Goal: Task Accomplishment & Management: Manage account settings

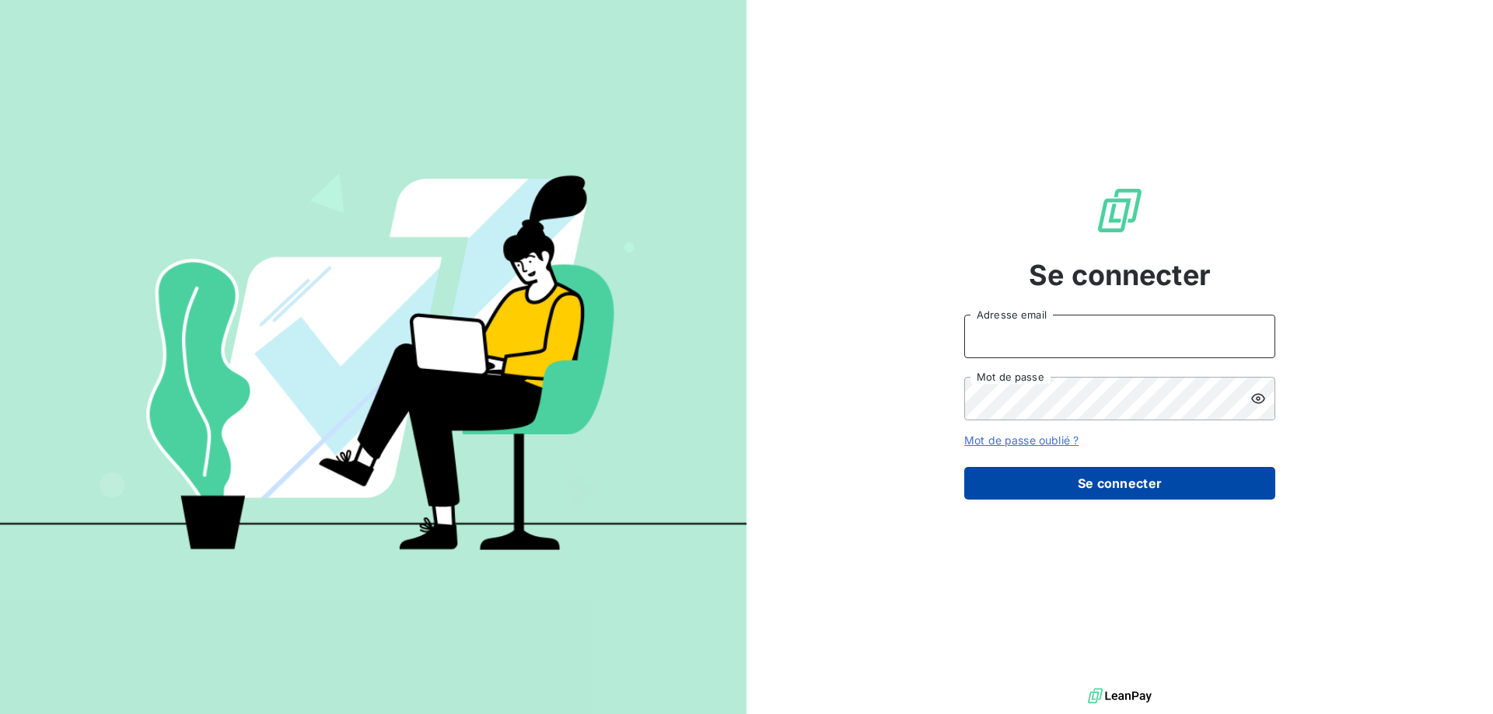
type input "[EMAIL_ADDRESS][DOMAIN_NAME]"
click at [1092, 481] on button "Se connecter" at bounding box center [1119, 483] width 311 height 33
type input "[EMAIL_ADDRESS][DOMAIN_NAME]"
click at [1186, 490] on button "Se connecter" at bounding box center [1119, 483] width 311 height 33
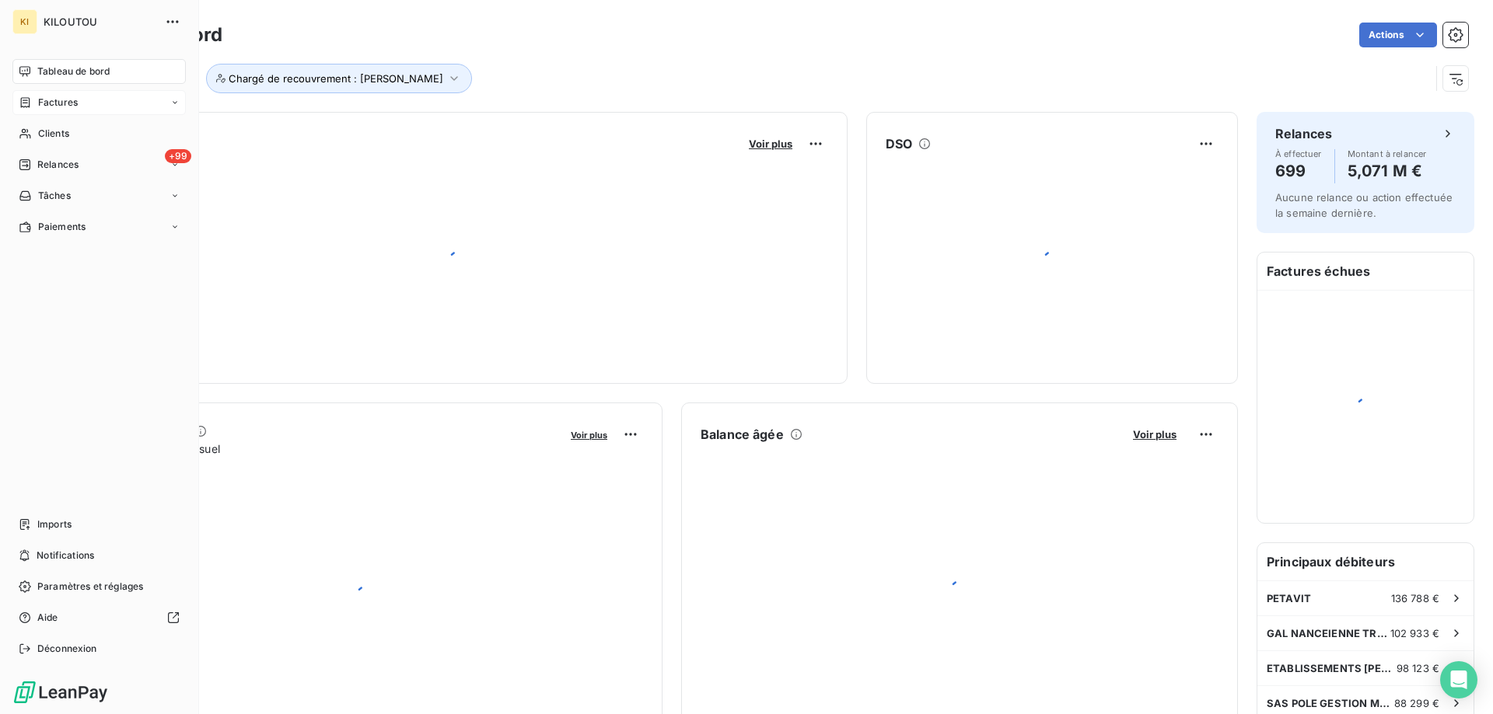
click at [57, 105] on span "Factures" at bounding box center [58, 103] width 40 height 14
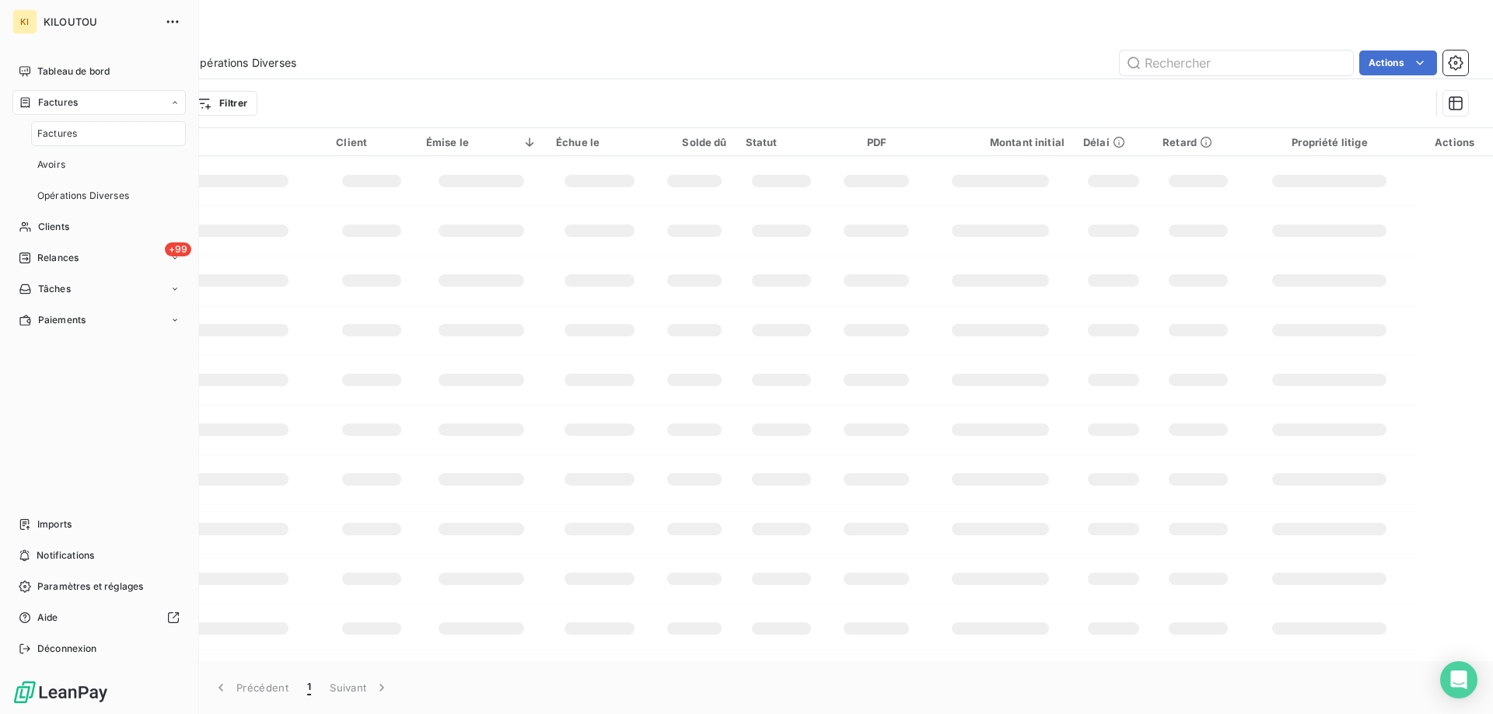
click at [61, 138] on span "Factures" at bounding box center [57, 134] width 40 height 14
click at [59, 529] on span "Imports" at bounding box center [54, 525] width 34 height 14
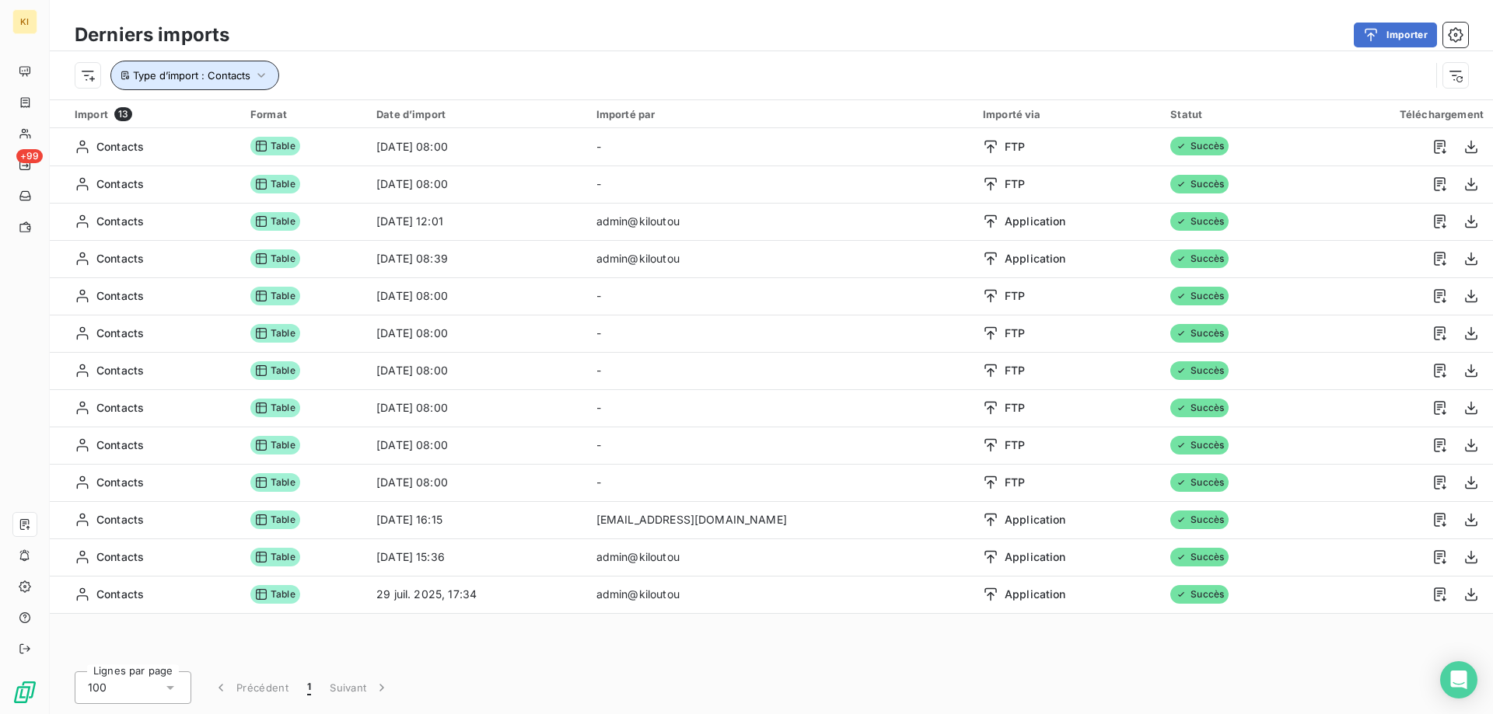
click at [243, 86] on button "Type d’import : Contacts" at bounding box center [194, 76] width 169 height 30
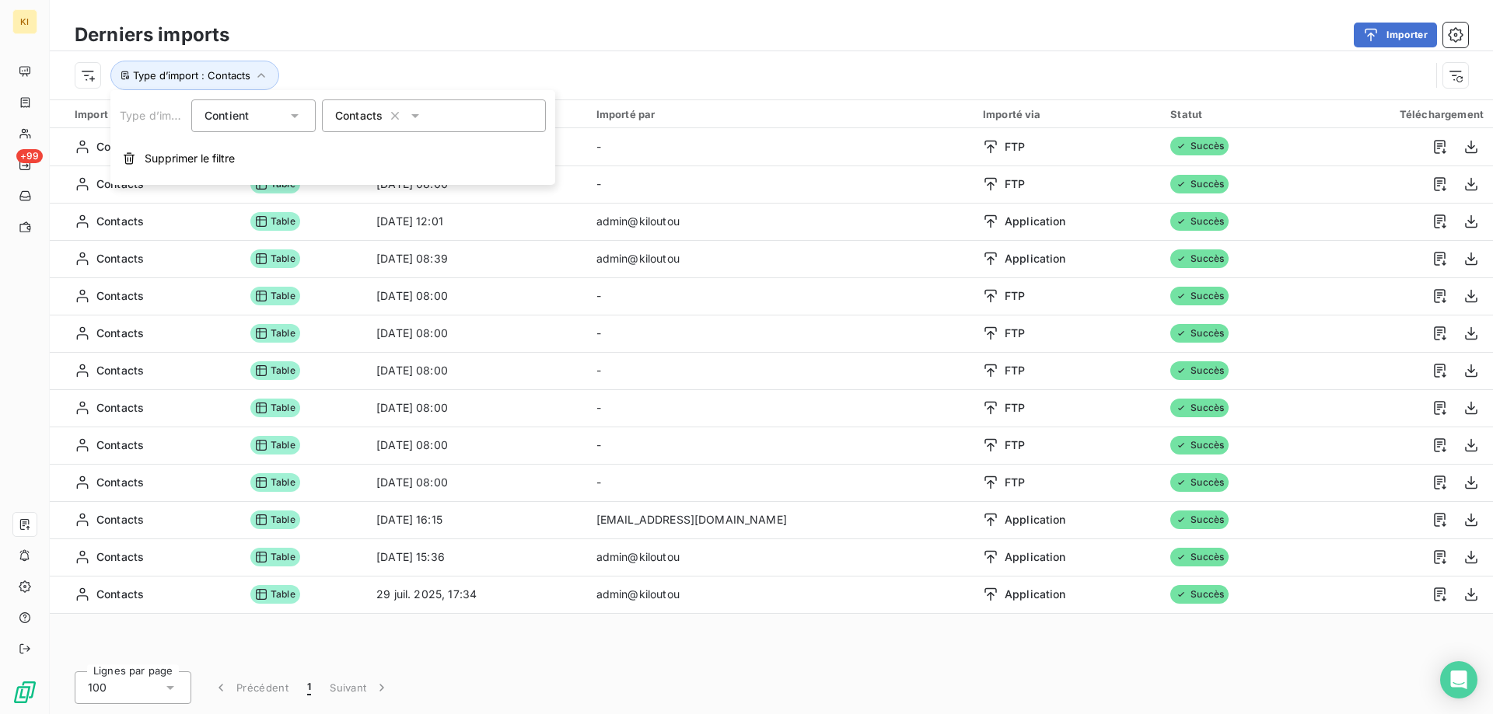
click at [269, 120] on div "Contient is" at bounding box center [245, 116] width 82 height 22
click at [269, 120] on div "Contient" at bounding box center [245, 116] width 82 height 22
click at [380, 57] on div "Type d’import : Contacts" at bounding box center [771, 75] width 1443 height 48
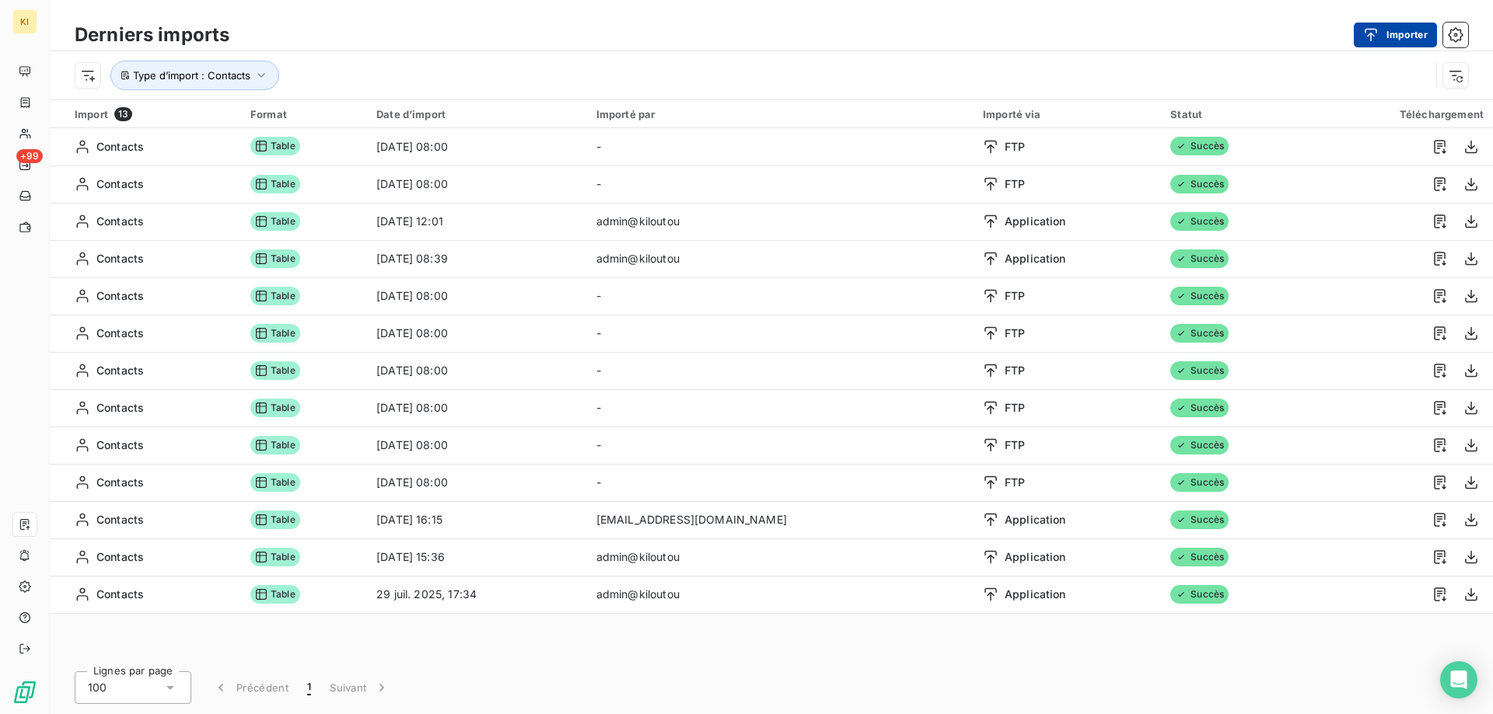
click at [1406, 41] on button "Importer" at bounding box center [1395, 35] width 83 height 25
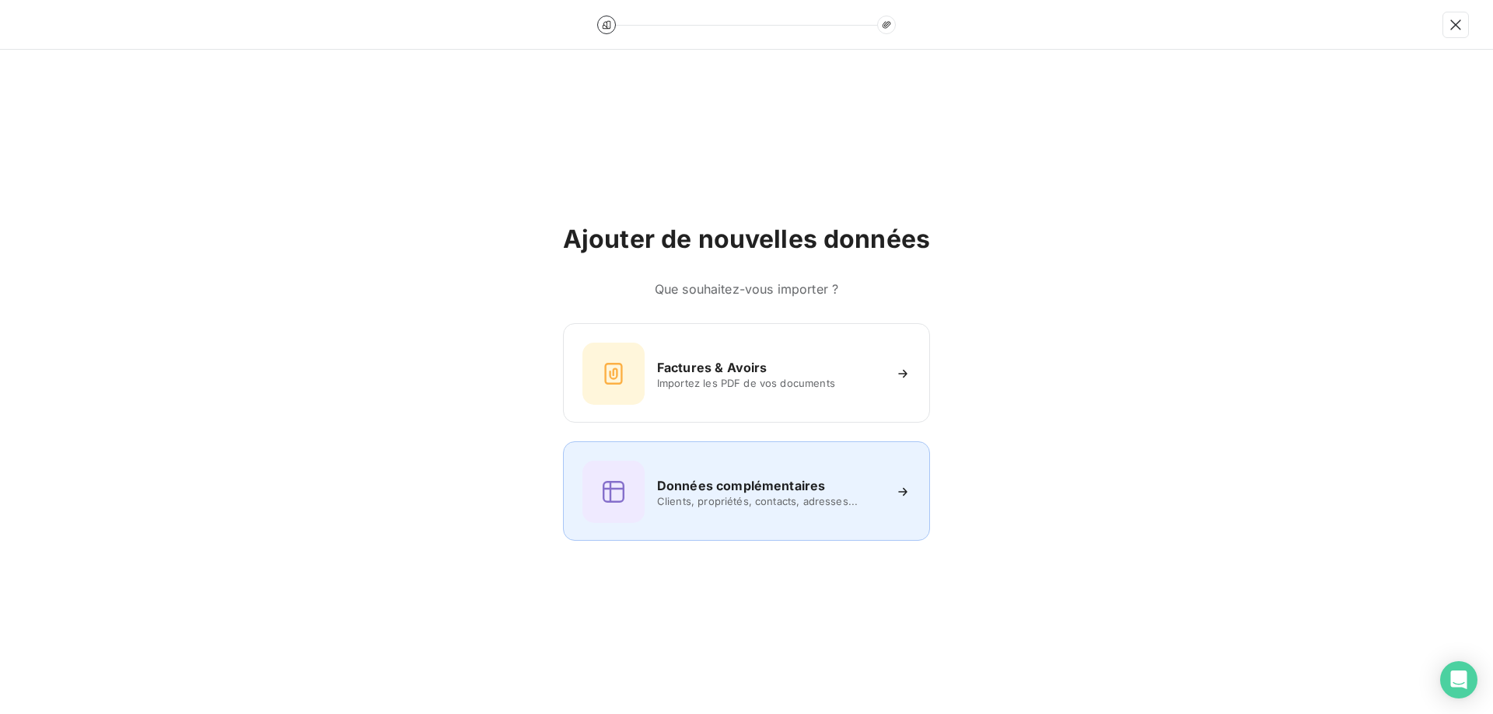
click at [725, 472] on div "Données complémentaires Clients, propriétés, contacts, adresses..." at bounding box center [746, 492] width 328 height 62
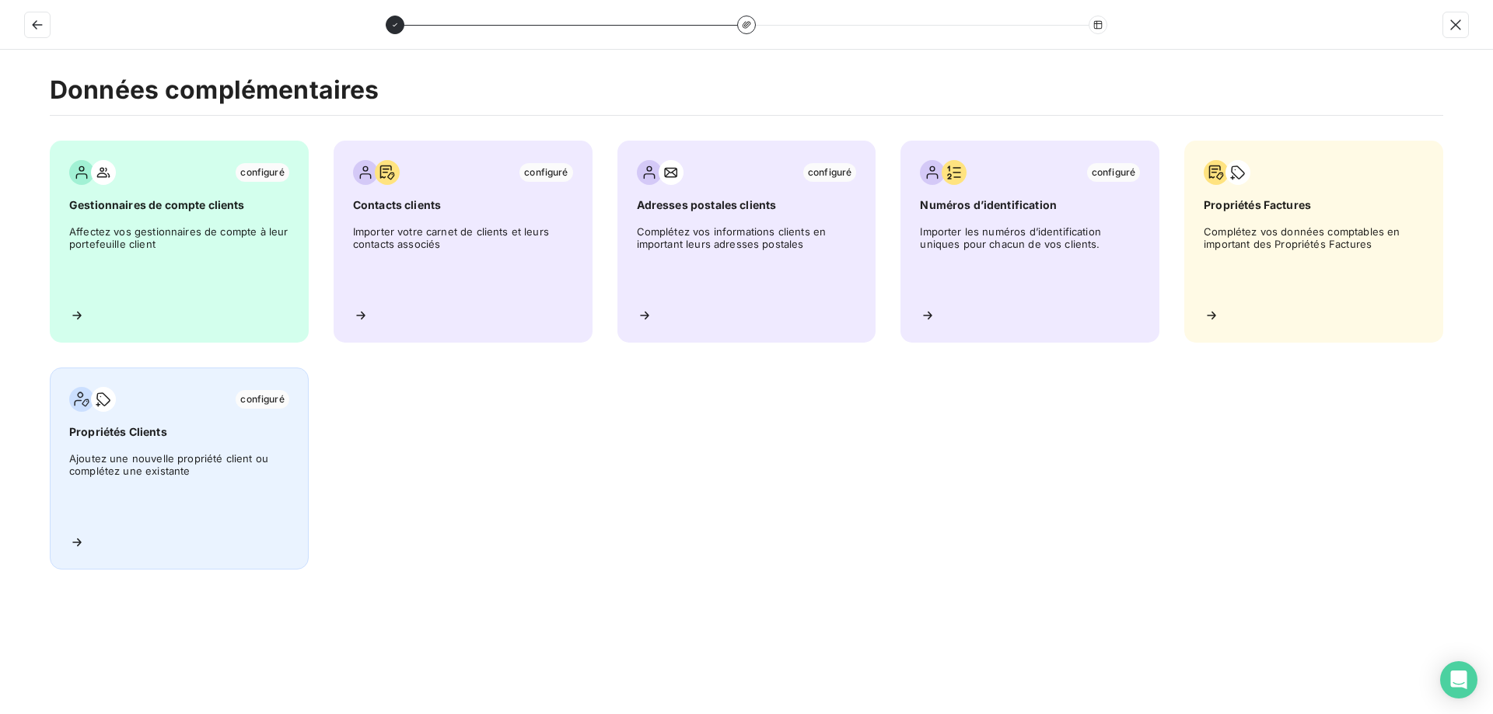
click at [147, 437] on span "Propriétés Clients" at bounding box center [179, 432] width 220 height 16
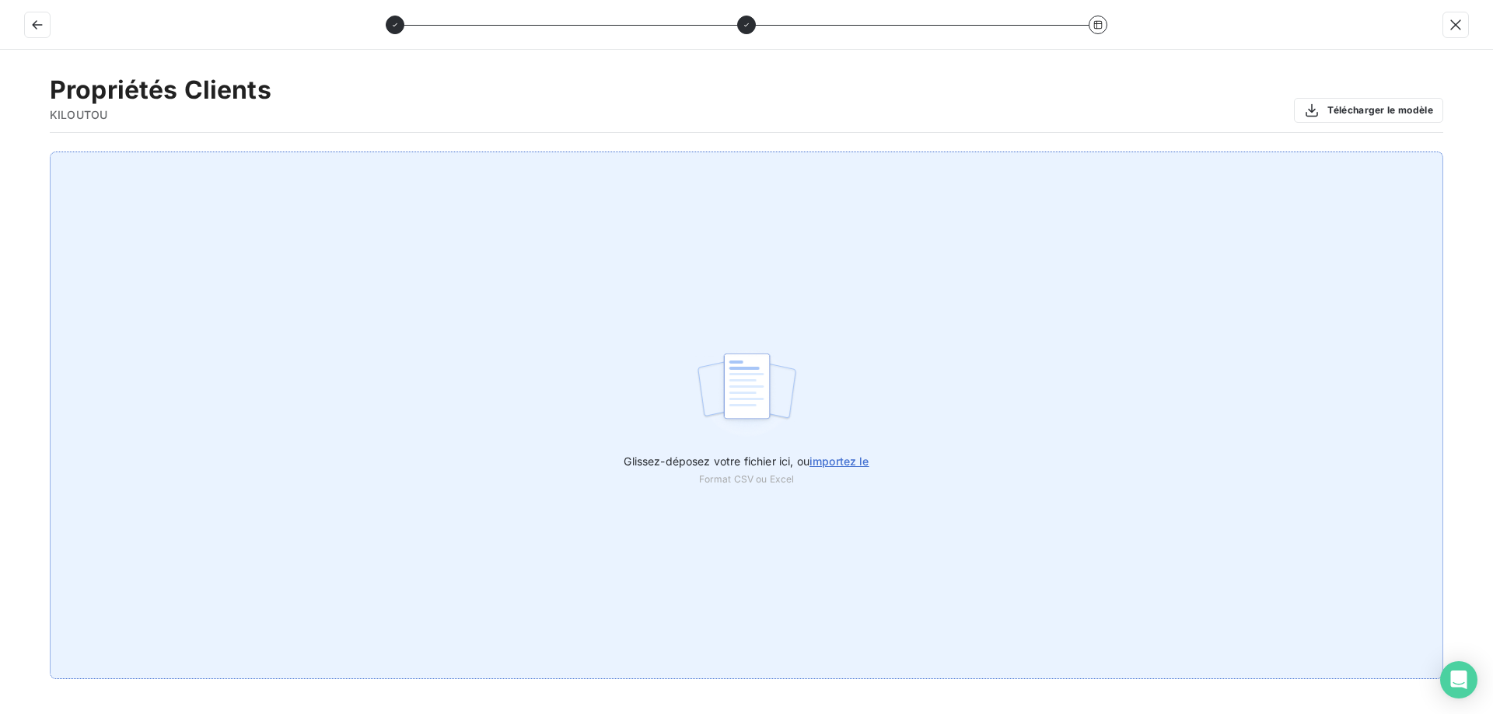
click at [833, 461] on span "importez le" at bounding box center [839, 461] width 60 height 13
click at [1, 152] on input "Glissez-déposez votre fichier ici, ou importez le" at bounding box center [0, 152] width 1 height 1
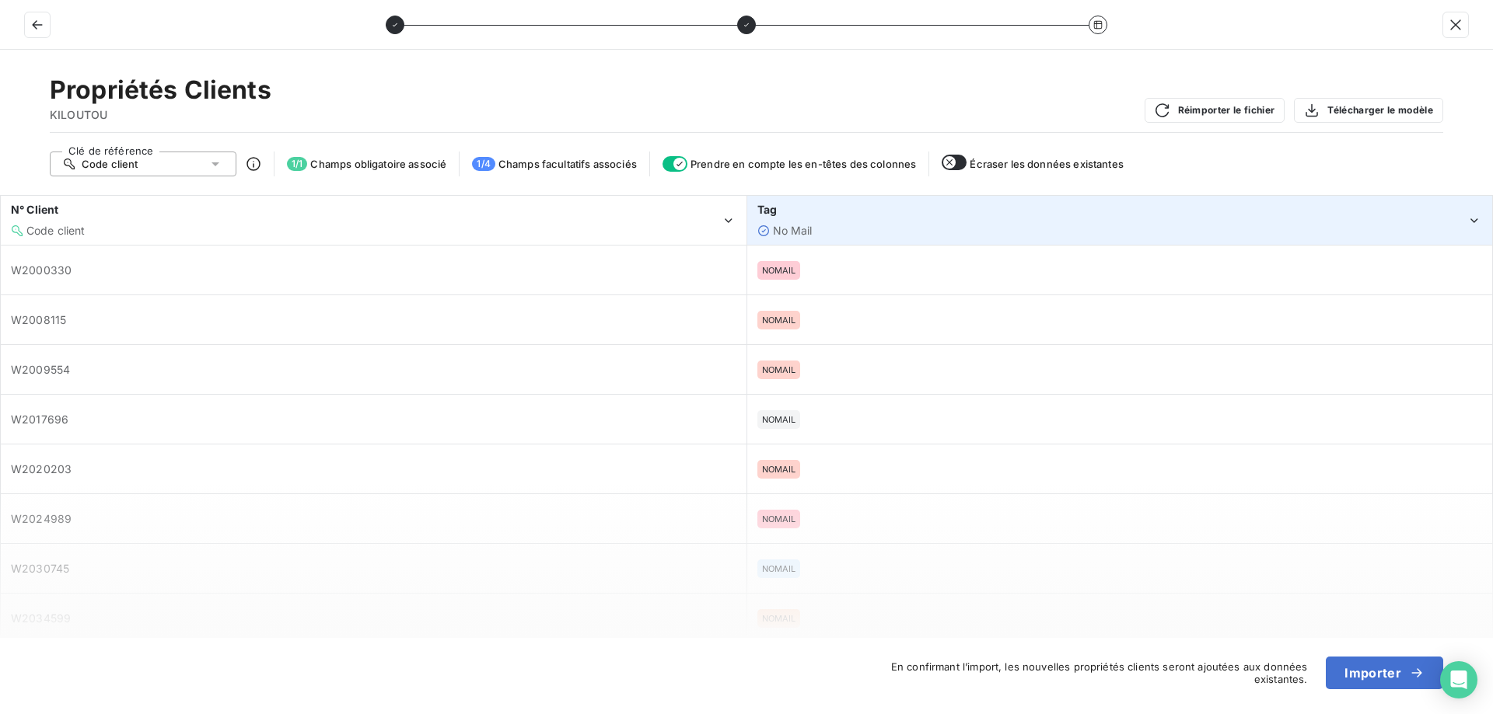
click at [846, 233] on div "No Mail" at bounding box center [1112, 231] width 710 height 16
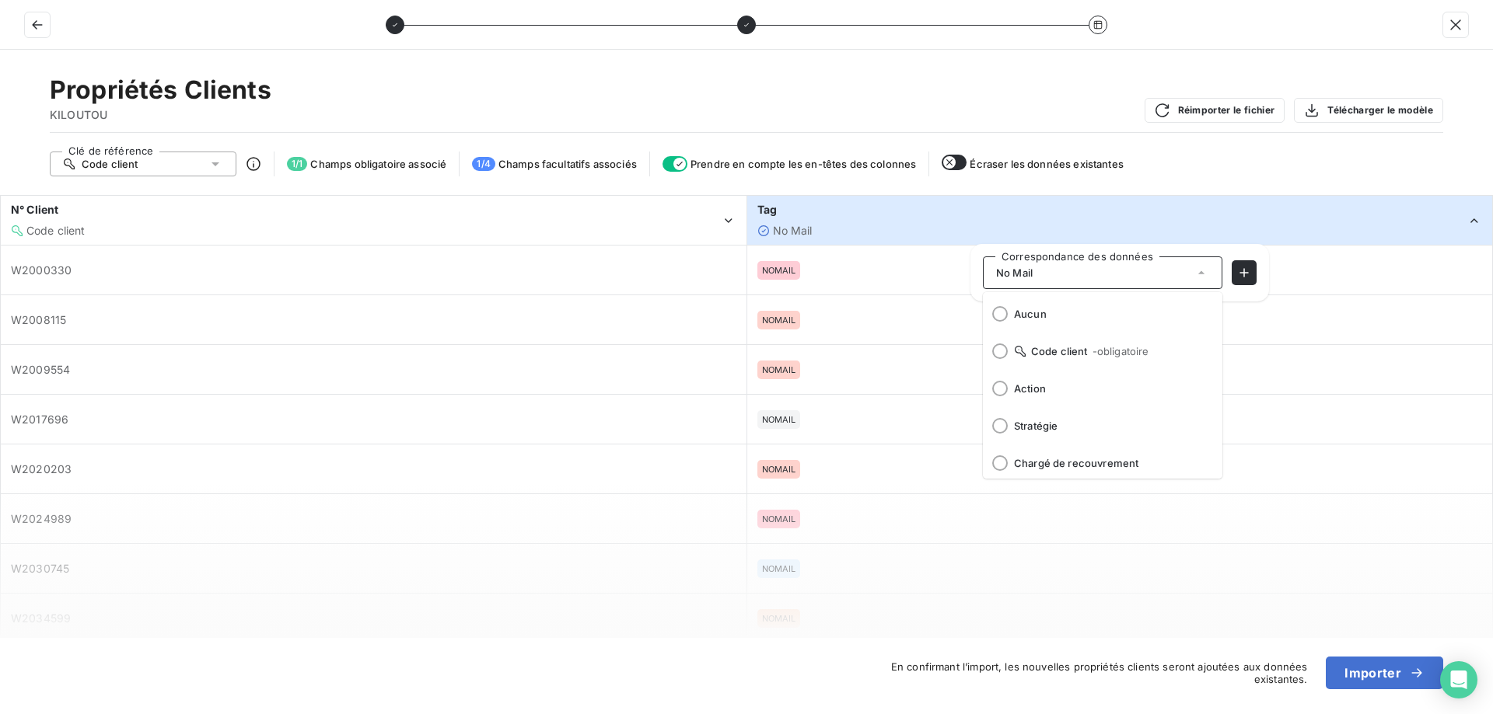
scroll to position [40, 0]
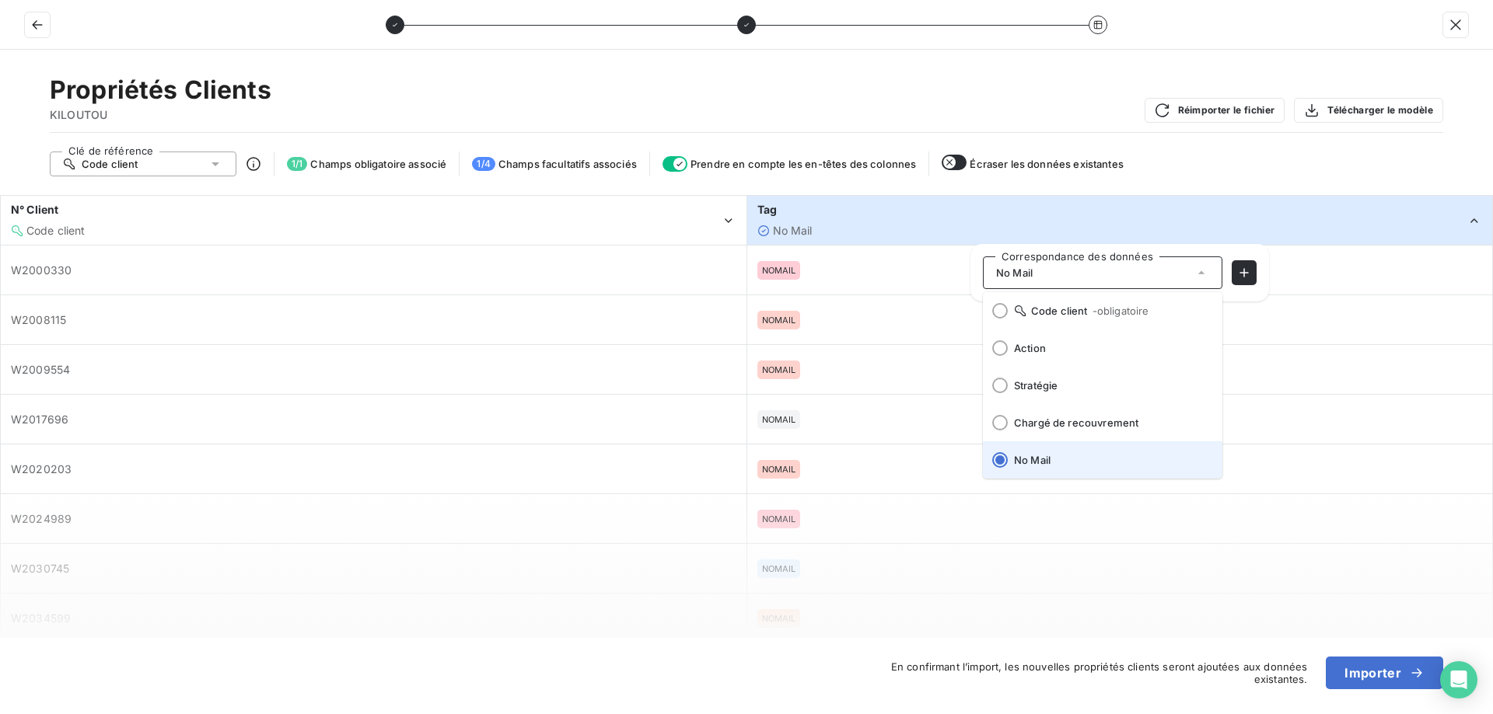
click at [1028, 464] on span "No Mail" at bounding box center [1112, 460] width 196 height 12
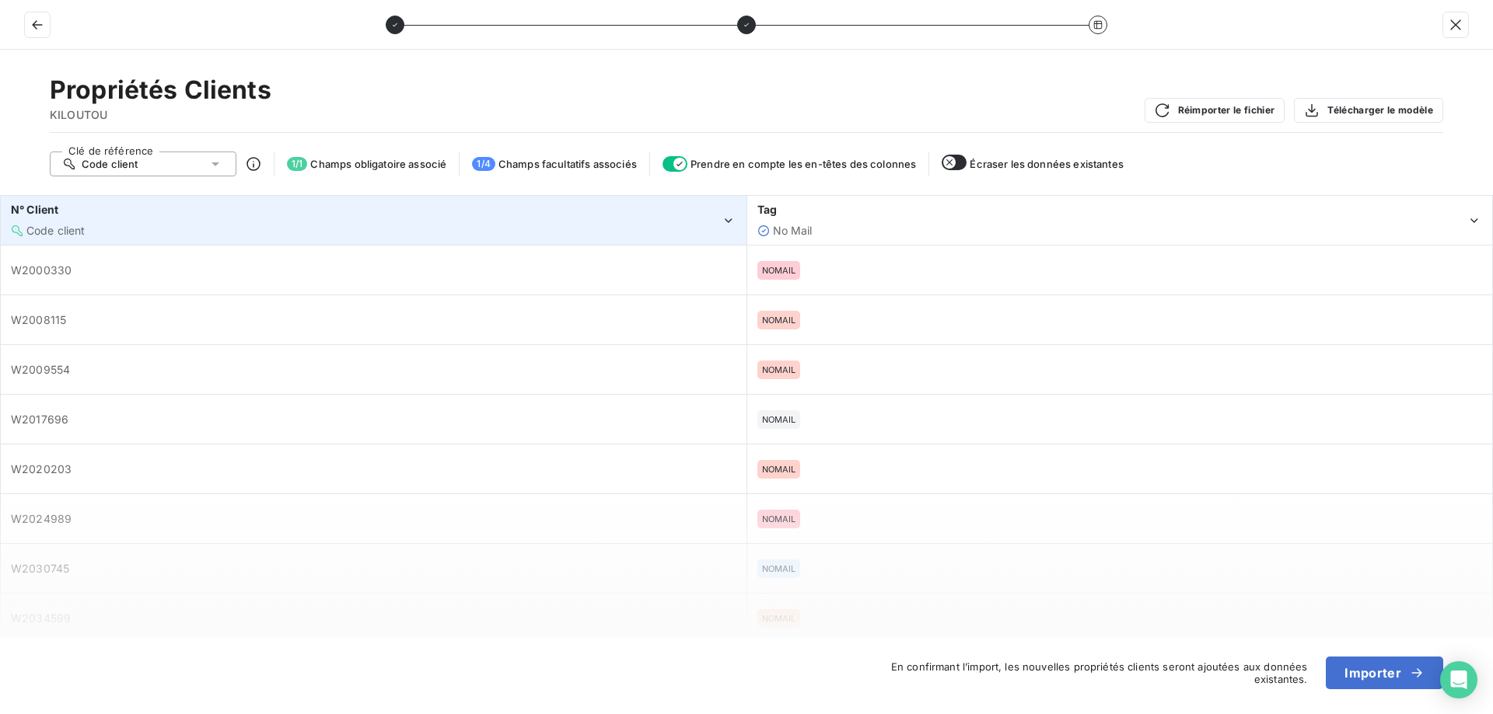
click at [192, 226] on div "Code client" at bounding box center [366, 231] width 710 height 16
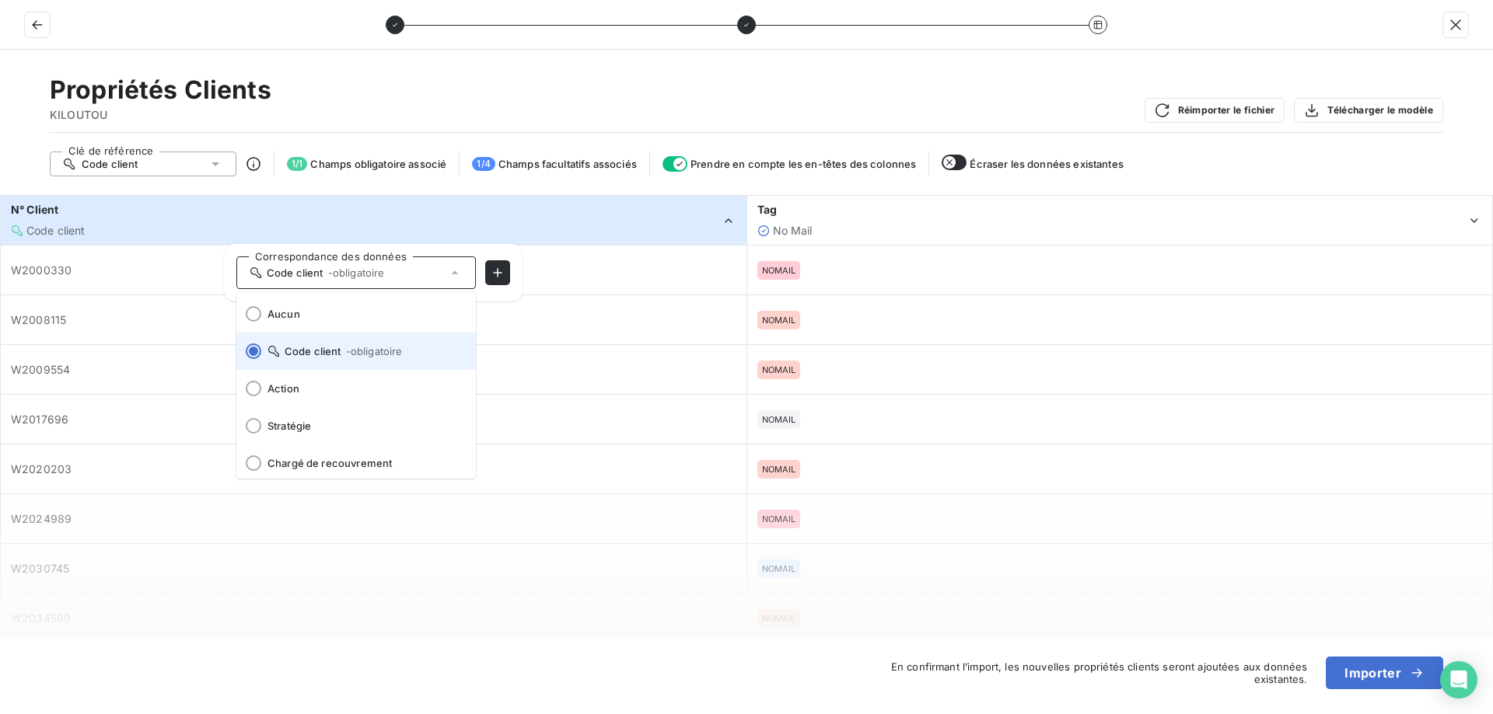
click at [328, 349] on span "Code client - obligatoire" at bounding box center [365, 351] width 196 height 12
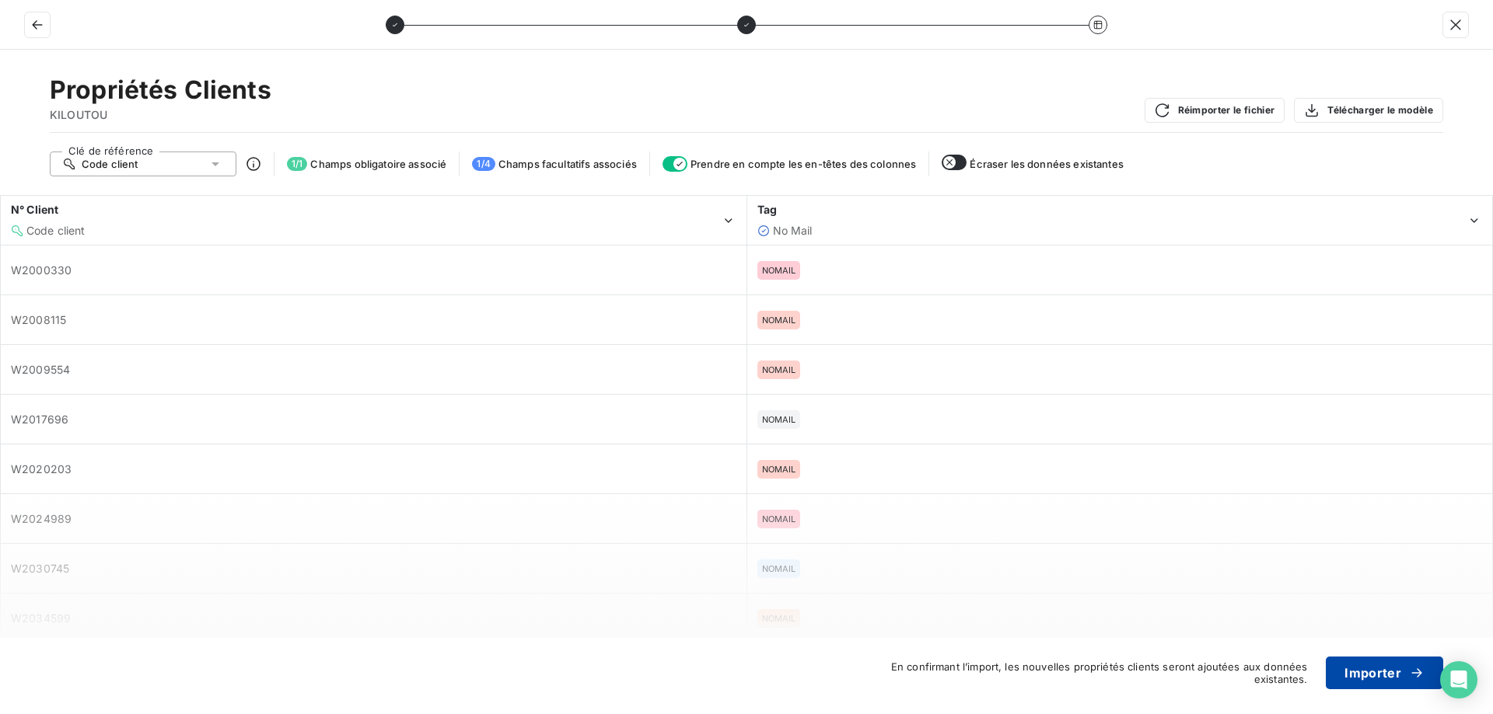
click at [1387, 675] on button "Importer" at bounding box center [1384, 673] width 117 height 33
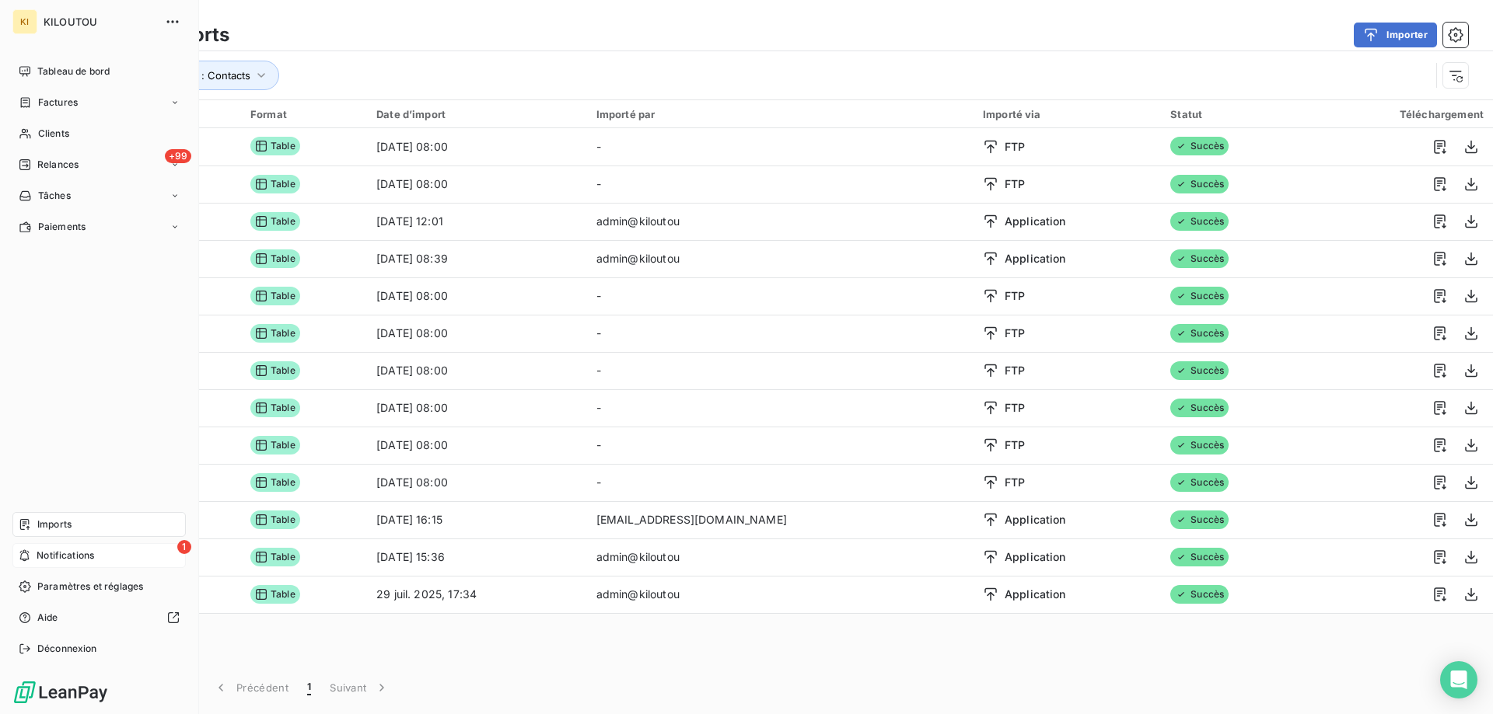
click at [99, 561] on div "1 Notifications" at bounding box center [98, 555] width 173 height 25
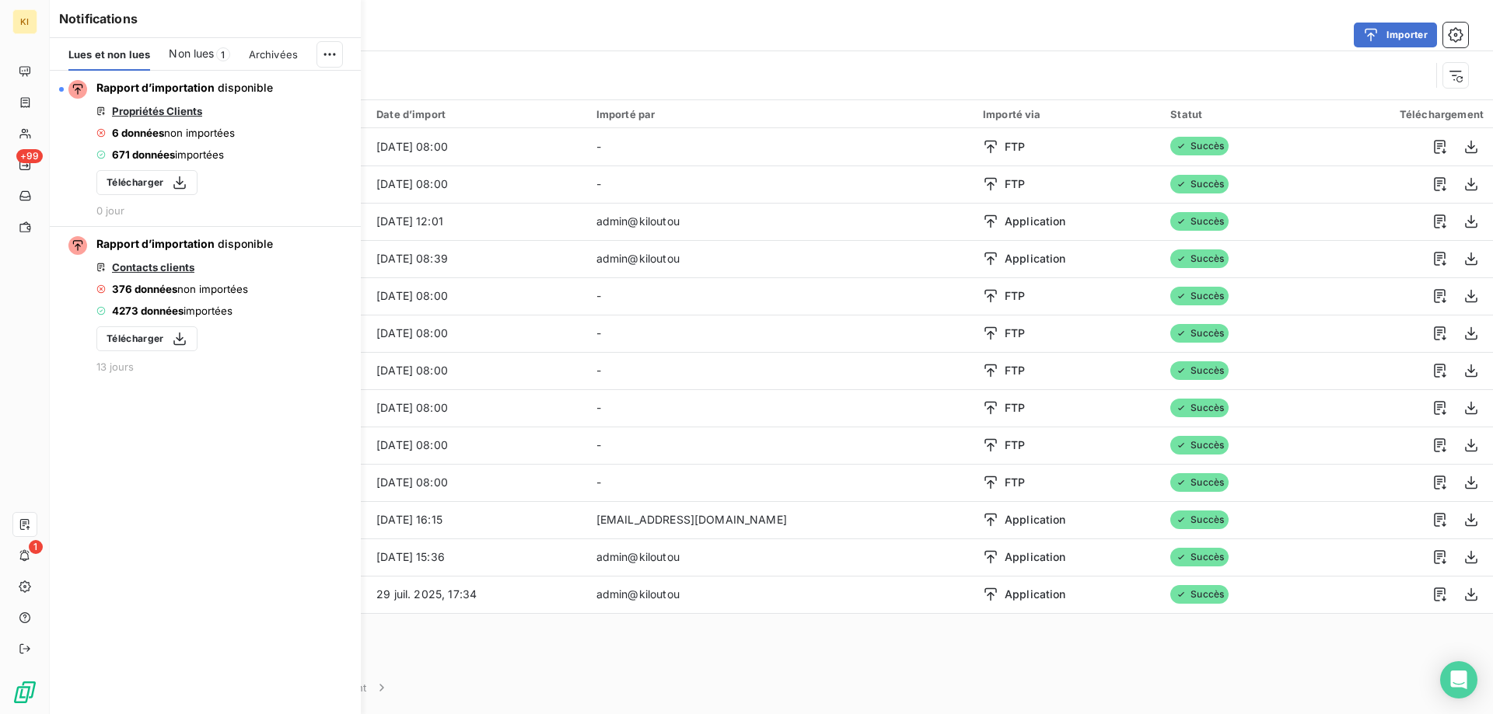
click at [180, 55] on span "Non lues" at bounding box center [191, 54] width 45 height 16
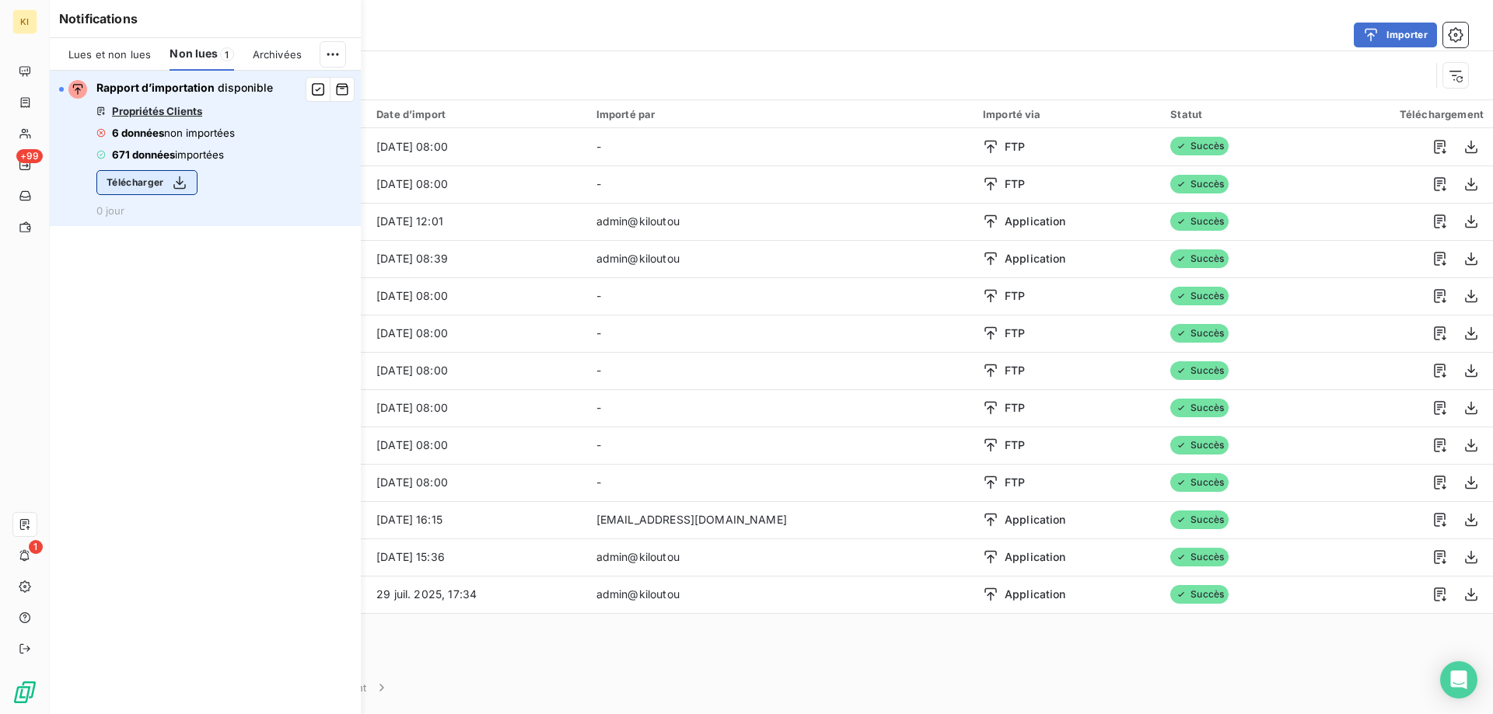
click at [138, 195] on button "Télécharger" at bounding box center [146, 182] width 101 height 25
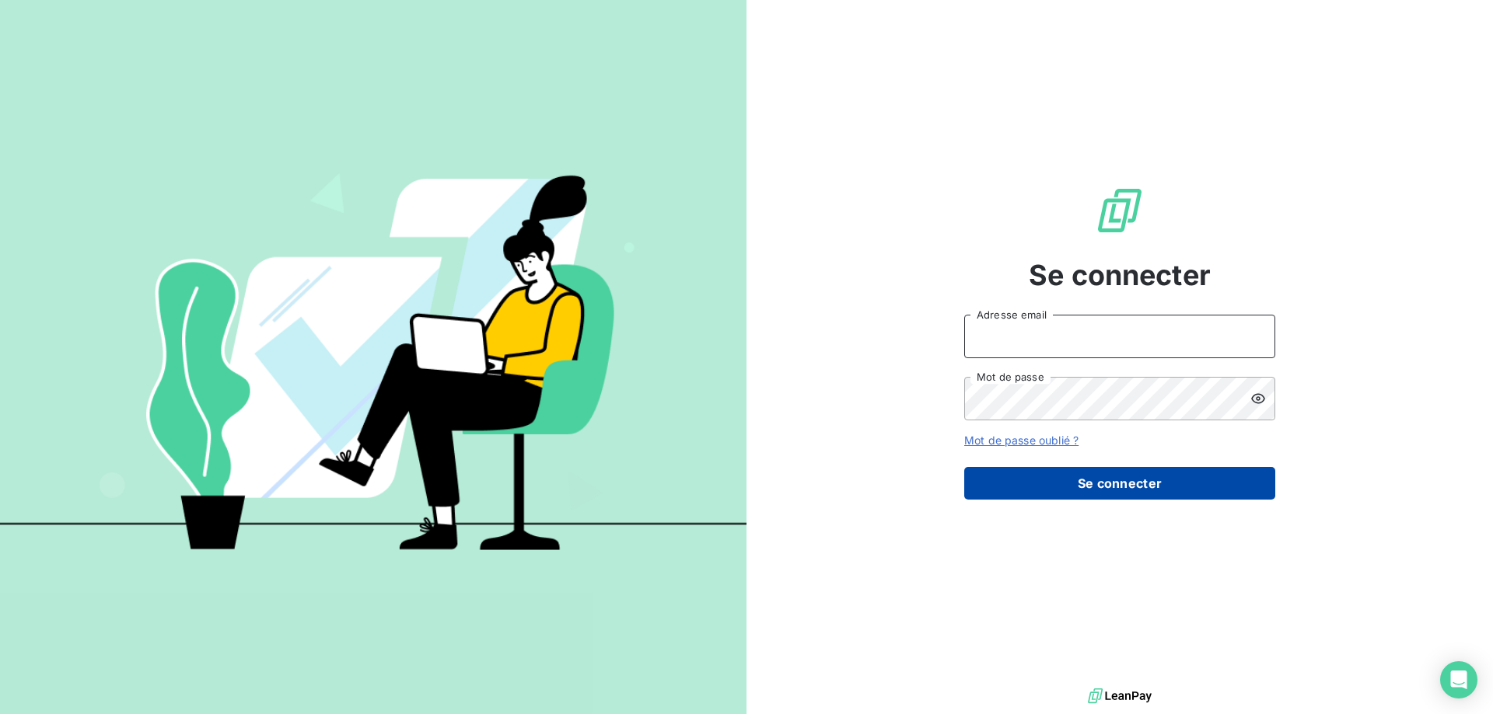
type input "[EMAIL_ADDRESS][DOMAIN_NAME]"
click at [1077, 479] on button "Se connecter" at bounding box center [1119, 483] width 311 height 33
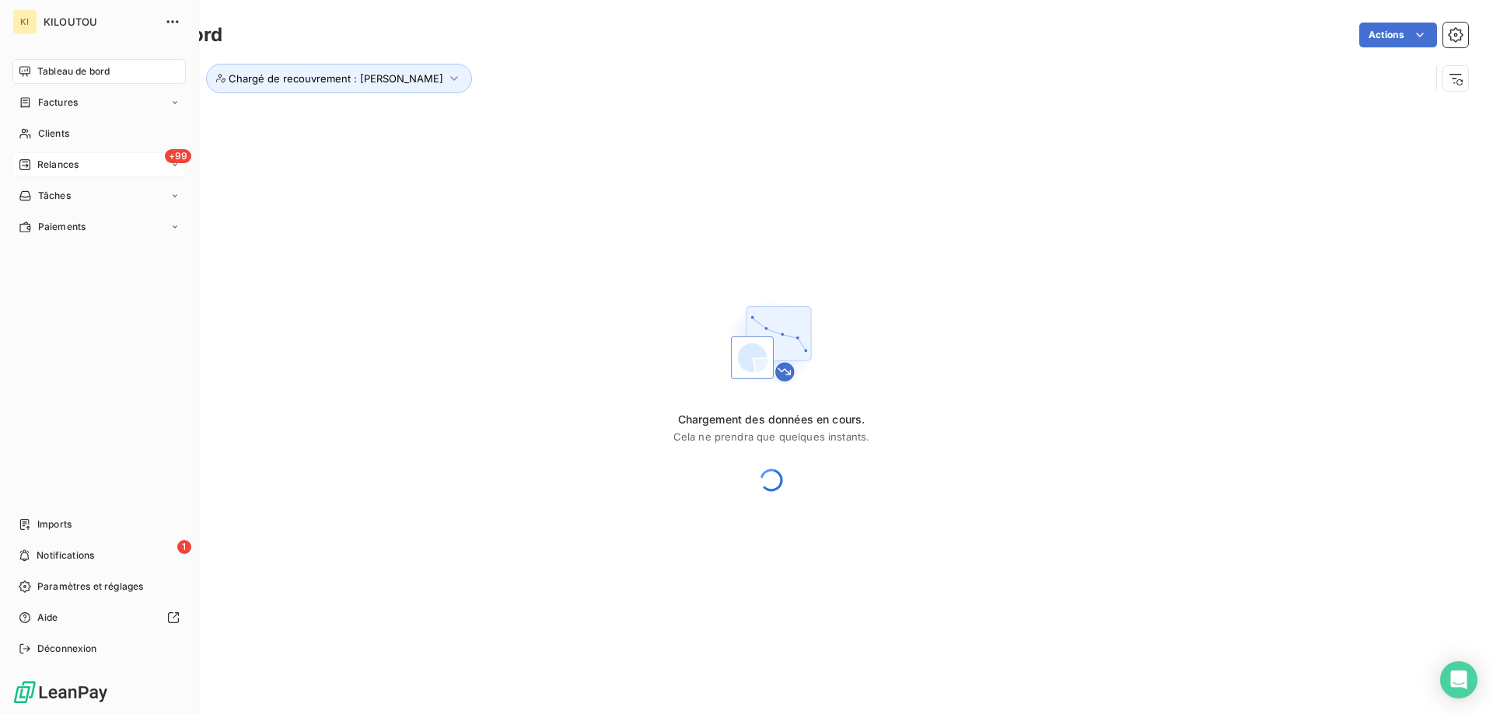
click at [130, 163] on div "+99 Relances" at bounding box center [98, 164] width 173 height 25
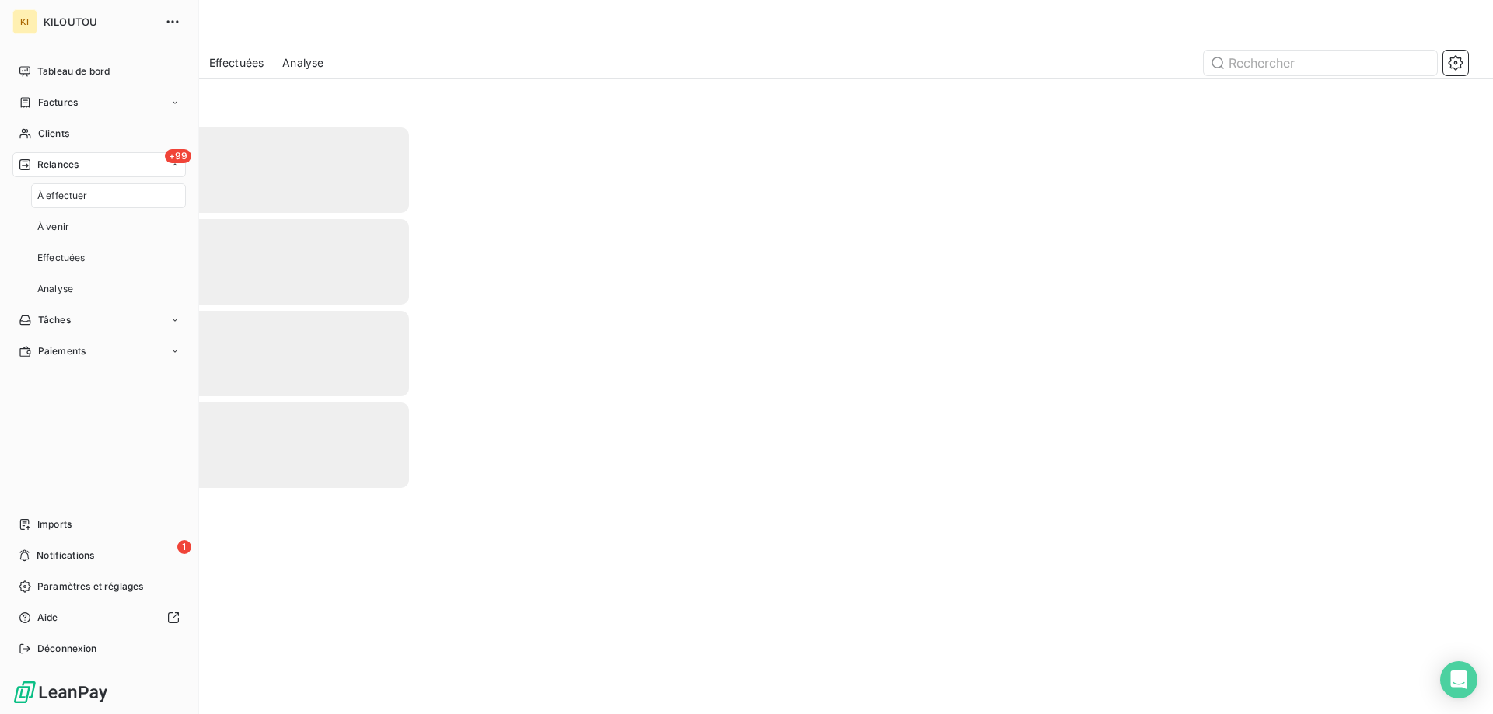
click at [131, 197] on div "À effectuer" at bounding box center [108, 195] width 155 height 25
click at [68, 70] on span "Tableau de bord" at bounding box center [73, 72] width 72 height 14
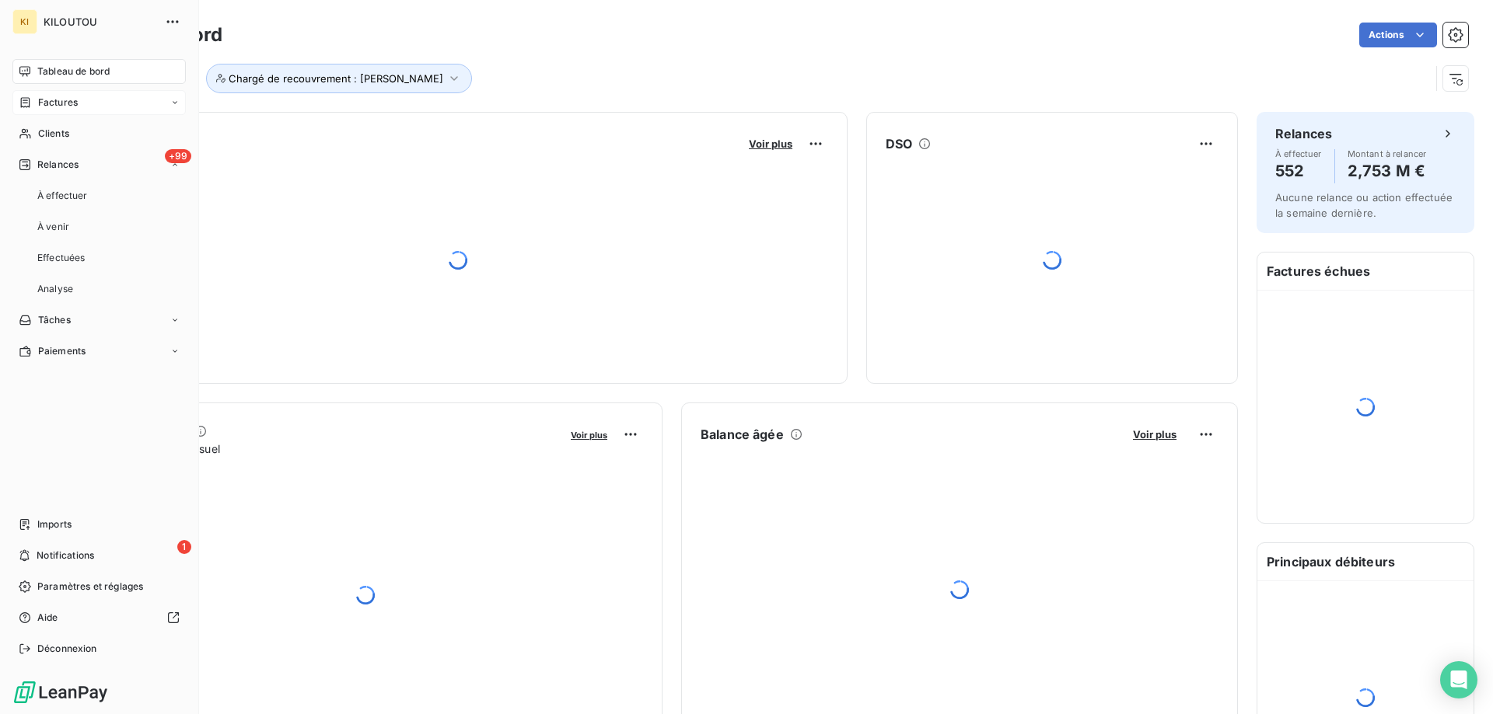
click at [94, 103] on div "Factures" at bounding box center [98, 102] width 173 height 25
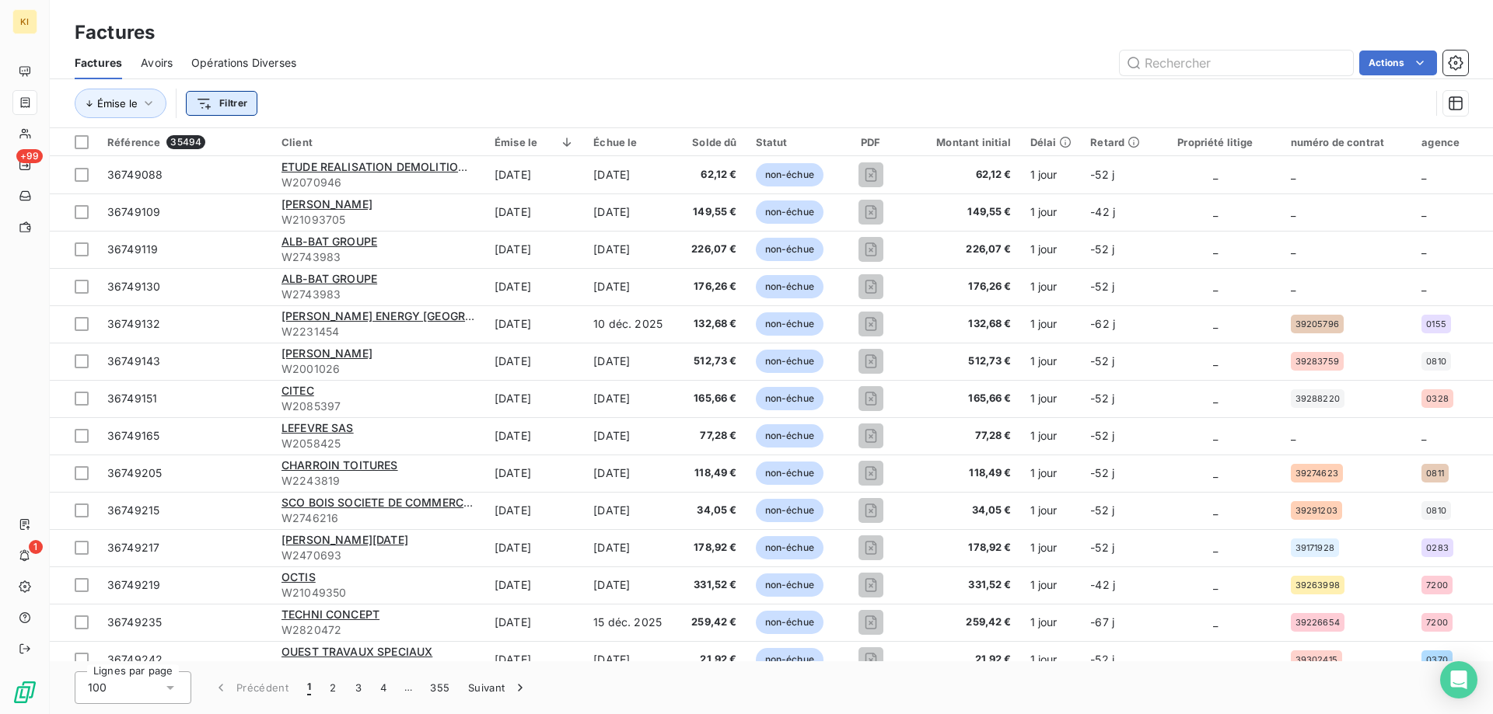
click at [239, 107] on html "KI +99 1 Factures Factures Avoirs Opérations Diverses Actions Émise le Filtrer …" at bounding box center [746, 357] width 1493 height 714
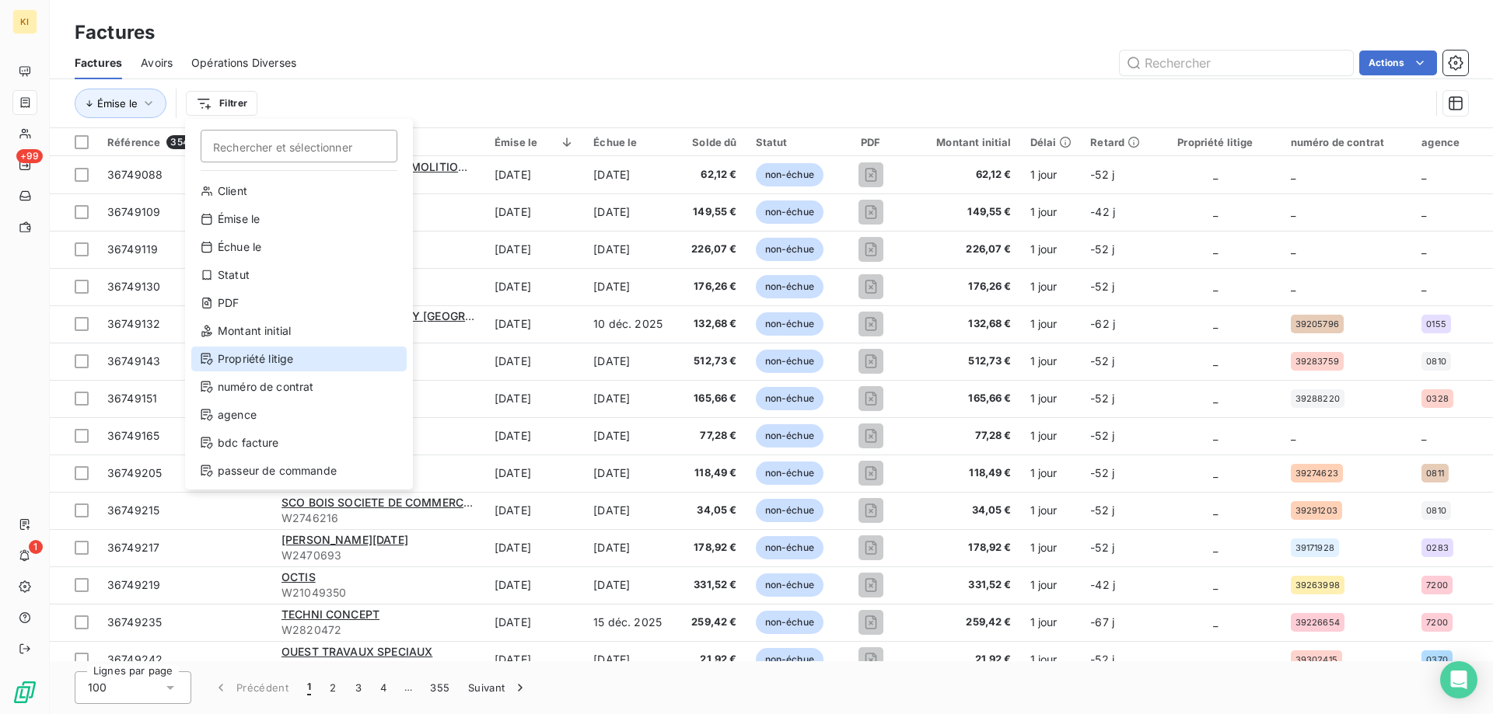
click at [294, 360] on div "Propriété litige" at bounding box center [298, 359] width 215 height 25
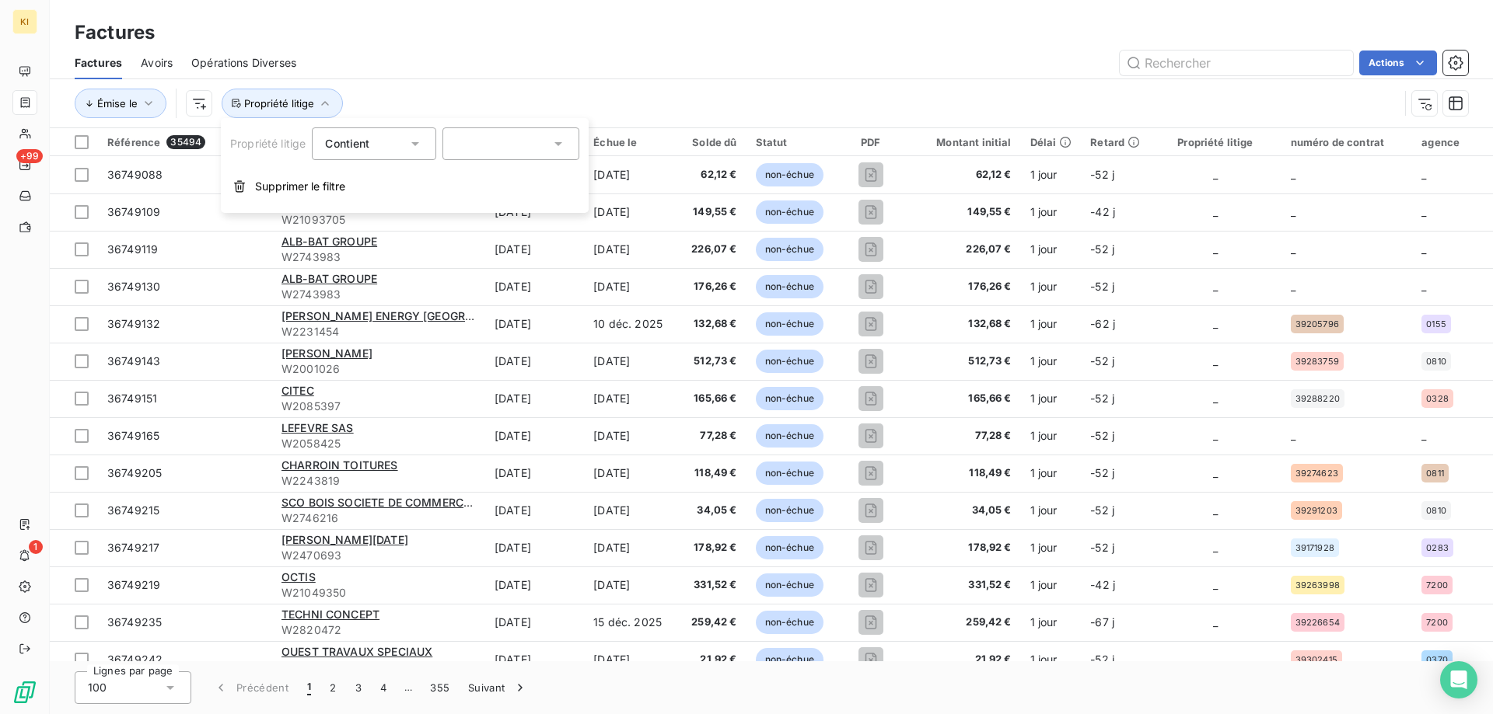
click at [491, 143] on div at bounding box center [510, 144] width 137 height 33
click at [463, 177] on div at bounding box center [459, 179] width 14 height 14
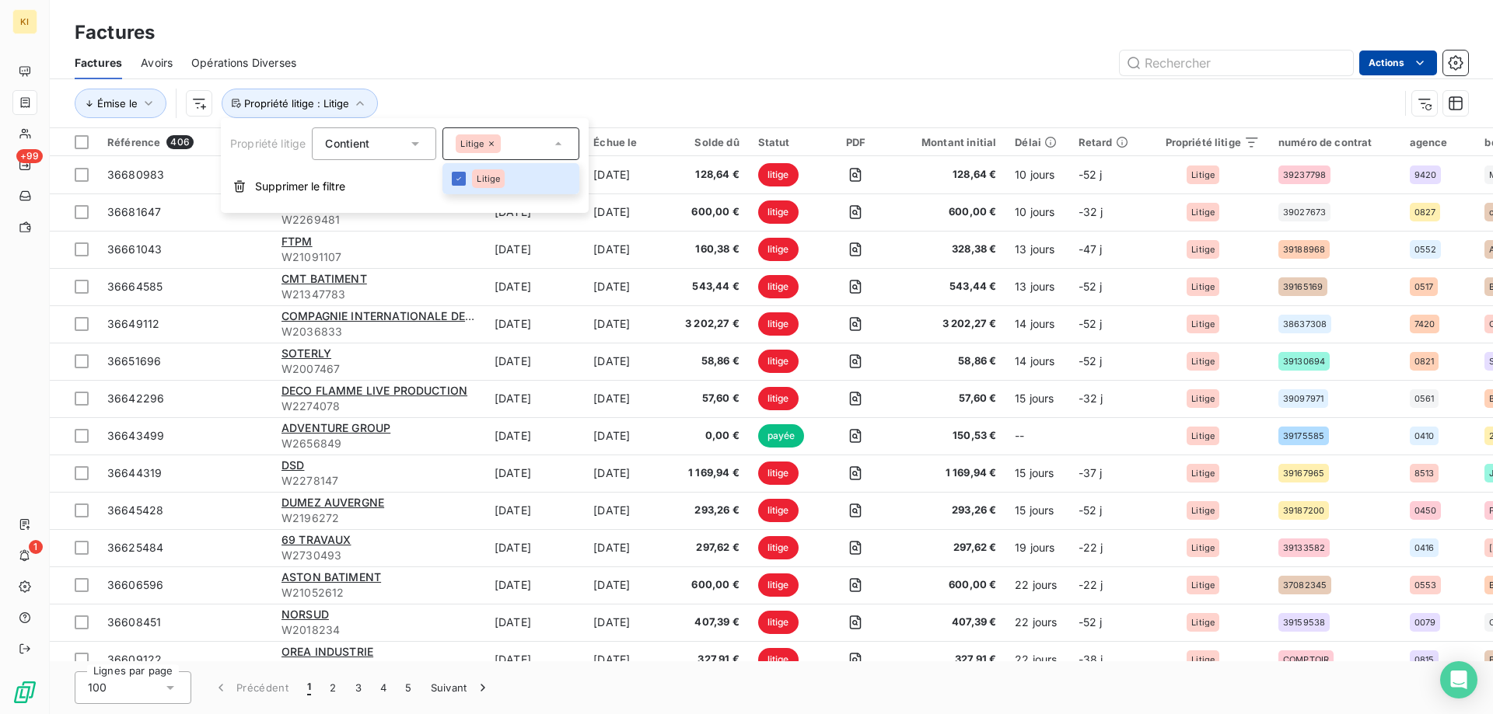
click at [1395, 61] on html "KI +99 1 Factures Factures Avoirs Opérations Diverses Actions Émise le Propriét…" at bounding box center [746, 357] width 1493 height 714
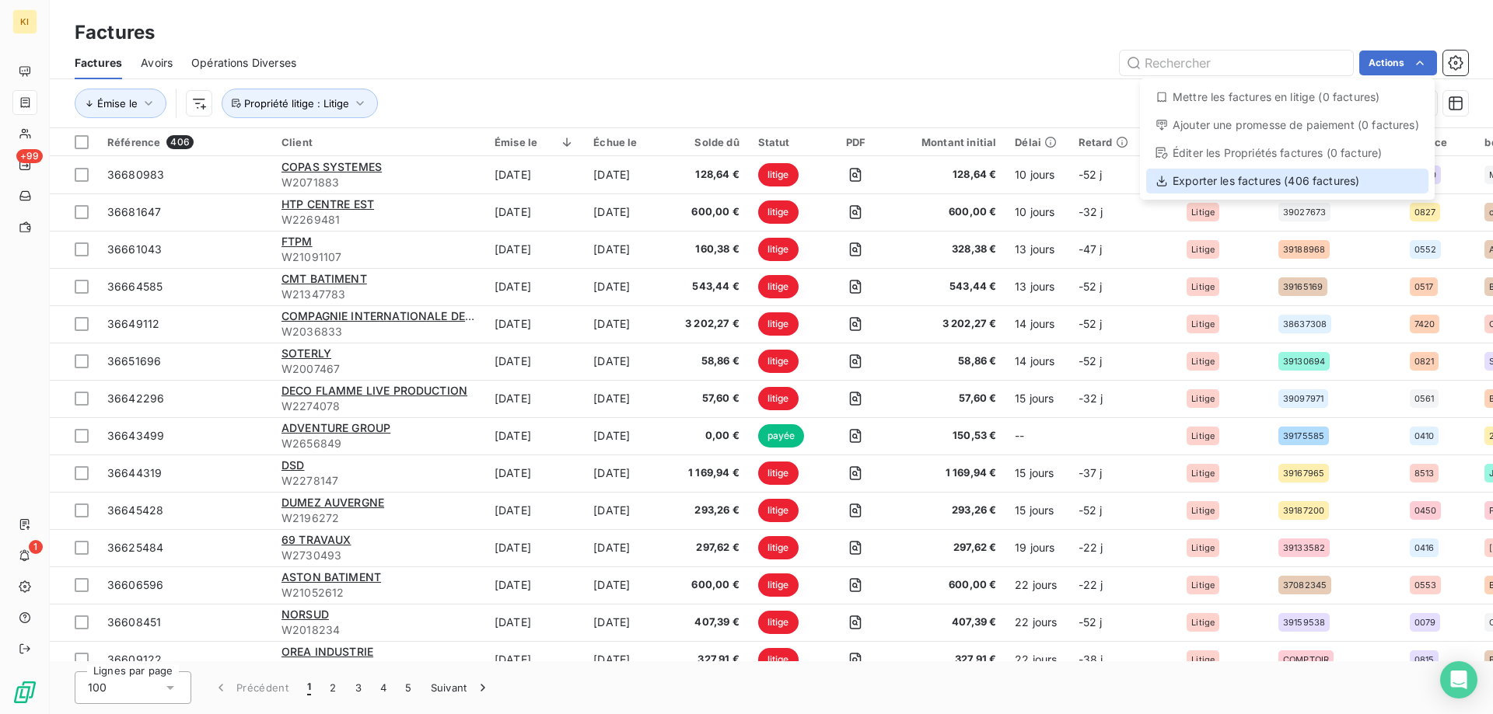
click at [1261, 178] on div "Exporter les factures (406 factures)" at bounding box center [1287, 181] width 282 height 25
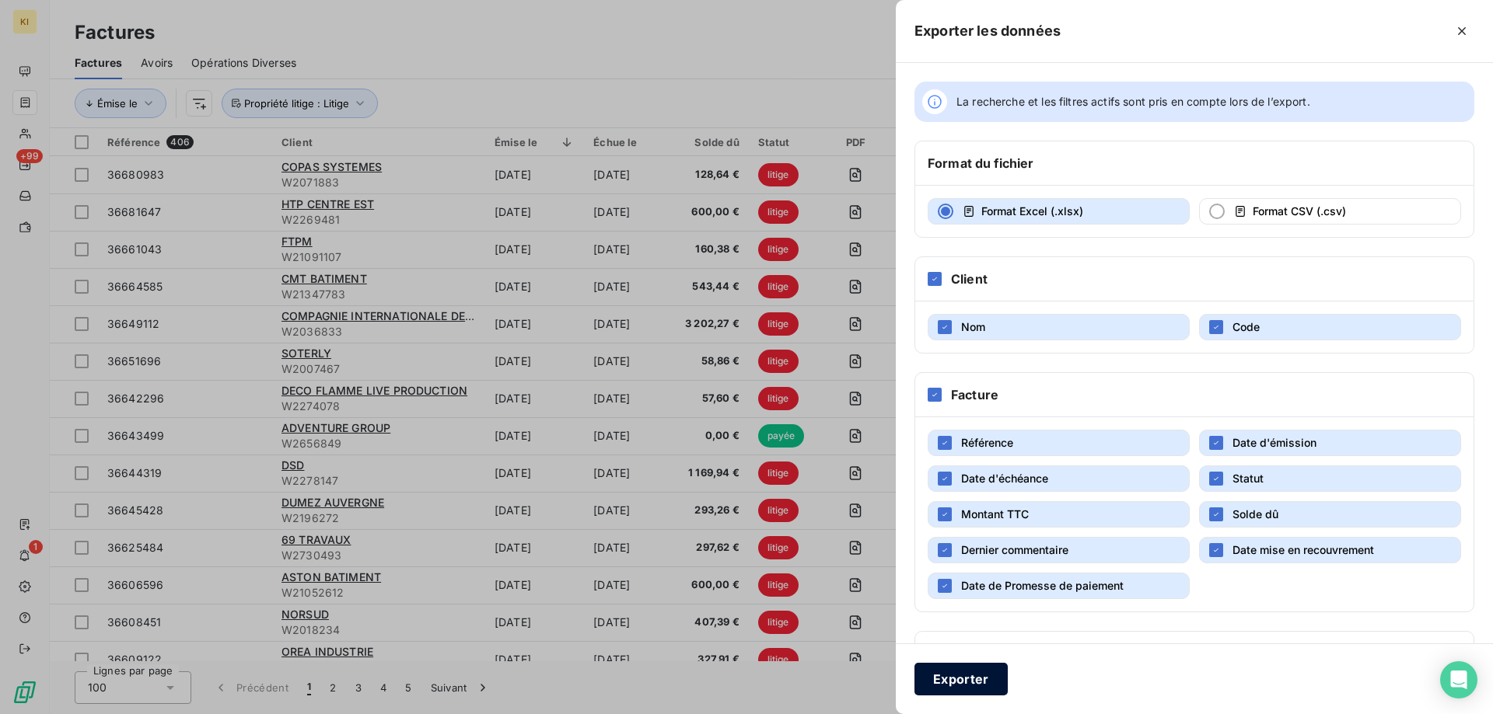
click at [938, 676] on button "Exporter" at bounding box center [960, 679] width 93 height 33
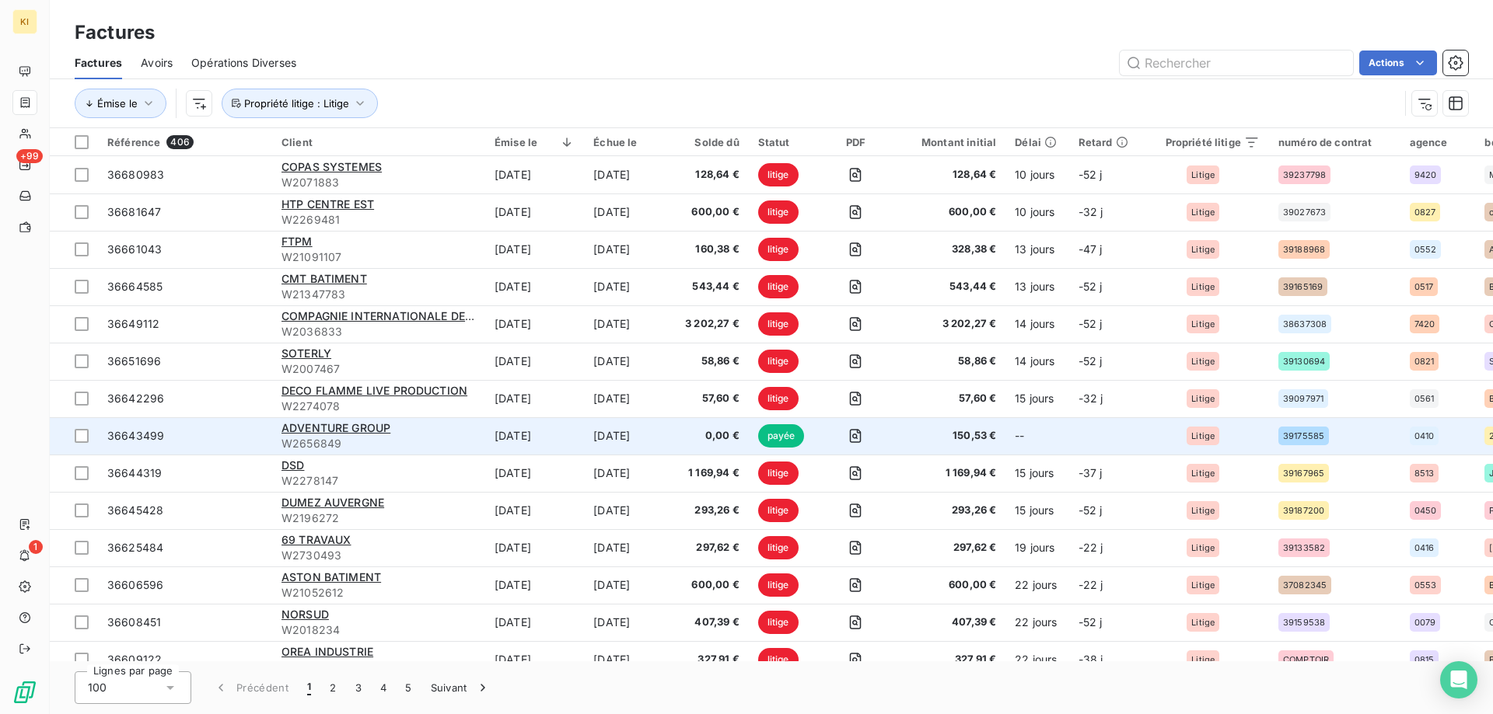
click at [150, 433] on span "36643499" at bounding box center [135, 435] width 57 height 13
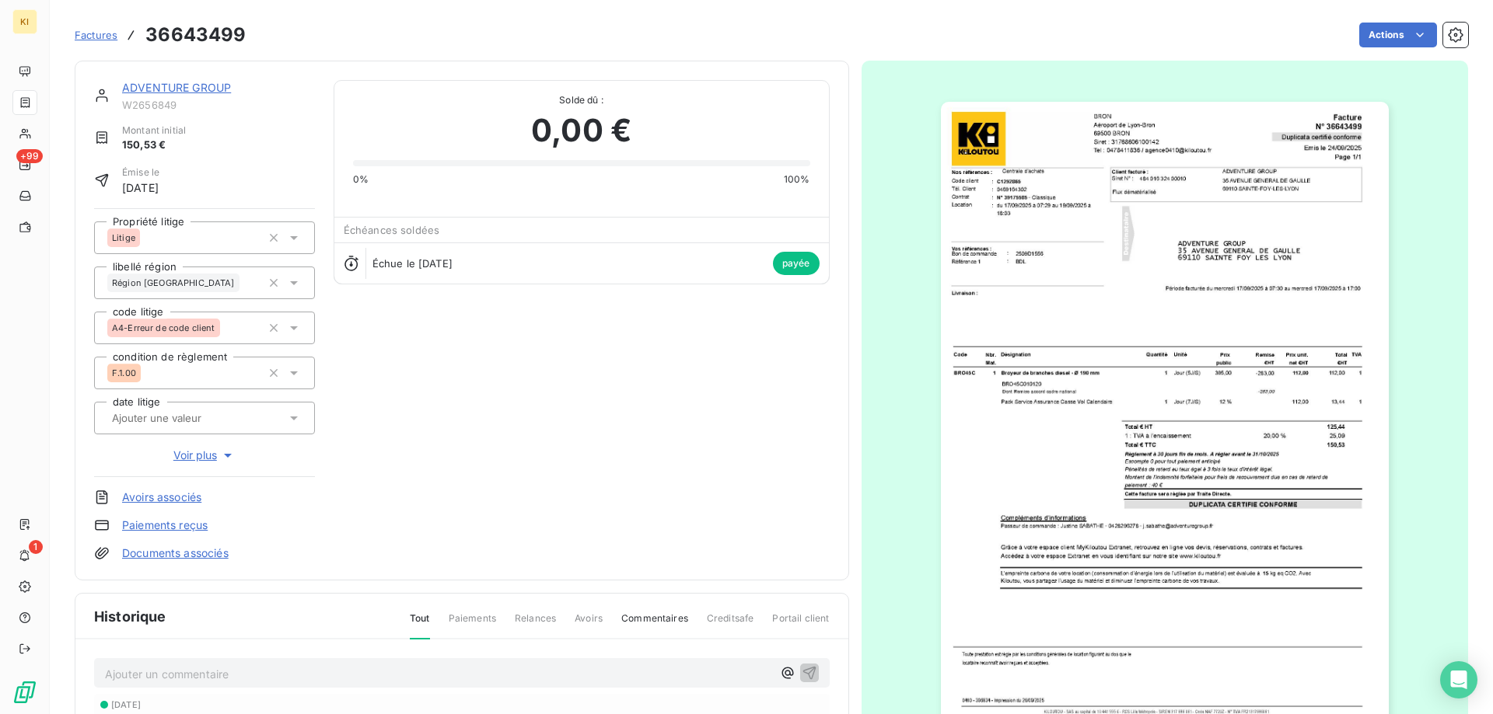
click at [80, 34] on span "Factures" at bounding box center [96, 35] width 43 height 12
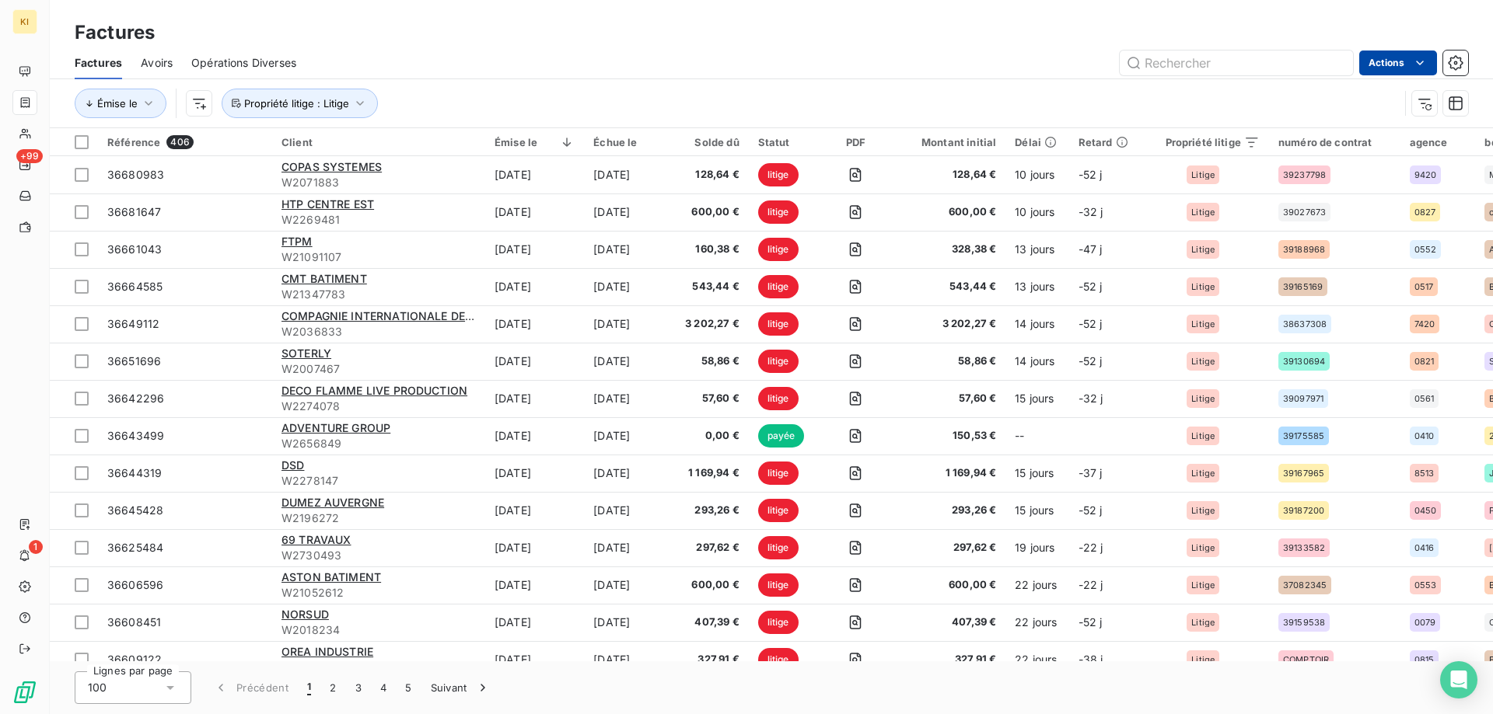
click at [1392, 62] on html "KI +99 1 Factures Factures Avoirs Opérations Diverses Actions Émise le Propriét…" at bounding box center [746, 357] width 1493 height 714
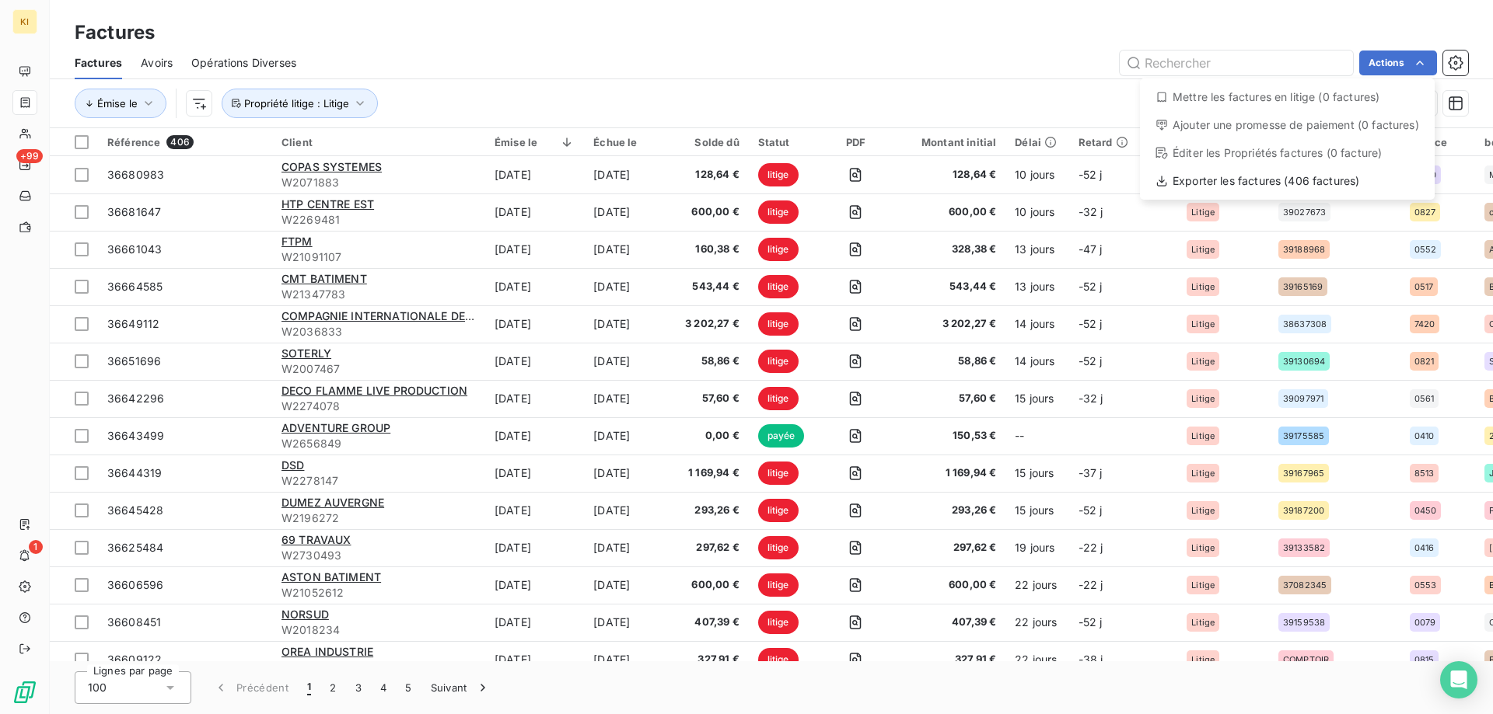
click at [1049, 56] on html "KI +99 1 Factures Factures Avoirs Opérations Diverses Actions Mettre les factur…" at bounding box center [746, 357] width 1493 height 714
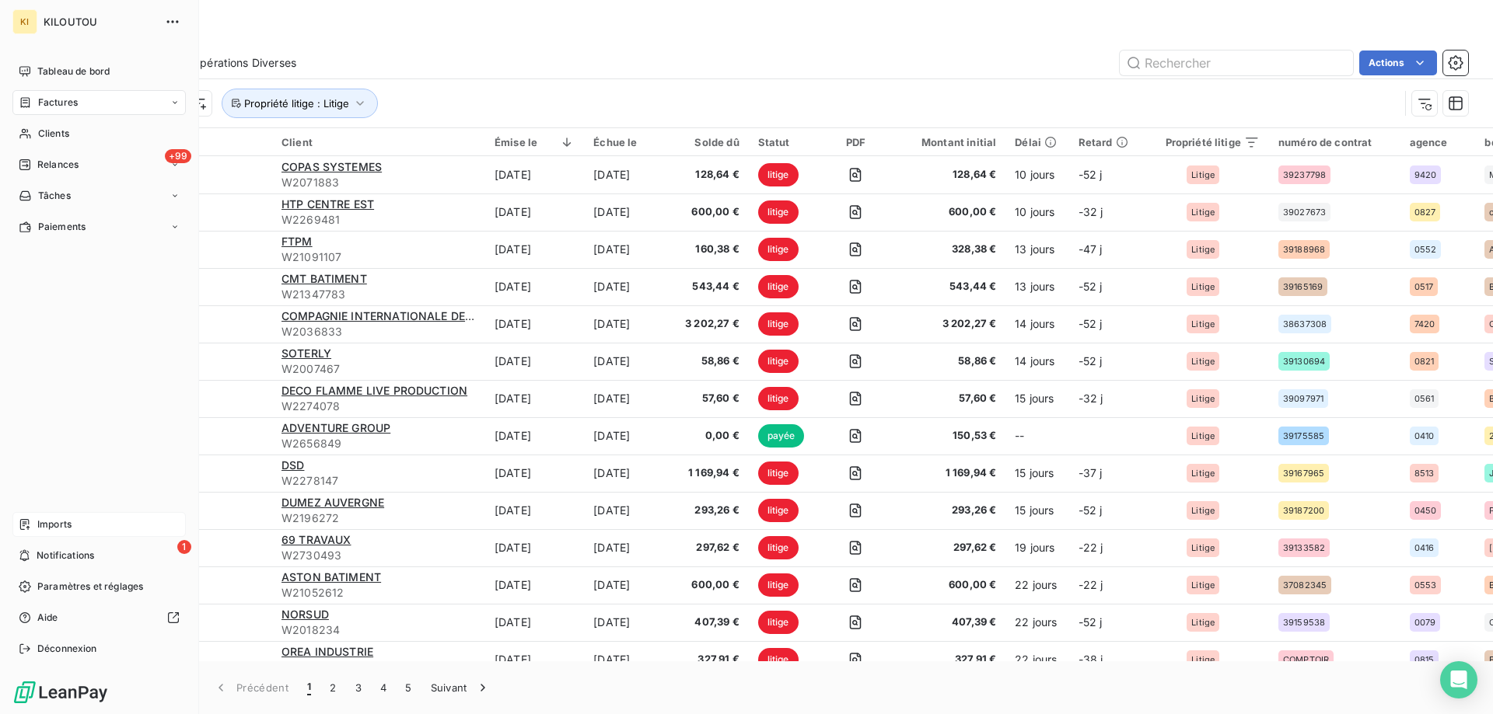
click at [79, 523] on div "Imports" at bounding box center [98, 524] width 173 height 25
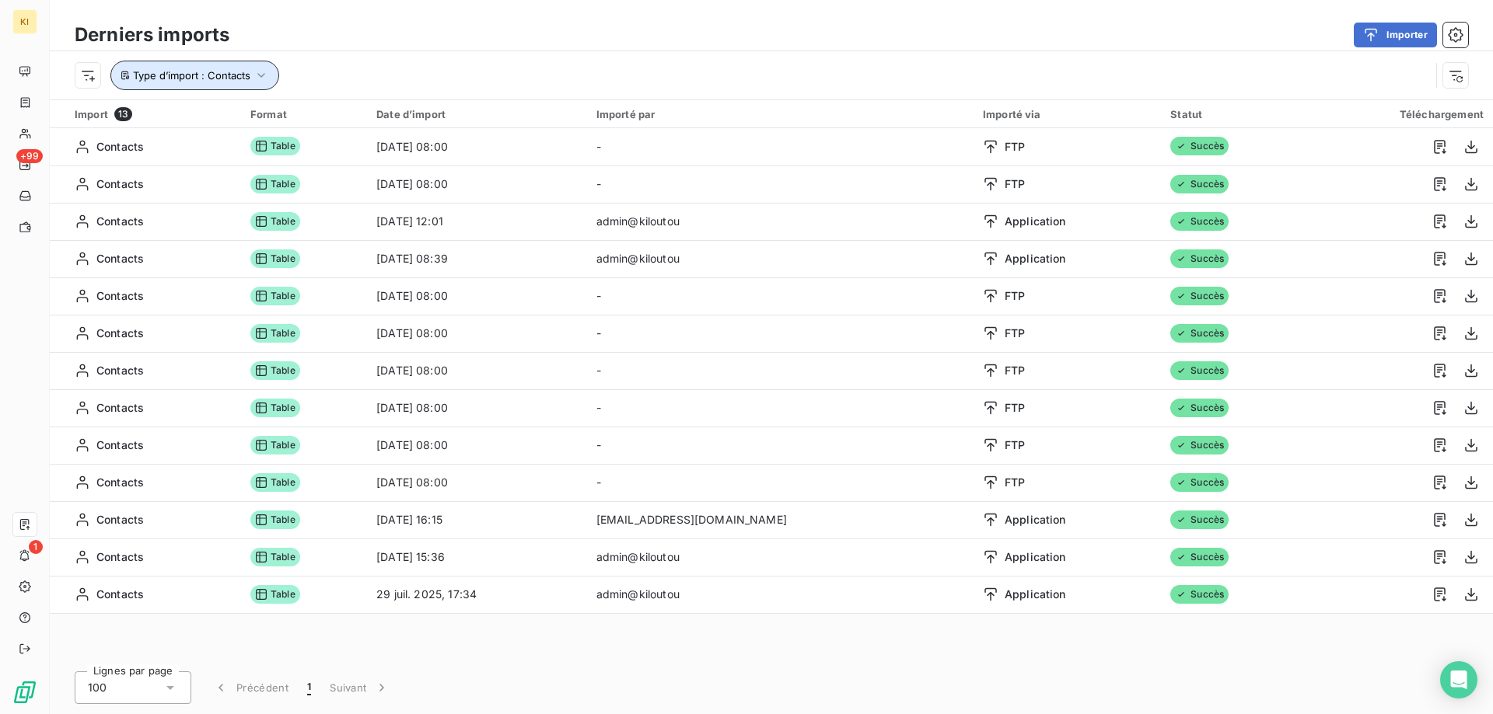
click at [258, 74] on icon "button" at bounding box center [261, 75] width 8 height 5
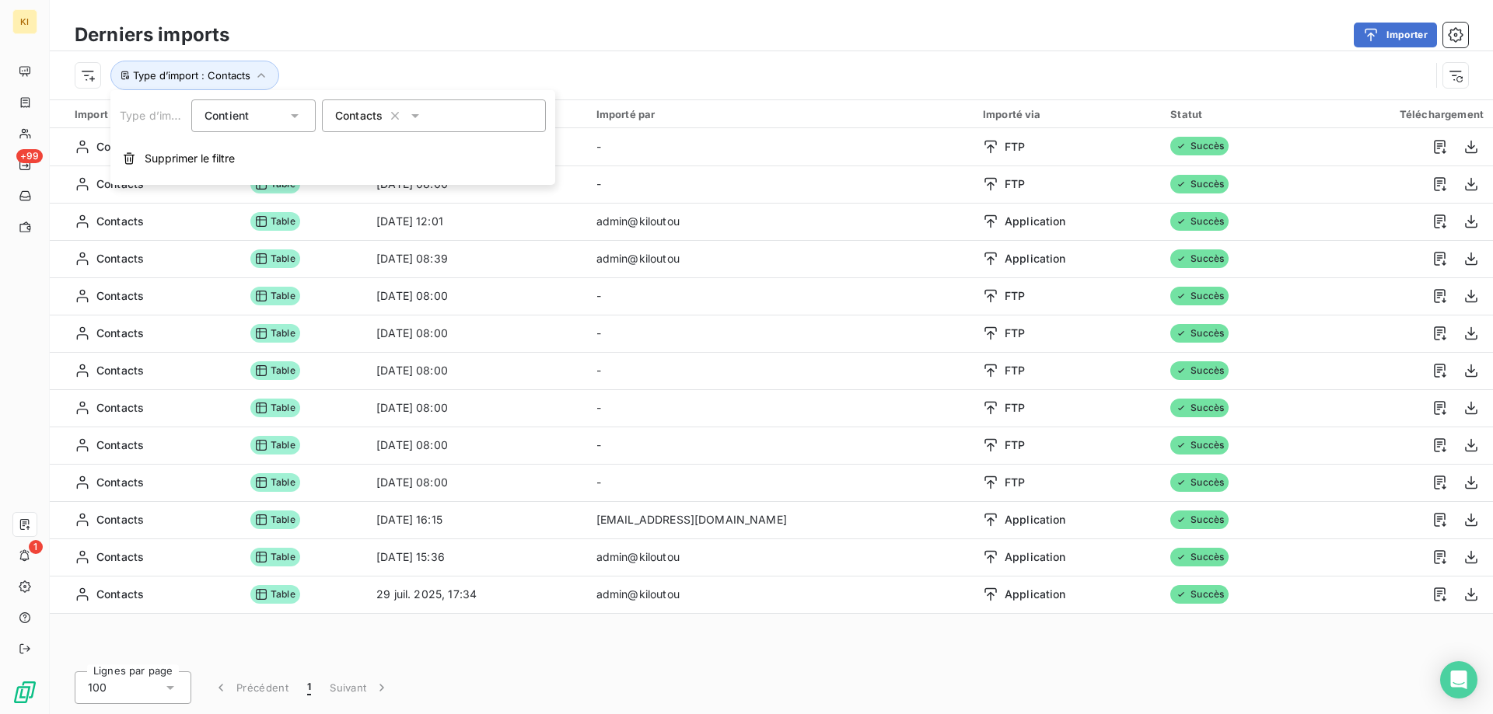
click at [388, 29] on div "Importer" at bounding box center [858, 35] width 1220 height 25
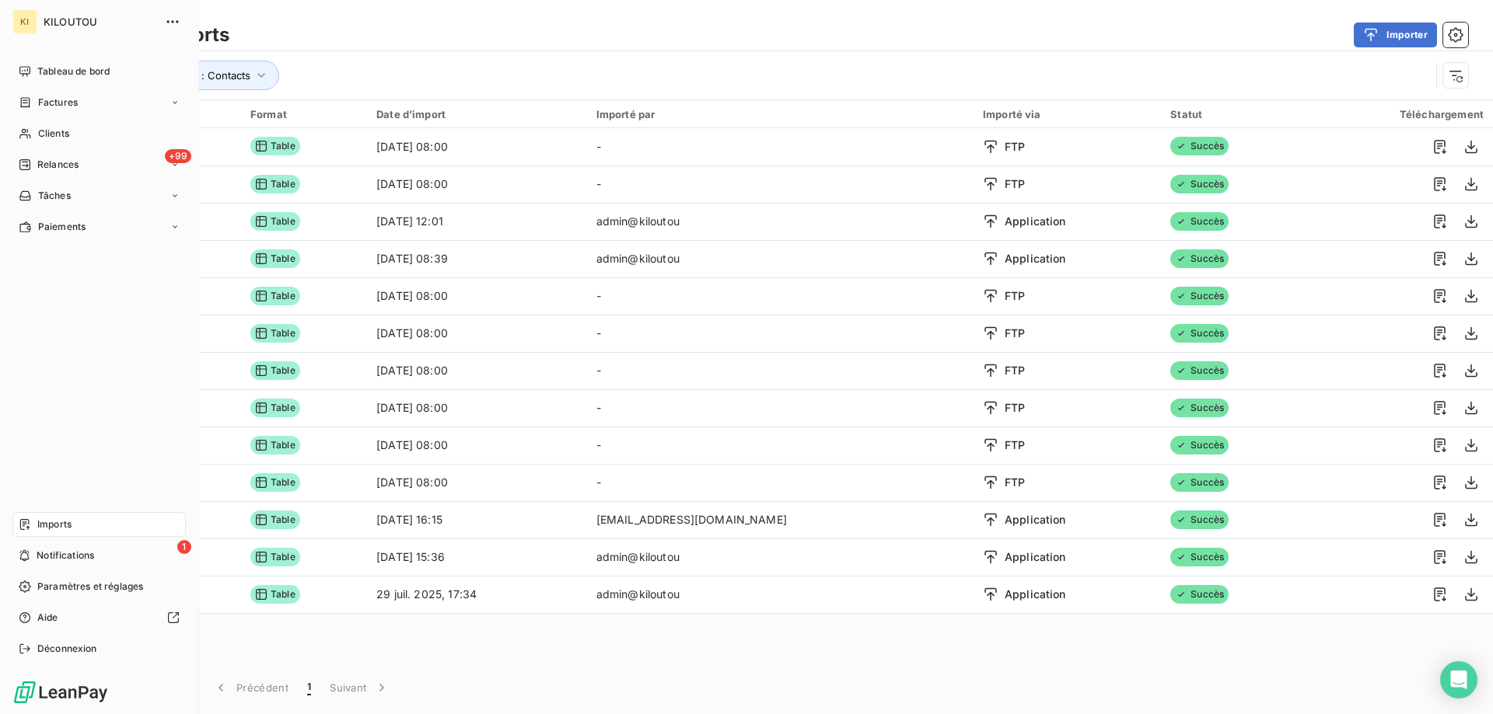
click at [75, 525] on div "Imports" at bounding box center [98, 524] width 173 height 25
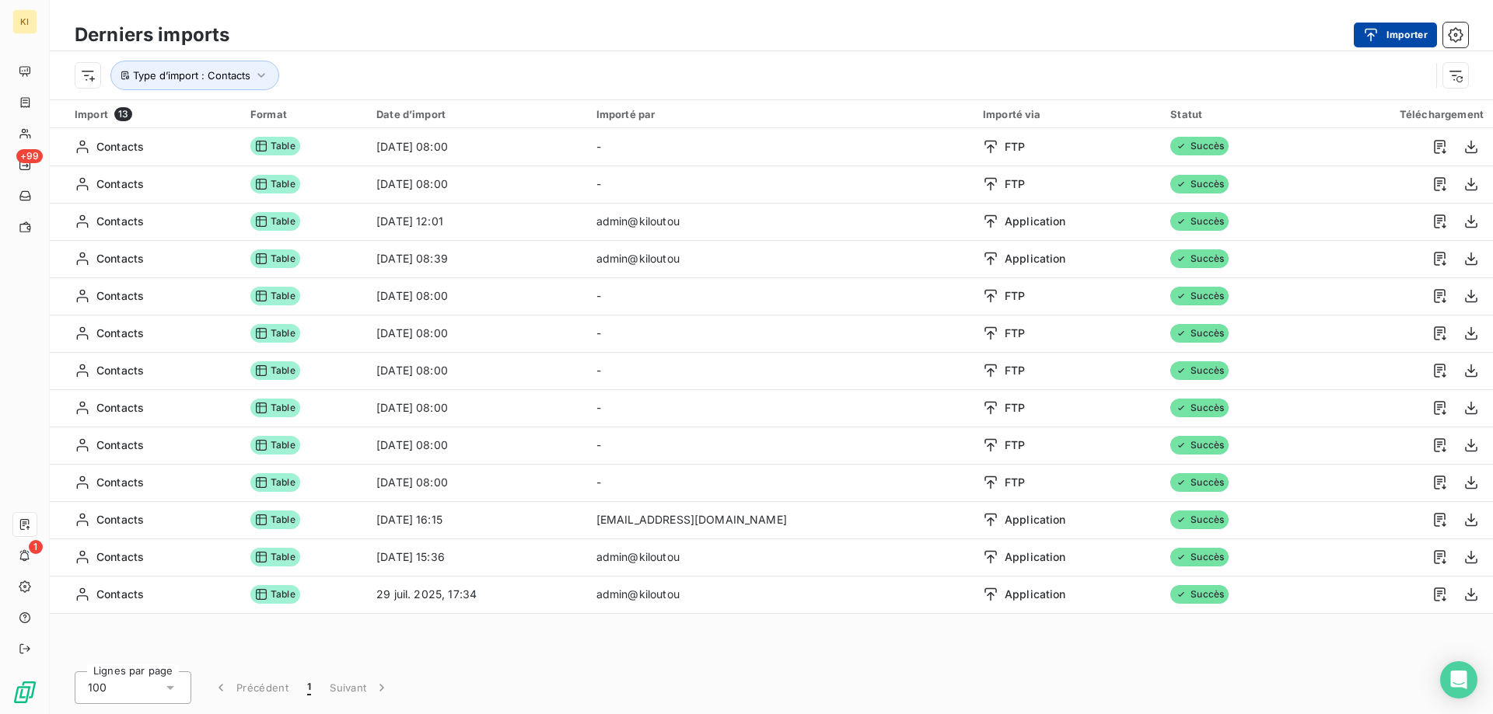
click at [1411, 37] on button "Importer" at bounding box center [1395, 35] width 83 height 25
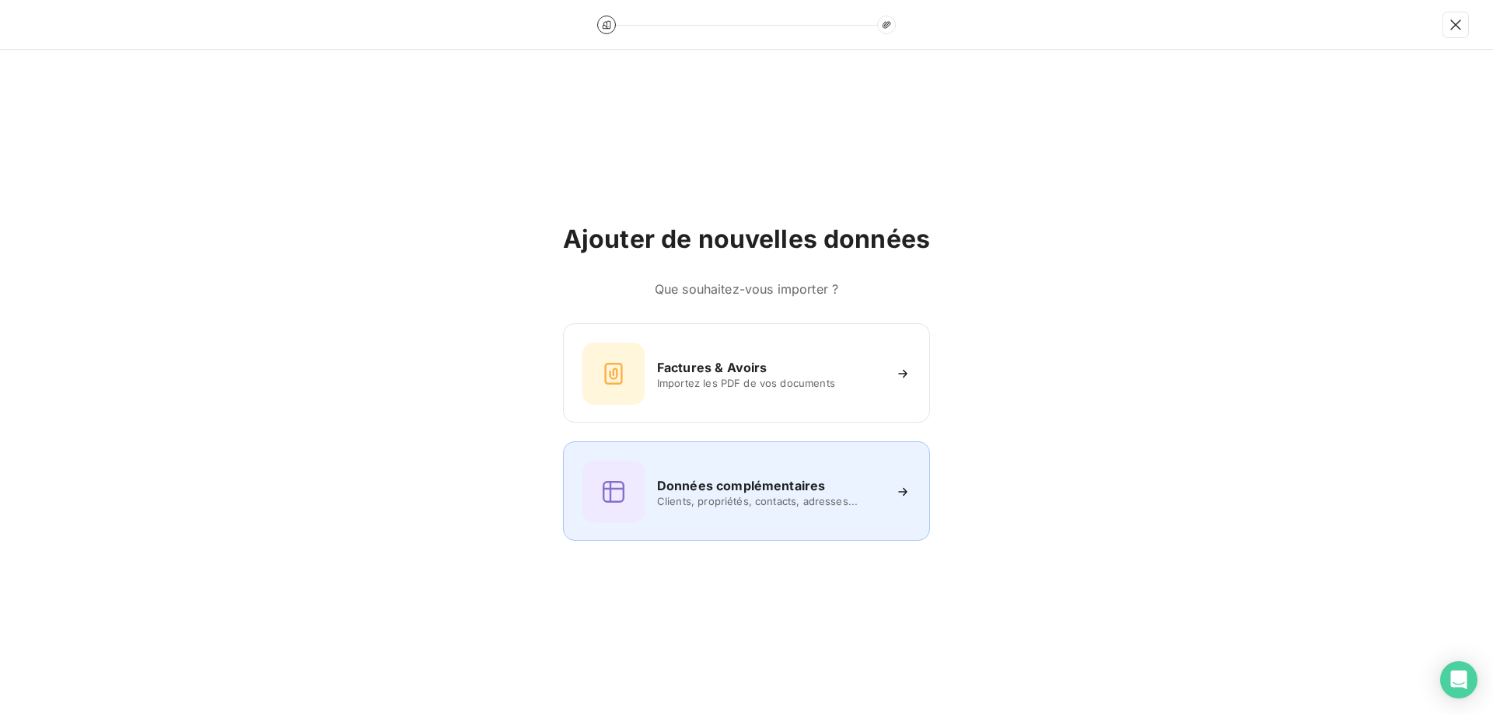
click at [840, 473] on div "Données complémentaires Clients, propriétés, contacts, adresses..." at bounding box center [746, 492] width 328 height 62
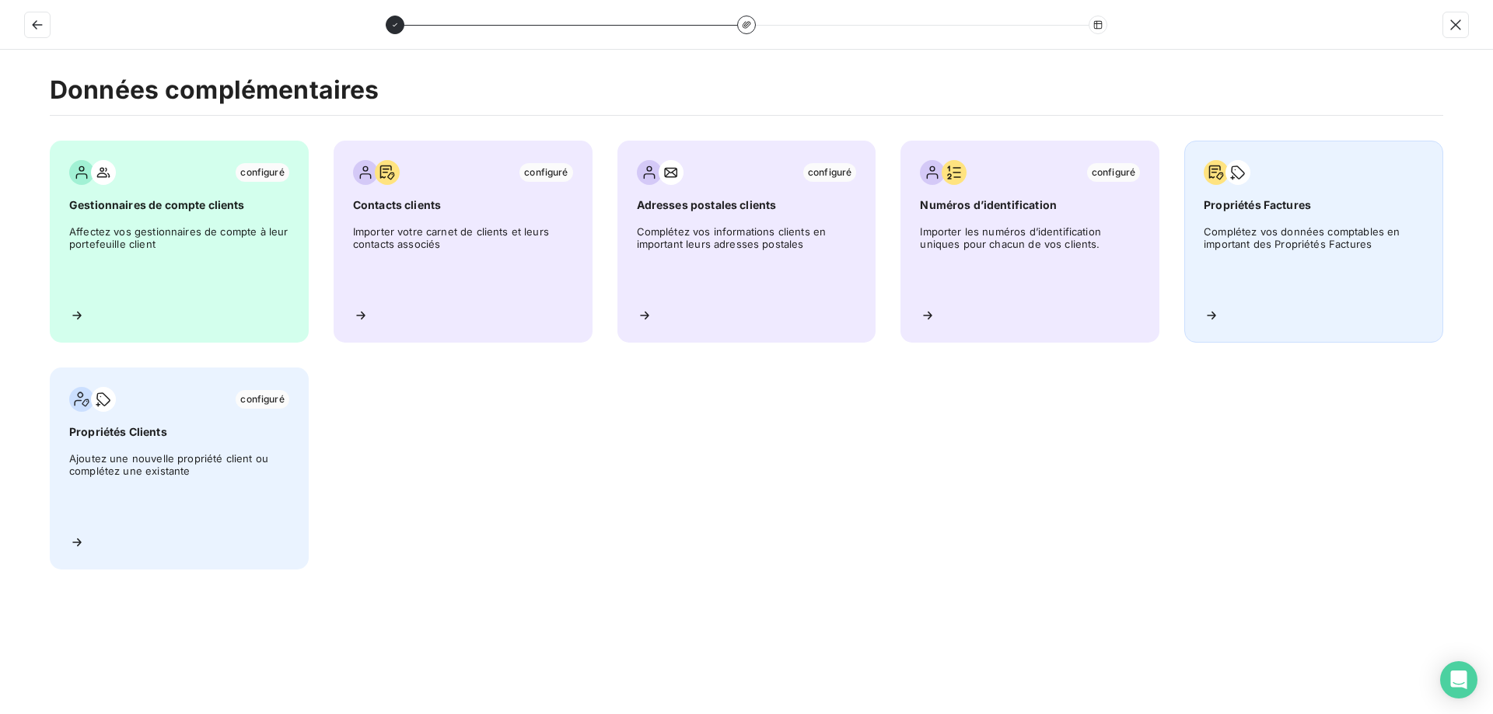
click at [1365, 218] on div "Propriétés Factures Complétez vos données comptables en important des Propriété…" at bounding box center [1313, 242] width 259 height 202
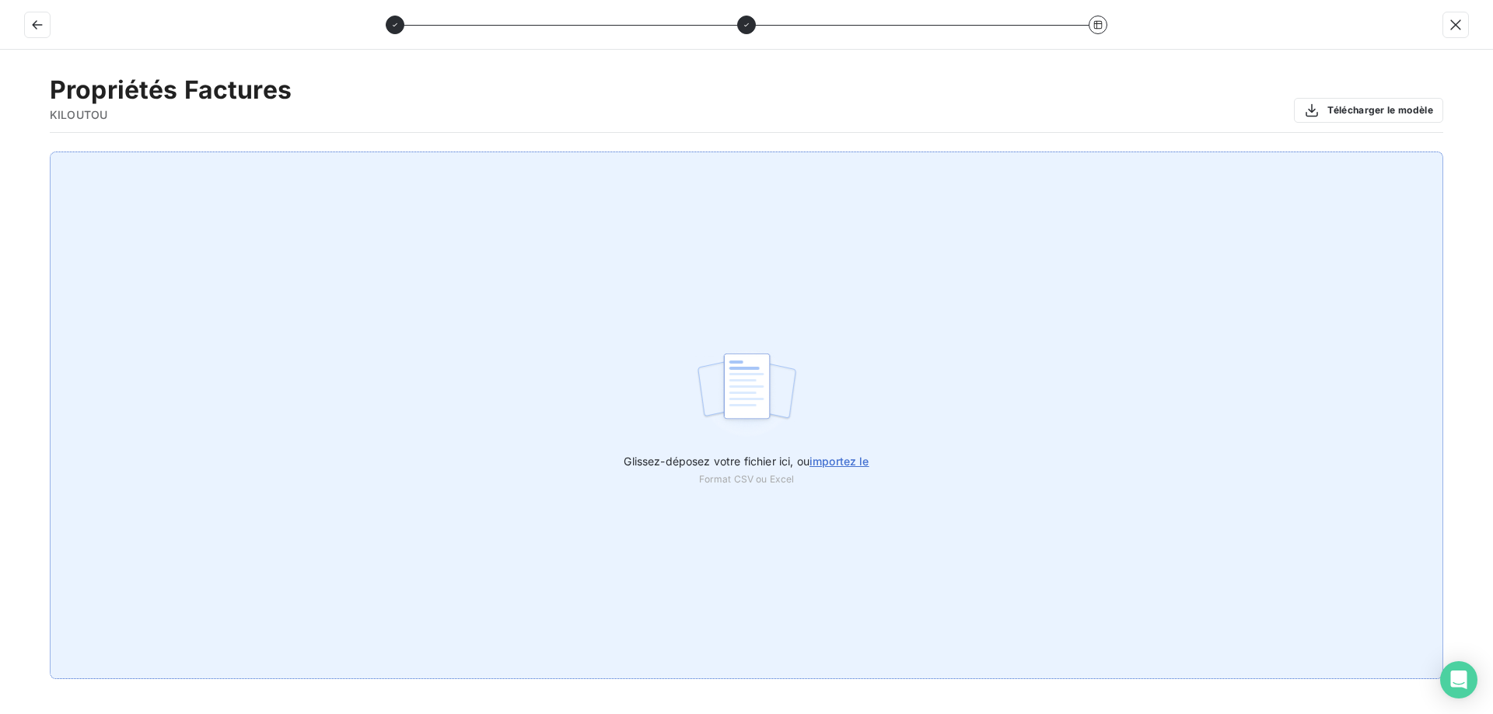
click at [834, 456] on span "importez le" at bounding box center [839, 461] width 60 height 13
click at [1, 152] on input "Glissez-déposez votre fichier ici, ou importez le" at bounding box center [0, 152] width 1 height 1
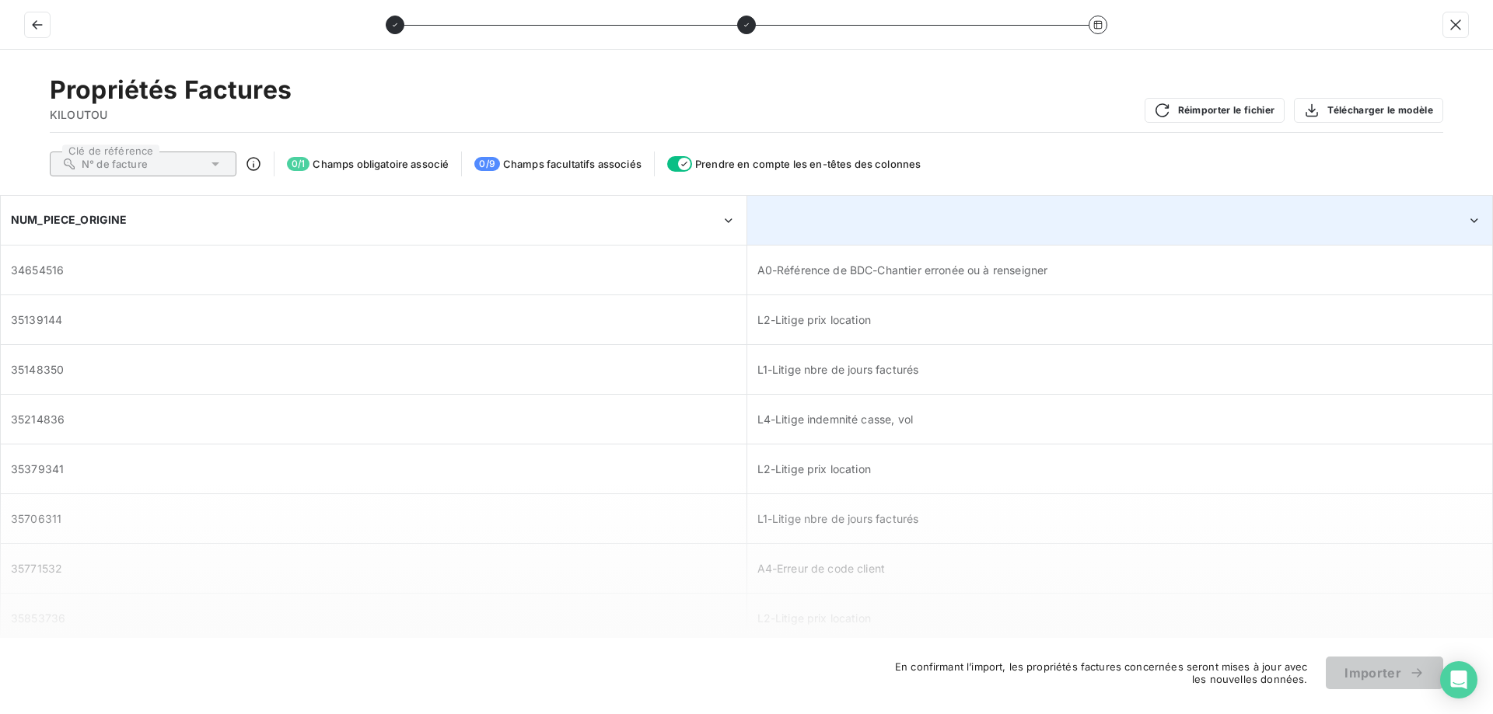
click at [909, 216] on div at bounding box center [1120, 220] width 744 height 47
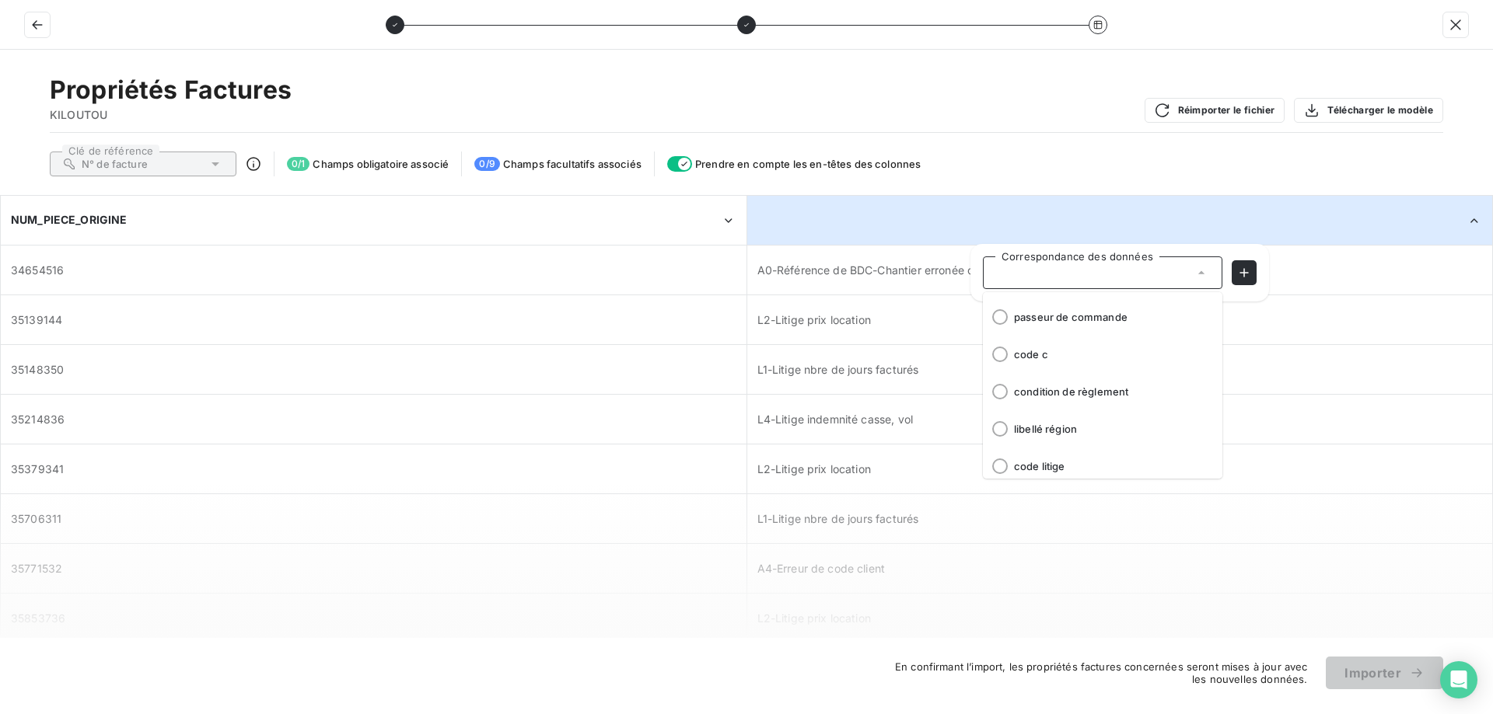
scroll to position [230, 0]
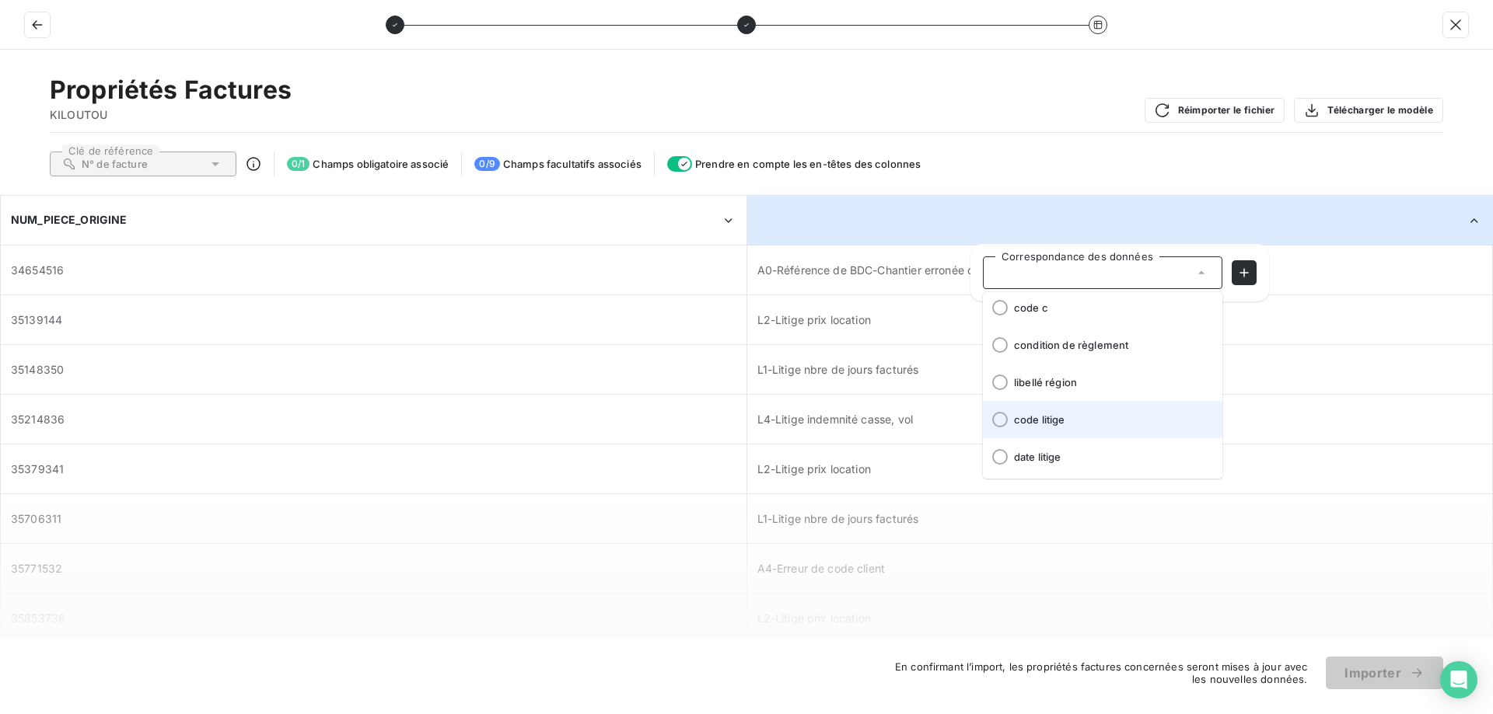
click at [1057, 419] on span "code litige" at bounding box center [1112, 420] width 196 height 12
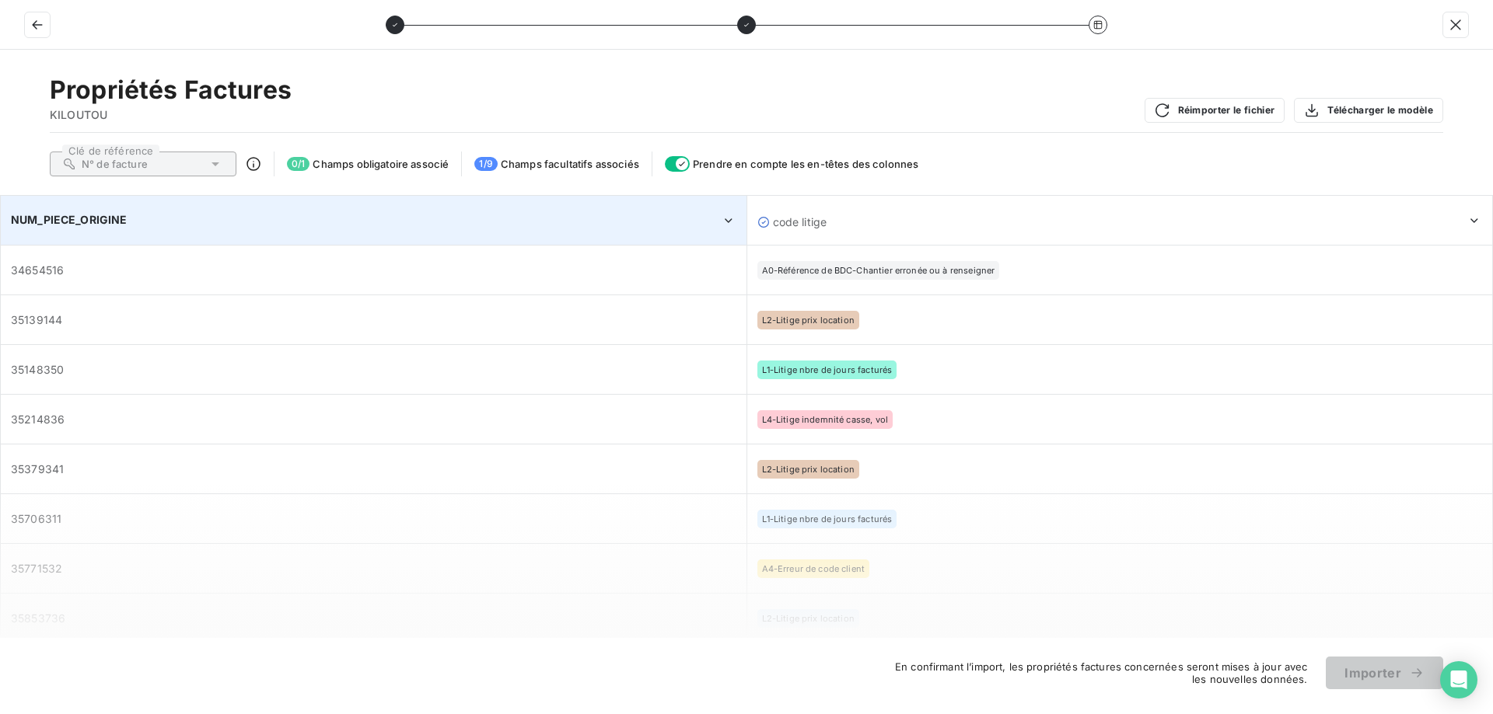
click at [382, 226] on div "NUM_PIECE_ORIGINE" at bounding box center [366, 220] width 710 height 16
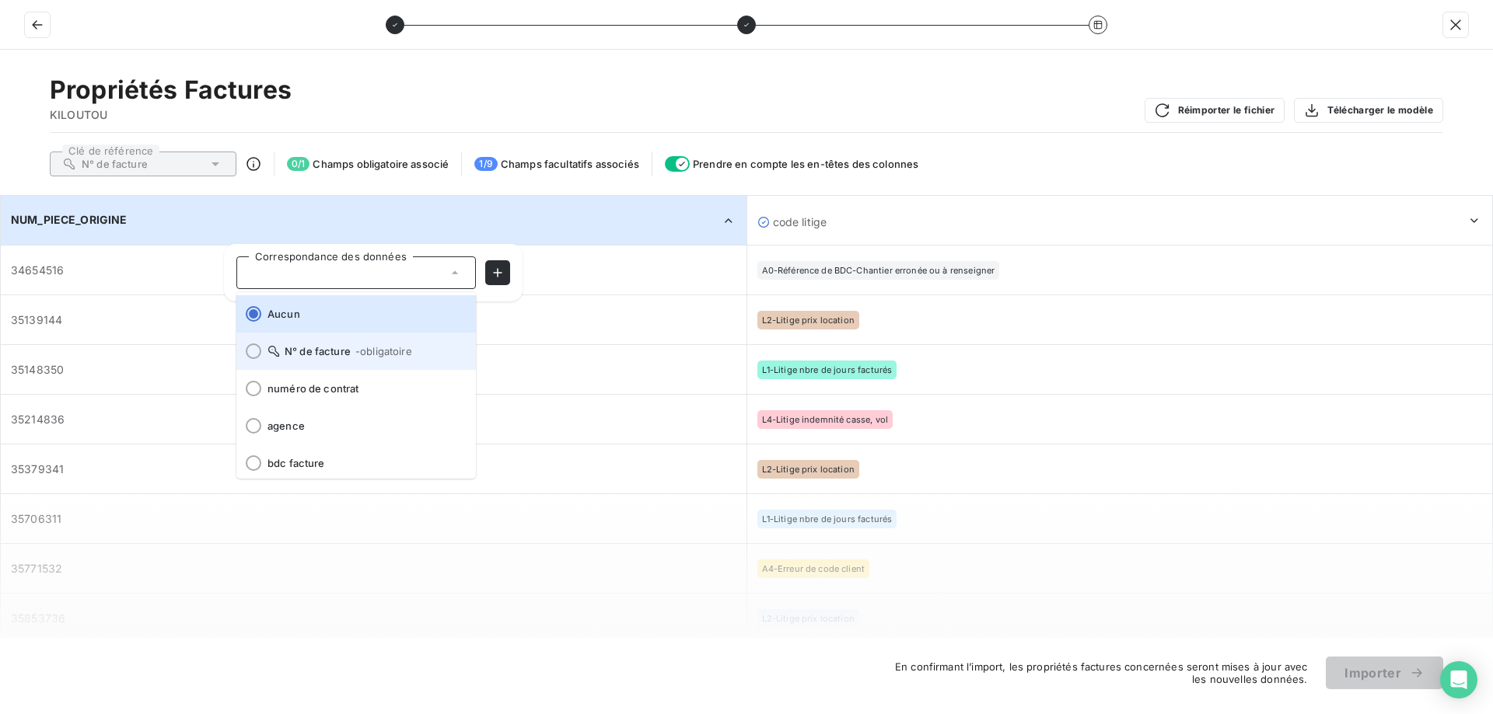
click at [359, 349] on span "- obligatoire" at bounding box center [383, 351] width 57 height 12
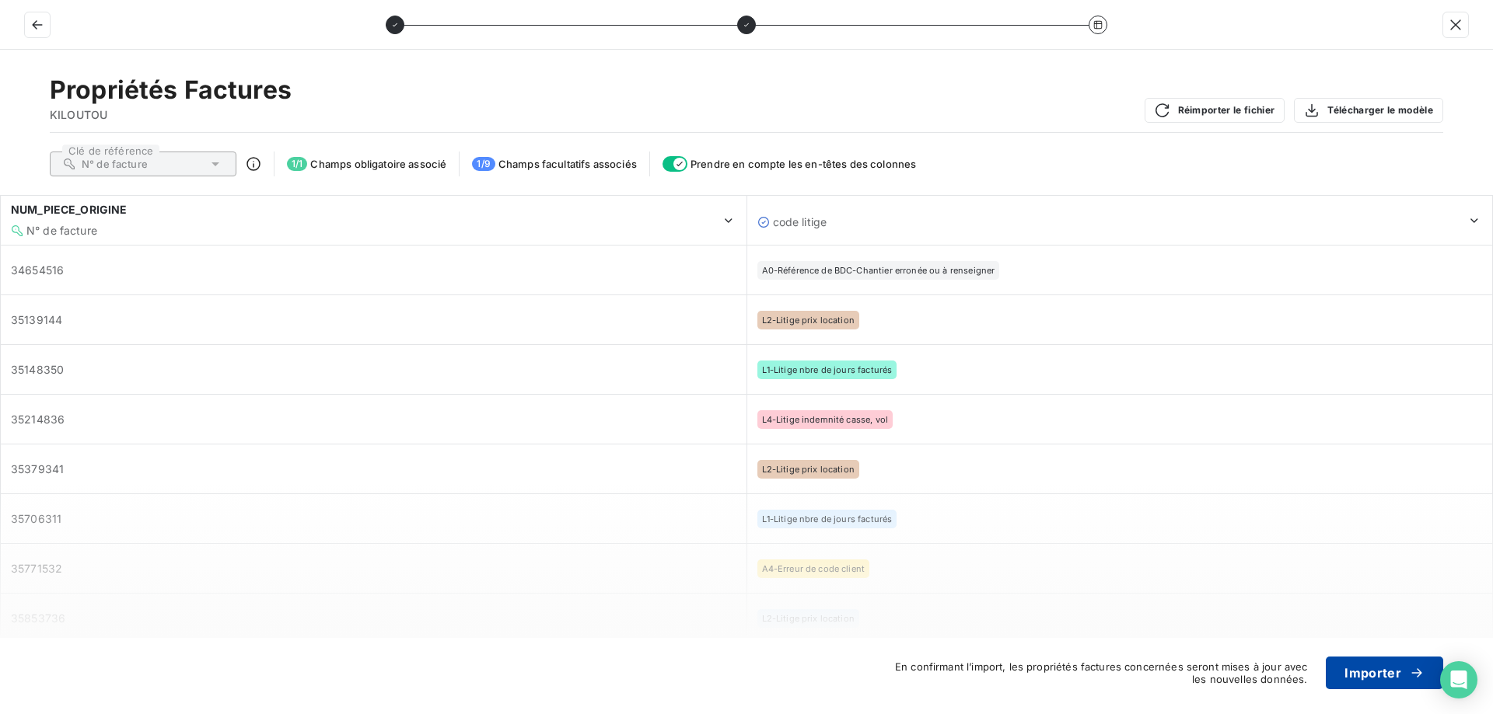
click at [1365, 671] on button "Importer" at bounding box center [1384, 673] width 117 height 33
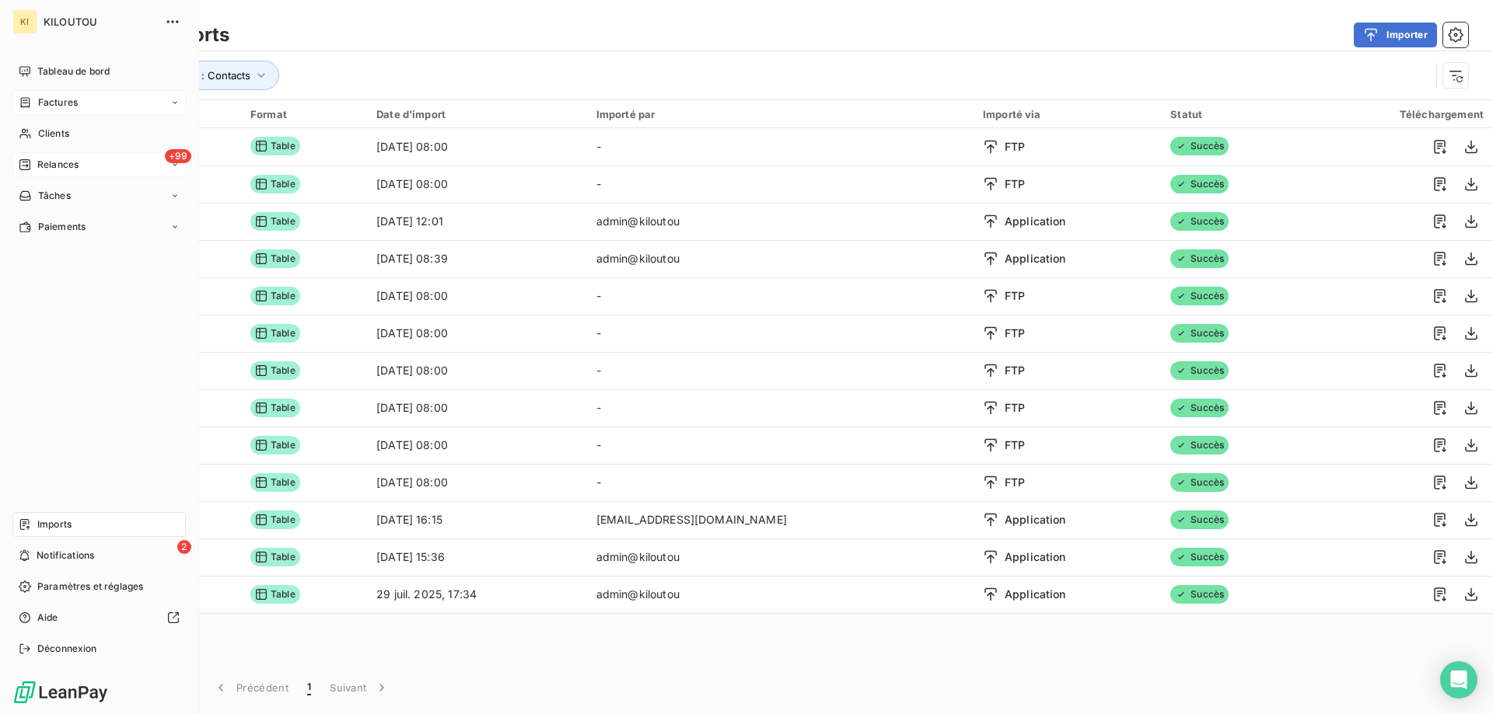
click at [45, 98] on span "Factures" at bounding box center [58, 103] width 40 height 14
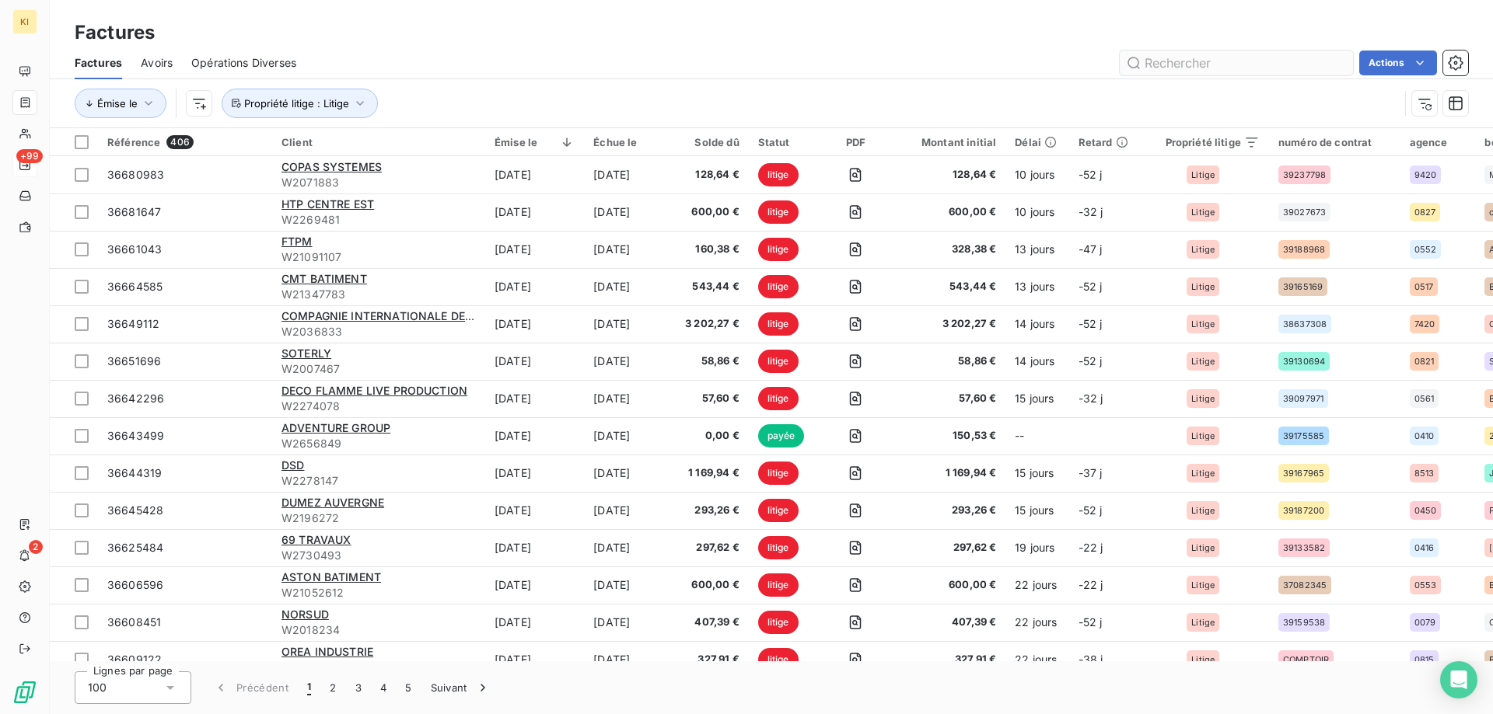
click at [1155, 67] on input "text" at bounding box center [1236, 63] width 233 height 25
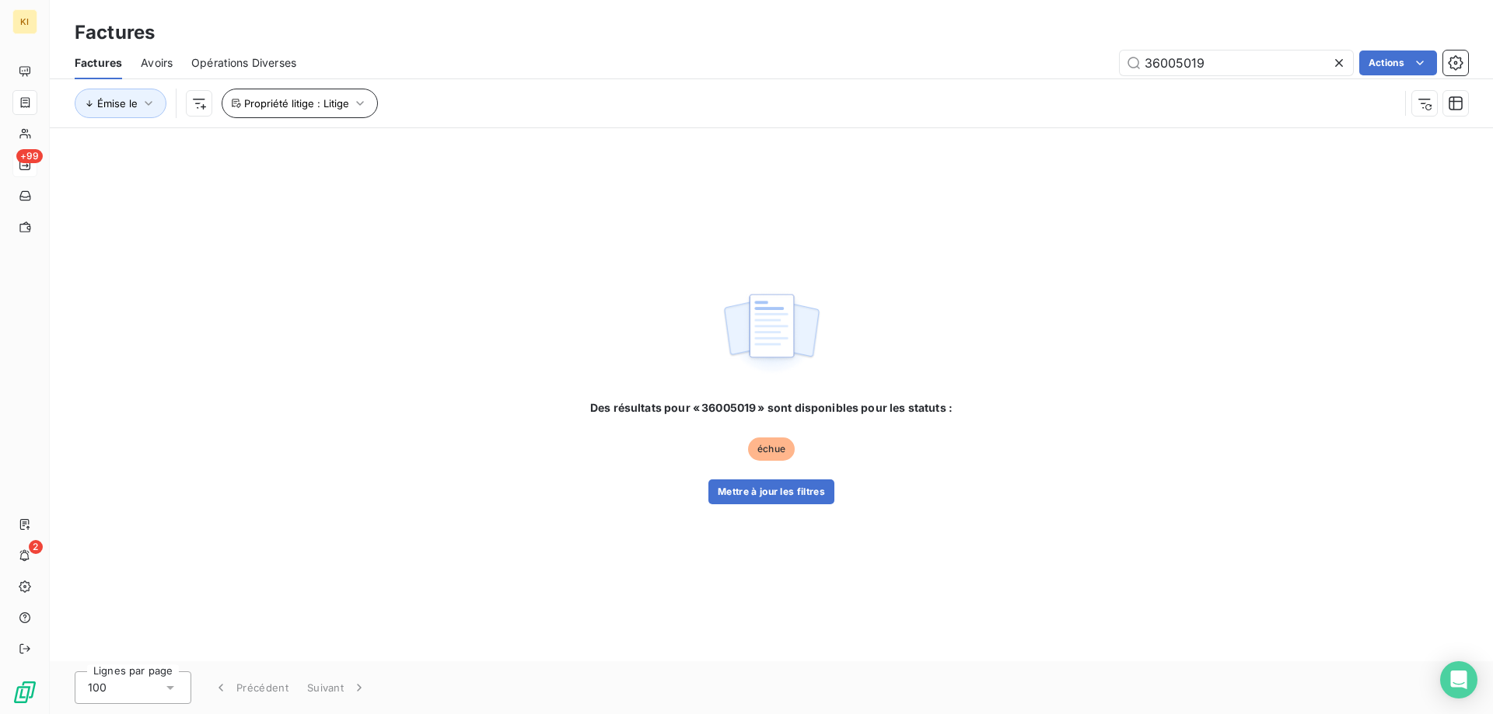
type input "36005019"
click at [323, 96] on button "Propriété litige : Litige" at bounding box center [300, 104] width 156 height 30
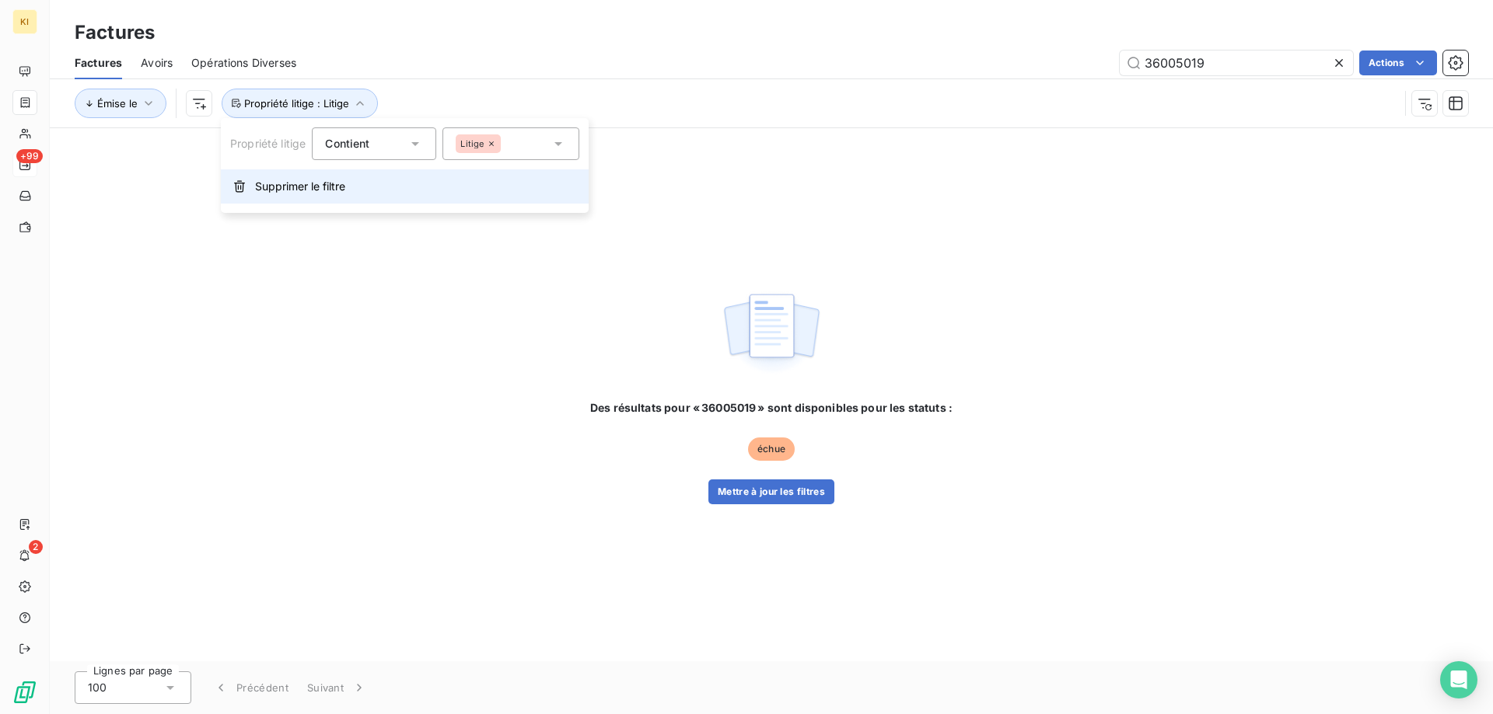
click at [302, 189] on span "Supprimer le filtre" at bounding box center [300, 187] width 90 height 16
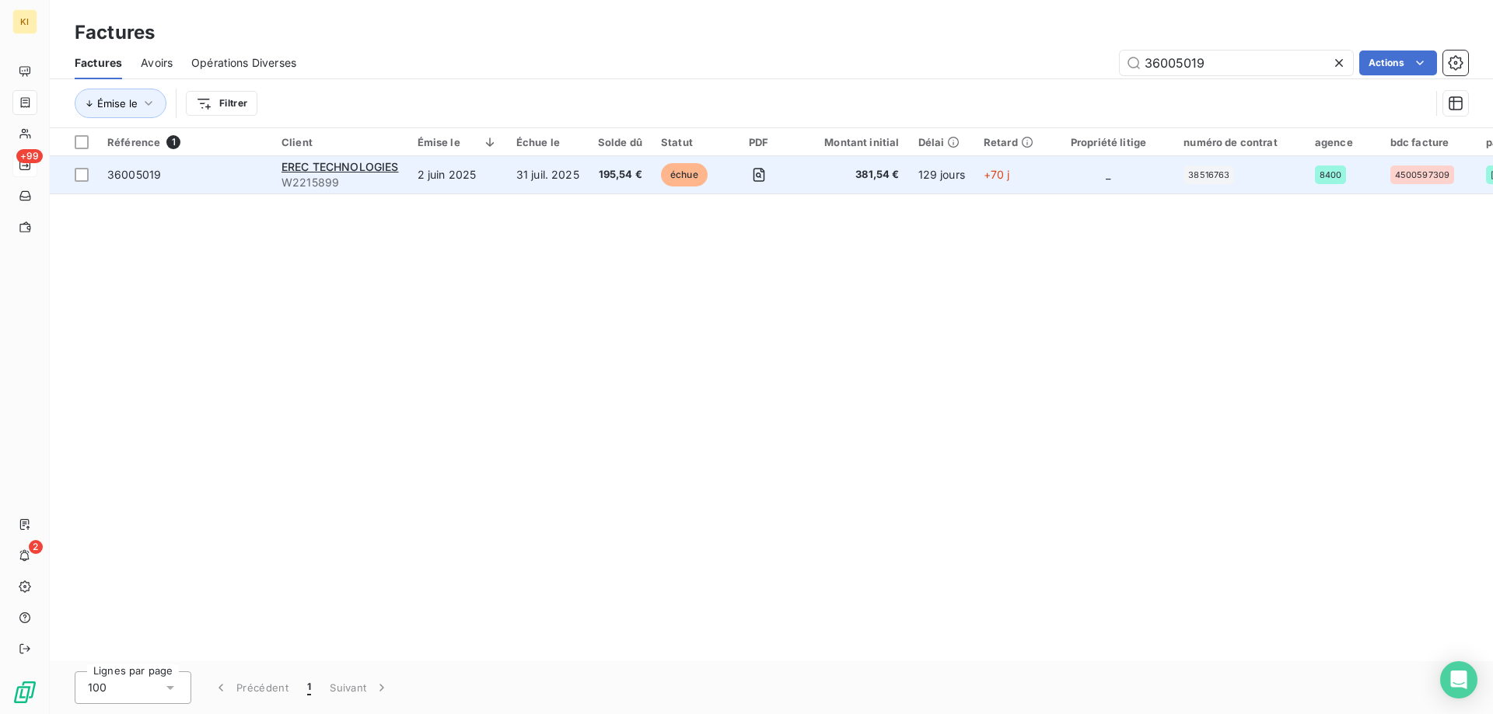
click at [132, 179] on span "36005019" at bounding box center [134, 174] width 54 height 13
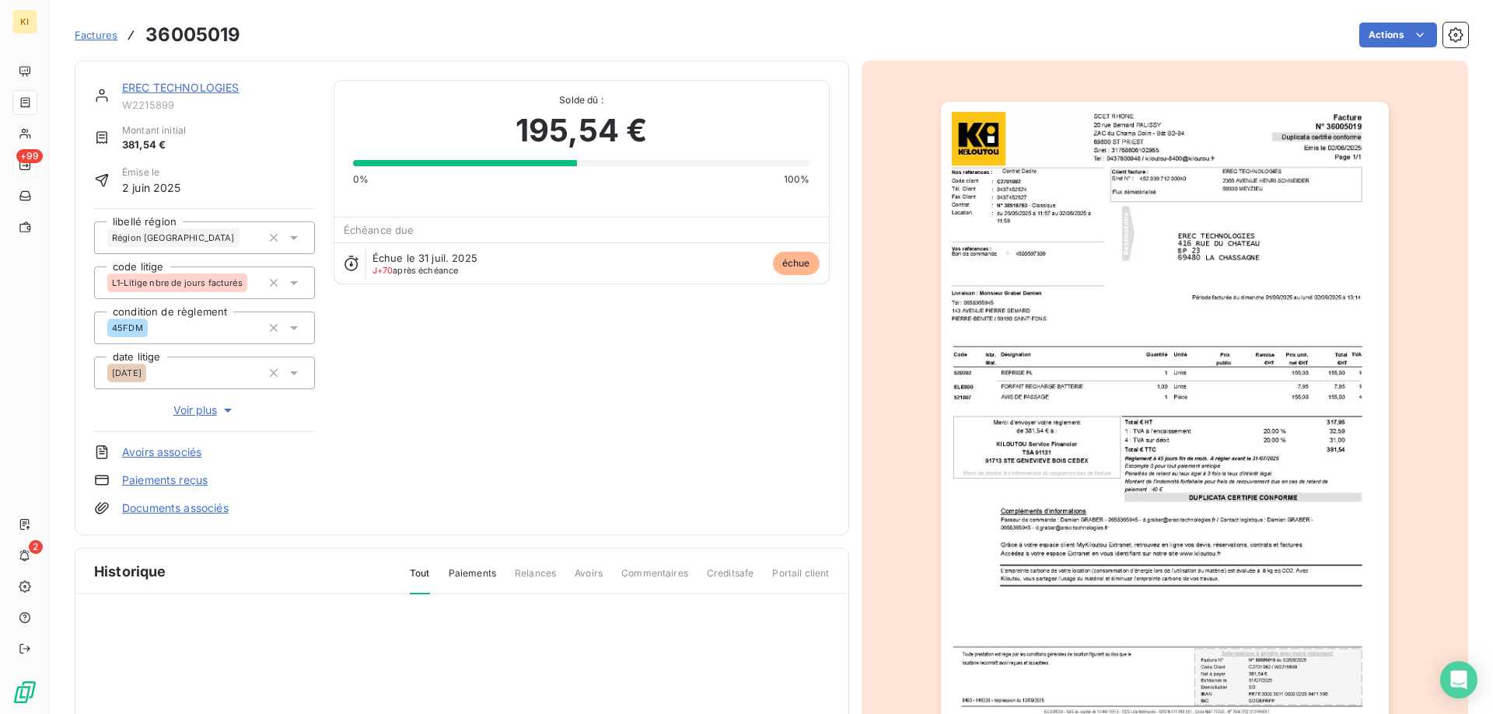
click at [82, 39] on span "Factures" at bounding box center [96, 35] width 43 height 12
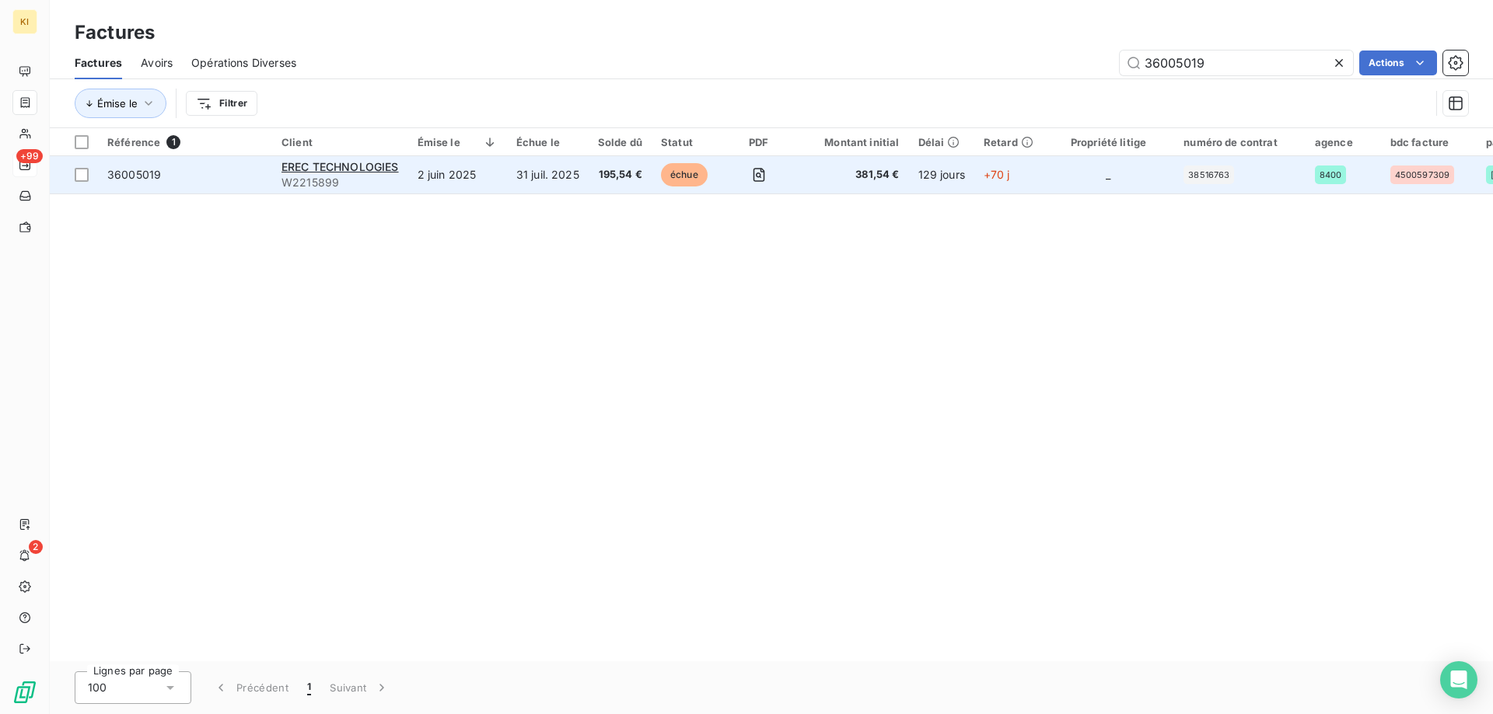
click at [128, 177] on span "36005019" at bounding box center [134, 174] width 54 height 13
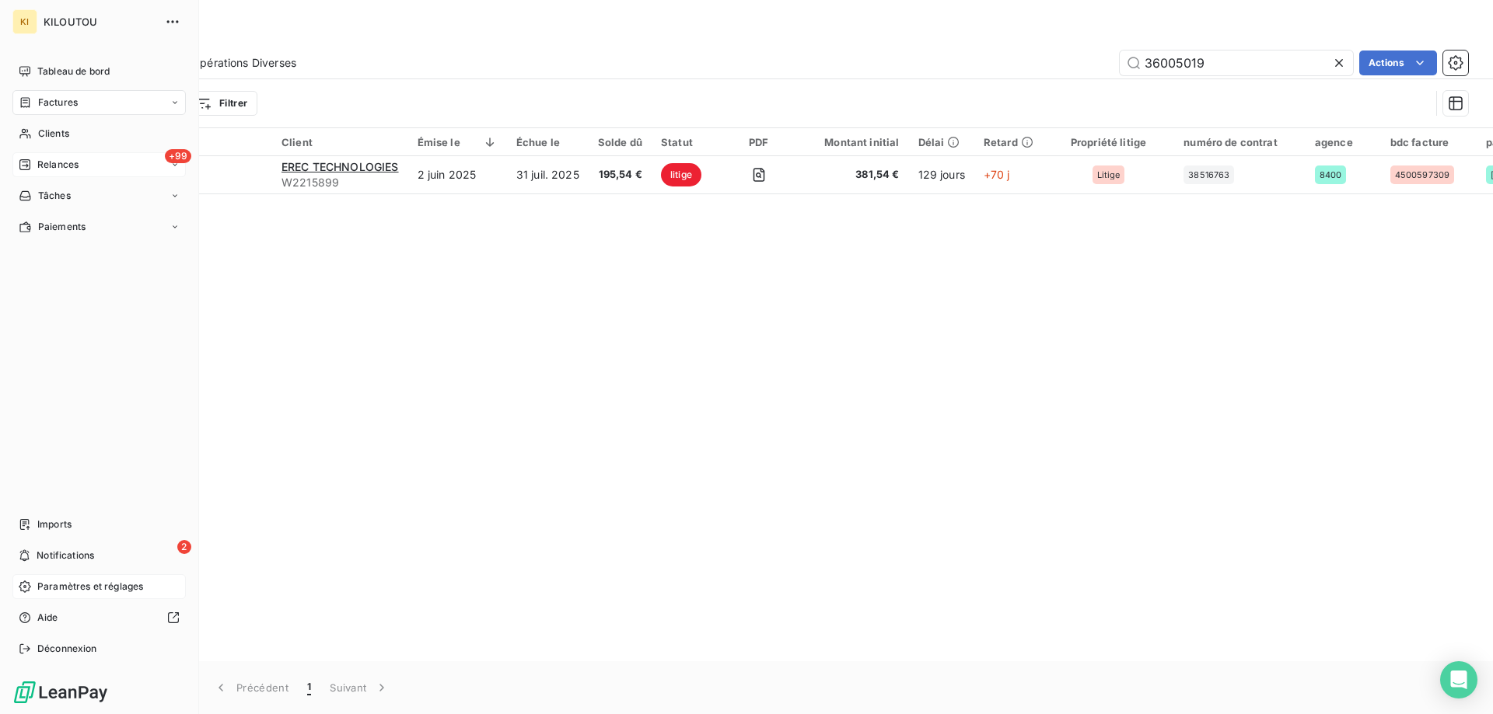
click at [53, 585] on span "Paramètres et réglages" at bounding box center [90, 587] width 106 height 14
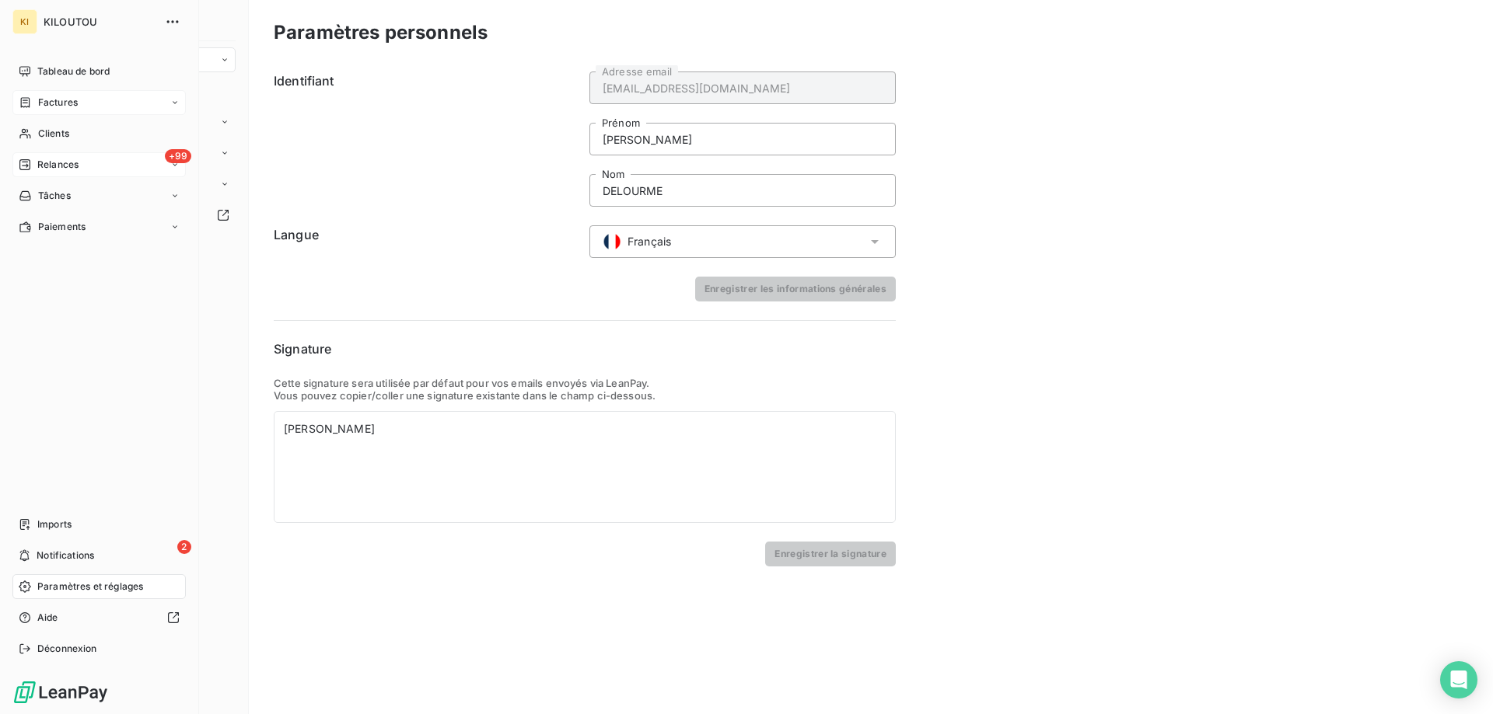
click at [75, 166] on span "Relances" at bounding box center [57, 165] width 41 height 14
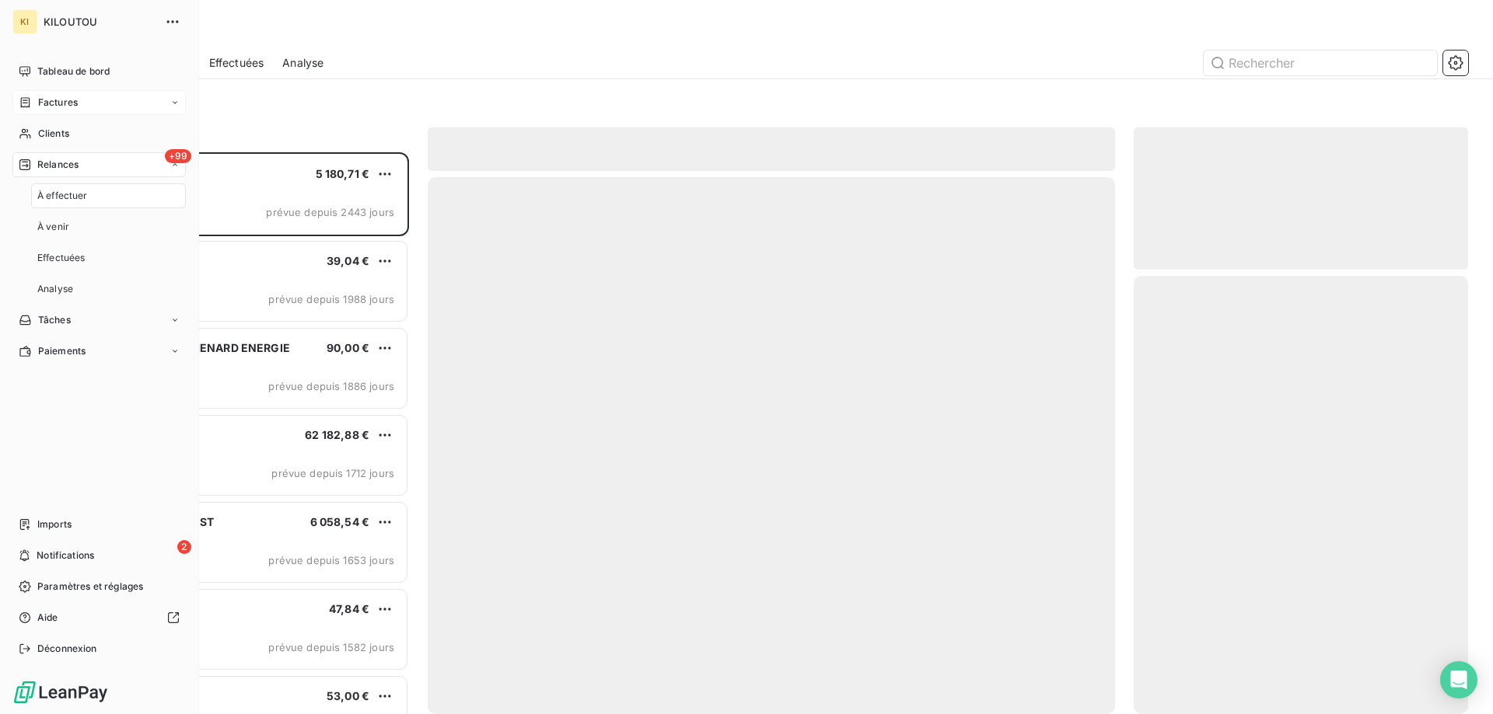
scroll to position [550, 323]
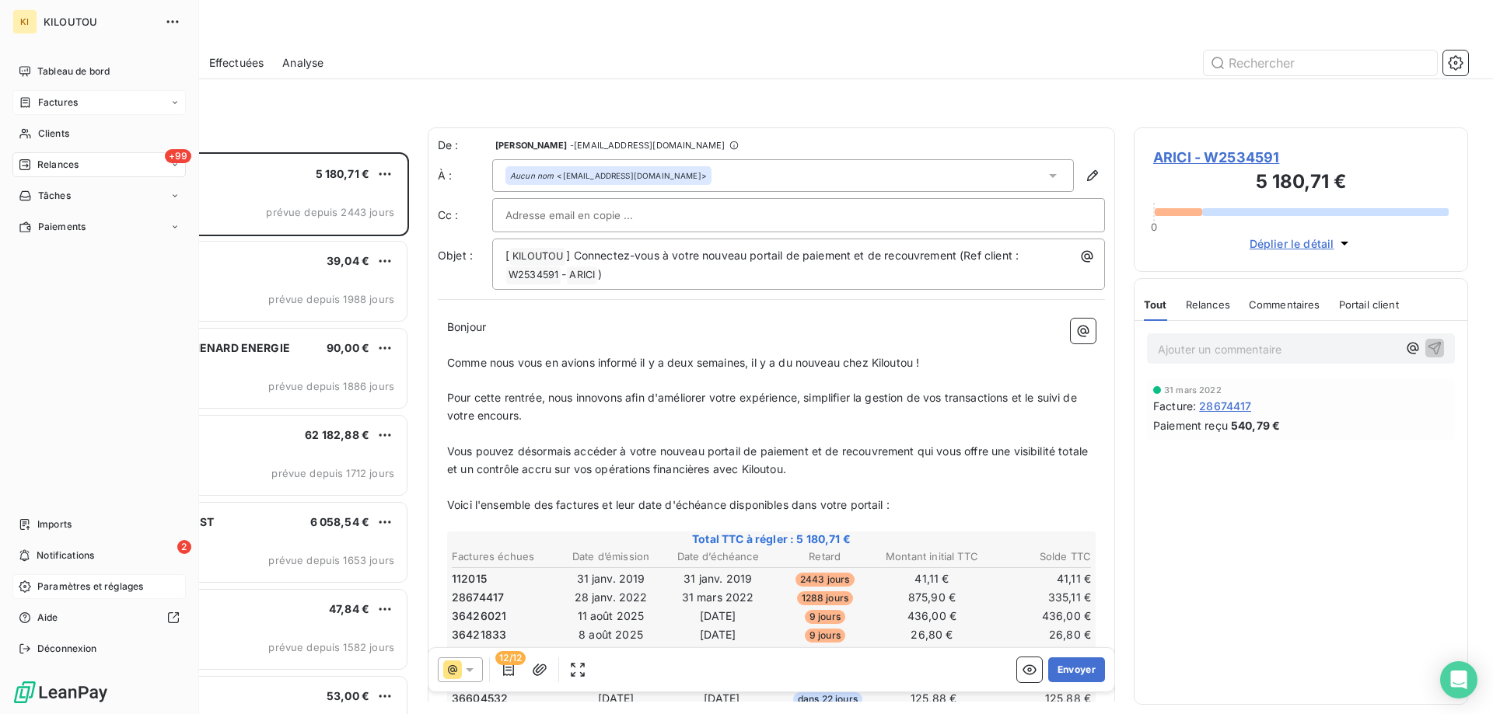
click at [61, 585] on span "Paramètres et réglages" at bounding box center [90, 587] width 106 height 14
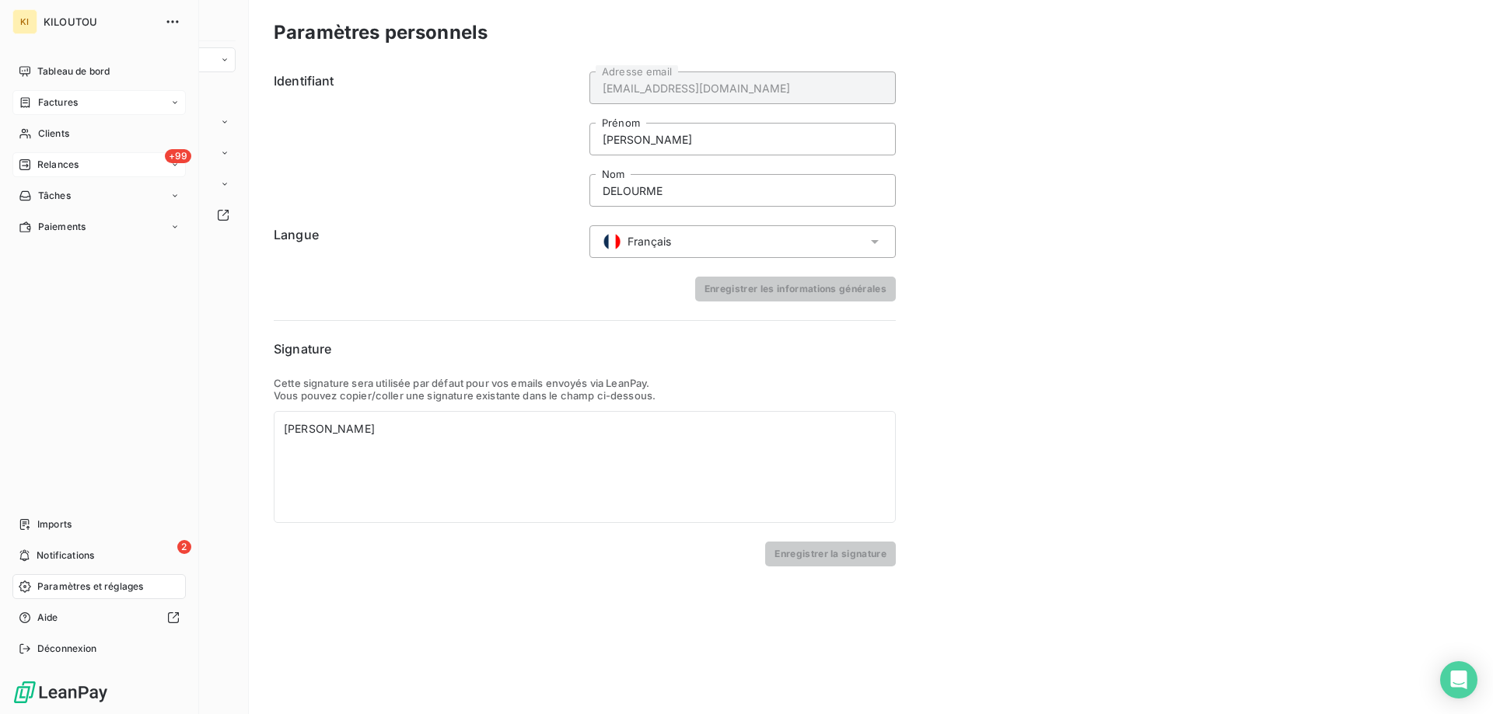
click at [31, 164] on div "Relances" at bounding box center [49, 165] width 60 height 14
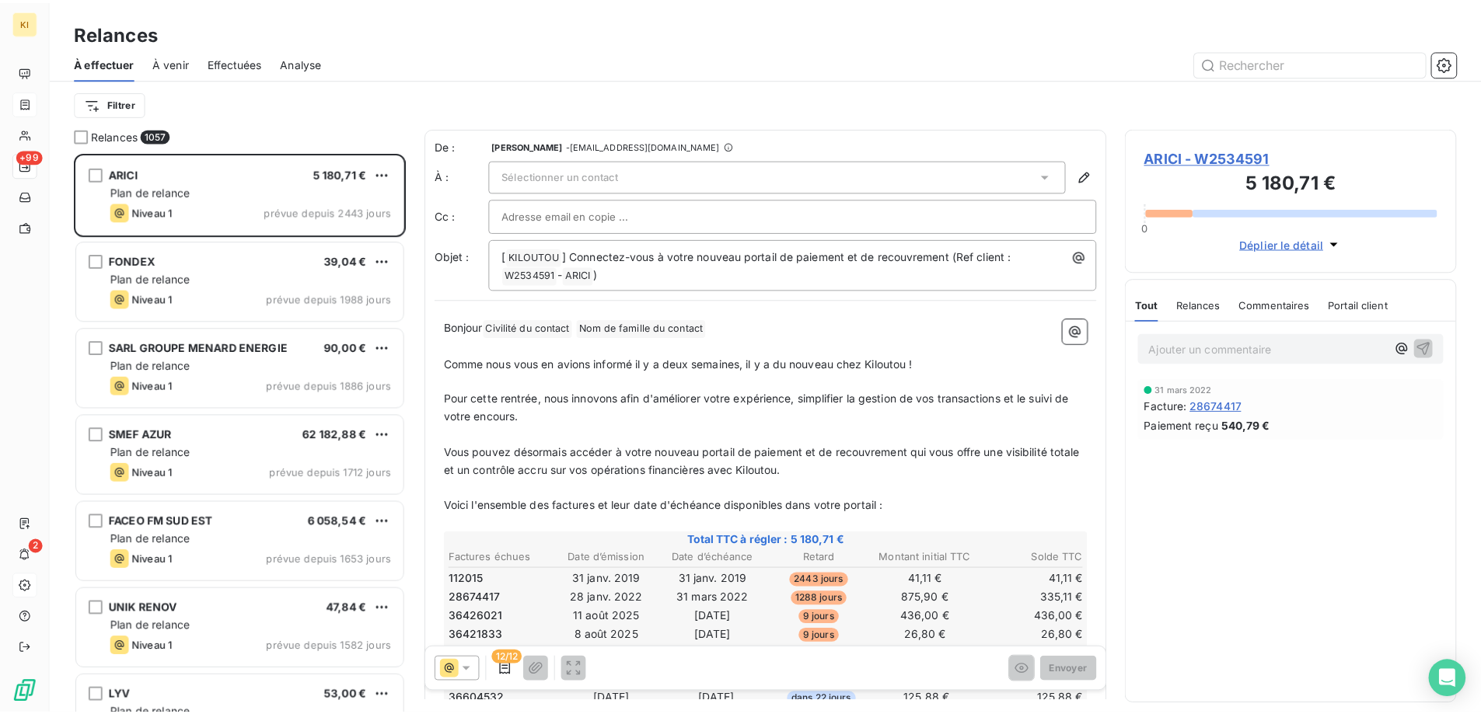
scroll to position [550, 323]
click at [1451, 67] on icon "button" at bounding box center [1455, 62] width 15 height 15
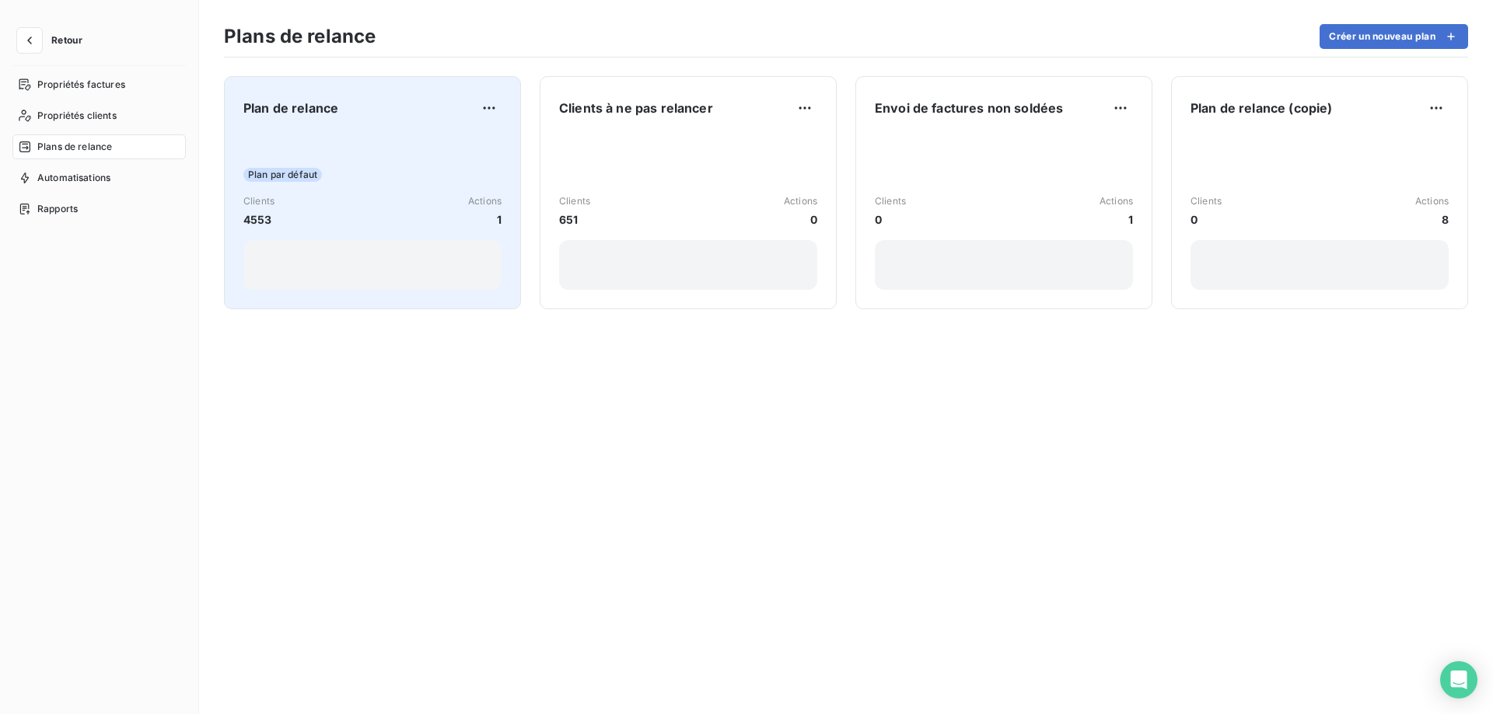
click at [428, 155] on div "Plan par défaut Clients 4553 Actions 1" at bounding box center [372, 211] width 258 height 157
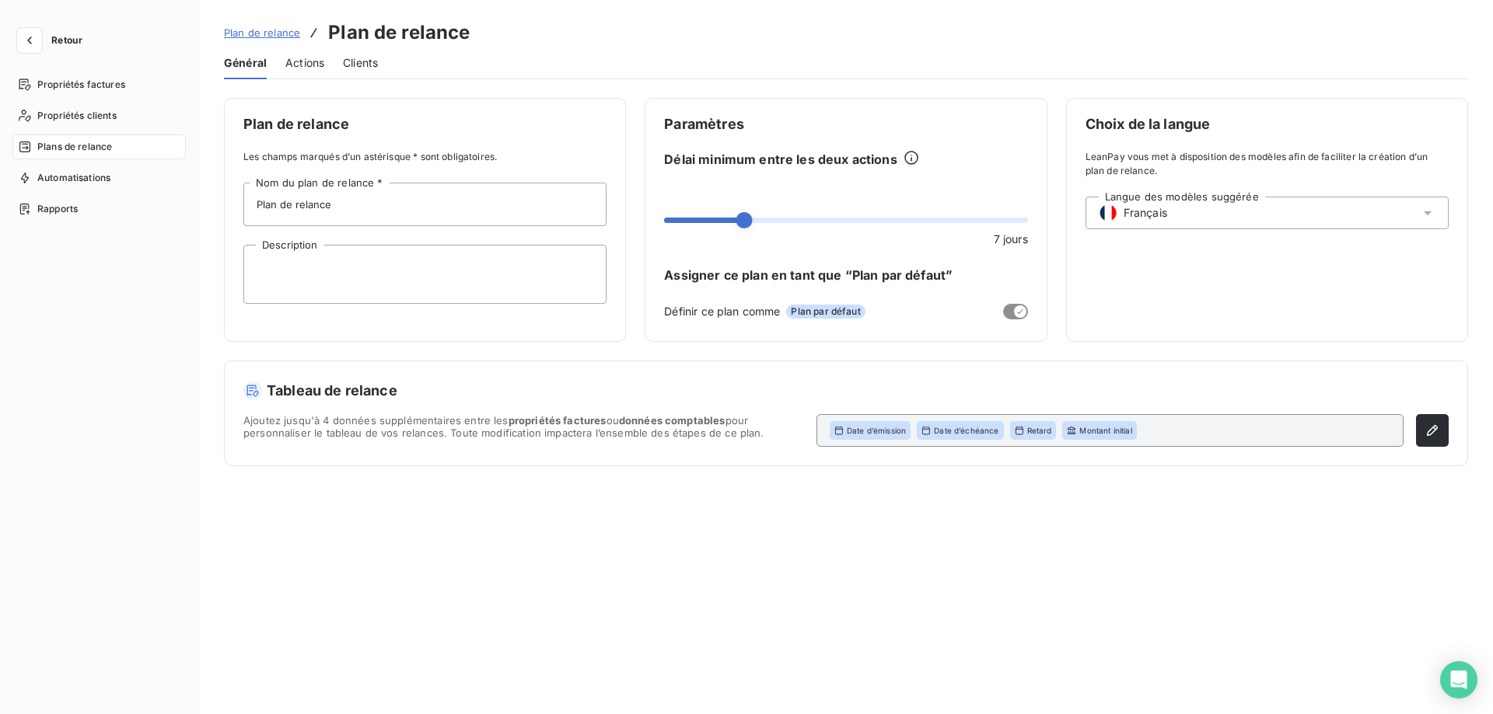
click at [297, 62] on span "Actions" at bounding box center [304, 63] width 39 height 16
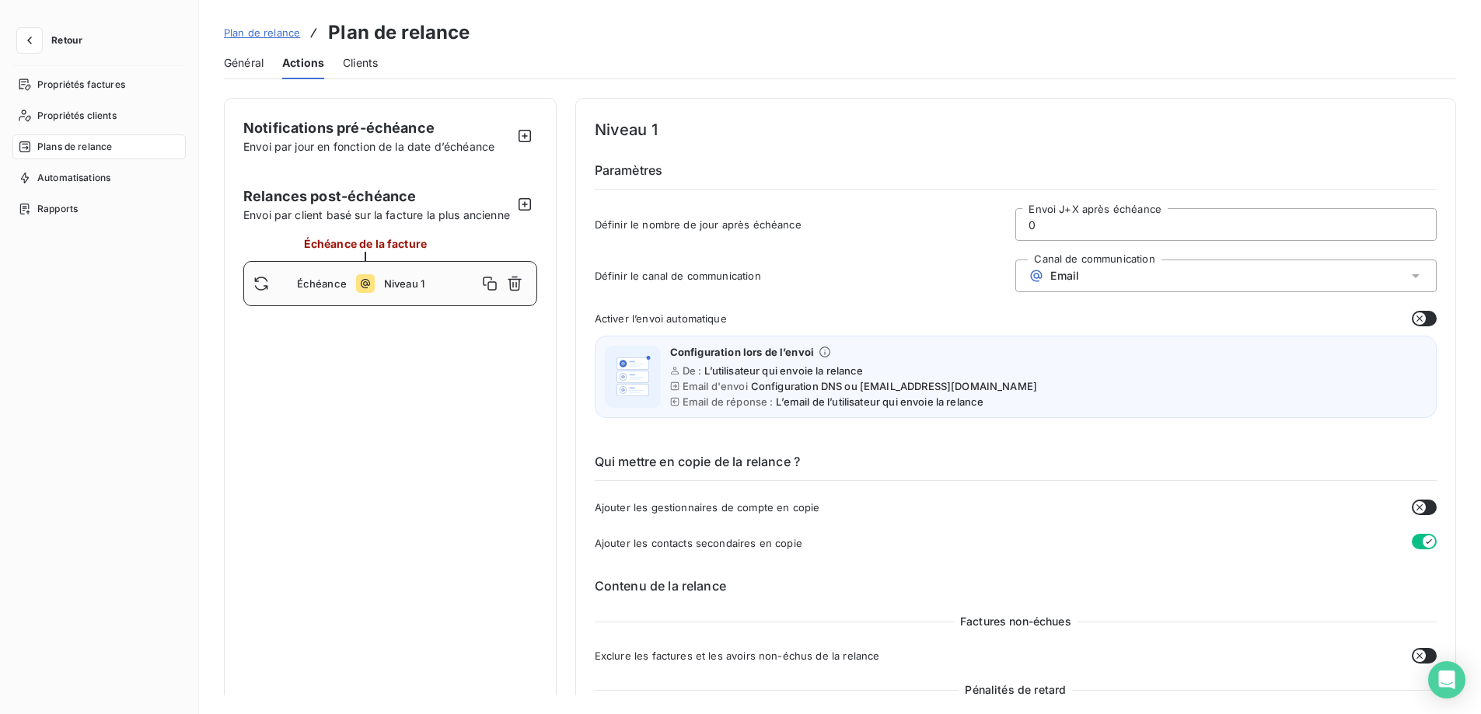
click at [243, 30] on span "Plan de relance" at bounding box center [262, 32] width 76 height 12
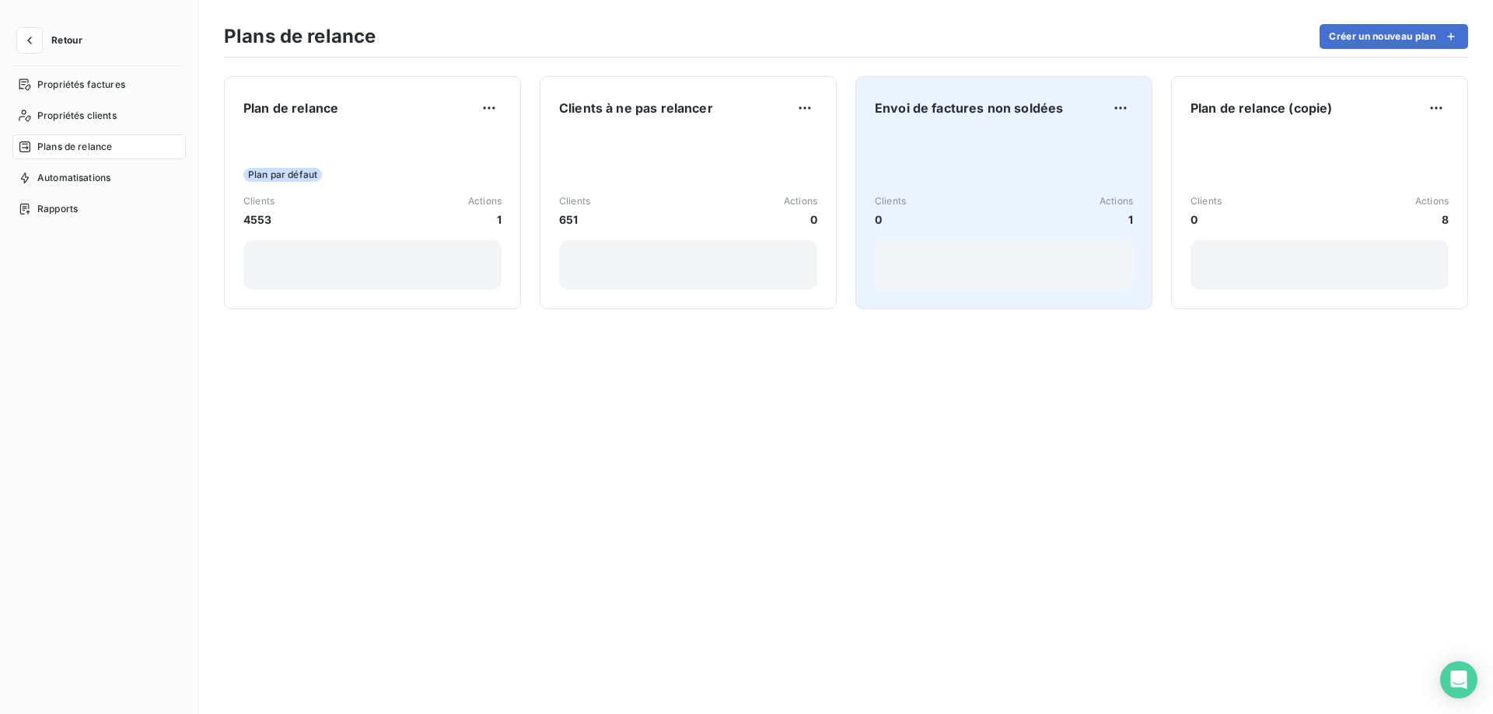
click at [963, 173] on div "Clients 0 Actions 1" at bounding box center [1004, 211] width 258 height 157
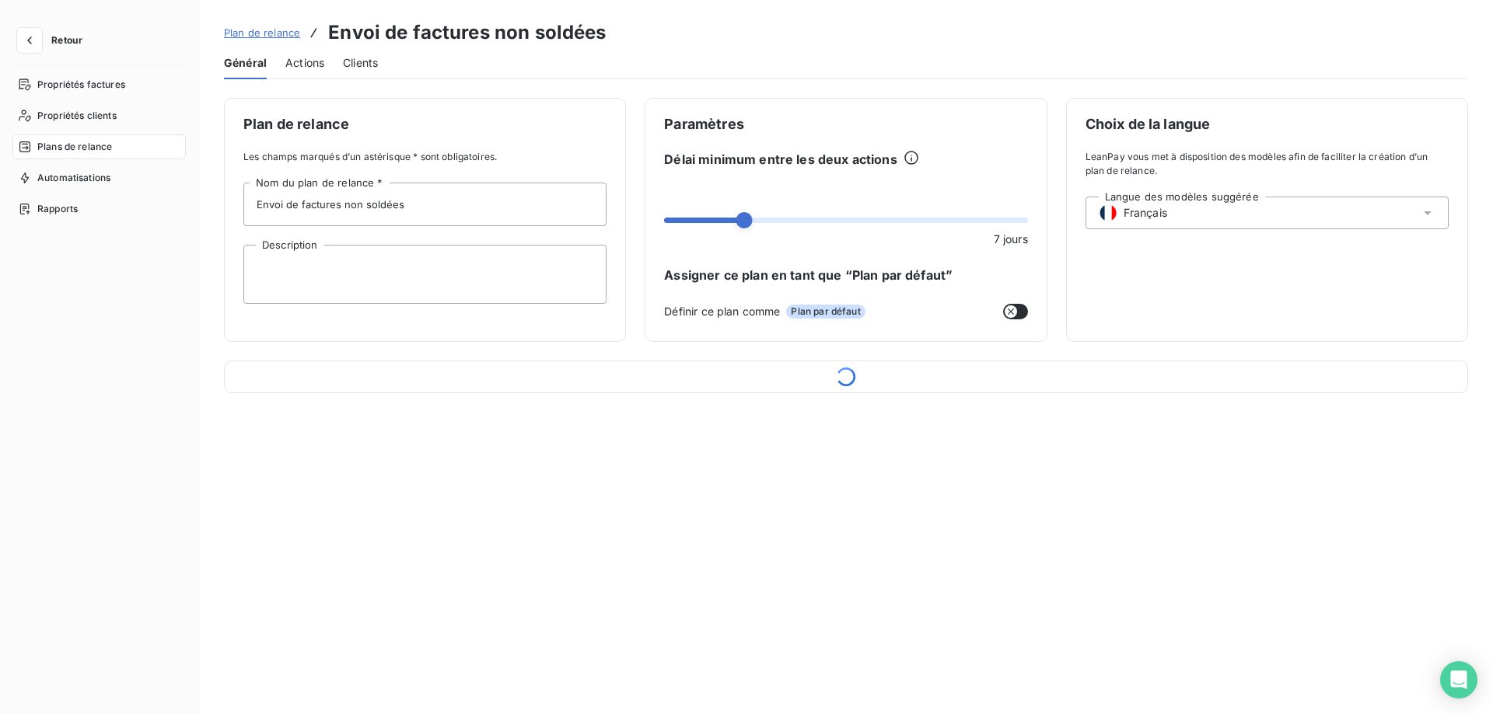
click at [303, 71] on div "Actions" at bounding box center [304, 63] width 39 height 33
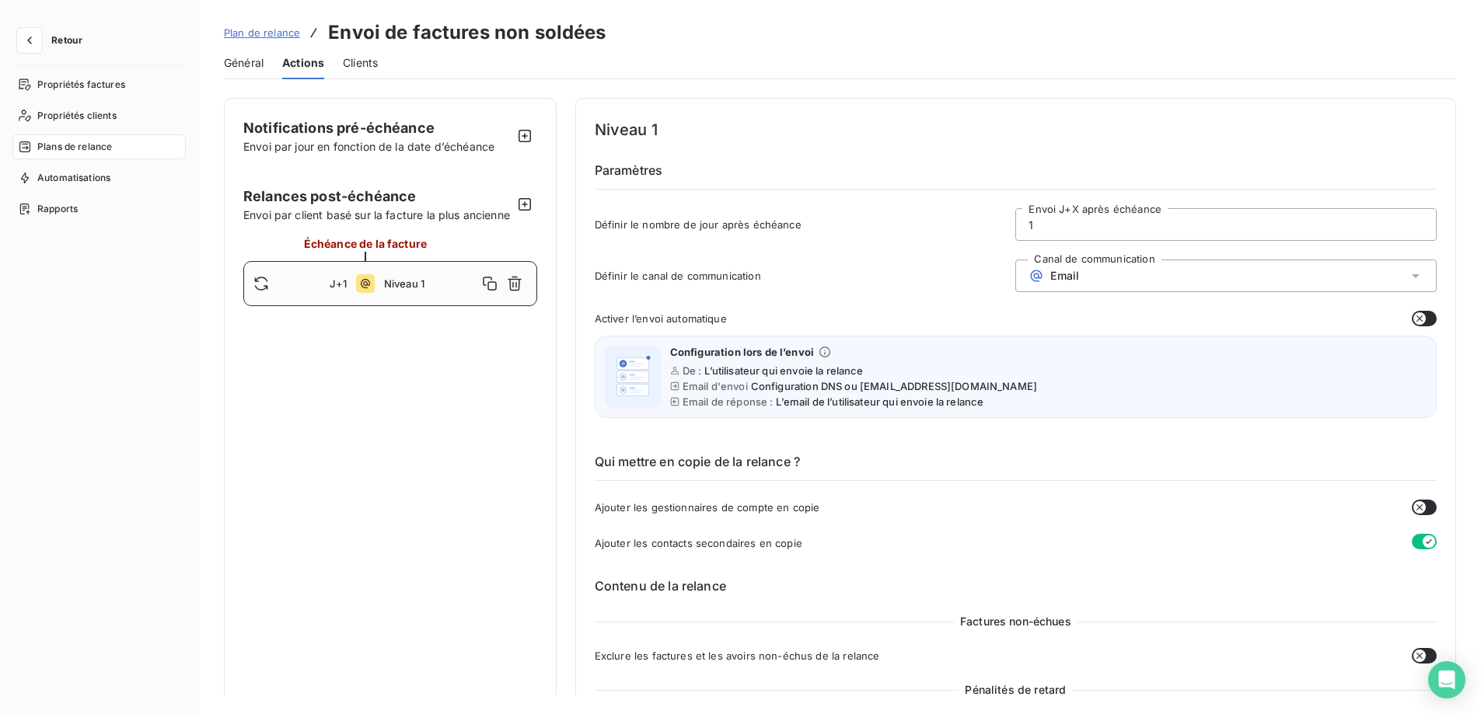
click at [266, 32] on span "Plan de relance" at bounding box center [262, 32] width 76 height 12
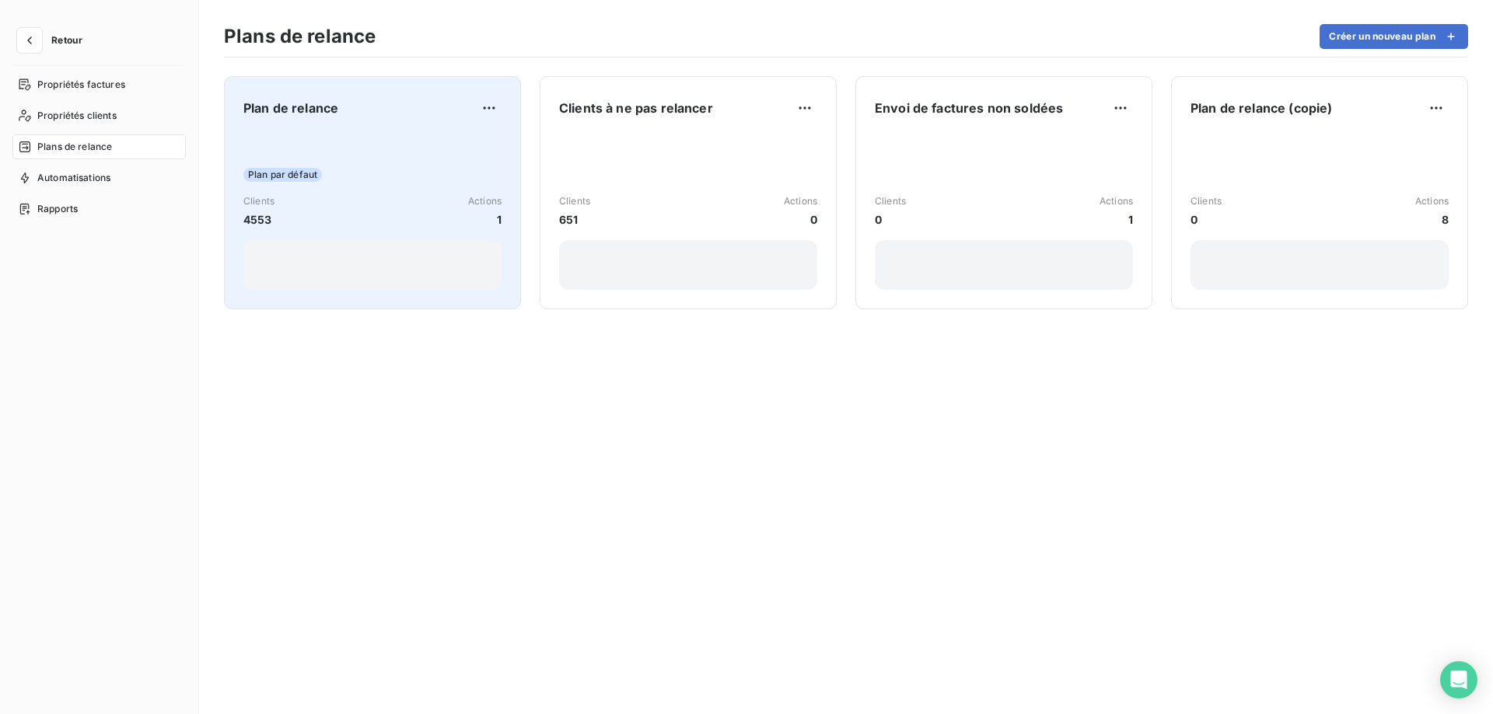
click at [339, 138] on div "Plan par défaut Clients 4553 Actions 1" at bounding box center [372, 211] width 258 height 157
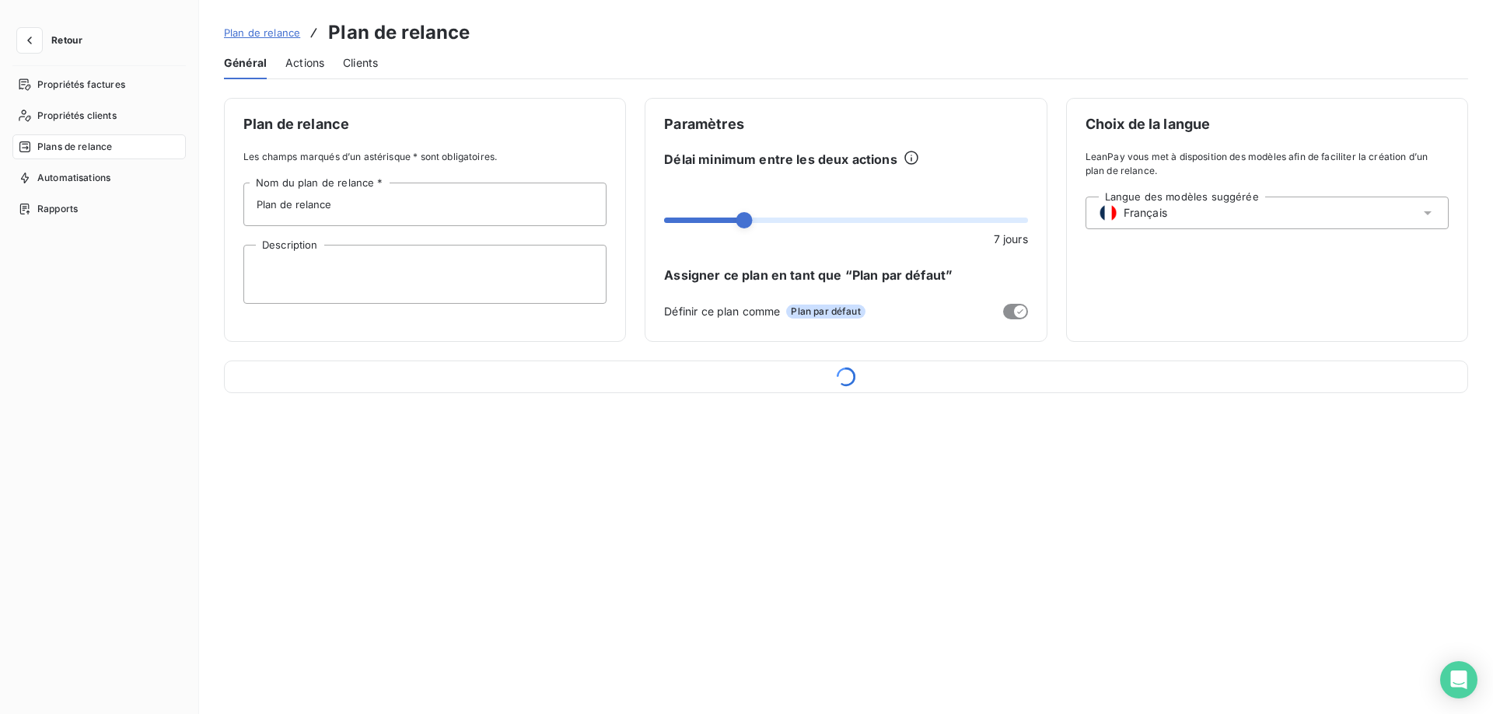
click at [298, 60] on span "Actions" at bounding box center [304, 63] width 39 height 16
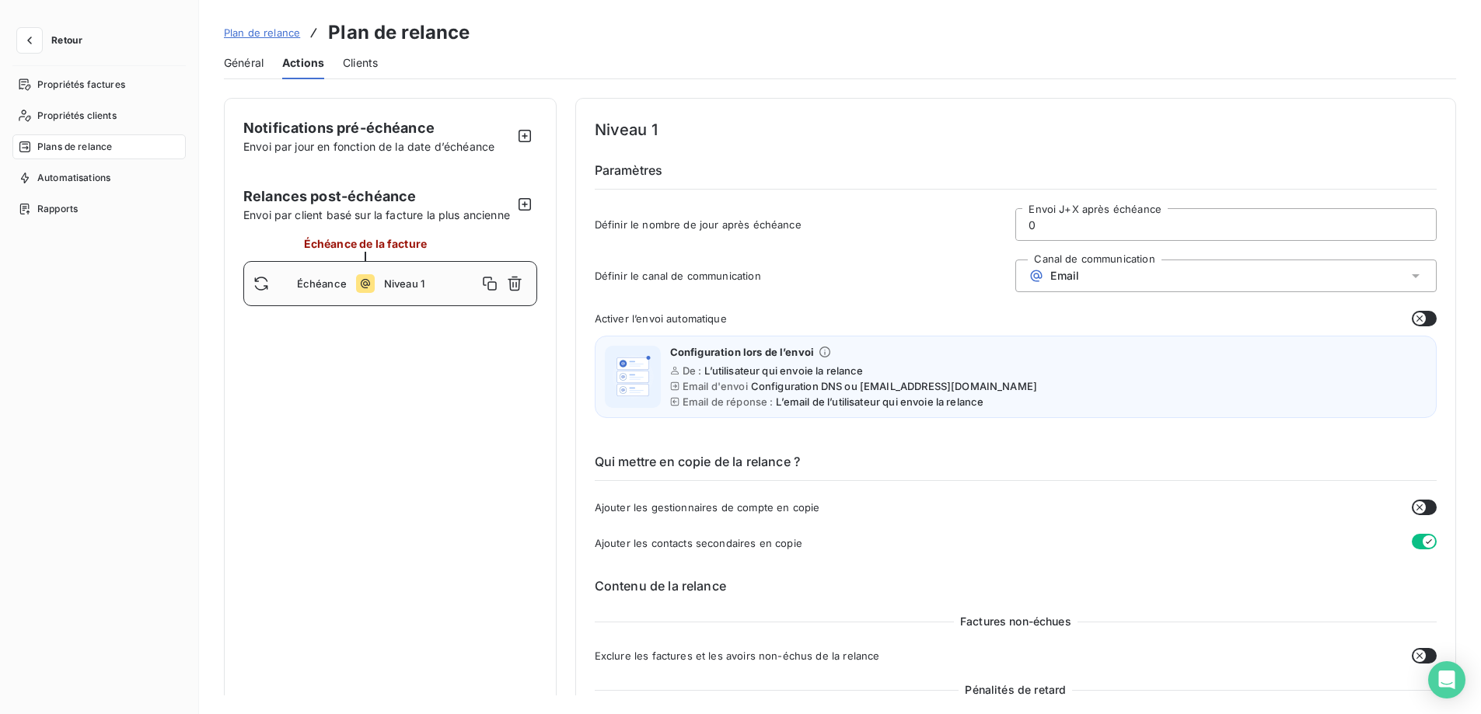
click at [273, 33] on span "Plan de relance" at bounding box center [262, 32] width 76 height 12
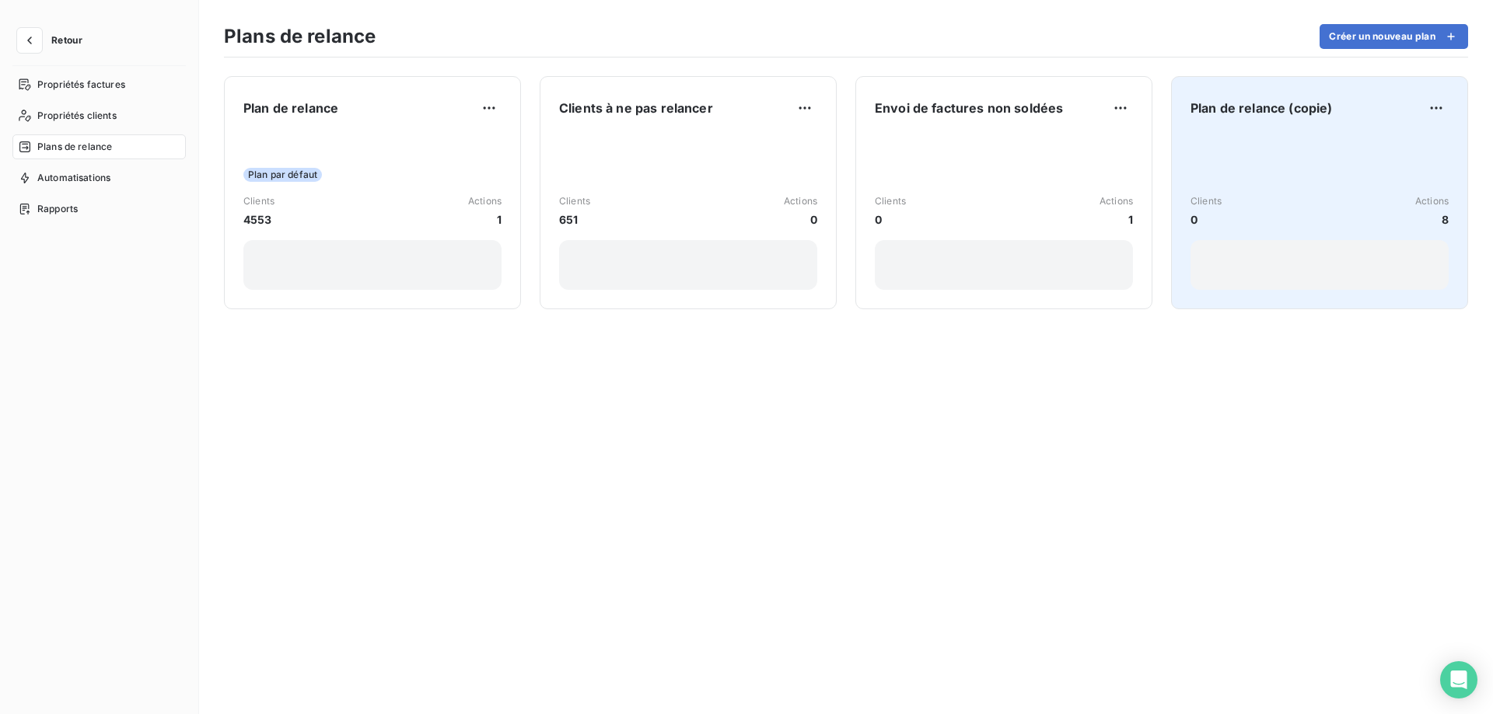
click at [1312, 158] on div "Clients 0 Actions 8" at bounding box center [1319, 211] width 258 height 157
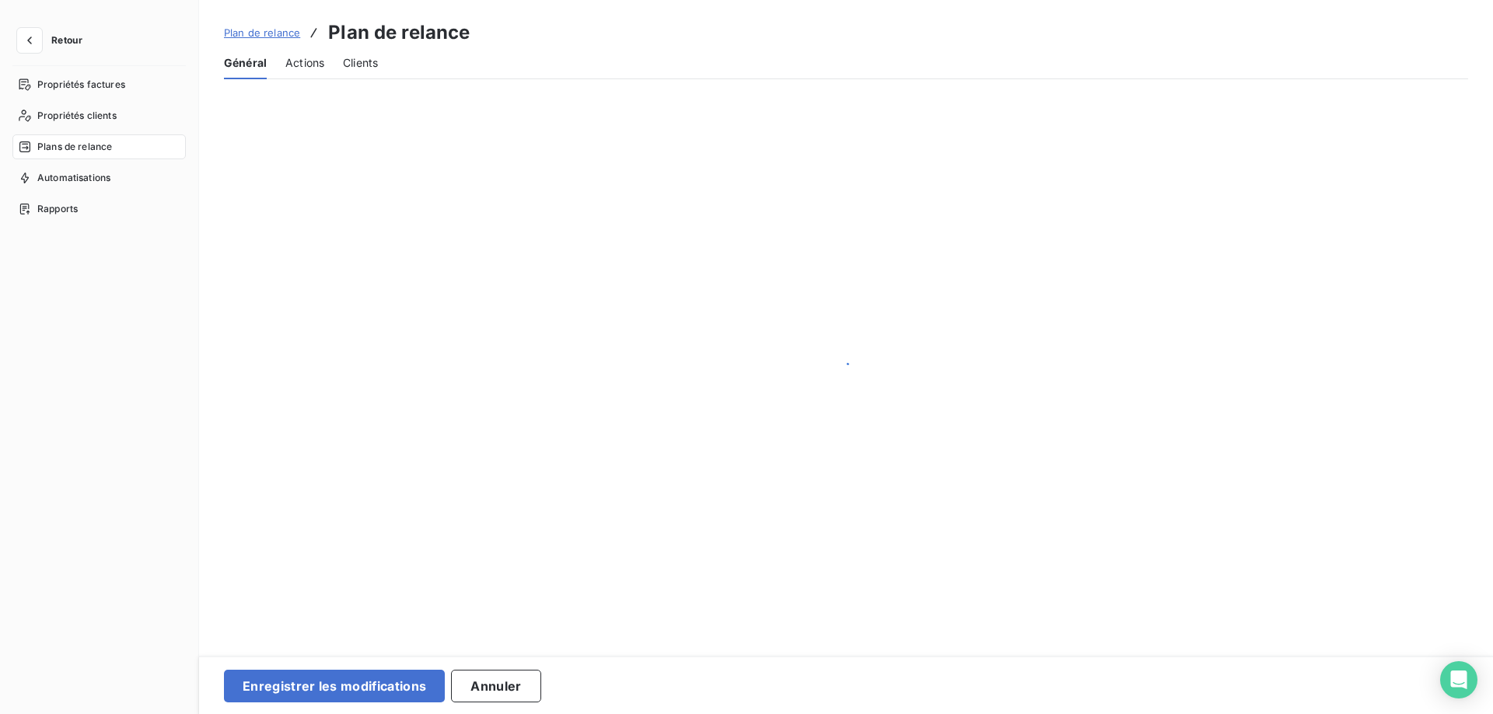
click at [271, 36] on span "Plan de relance" at bounding box center [262, 32] width 76 height 12
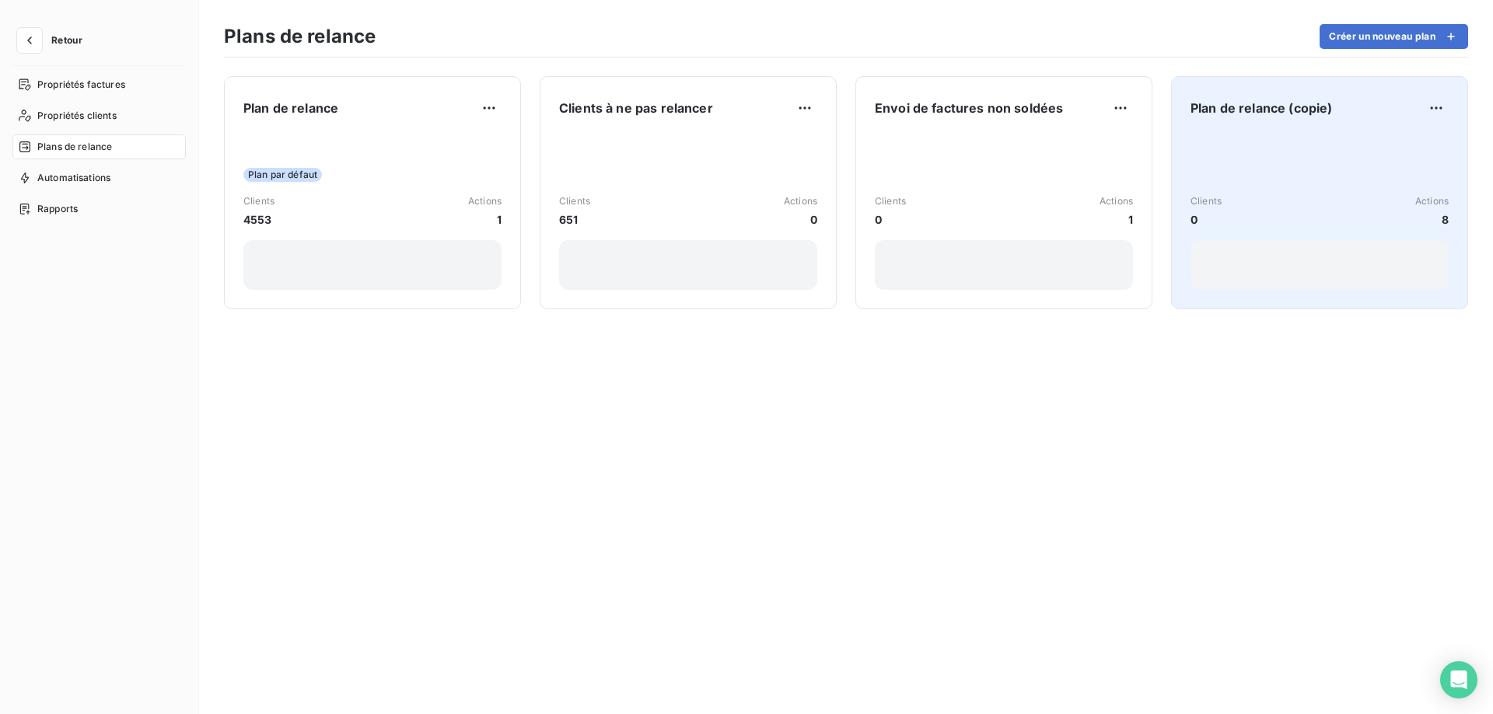
click at [1271, 180] on div "Clients 0 Actions 8" at bounding box center [1319, 211] width 258 height 157
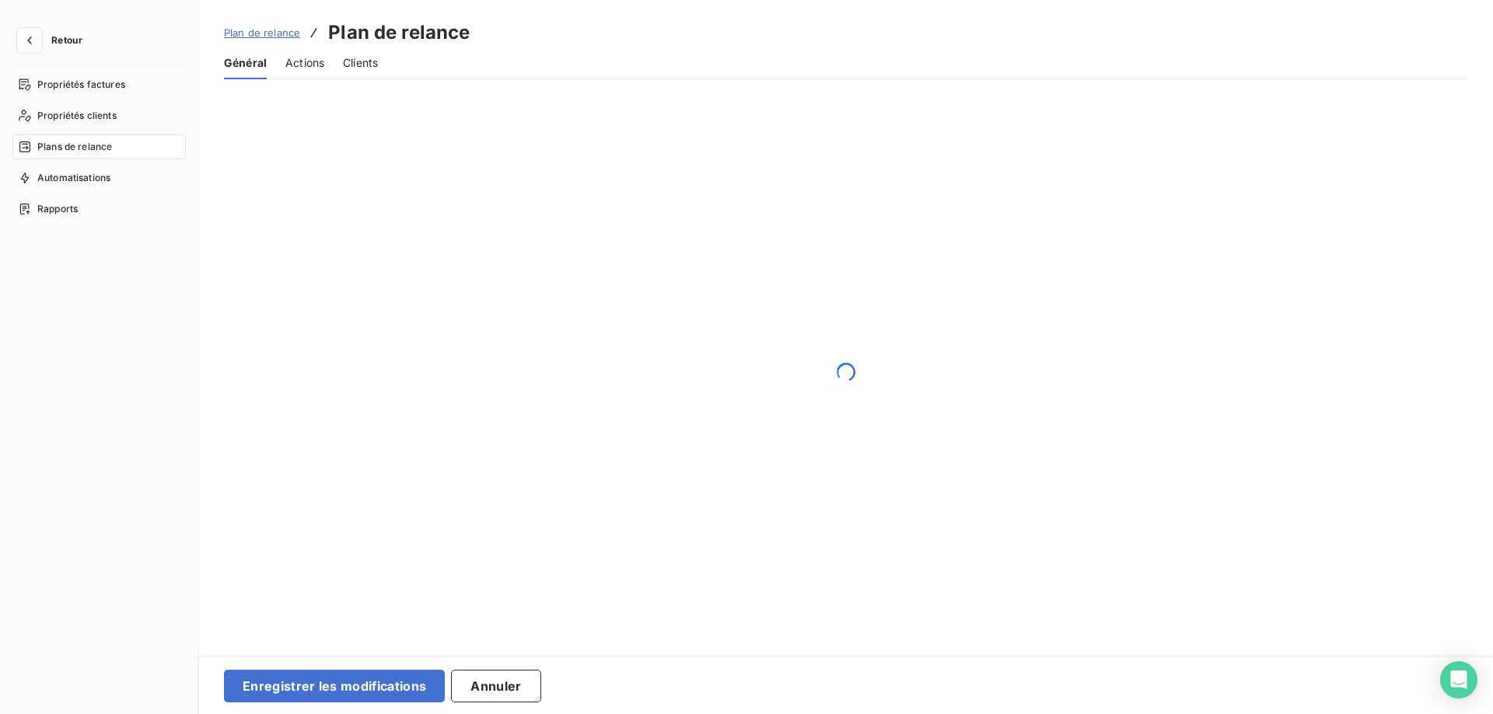
click at [303, 68] on span "Actions" at bounding box center [304, 63] width 39 height 16
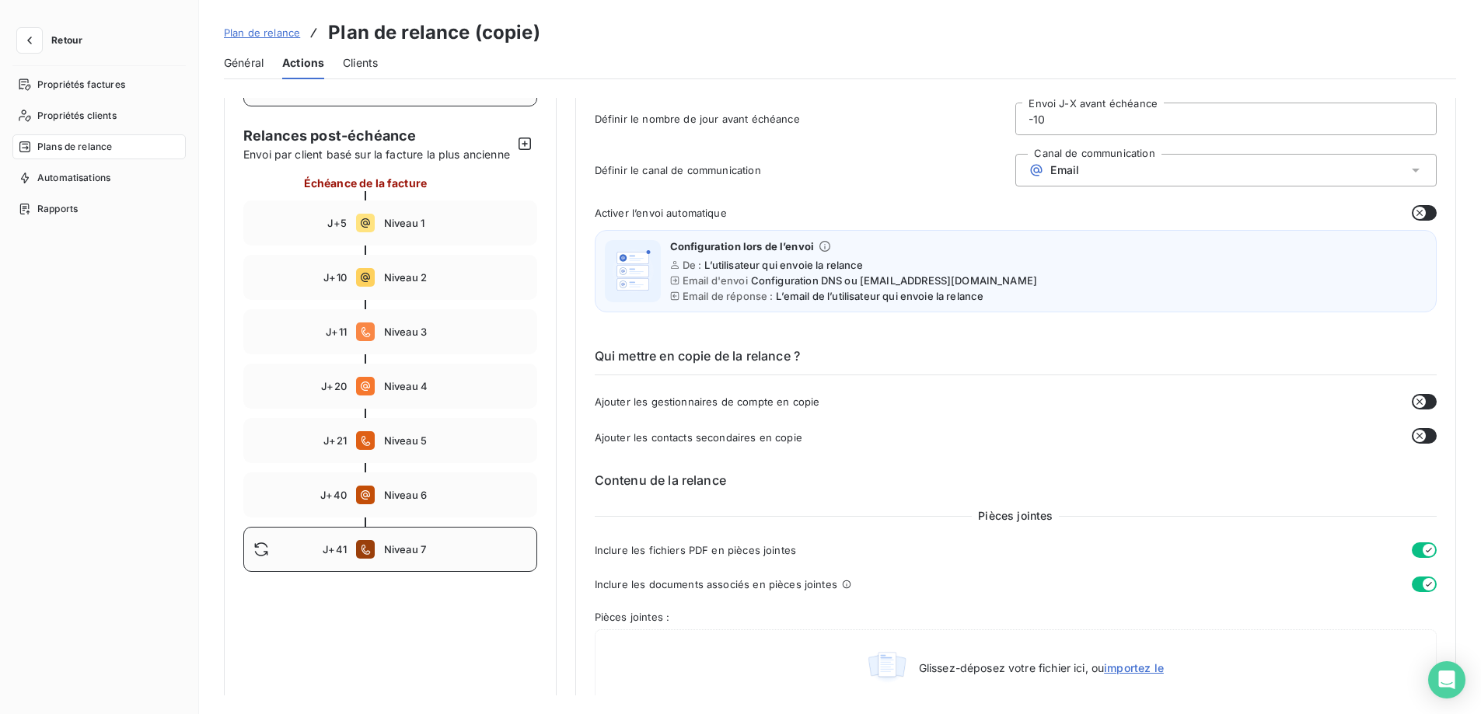
scroll to position [155, 0]
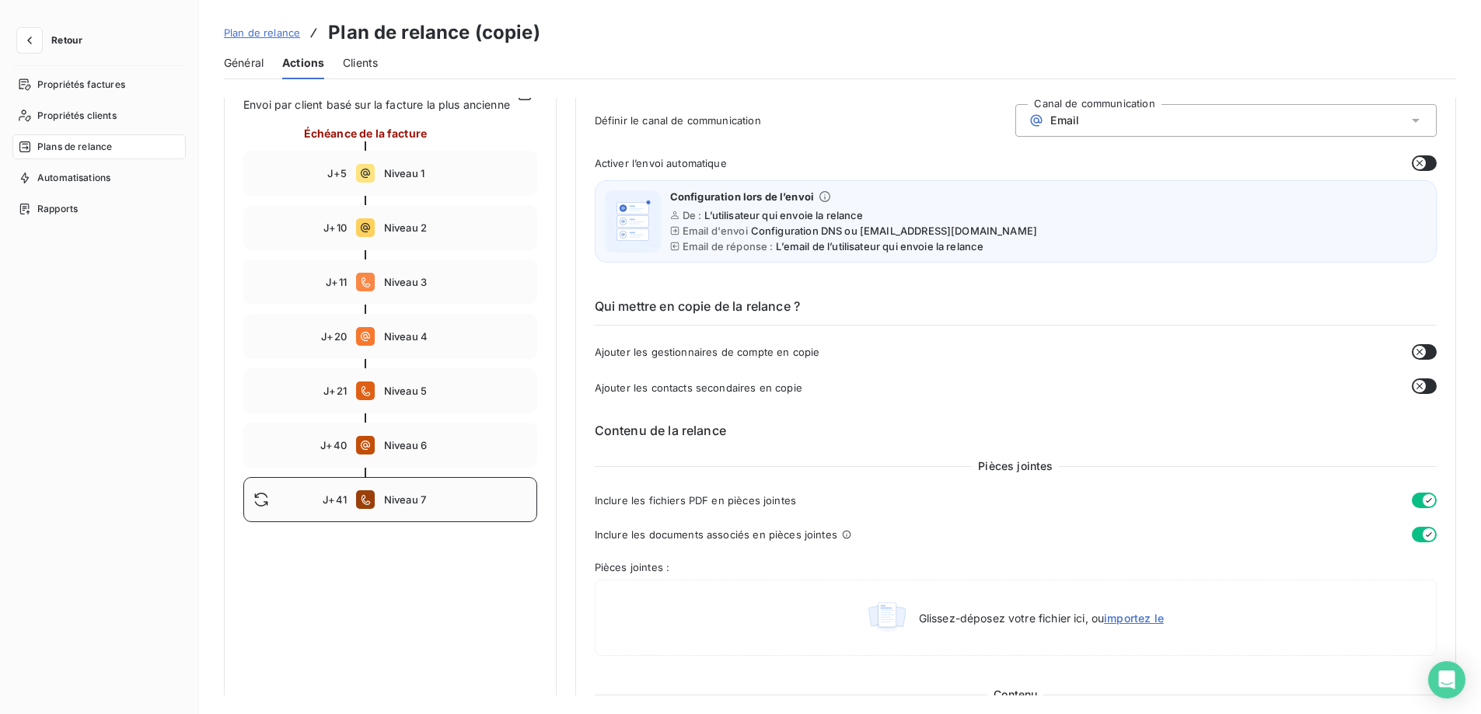
click at [459, 505] on div "J+41 Niveau 7" at bounding box center [390, 499] width 294 height 45
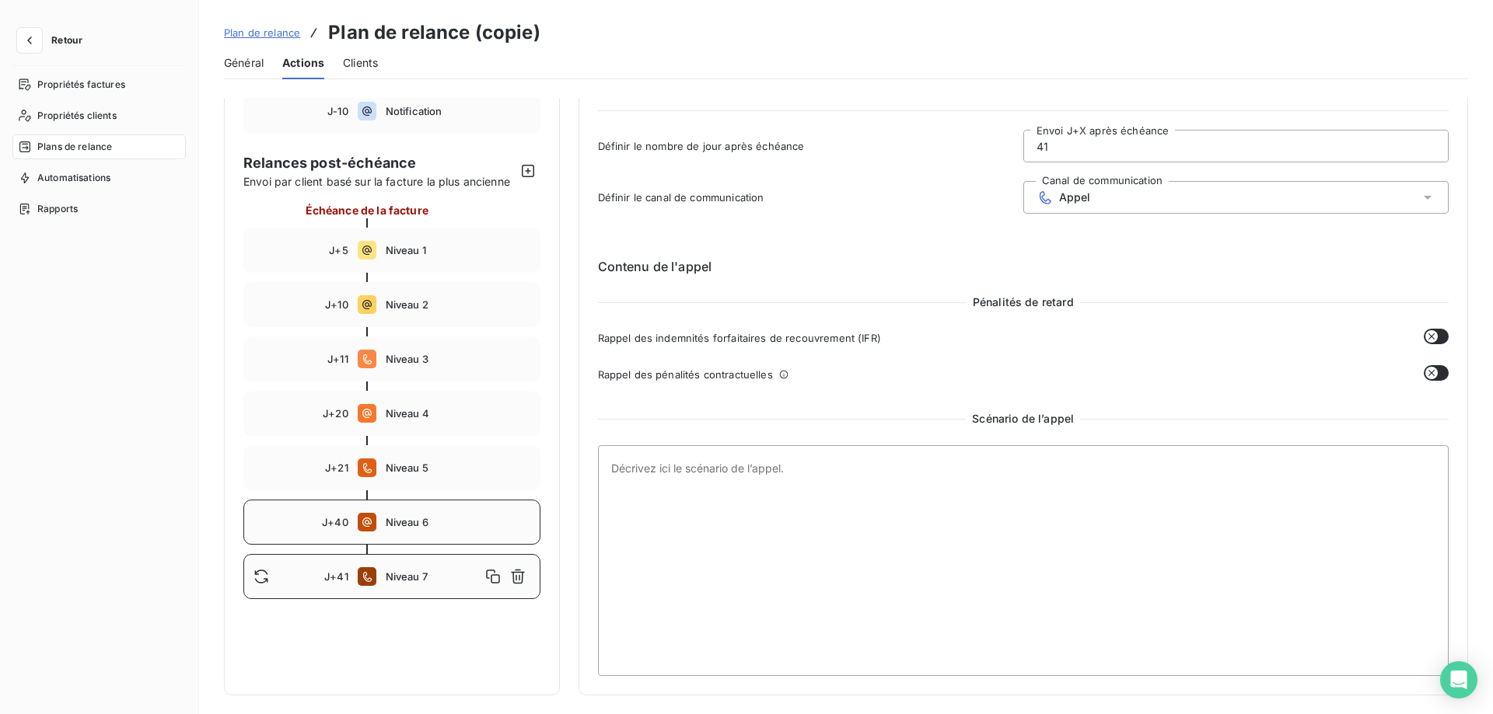
click at [452, 500] on div "J+40 Niveau 6" at bounding box center [391, 522] width 297 height 45
type input "40"
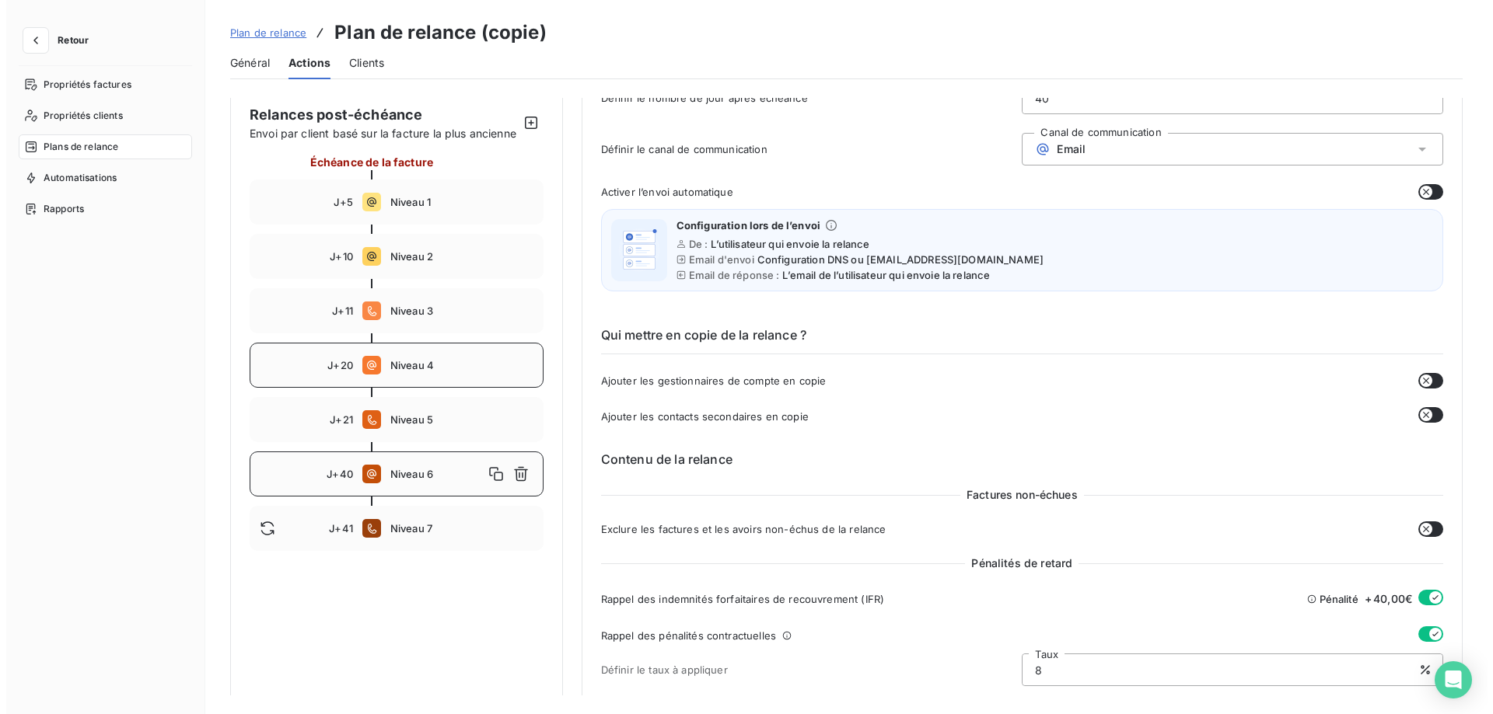
scroll to position [84, 0]
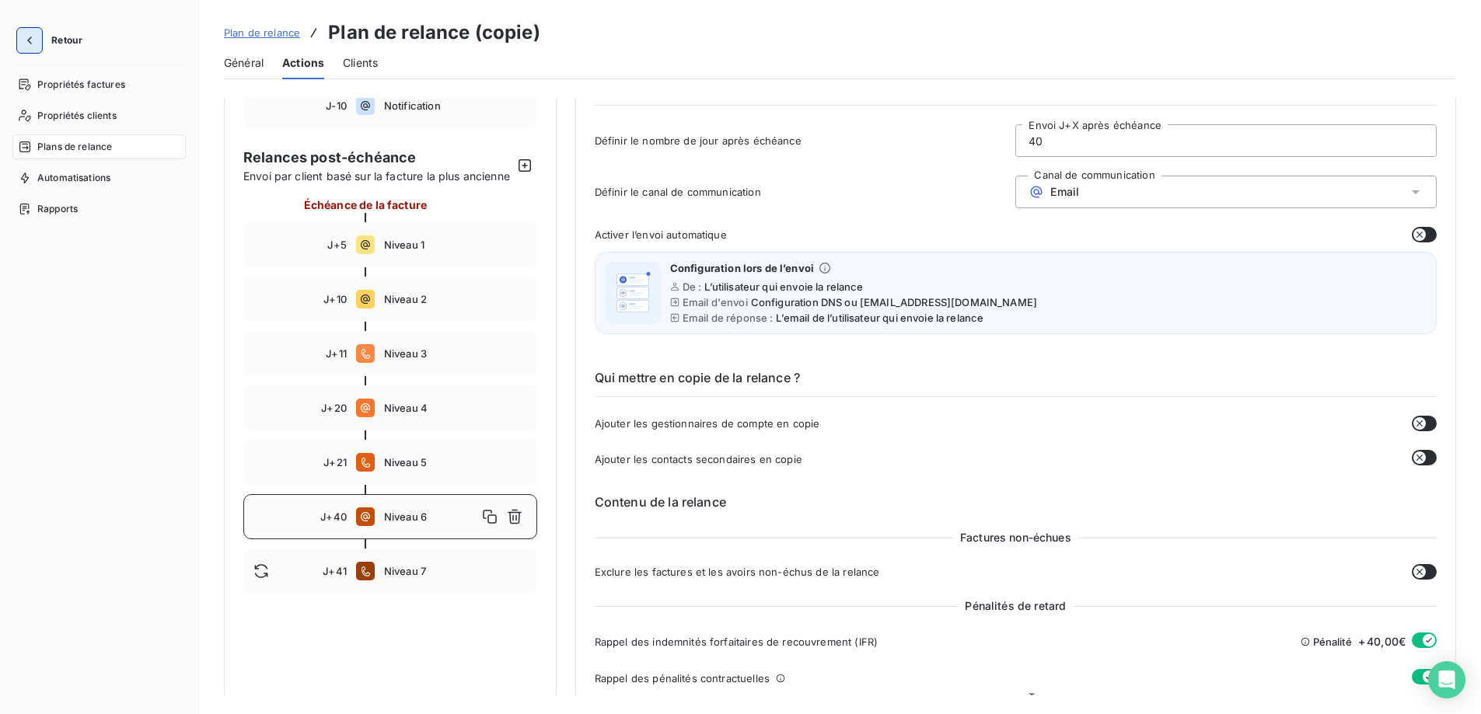
click at [32, 40] on icon "button" at bounding box center [30, 41] width 16 height 16
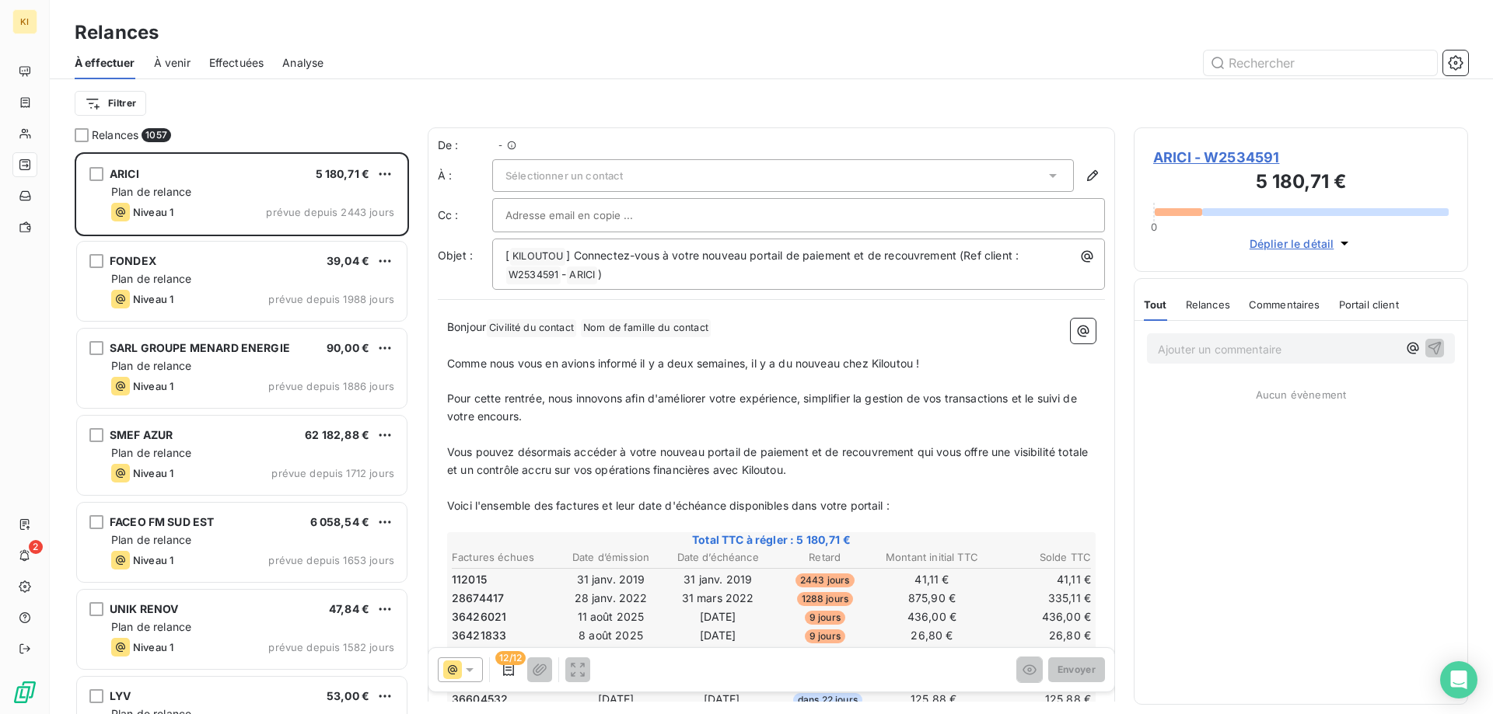
scroll to position [550, 323]
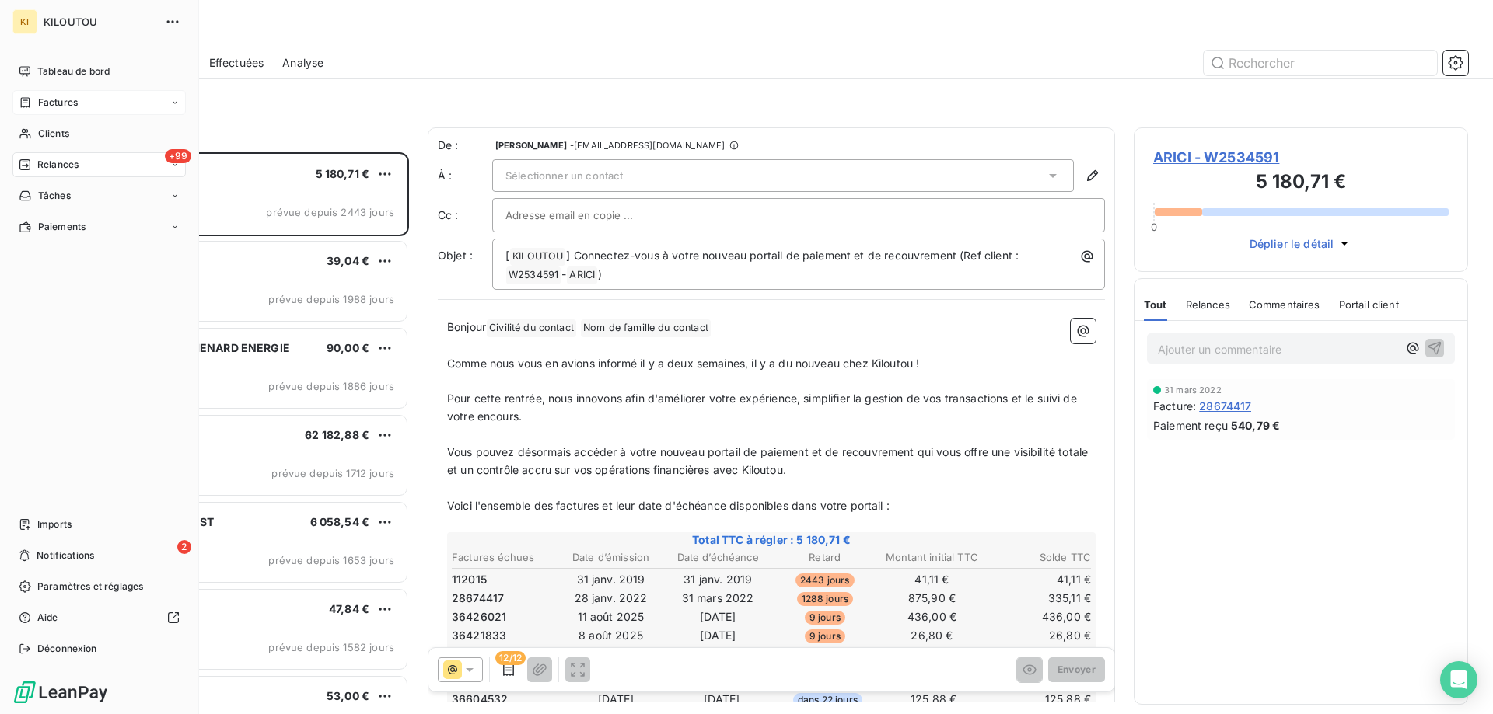
click at [50, 107] on span "Factures" at bounding box center [58, 103] width 40 height 14
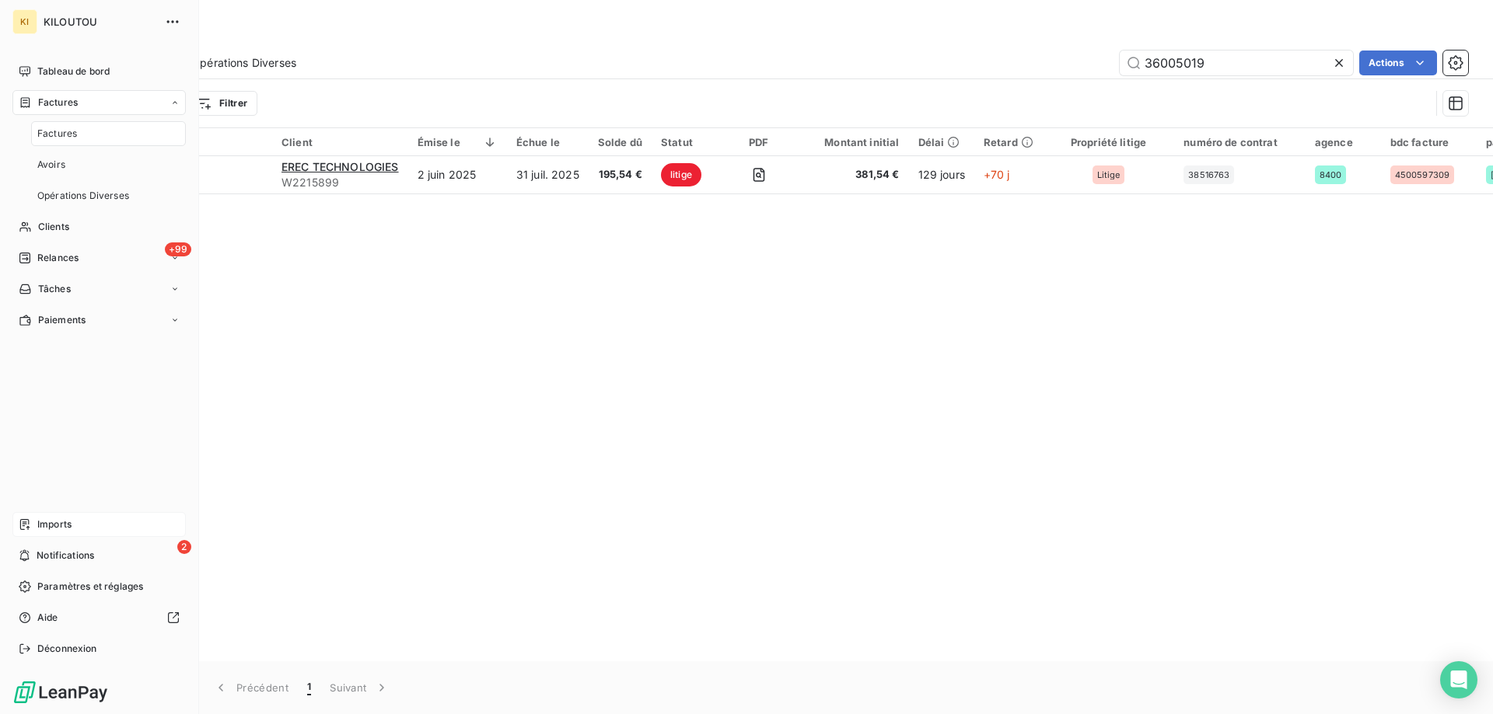
click at [70, 527] on span "Imports" at bounding box center [54, 525] width 34 height 14
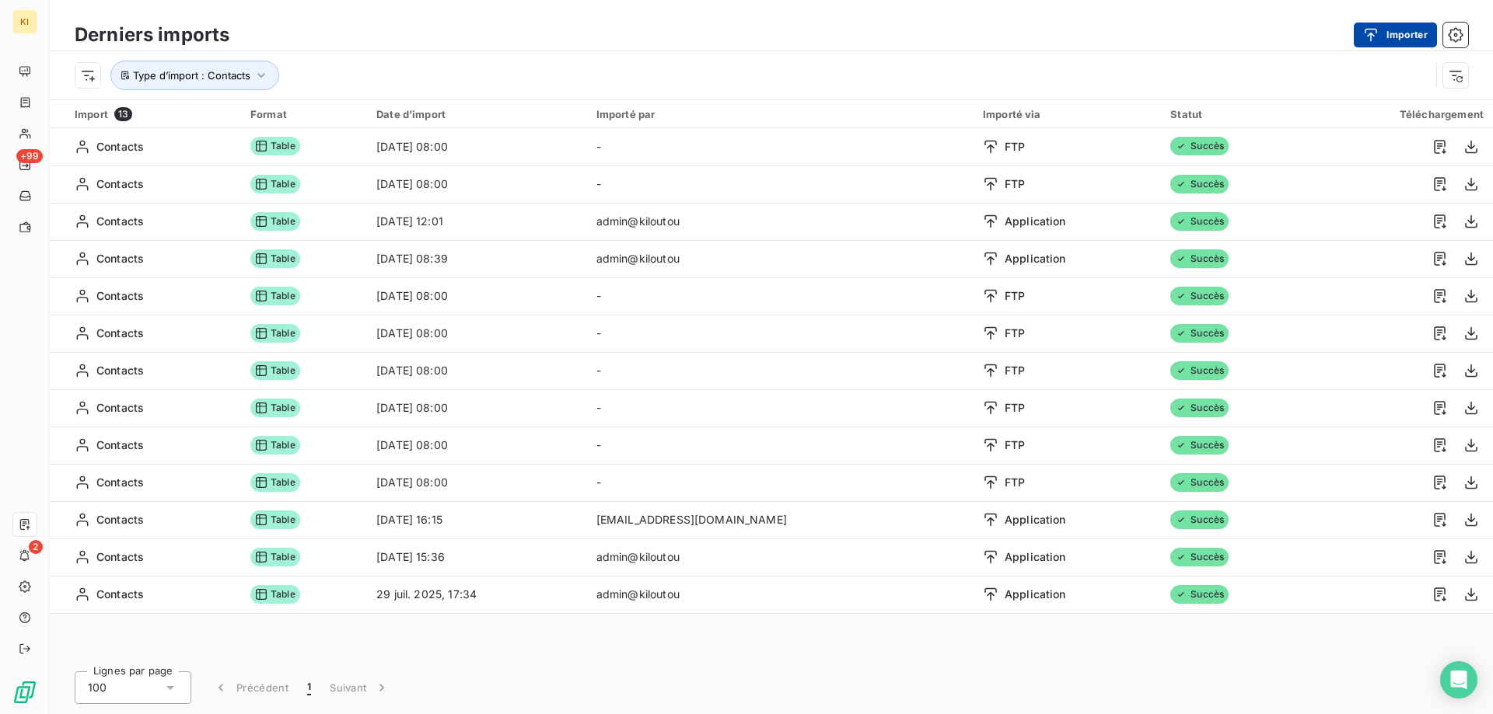
click at [1403, 30] on button "Importer" at bounding box center [1395, 35] width 83 height 25
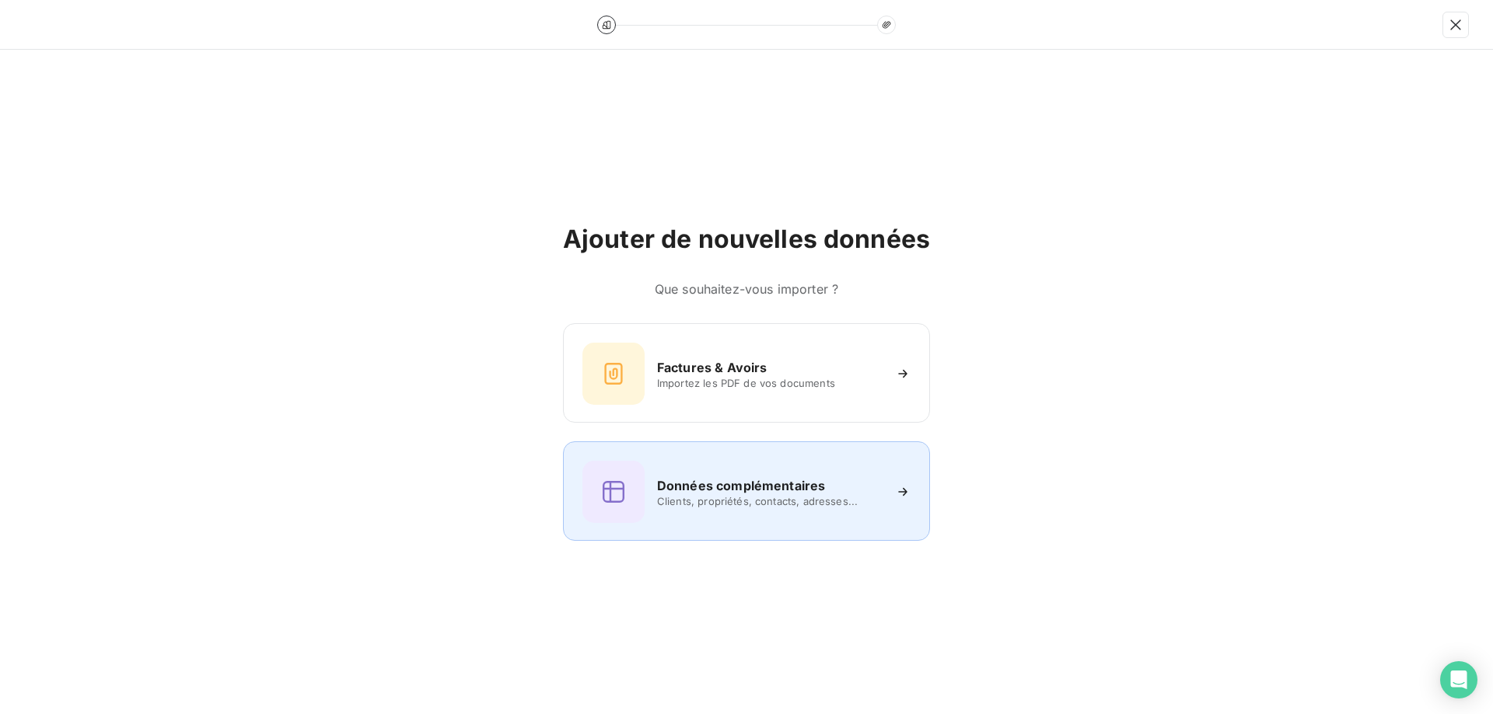
click at [714, 491] on h6 "Données complémentaires" at bounding box center [741, 486] width 168 height 19
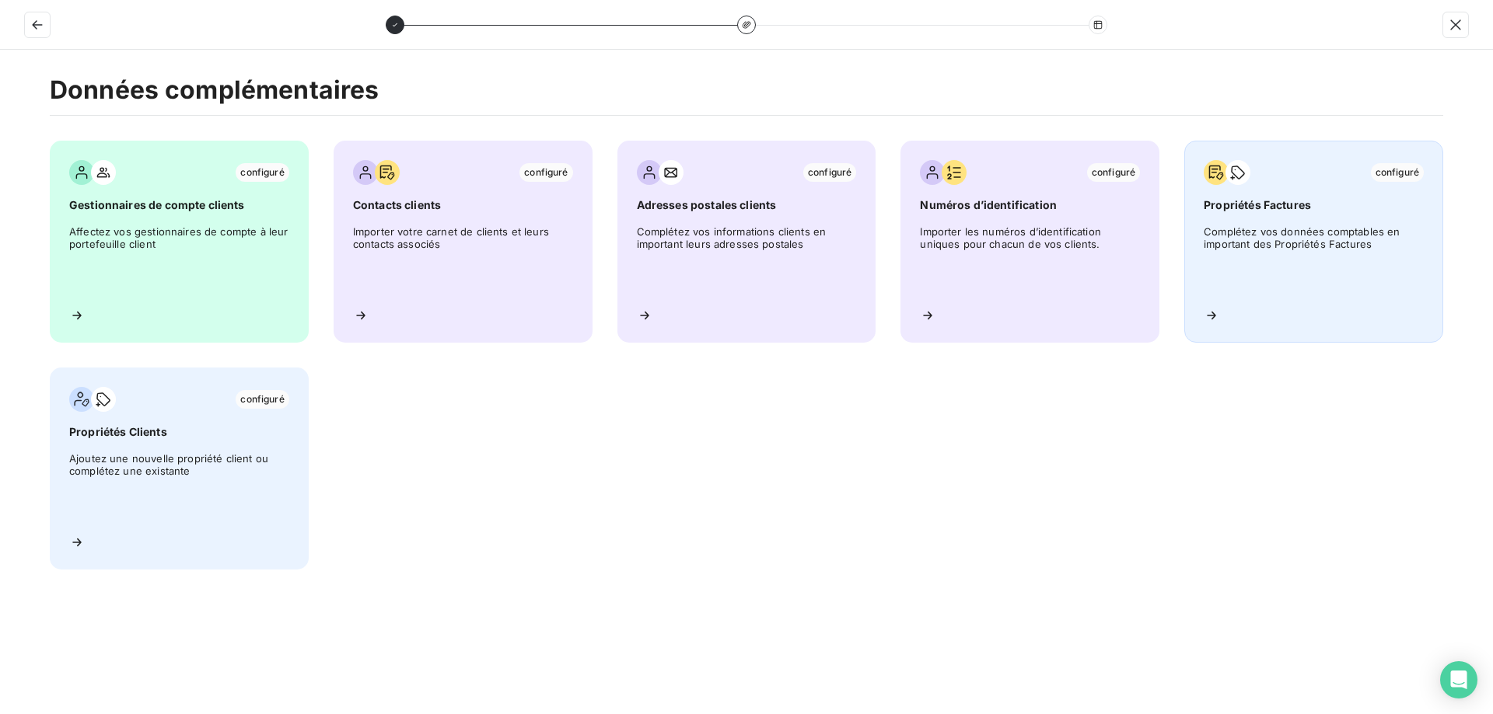
click at [1228, 229] on span "Complétez vos données comptables en important des Propriétés Factures" at bounding box center [1314, 260] width 220 height 70
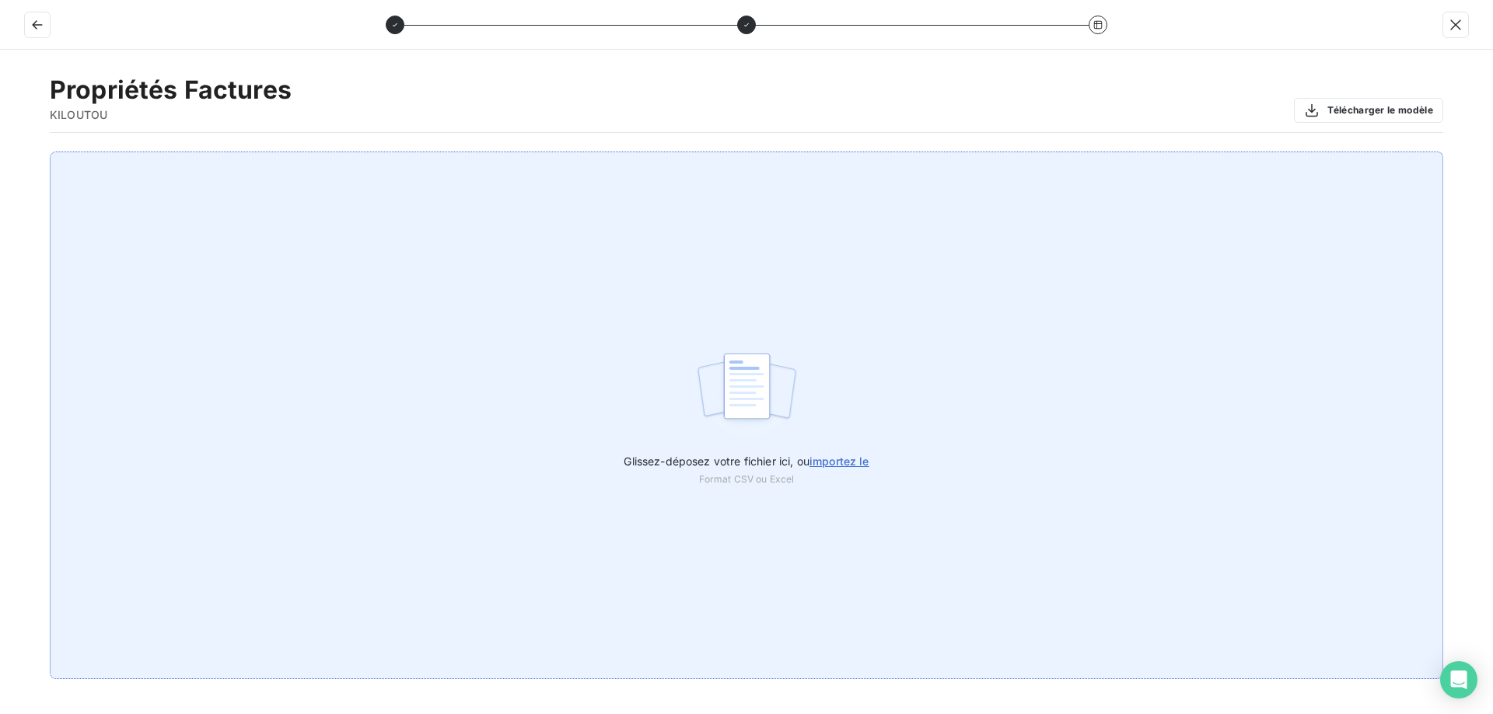
click at [842, 463] on span "importez le" at bounding box center [839, 461] width 60 height 13
click at [1, 152] on input "Glissez-déposez votre fichier ici, ou importez le" at bounding box center [0, 152] width 1 height 1
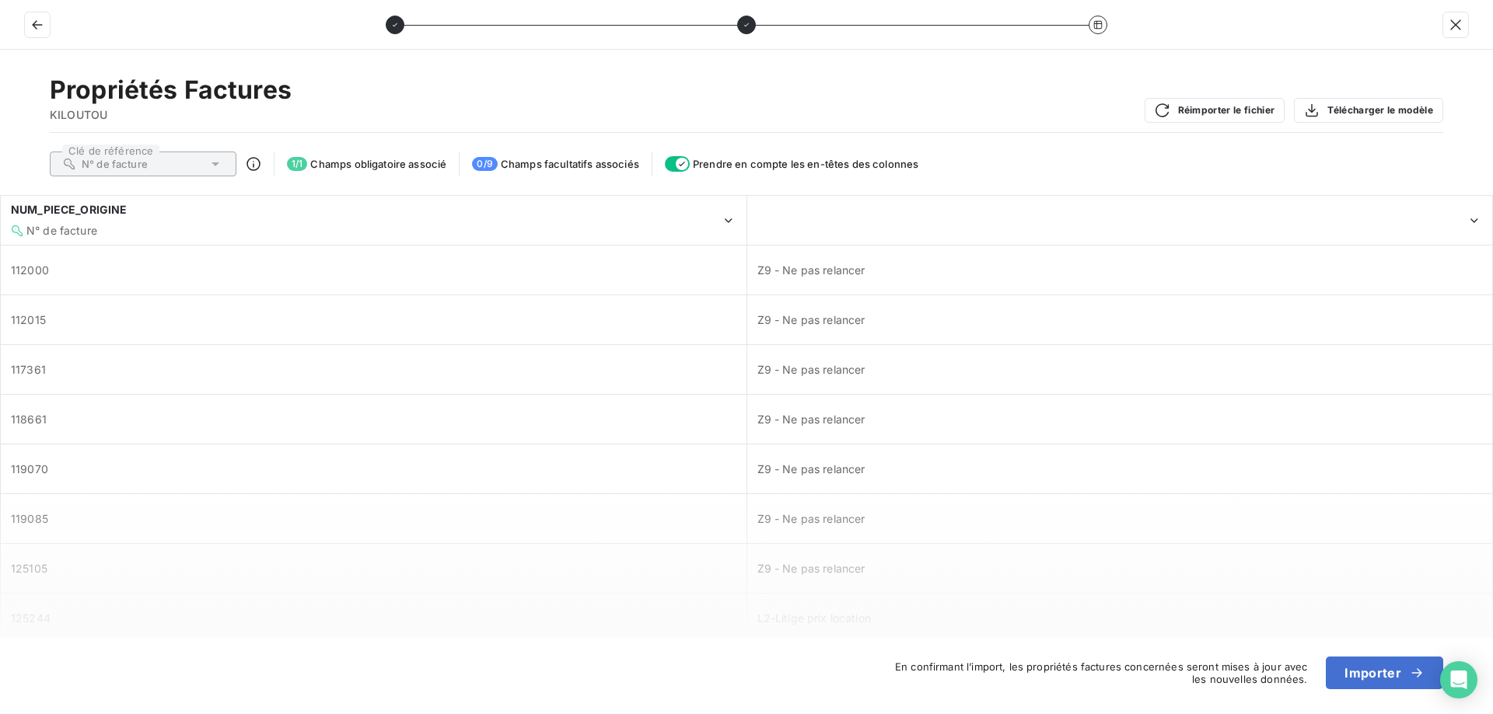
click at [173, 167] on div "N° de facture" at bounding box center [143, 164] width 187 height 25
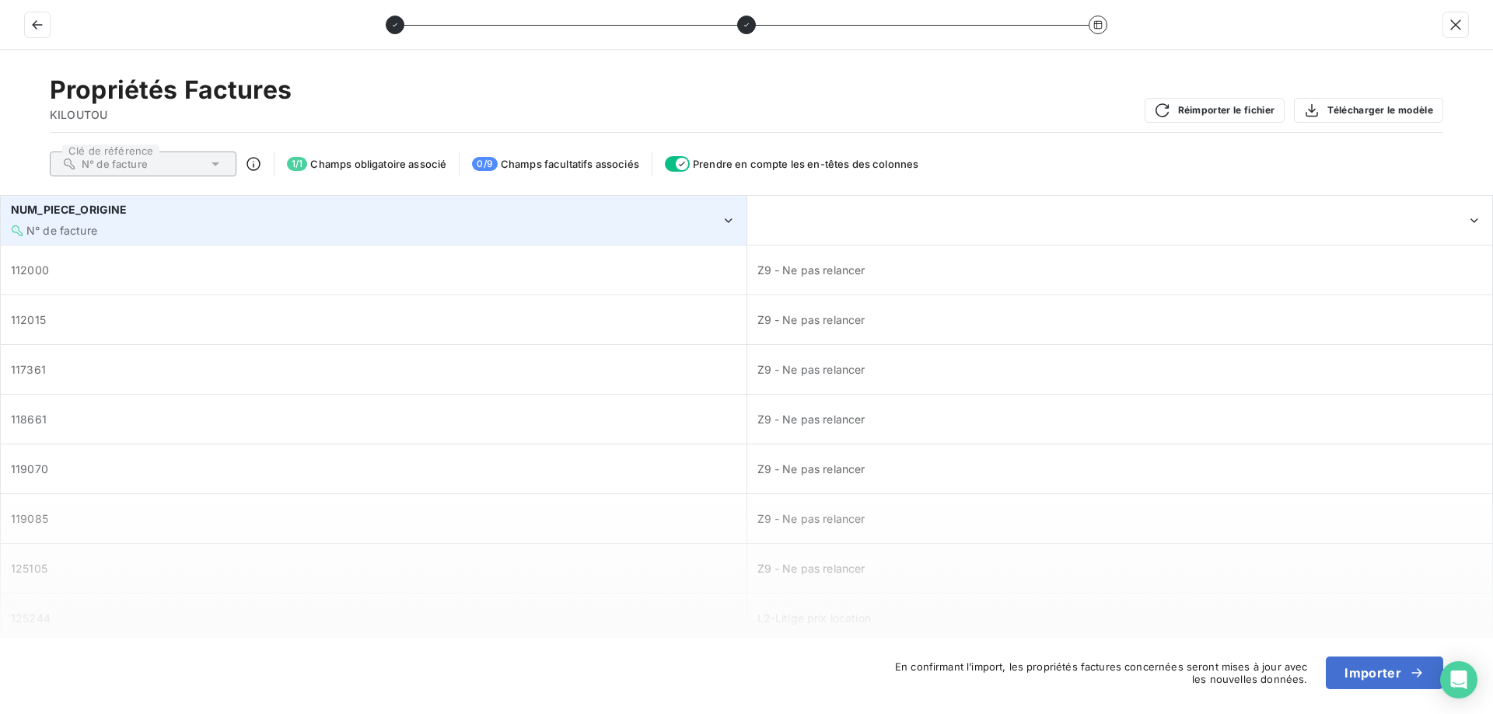
click at [176, 229] on div "N° de facture" at bounding box center [366, 231] width 710 height 16
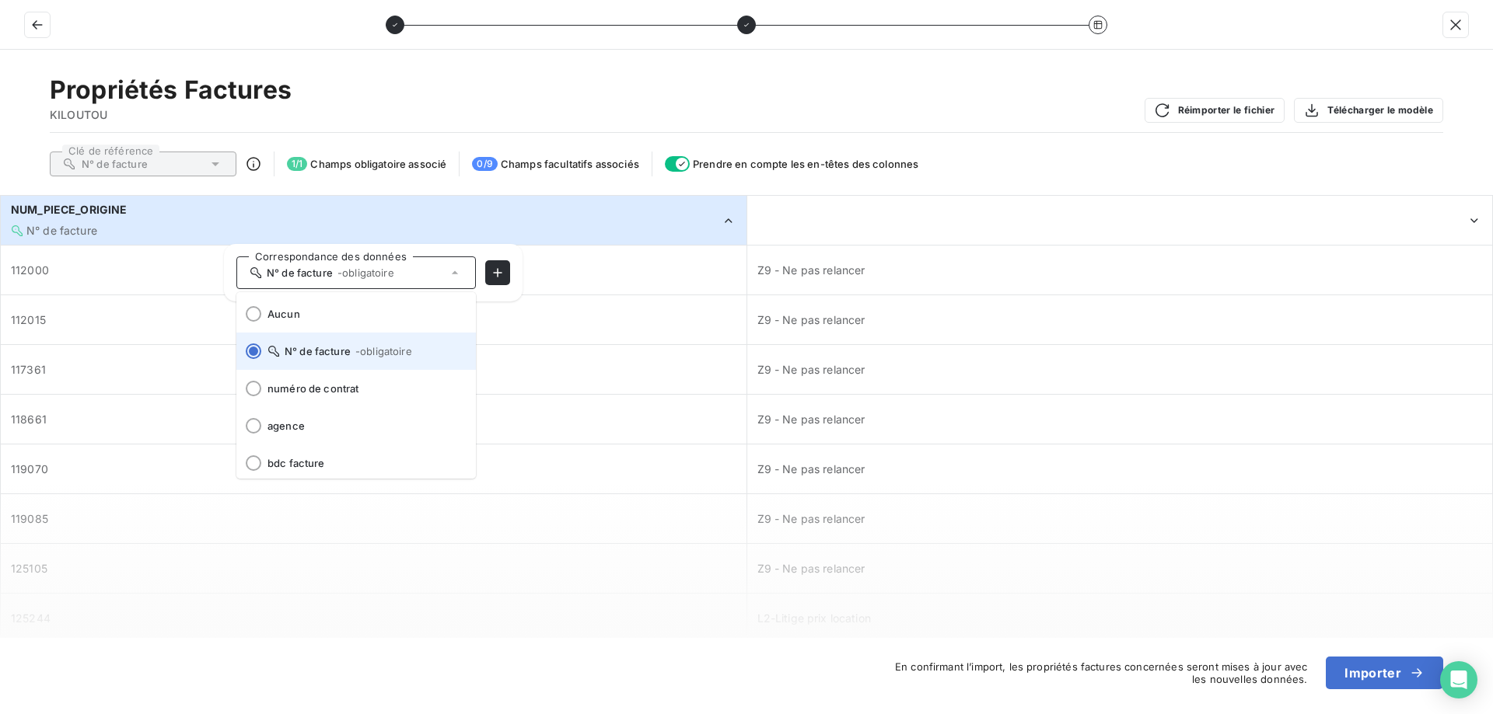
click at [313, 353] on span "N° de facture - obligatoire" at bounding box center [365, 351] width 196 height 12
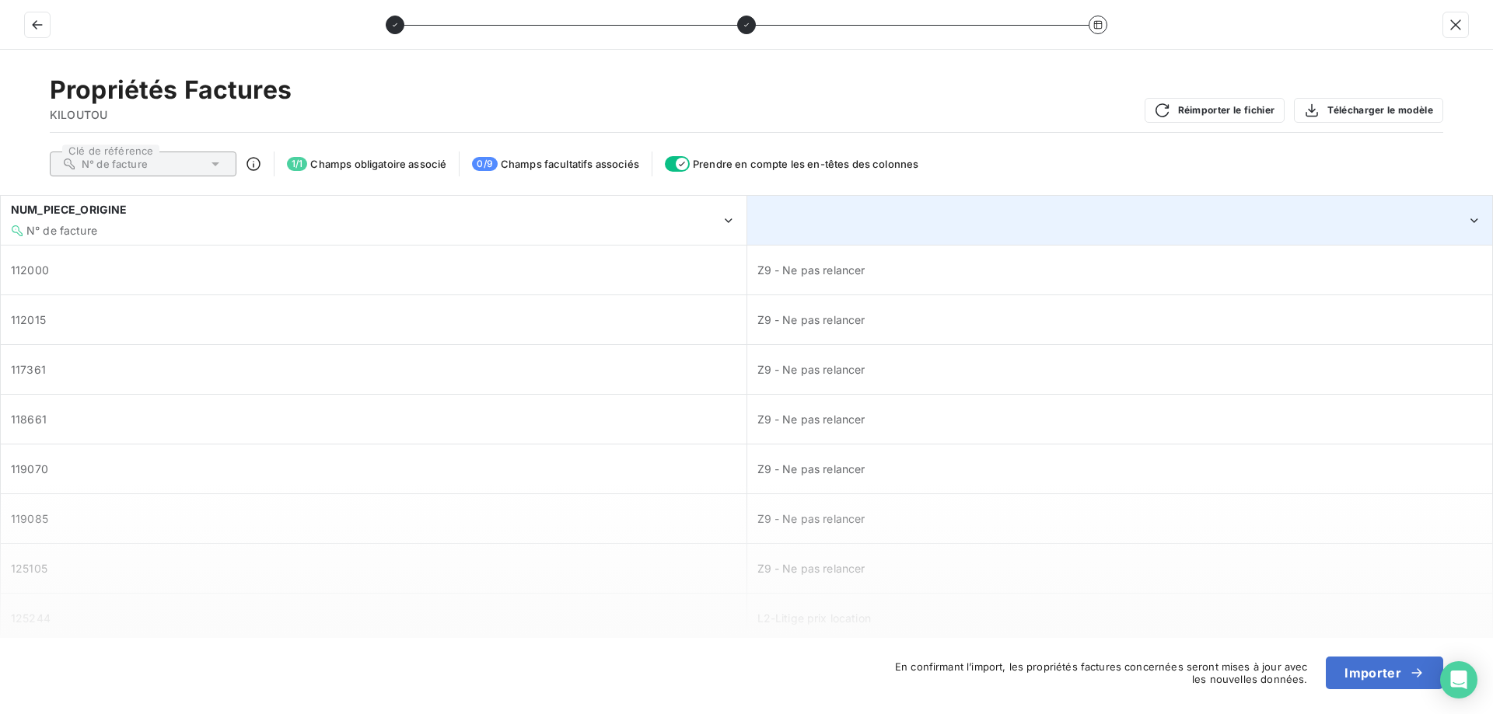
click at [867, 229] on div at bounding box center [1120, 220] width 744 height 47
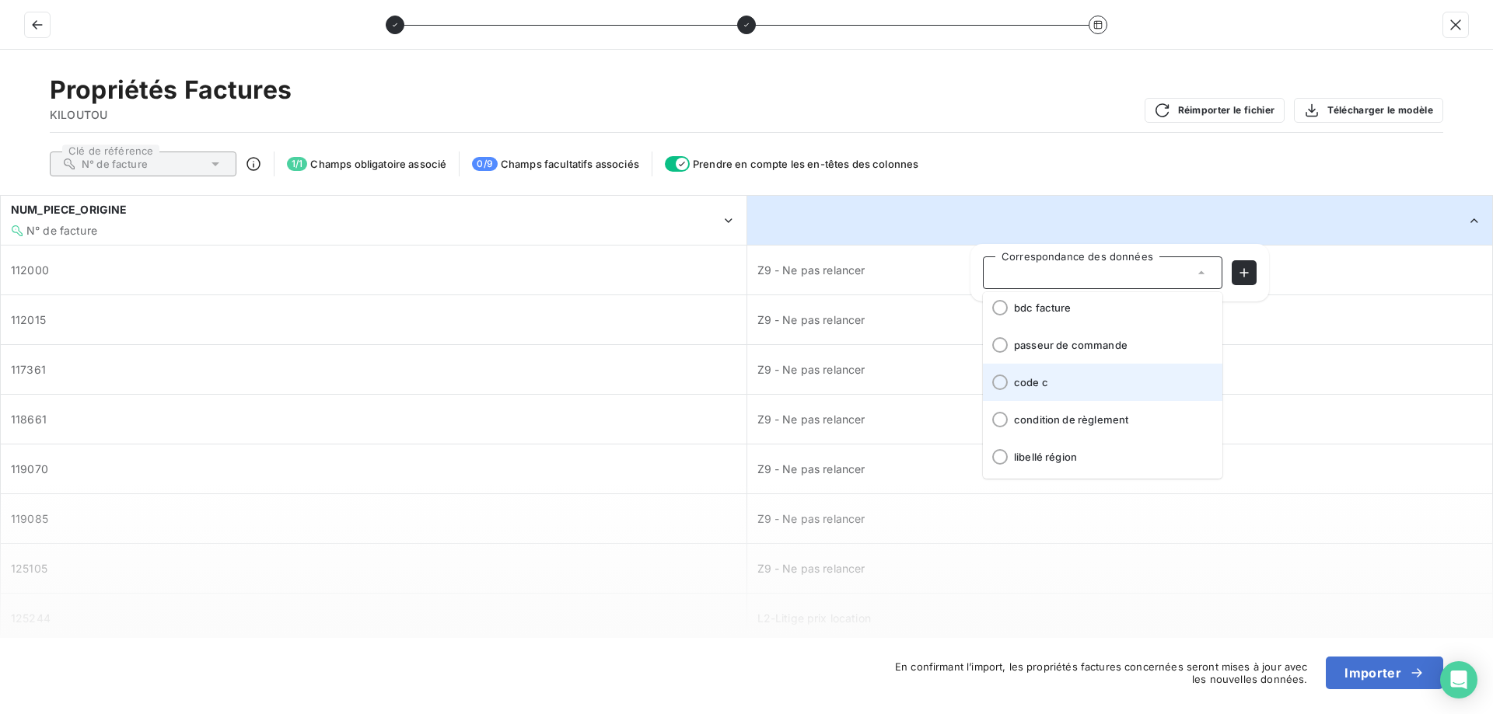
scroll to position [230, 0]
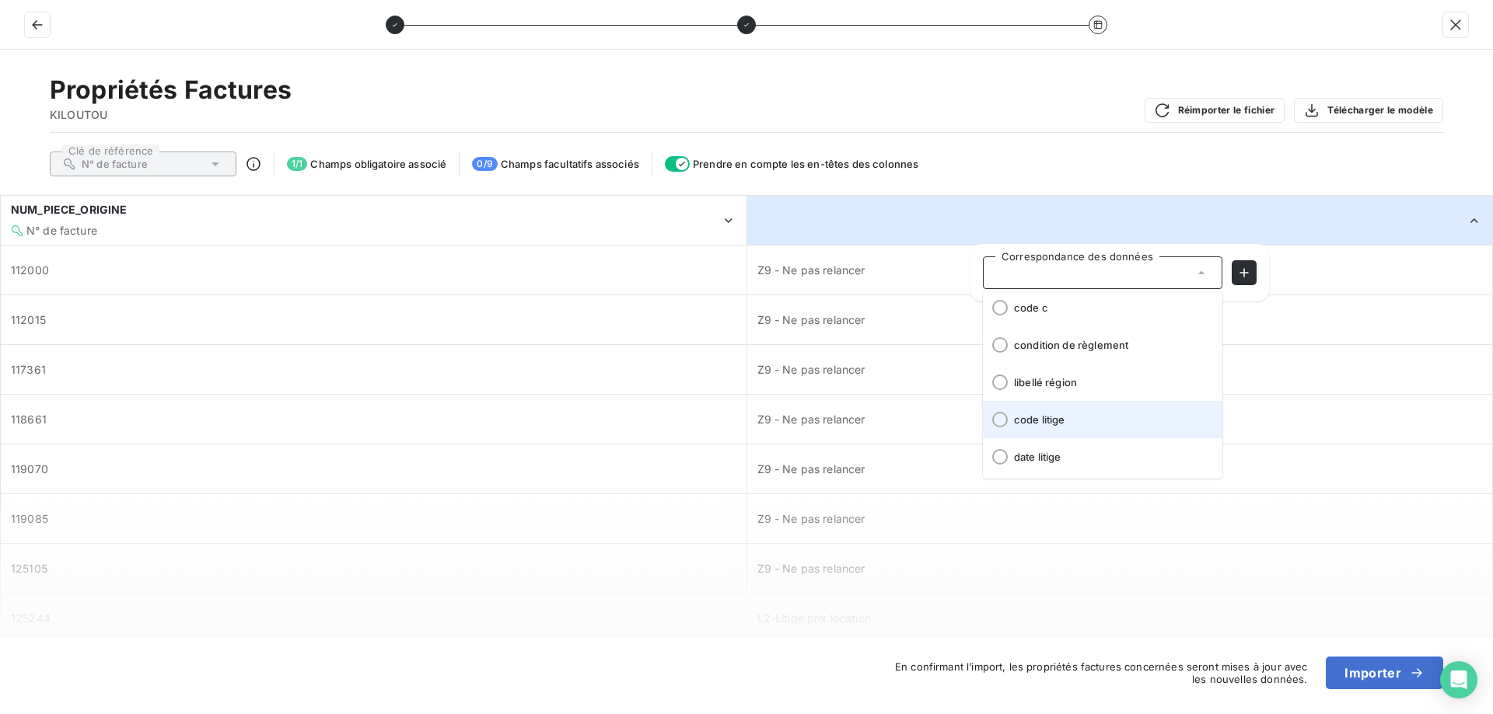
click at [1068, 418] on span "code litige" at bounding box center [1112, 420] width 196 height 12
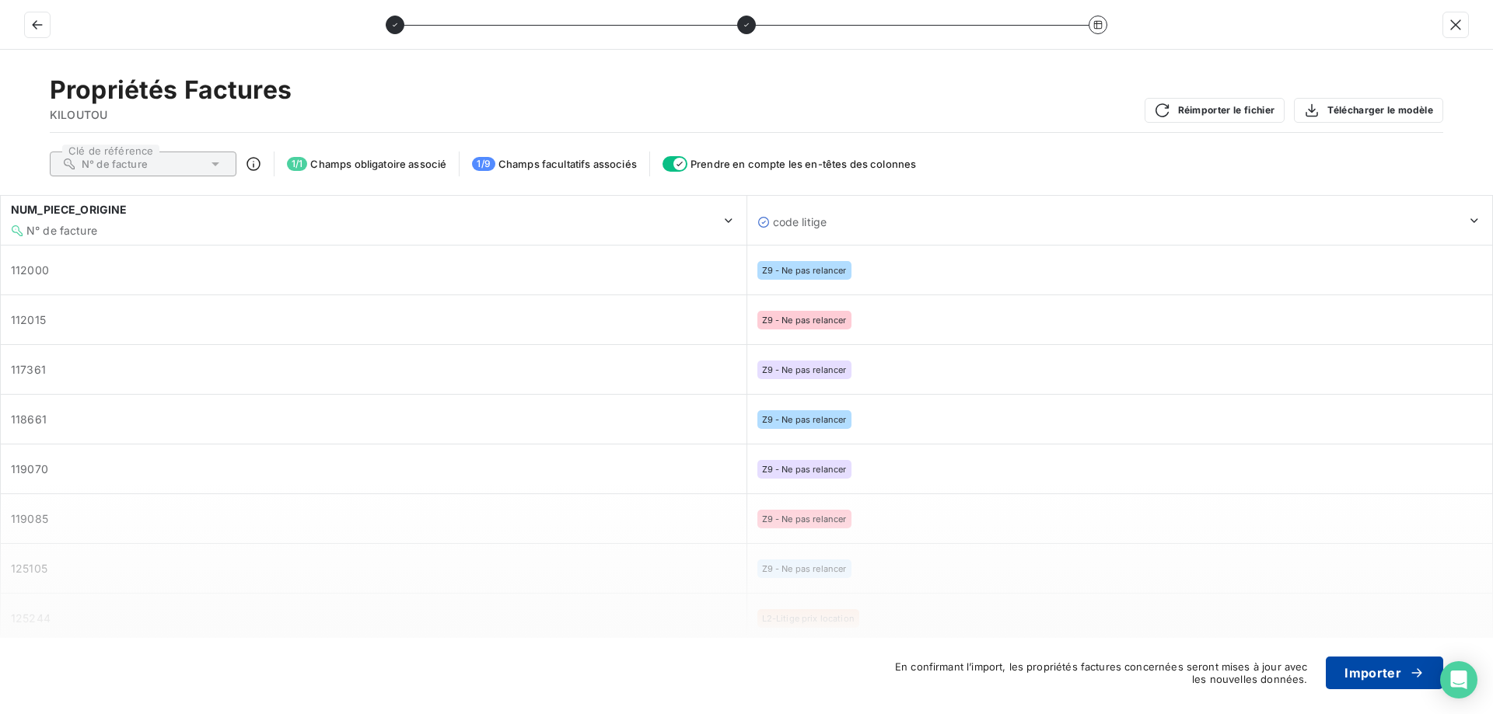
click at [1394, 666] on button "Importer" at bounding box center [1384, 673] width 117 height 33
click at [1365, 669] on button "Importer" at bounding box center [1384, 673] width 117 height 33
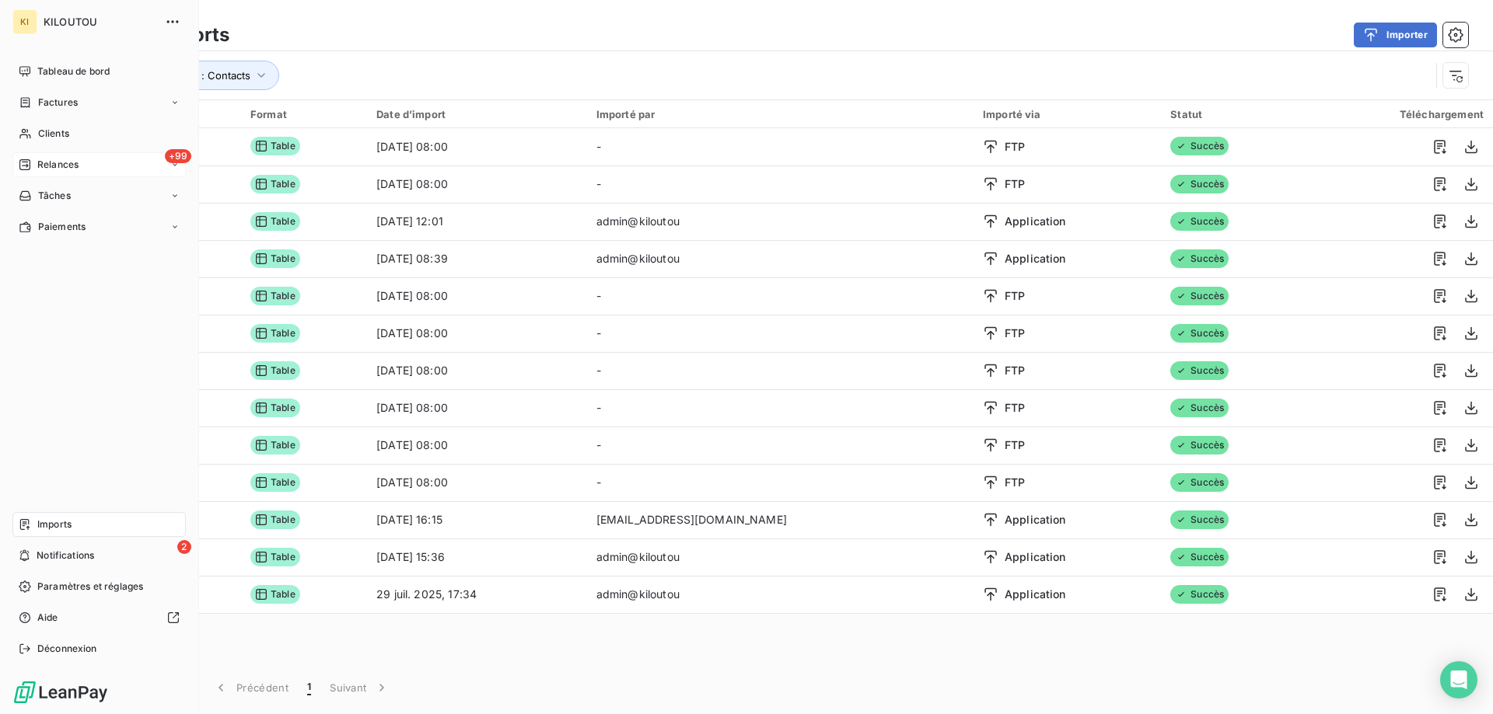
click at [72, 169] on span "Relances" at bounding box center [57, 165] width 41 height 14
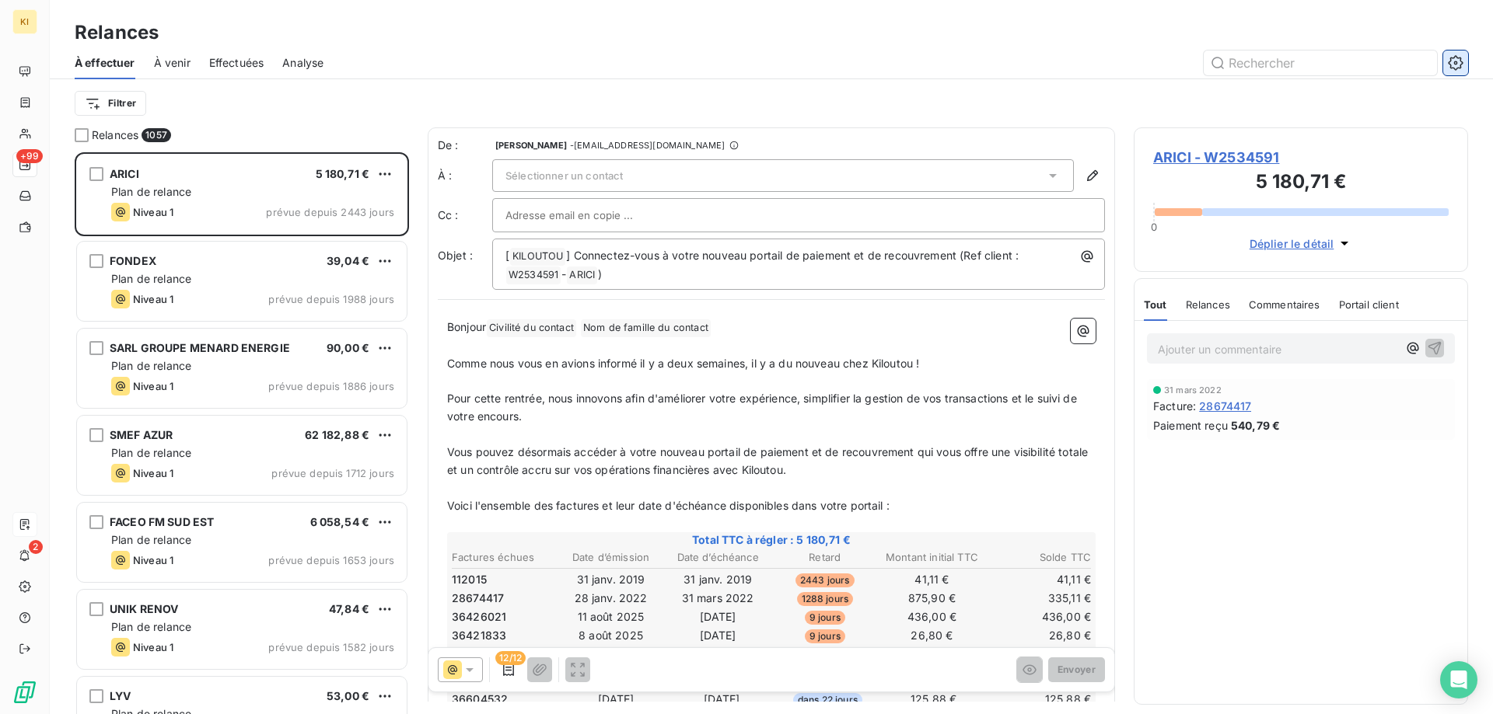
click at [1452, 70] on icon "button" at bounding box center [1456, 63] width 16 height 16
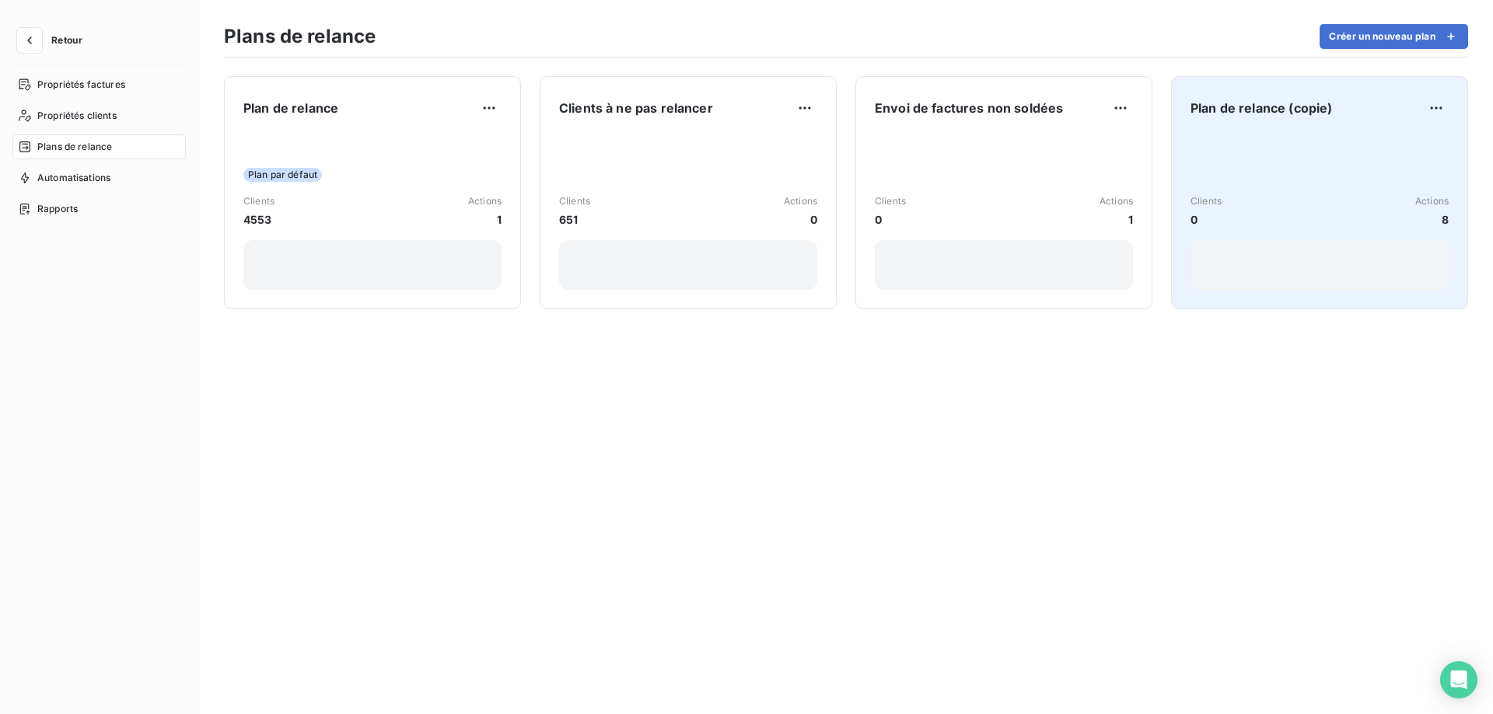
click at [1249, 150] on div "Clients 0 Actions 8" at bounding box center [1319, 211] width 258 height 157
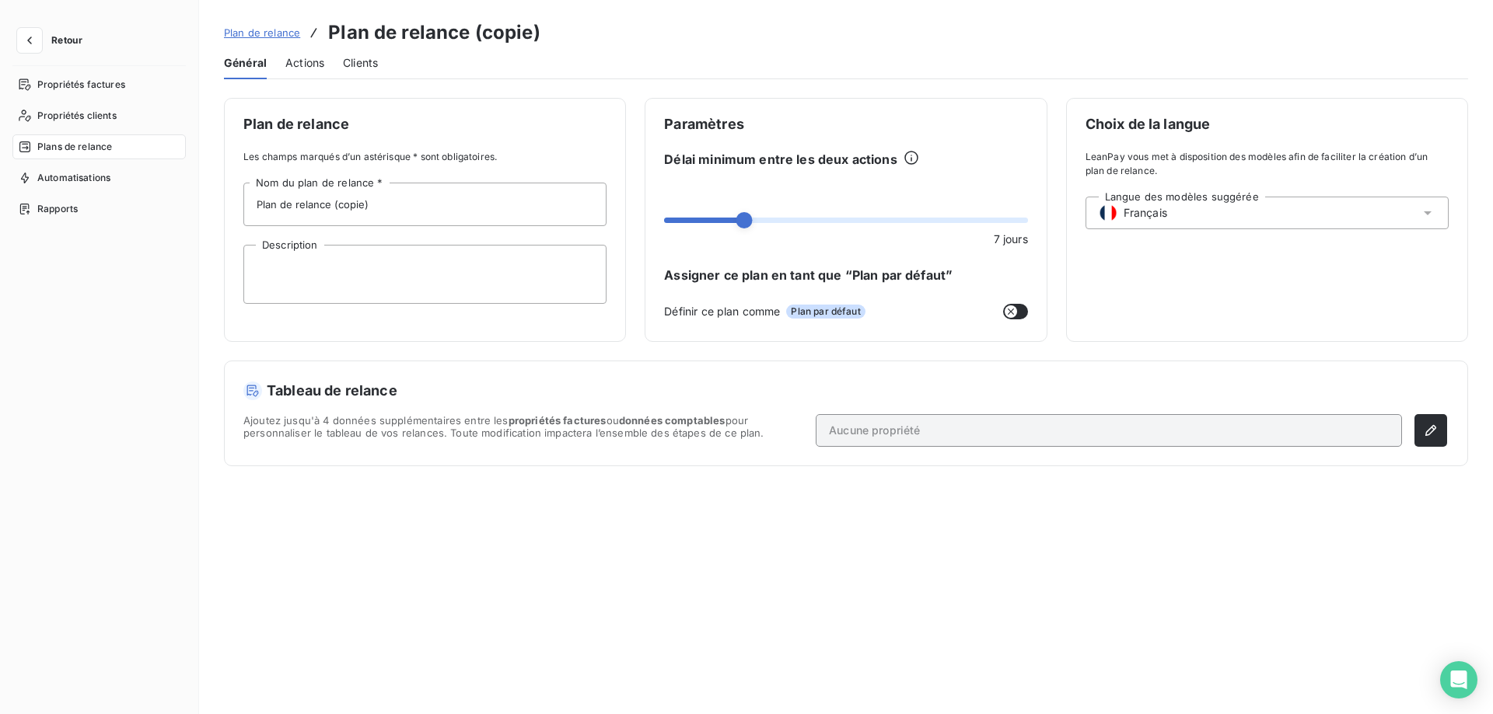
click at [297, 60] on span "Actions" at bounding box center [304, 63] width 39 height 16
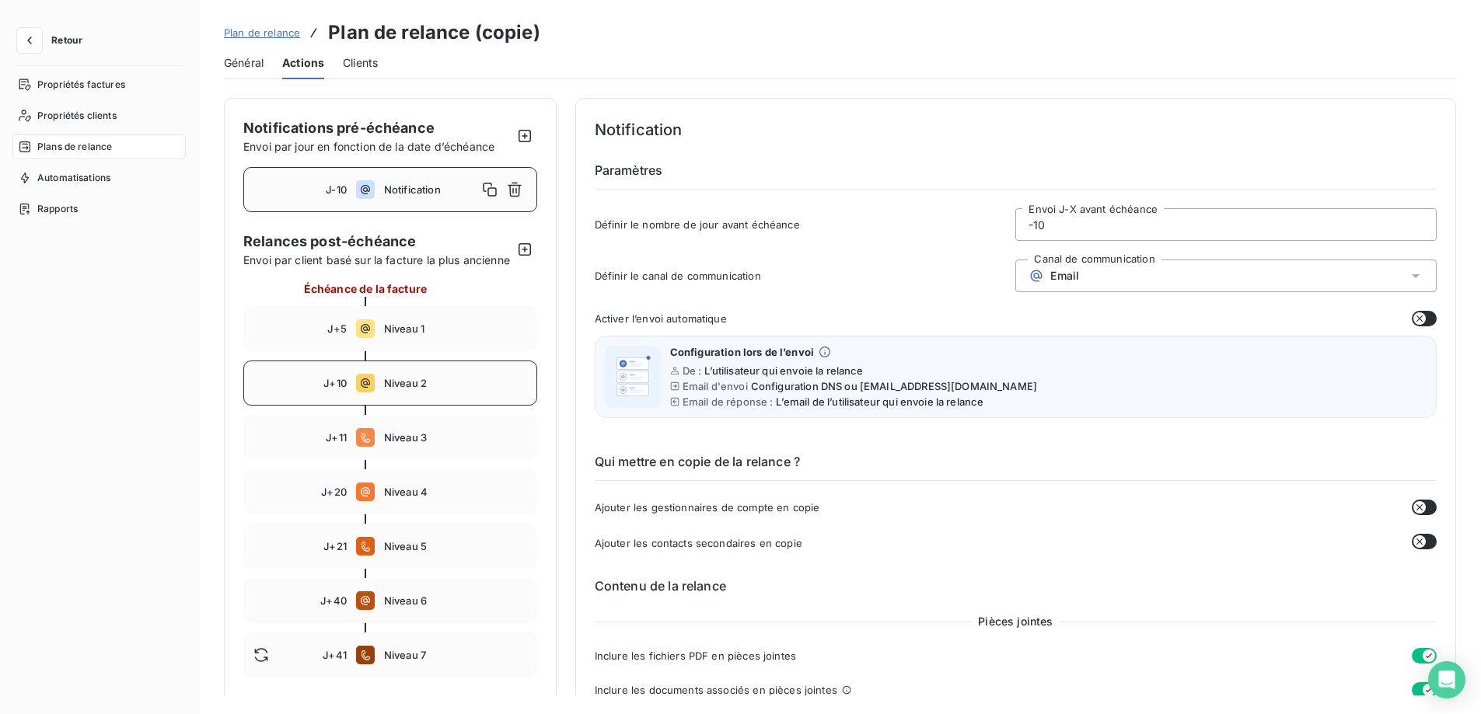
click at [446, 390] on div "J+10 Niveau 2" at bounding box center [390, 383] width 294 height 45
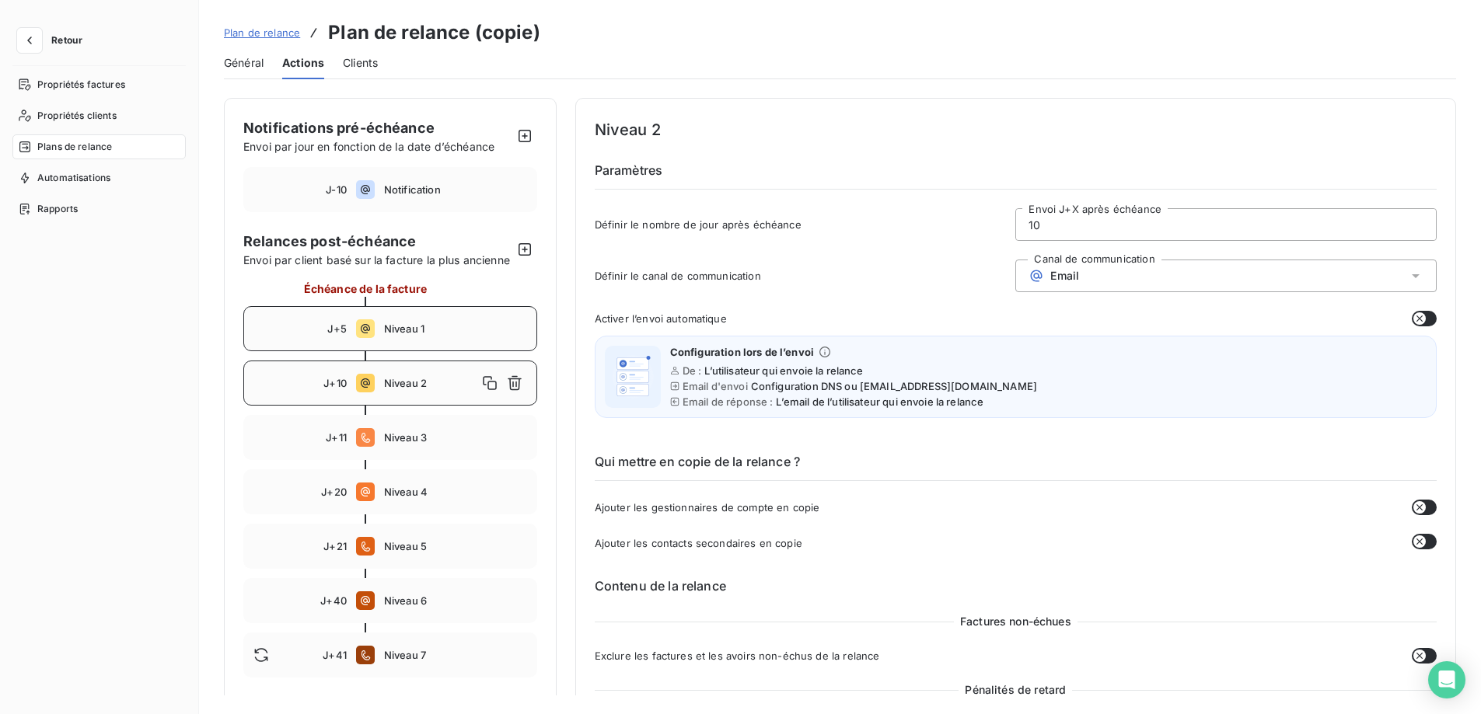
click at [431, 335] on span "Niveau 1" at bounding box center [455, 329] width 143 height 12
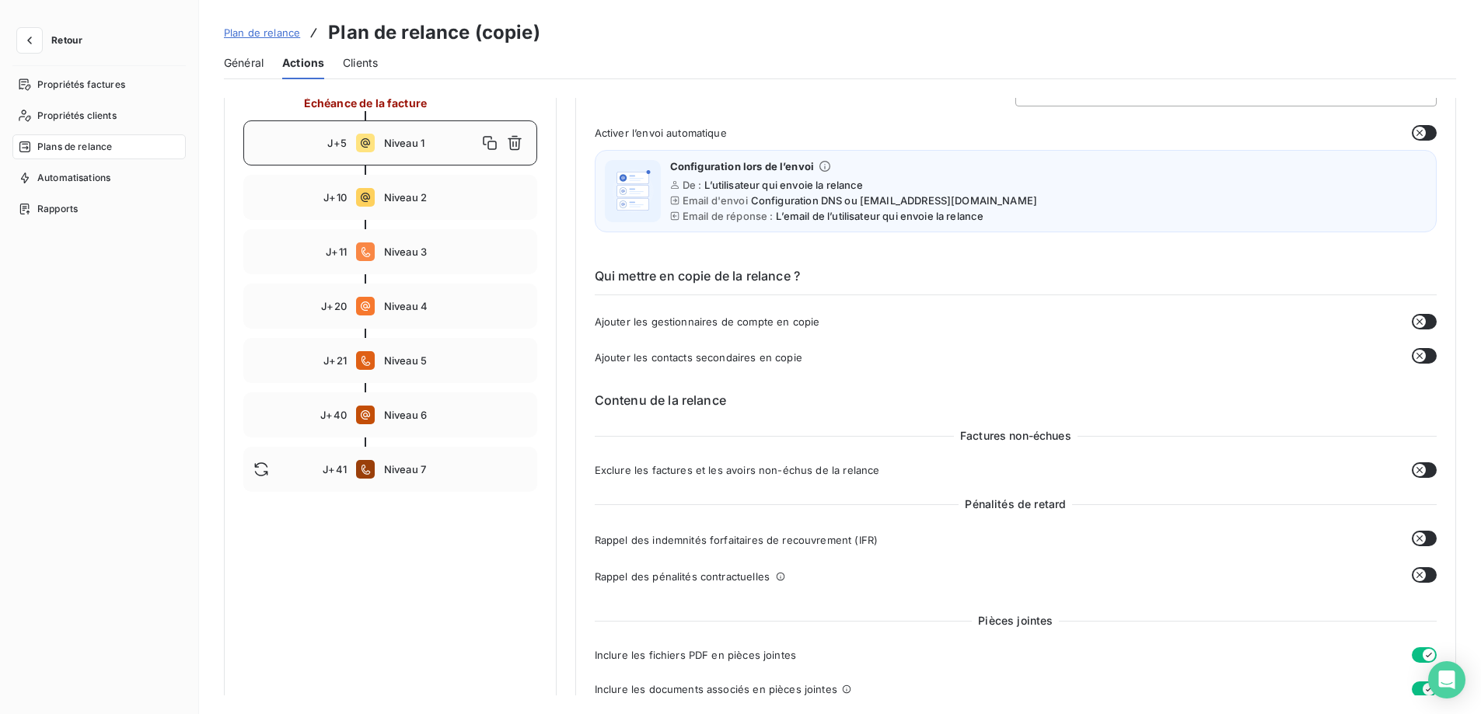
scroll to position [78, 0]
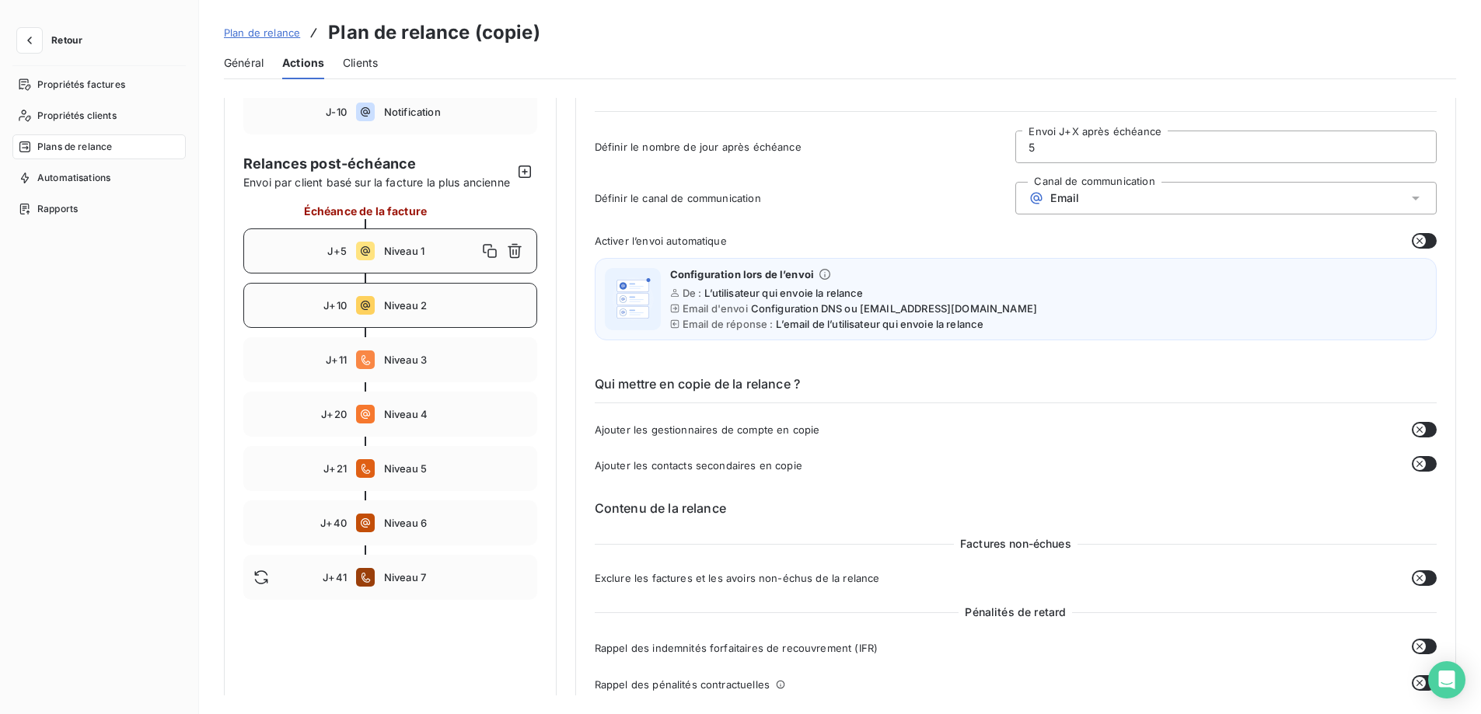
click at [444, 312] on span "Niveau 2" at bounding box center [455, 305] width 143 height 12
type input "10"
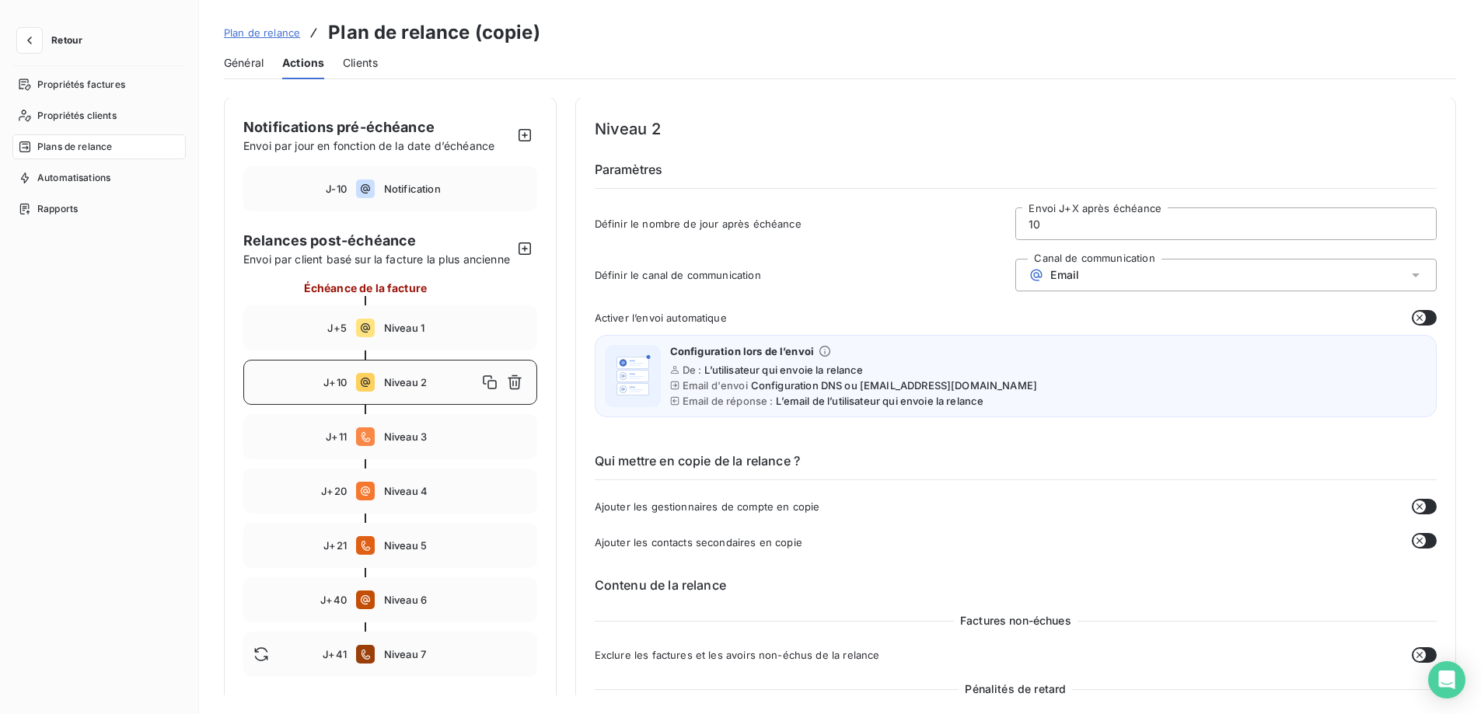
scroll to position [0, 0]
click at [282, 27] on span "Plan de relance" at bounding box center [262, 32] width 76 height 12
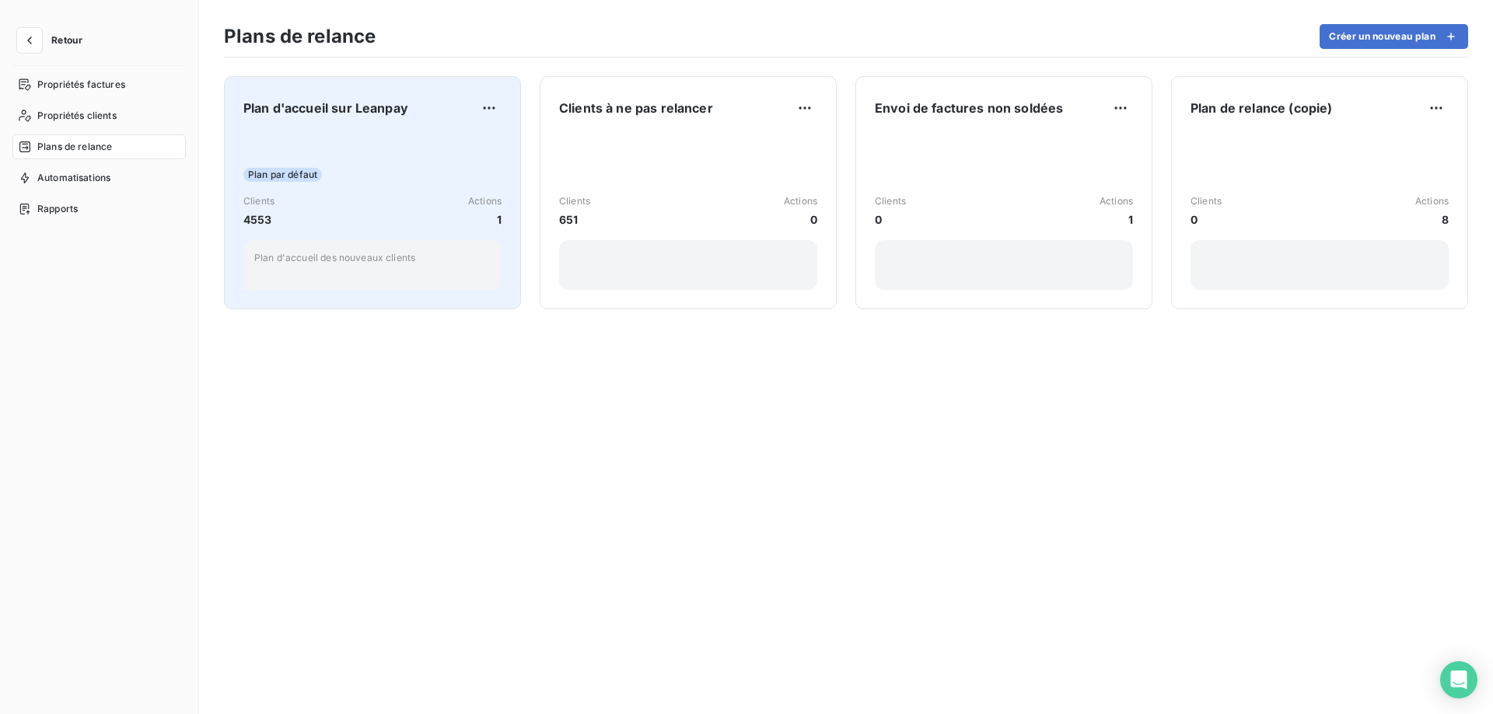
click at [369, 162] on div "Plan par défaut Clients 4553 Actions 1 Plan d'accueil des nouveaux clients" at bounding box center [372, 211] width 258 height 157
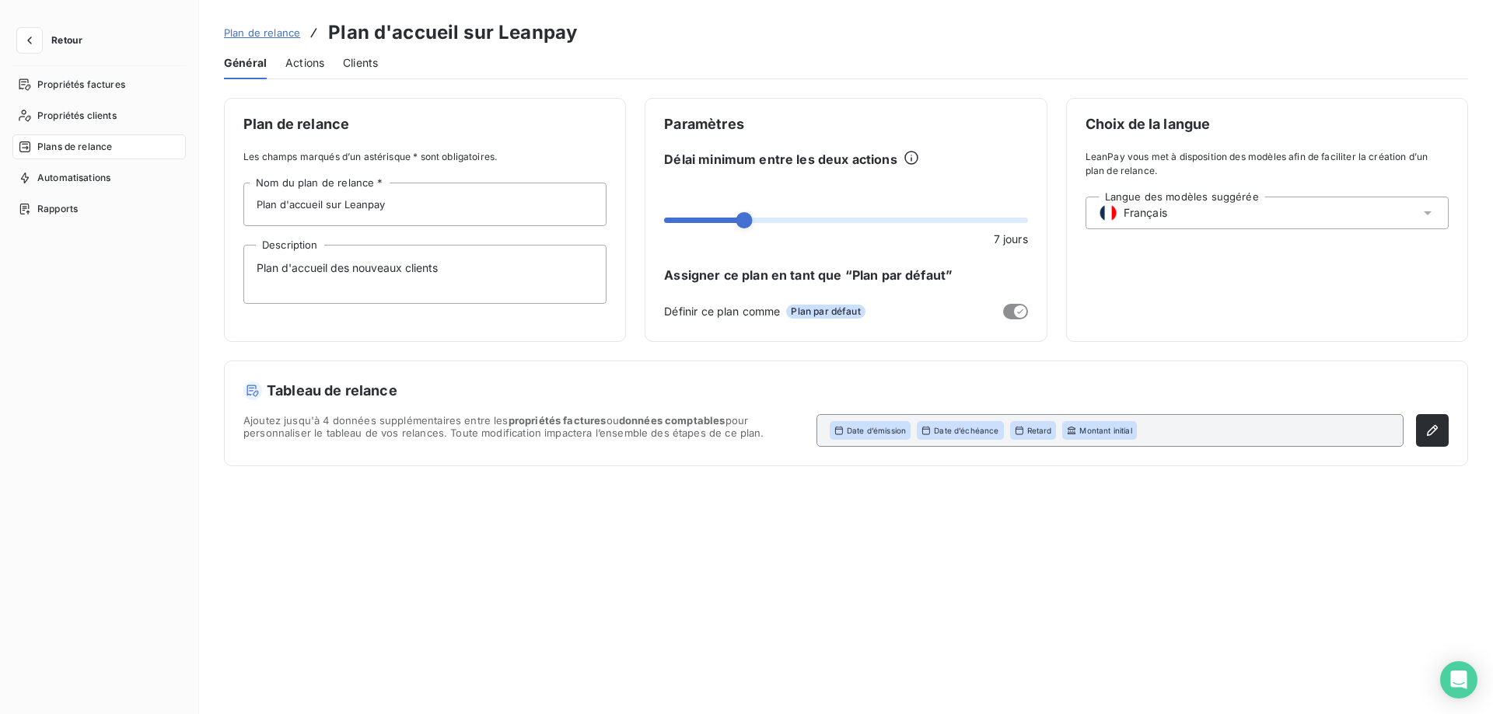
click at [313, 59] on span "Actions" at bounding box center [304, 63] width 39 height 16
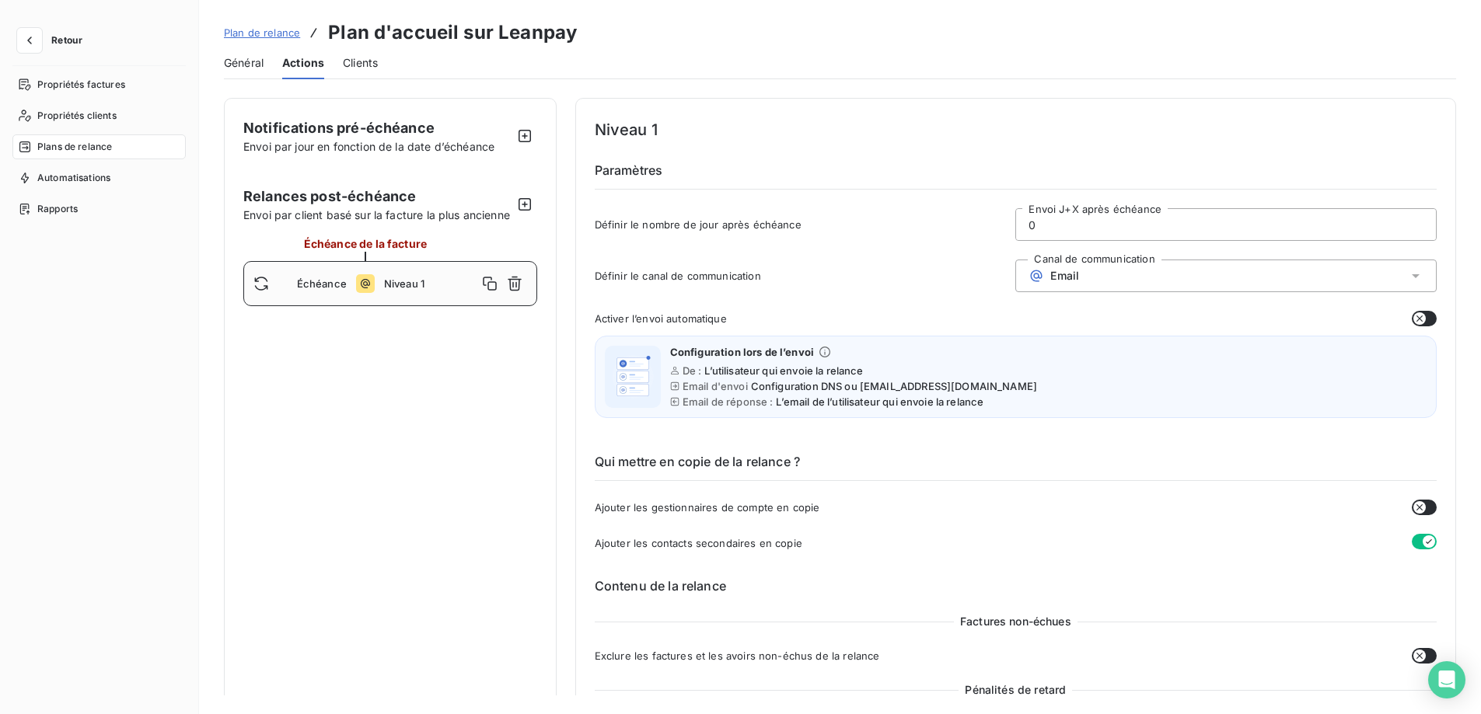
click at [278, 31] on span "Plan de relance" at bounding box center [262, 32] width 76 height 12
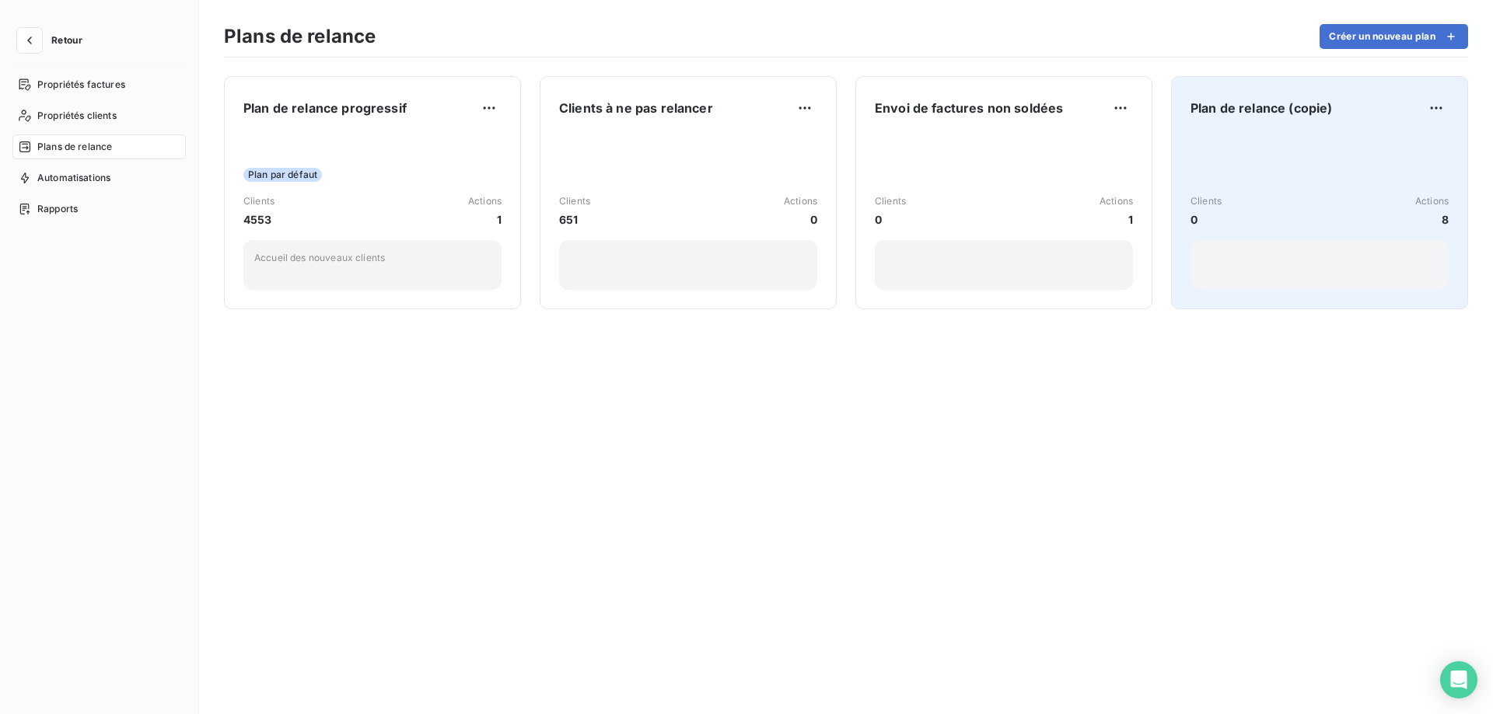
click at [1237, 159] on div "Clients 0 Actions 8" at bounding box center [1319, 211] width 258 height 157
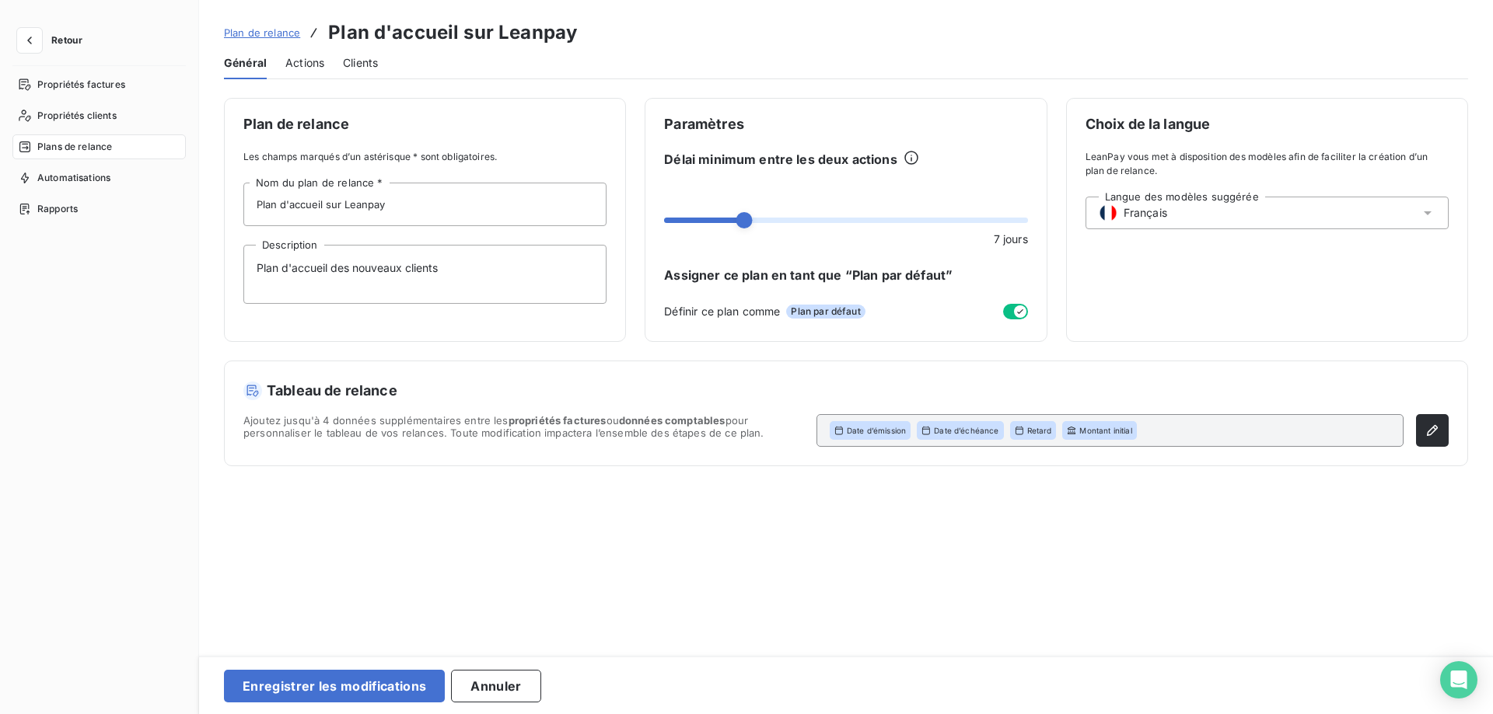
type input "Plan de relance (copie)"
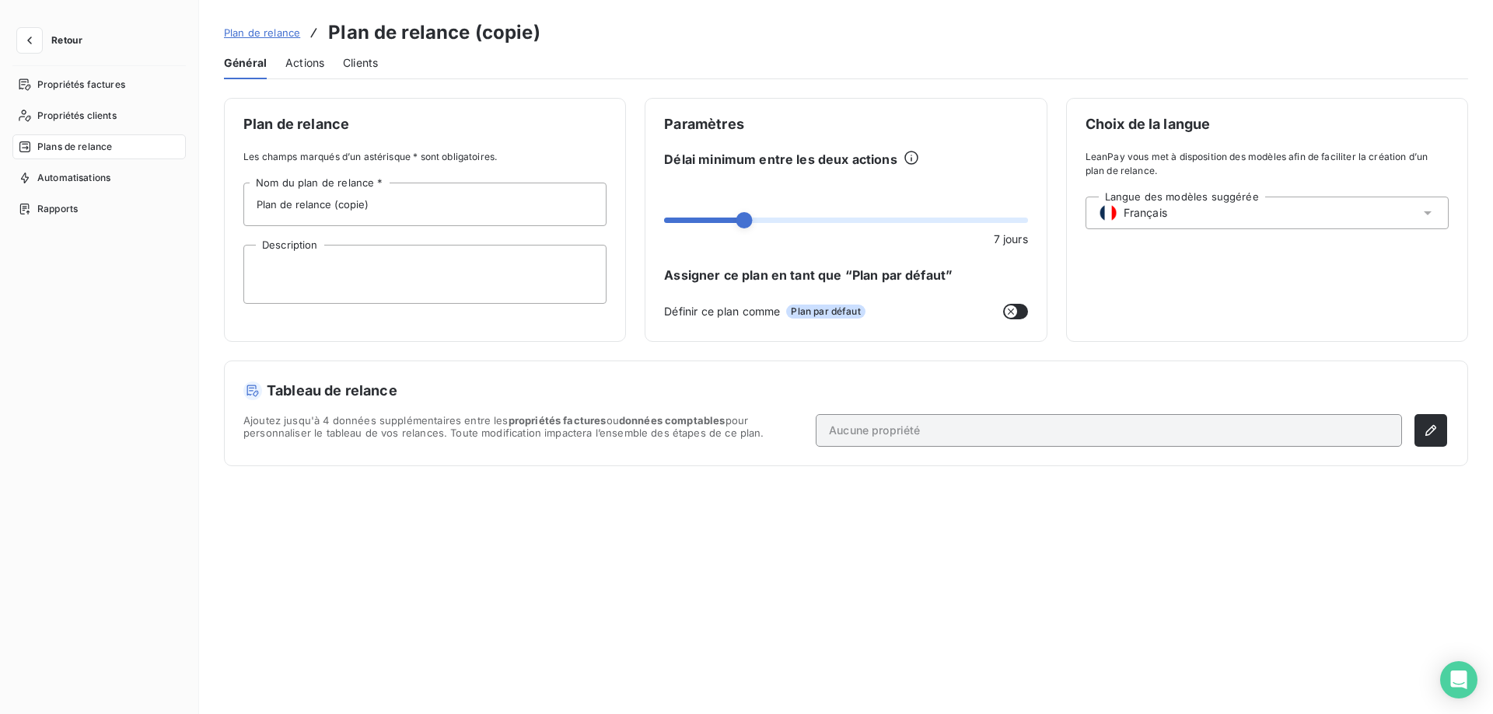
click at [297, 66] on span "Actions" at bounding box center [304, 63] width 39 height 16
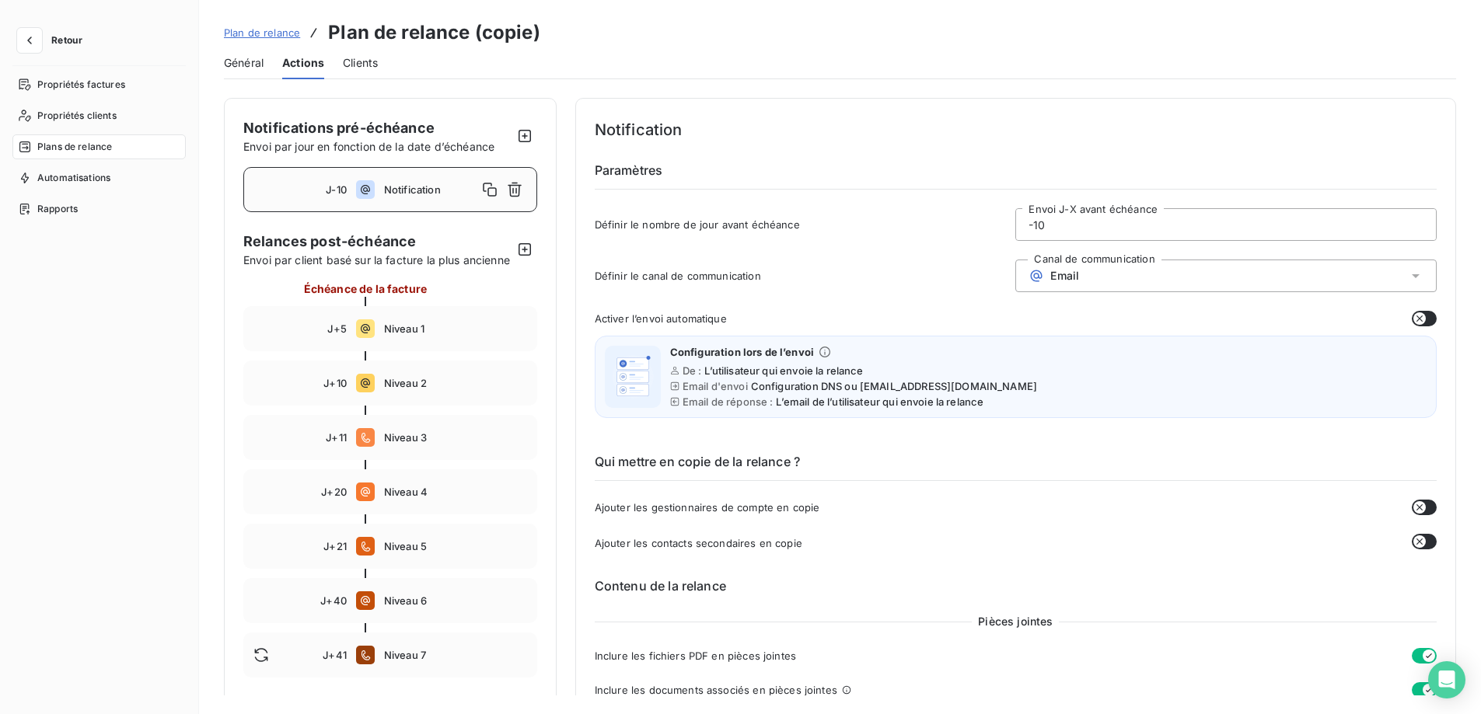
click at [397, 190] on span "Notification" at bounding box center [430, 189] width 93 height 12
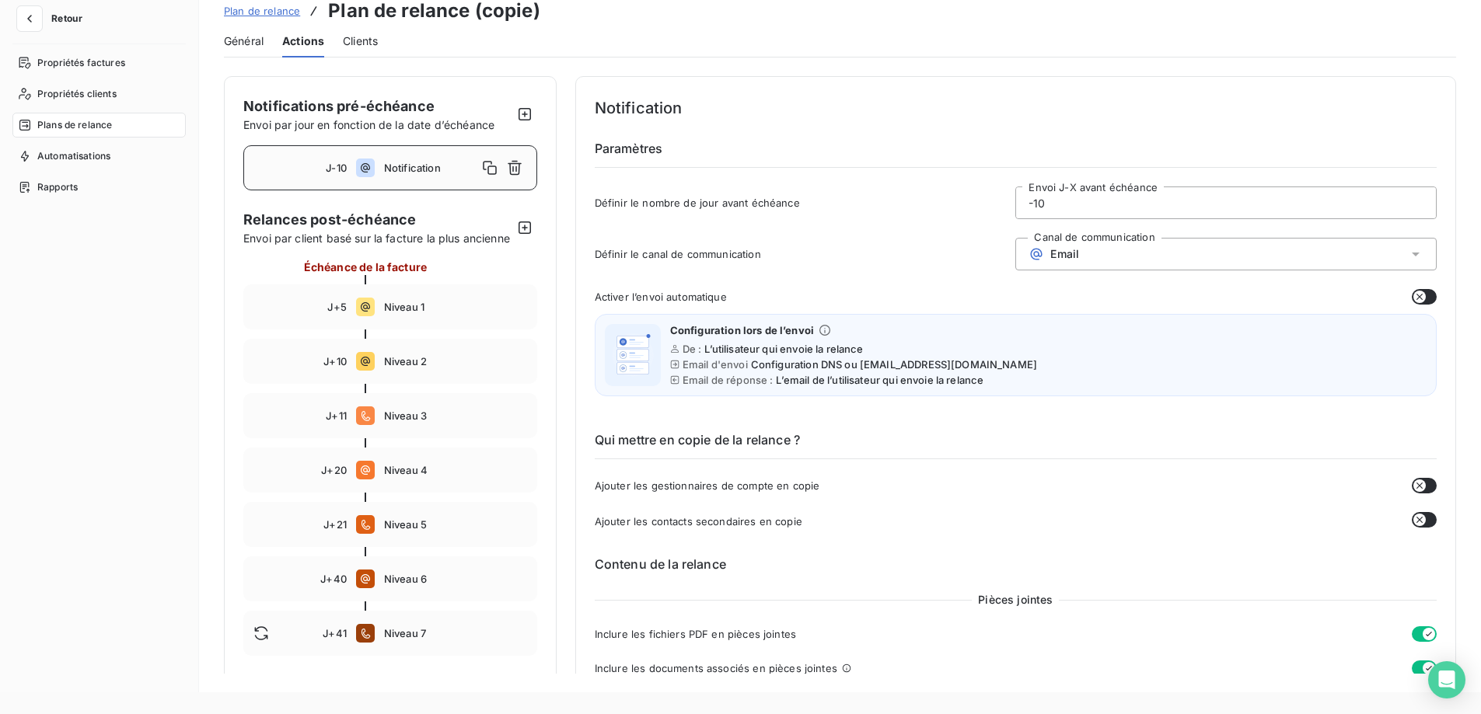
click at [1417, 296] on icon "button" at bounding box center [1420, 297] width 6 height 6
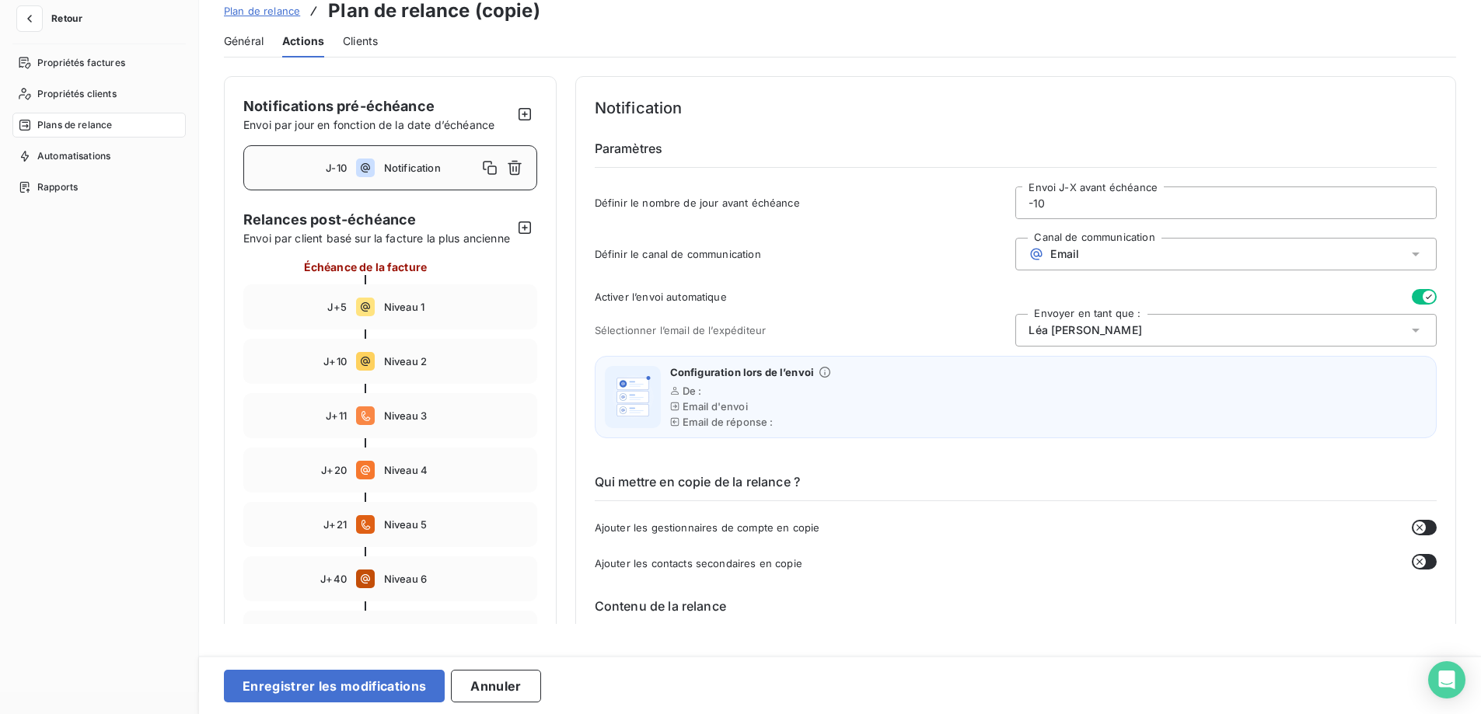
click at [1423, 297] on icon "button" at bounding box center [1429, 297] width 12 height 12
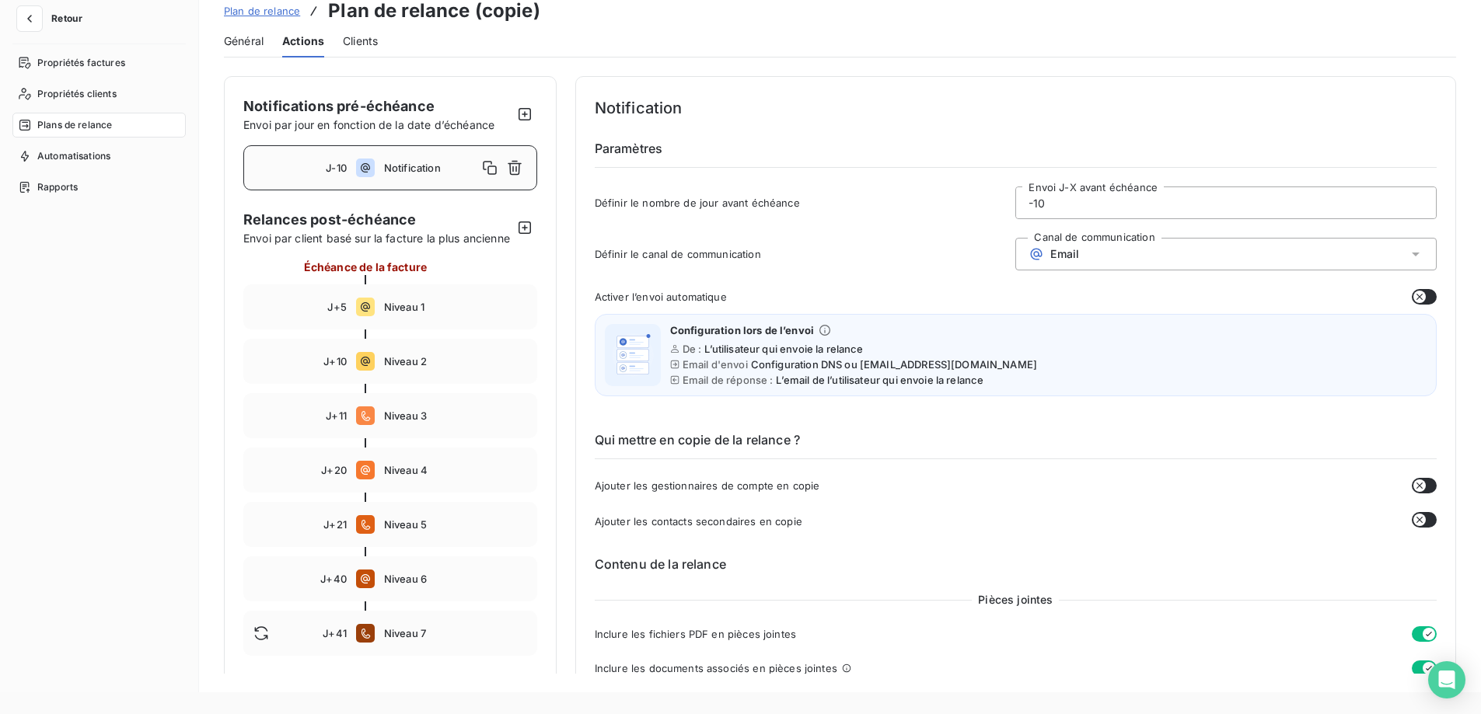
click at [58, 19] on span "Retour" at bounding box center [66, 18] width 31 height 9
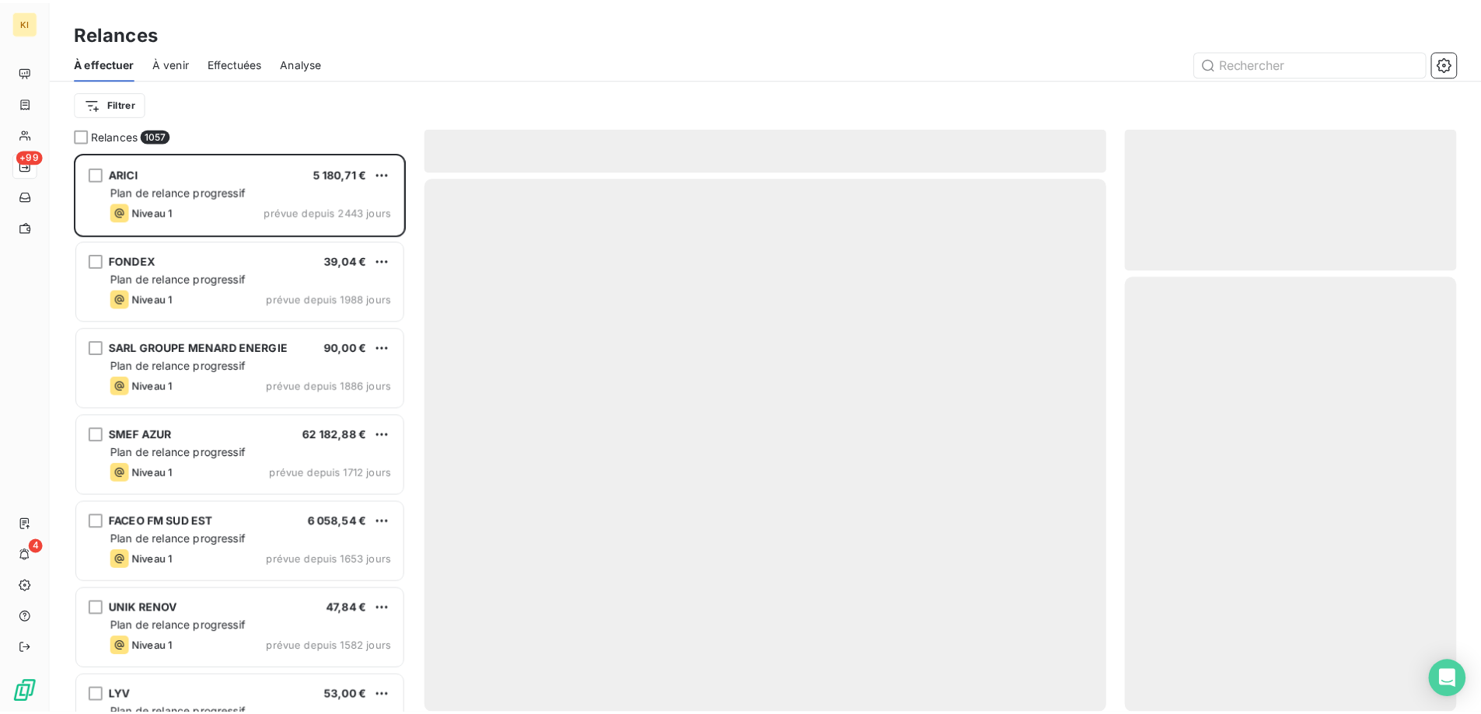
scroll to position [550, 323]
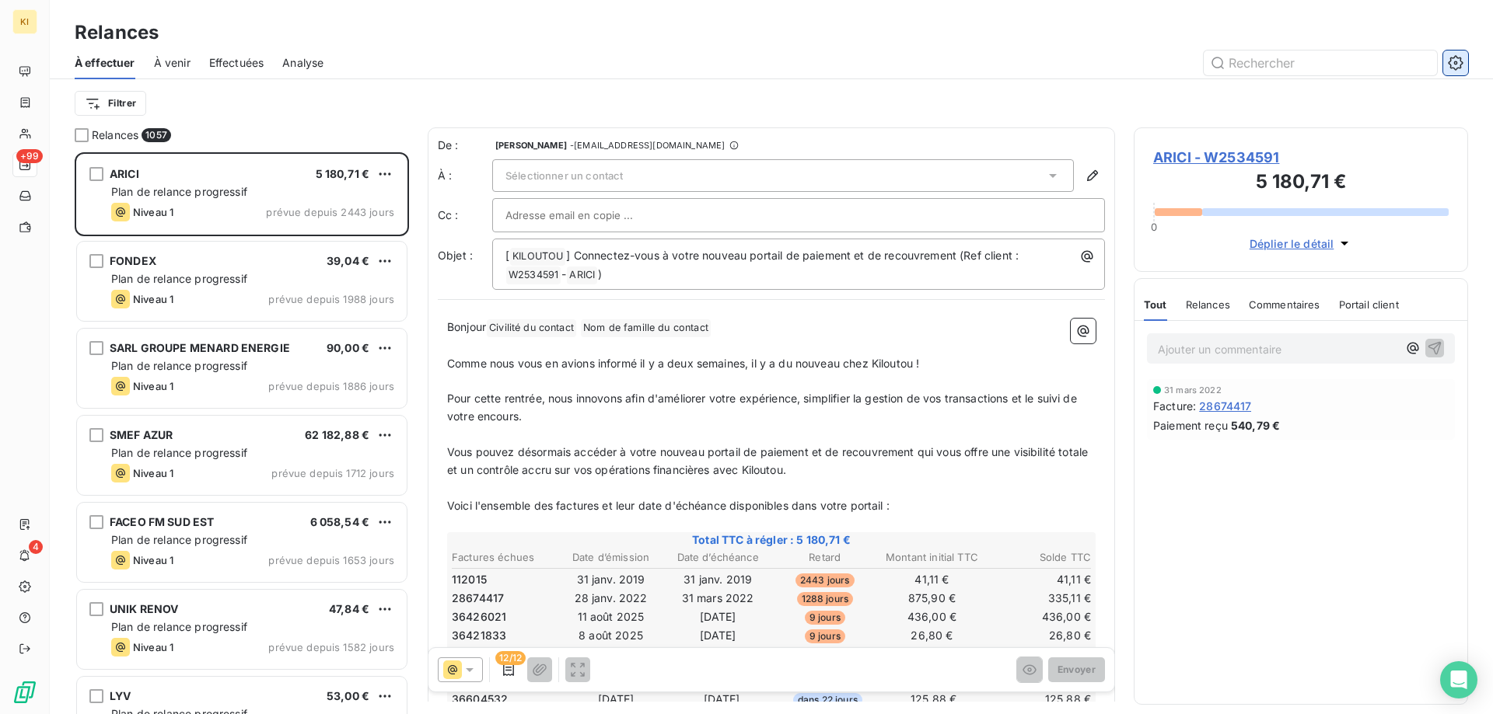
click at [1447, 69] on button "button" at bounding box center [1455, 63] width 25 height 25
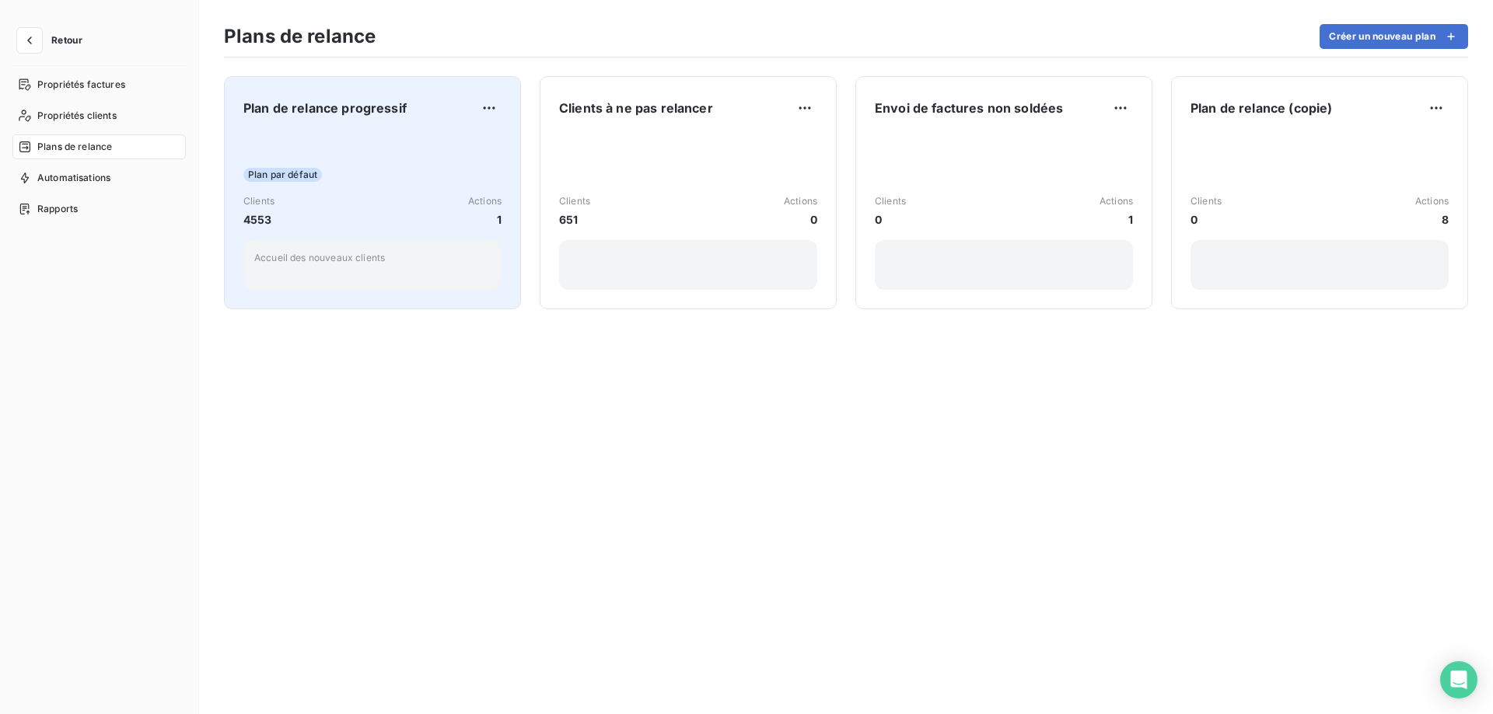
click at [407, 144] on div "Plan par défaut Clients 4553 Actions 1 Accueil des nouveaux clients" at bounding box center [372, 211] width 258 height 157
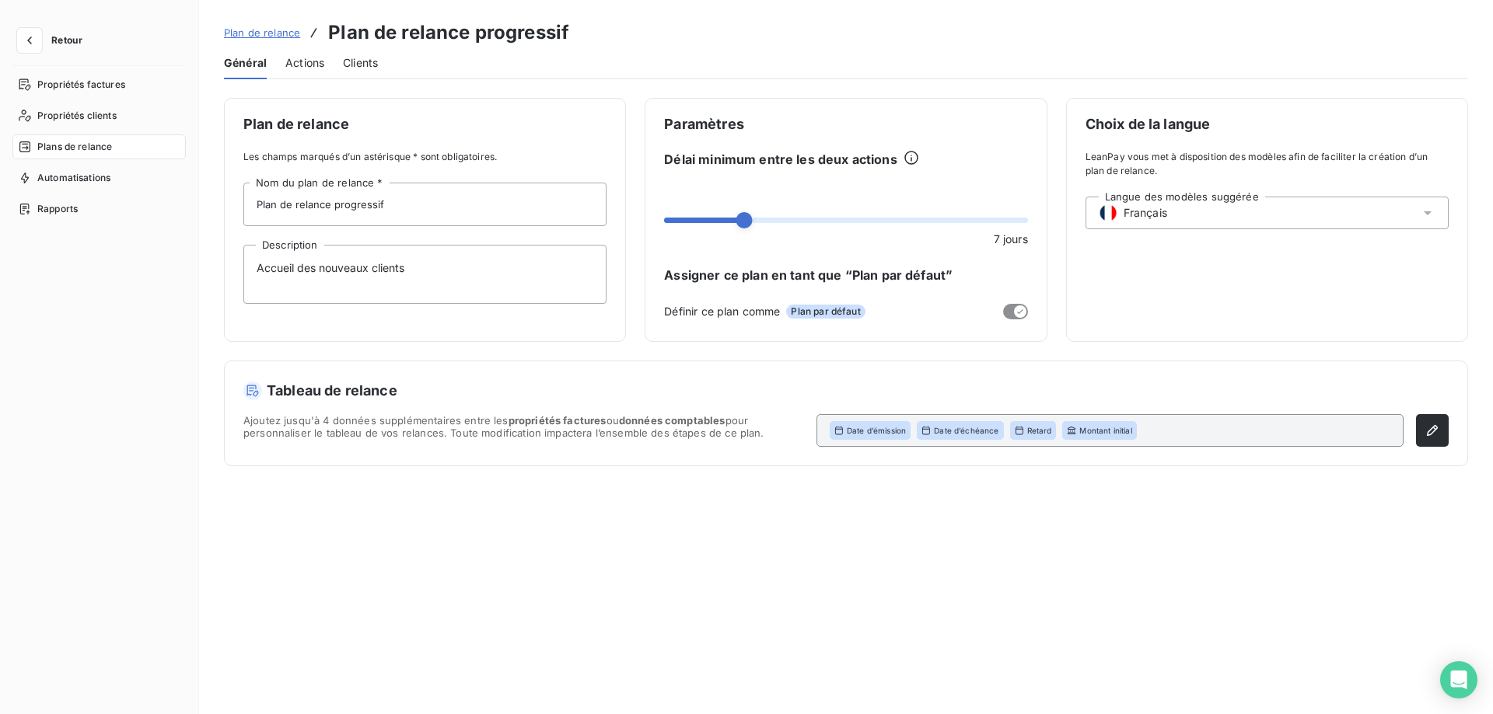
click at [314, 61] on span "Actions" at bounding box center [304, 63] width 39 height 16
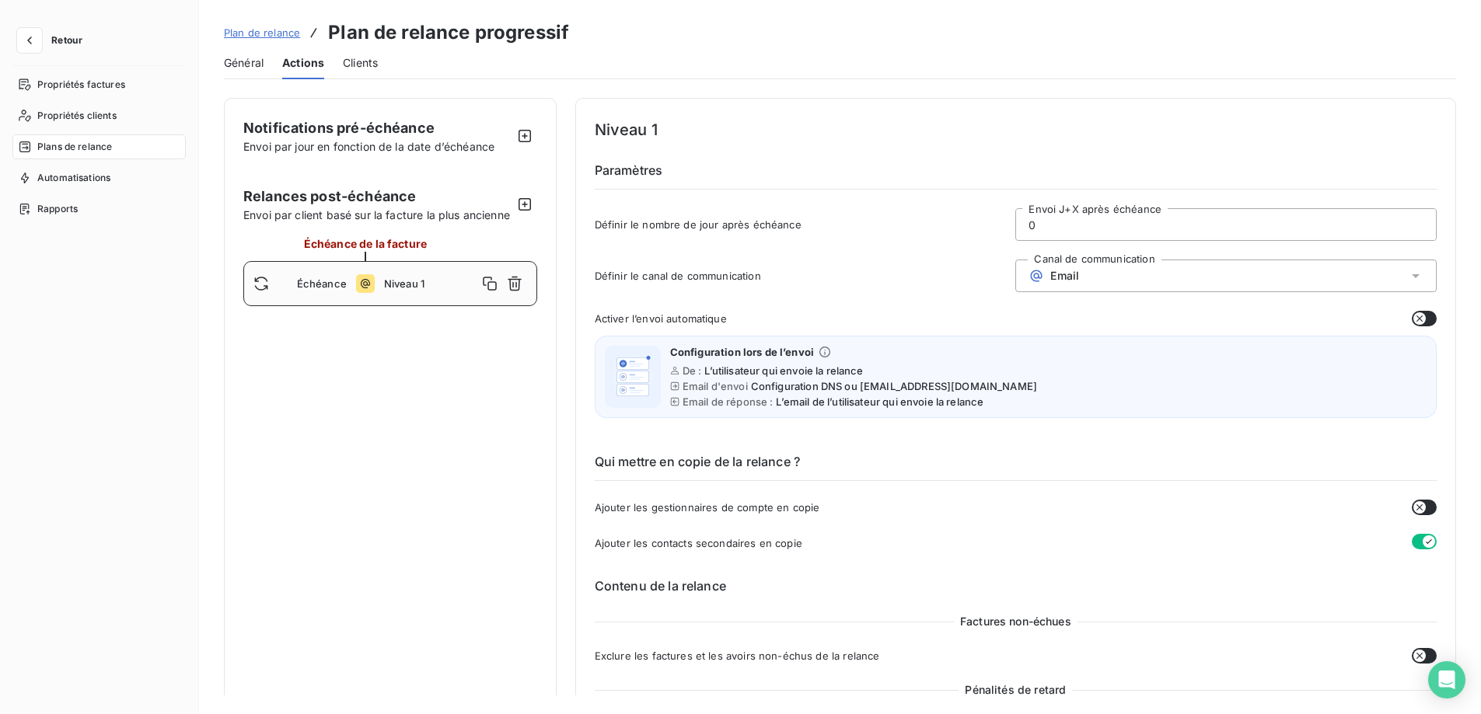
click at [250, 38] on span "Plan de relance" at bounding box center [262, 32] width 76 height 12
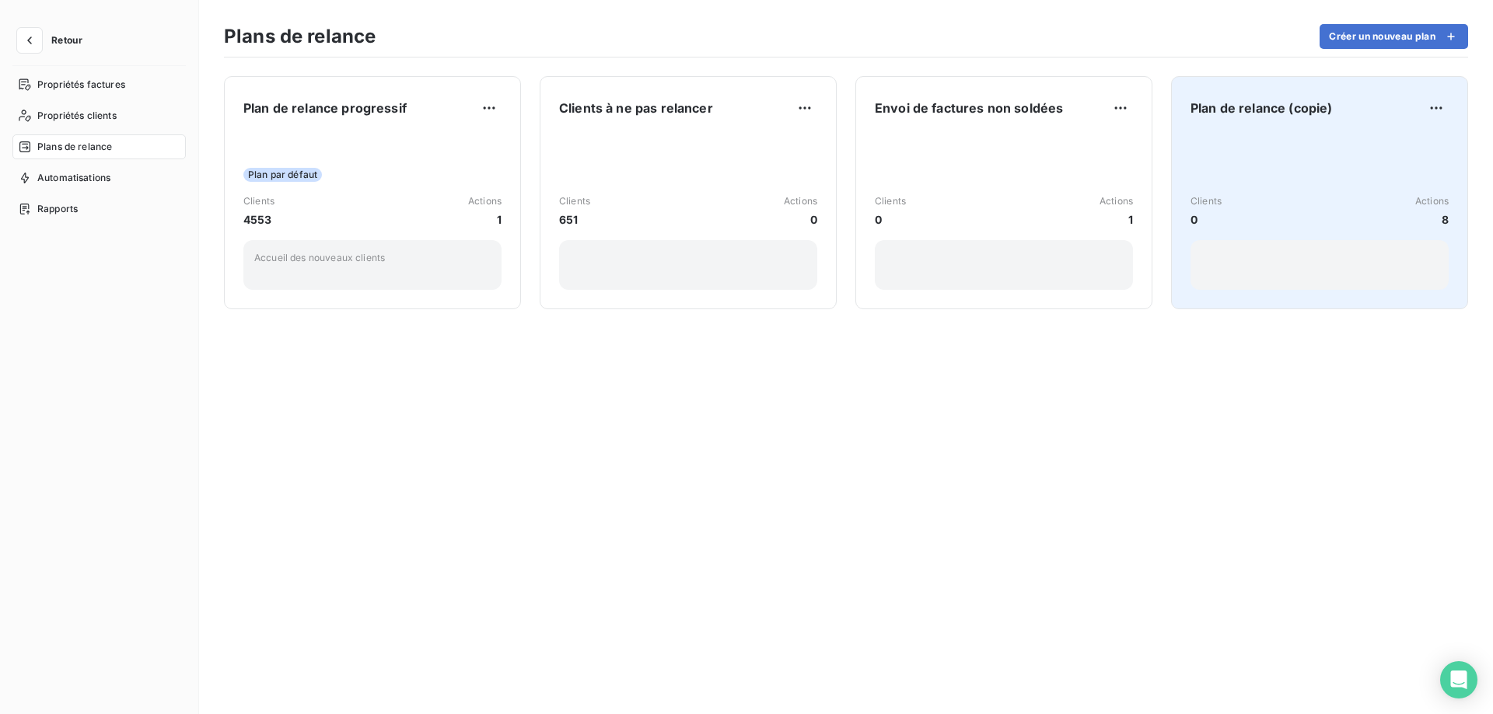
click at [1256, 151] on div "Clients 0 Actions 8" at bounding box center [1319, 211] width 258 height 157
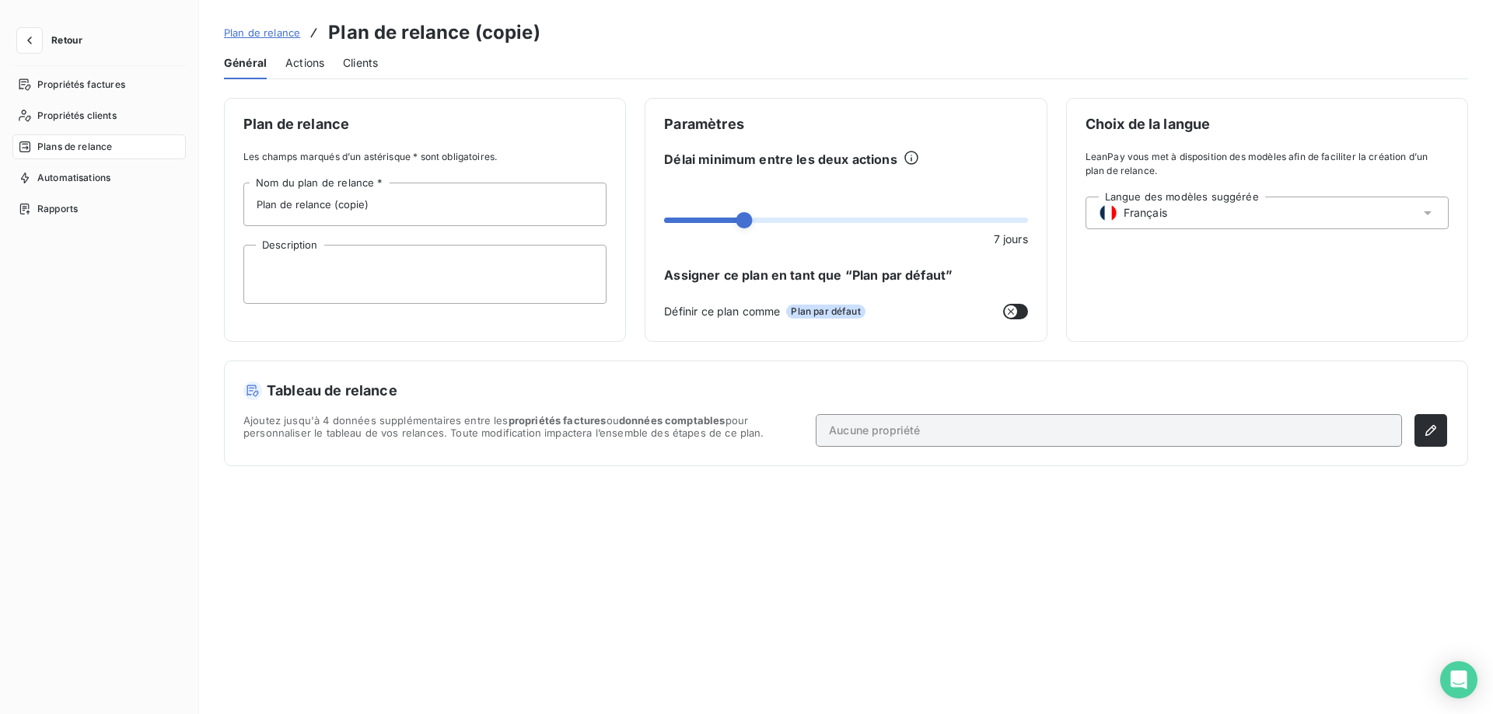
click at [289, 63] on span "Actions" at bounding box center [304, 63] width 39 height 16
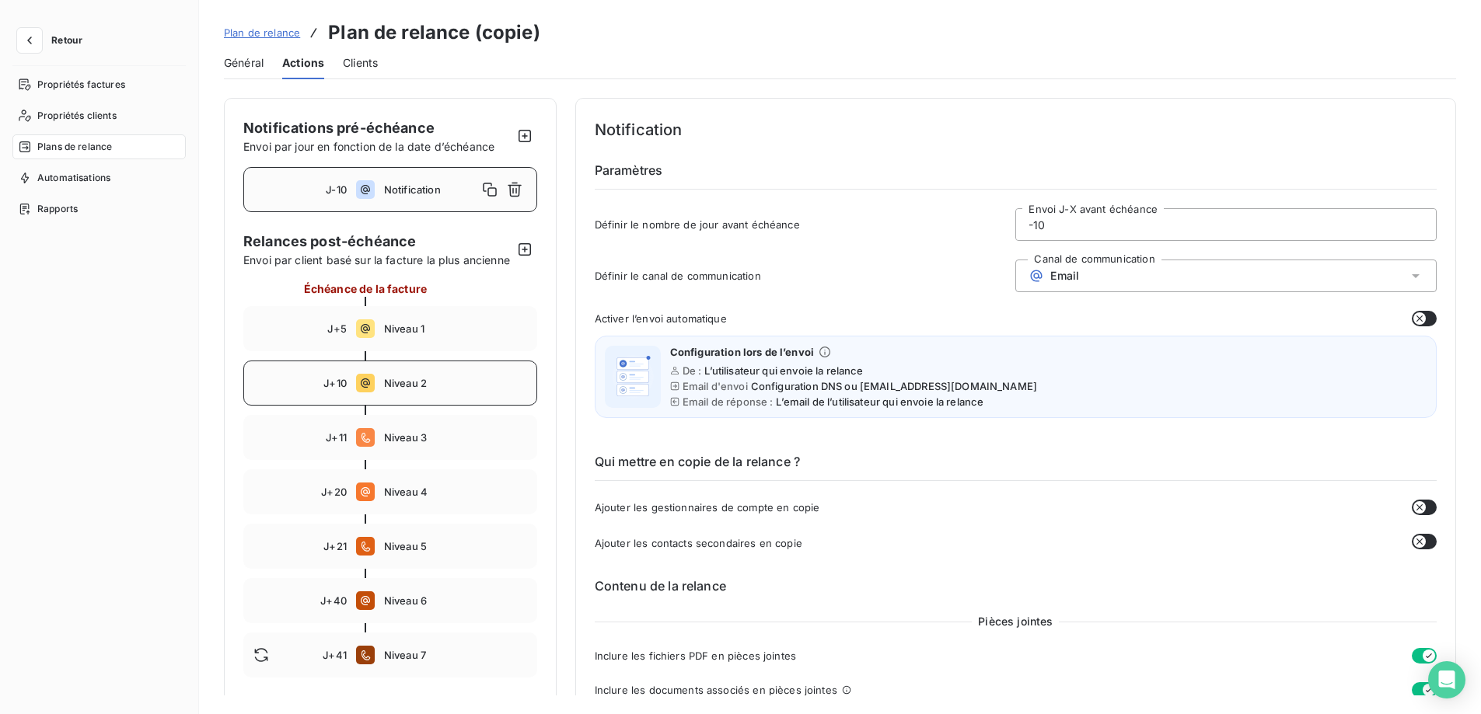
click at [446, 393] on div "J+10 Niveau 2" at bounding box center [390, 383] width 294 height 45
type input "10"
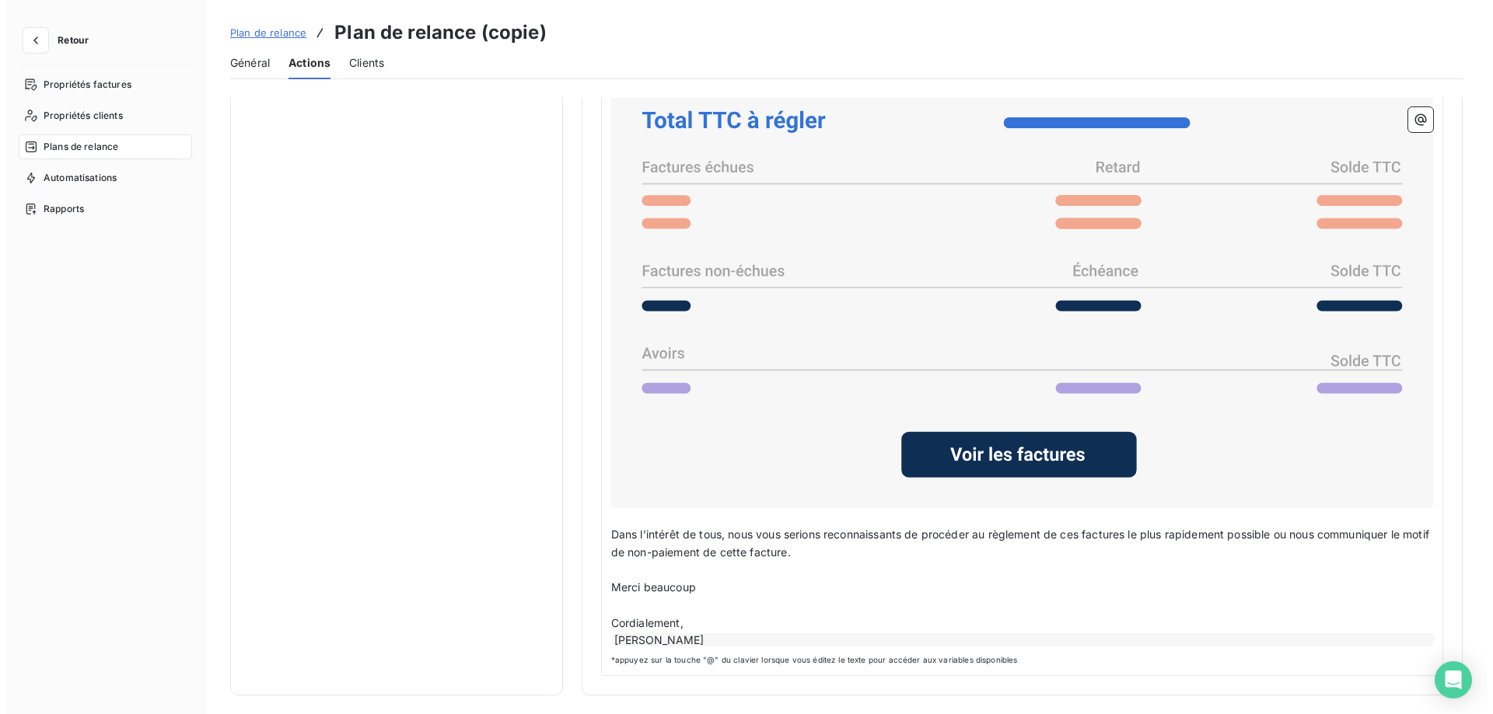
scroll to position [1176, 0]
click at [251, 59] on span "Général" at bounding box center [244, 63] width 40 height 16
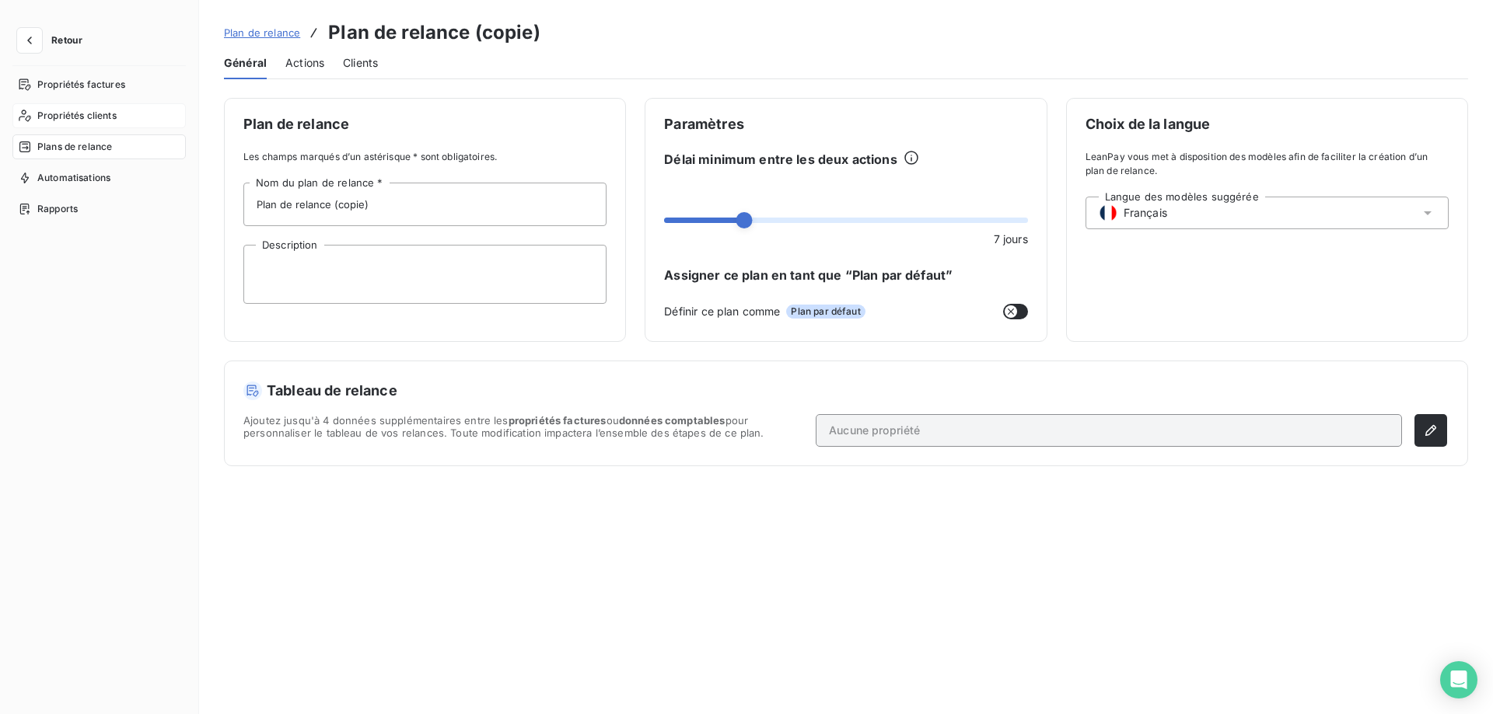
click at [77, 114] on span "Propriétés clients" at bounding box center [76, 116] width 79 height 14
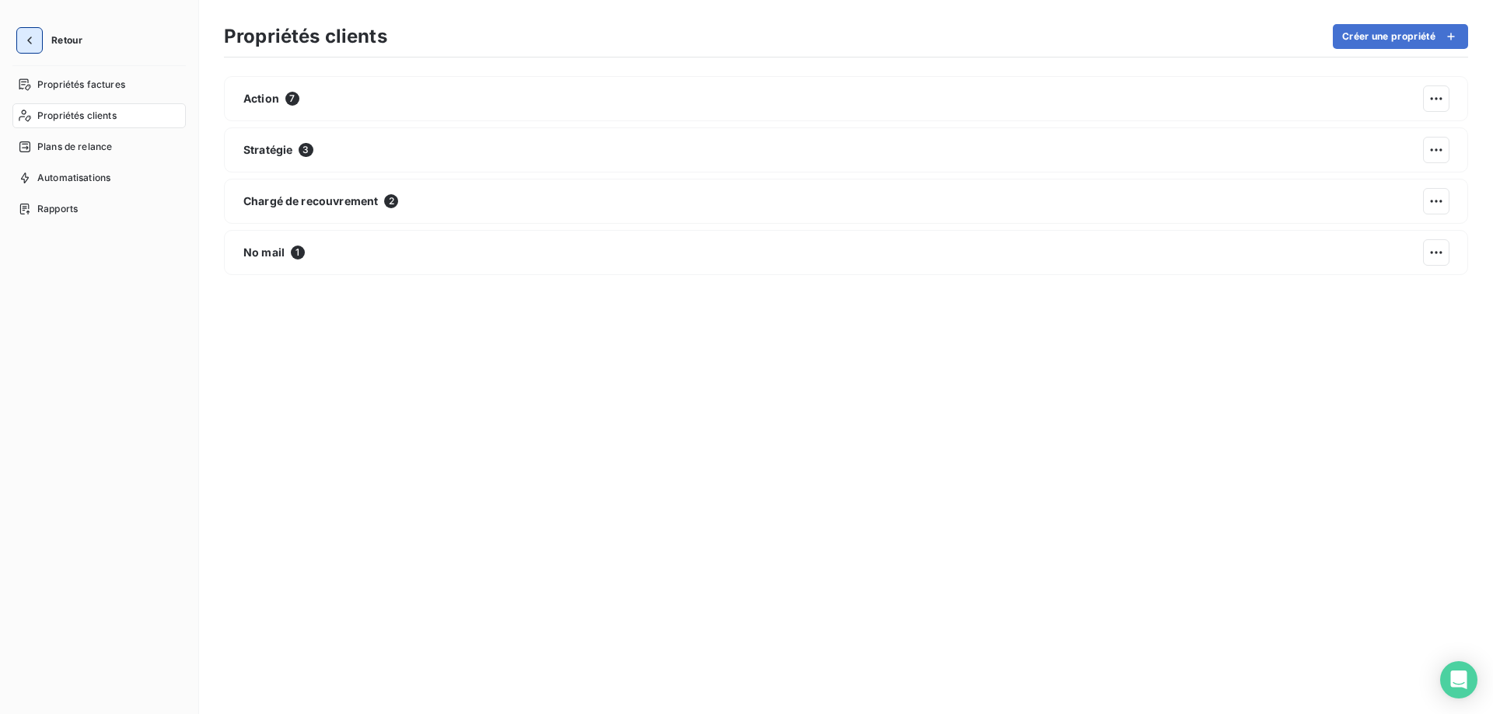
click at [29, 33] on icon "button" at bounding box center [30, 41] width 16 height 16
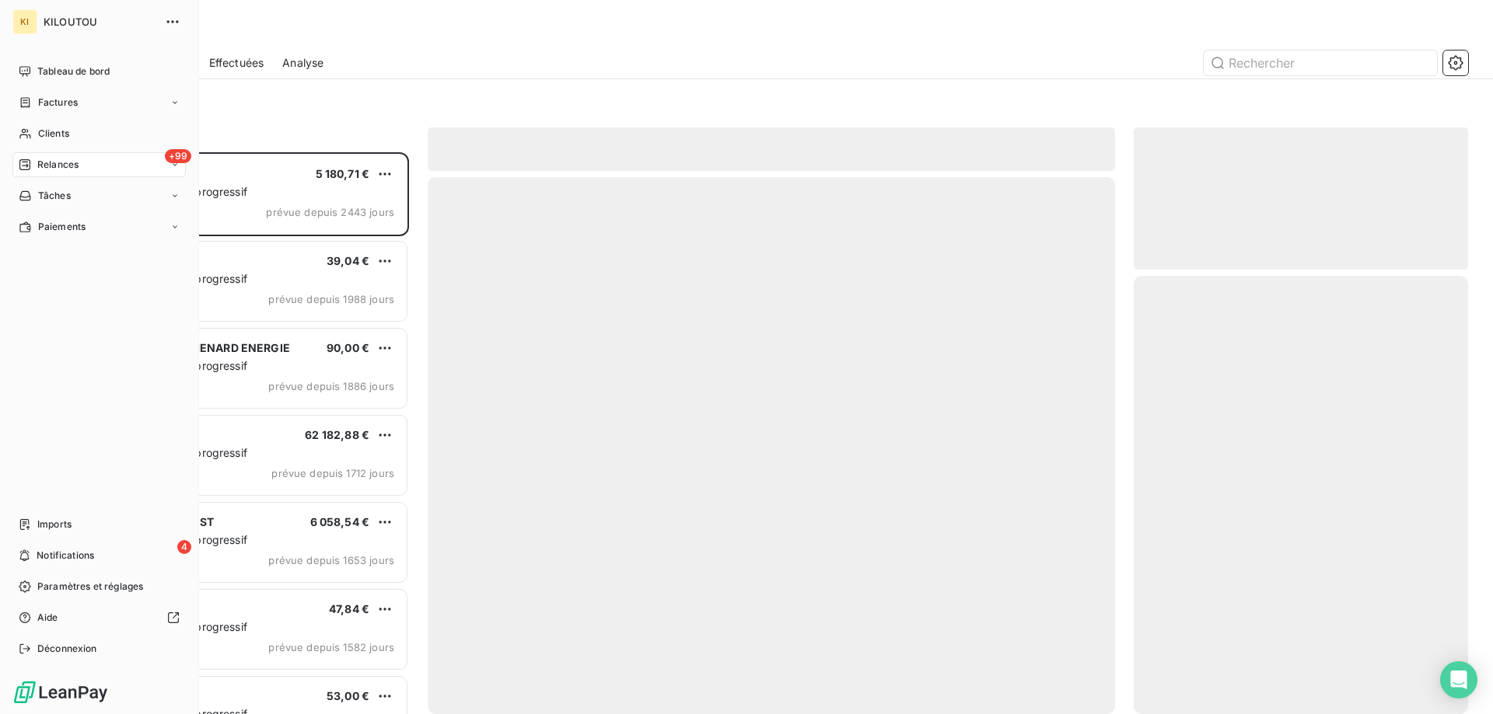
scroll to position [550, 323]
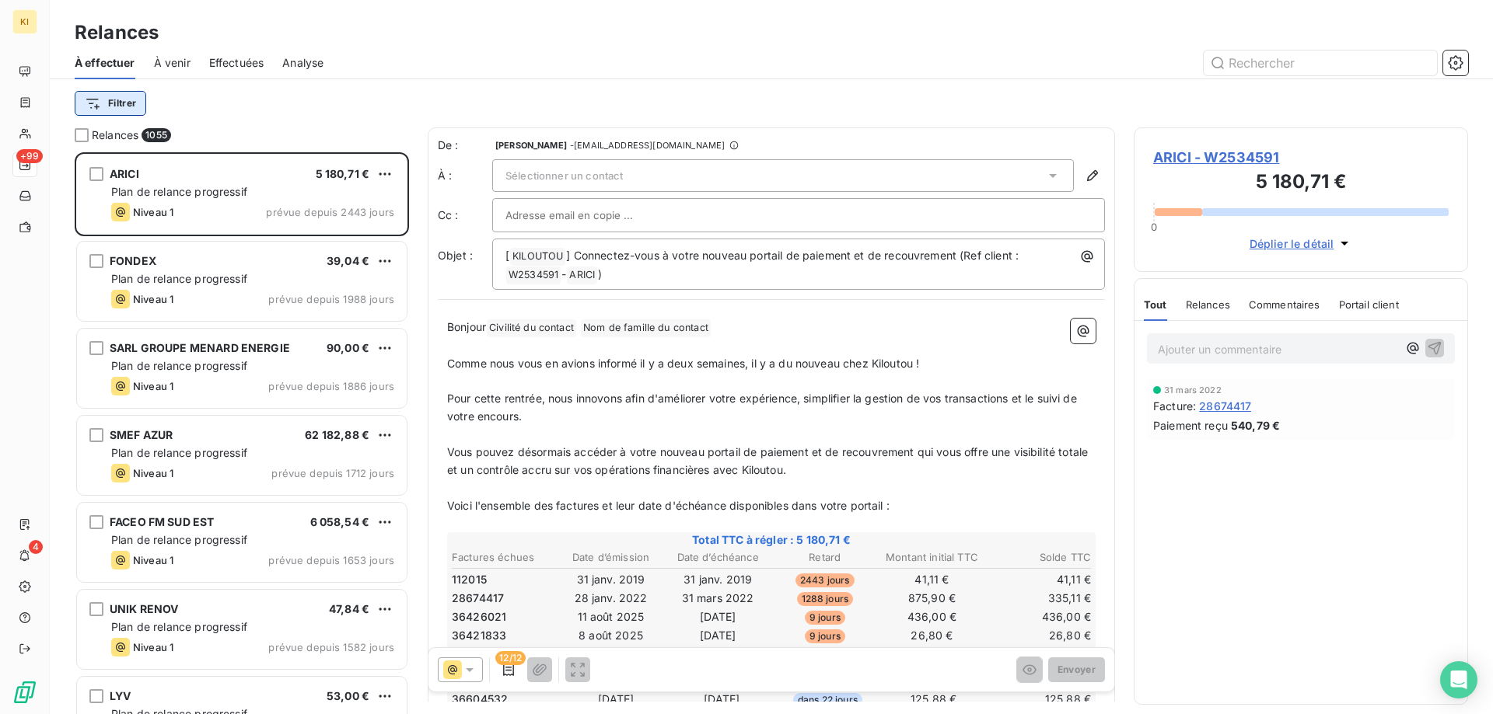
click at [111, 108] on html "KI +99 4 Relances À effectuer À venir Effectuées Analyse Filtrer Relances 1055 …" at bounding box center [746, 357] width 1493 height 714
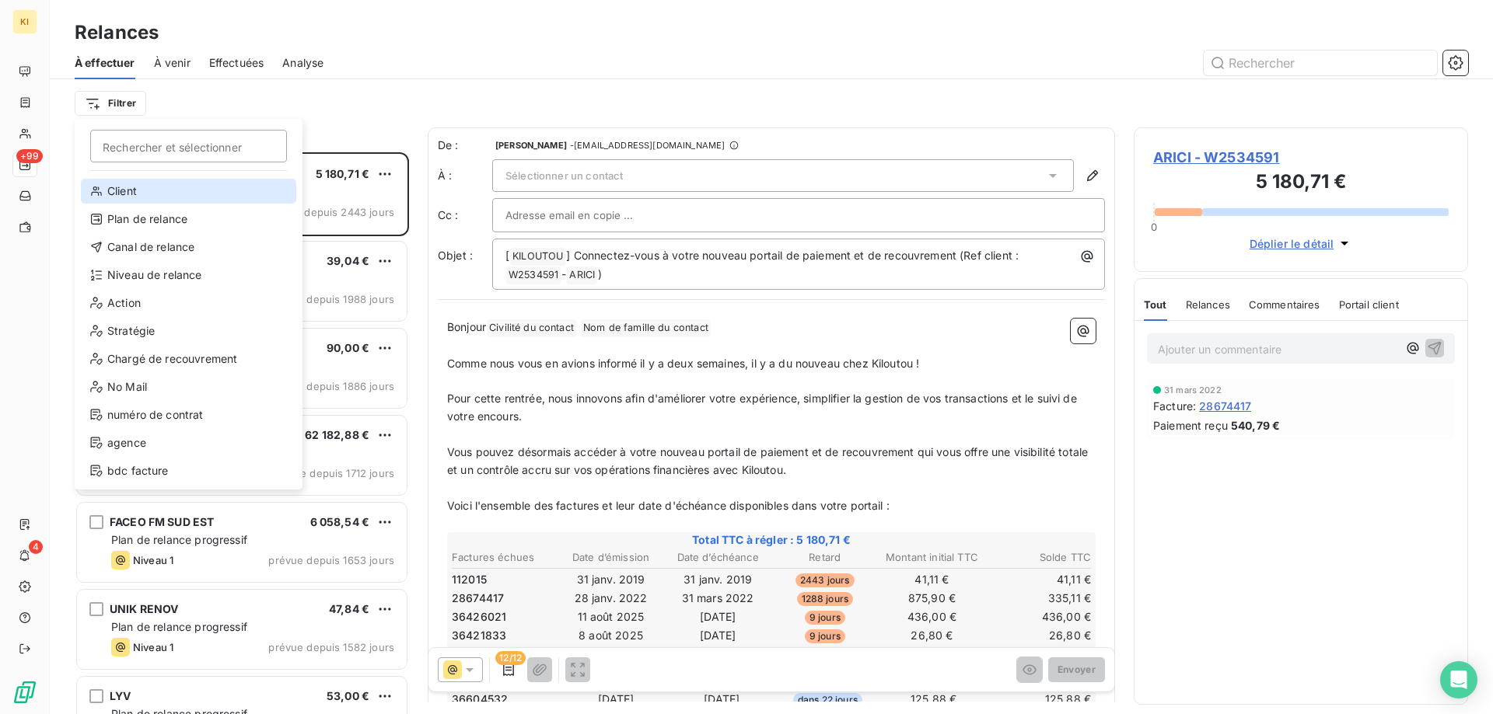
click at [182, 180] on div "Client" at bounding box center [188, 191] width 215 height 25
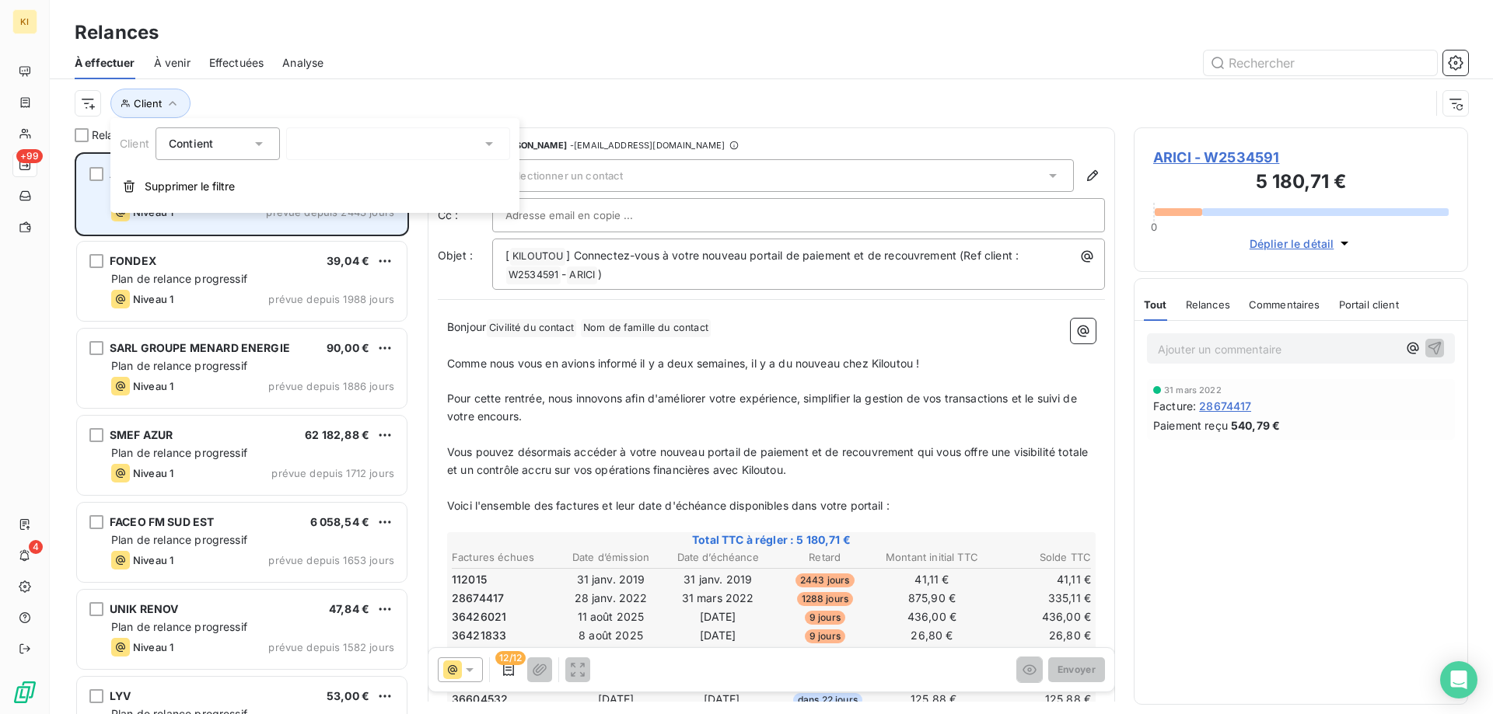
drag, startPoint x: 157, startPoint y: 185, endPoint x: 150, endPoint y: 171, distance: 15.6
click at [157, 185] on span "Supprimer le filtre" at bounding box center [190, 187] width 90 height 16
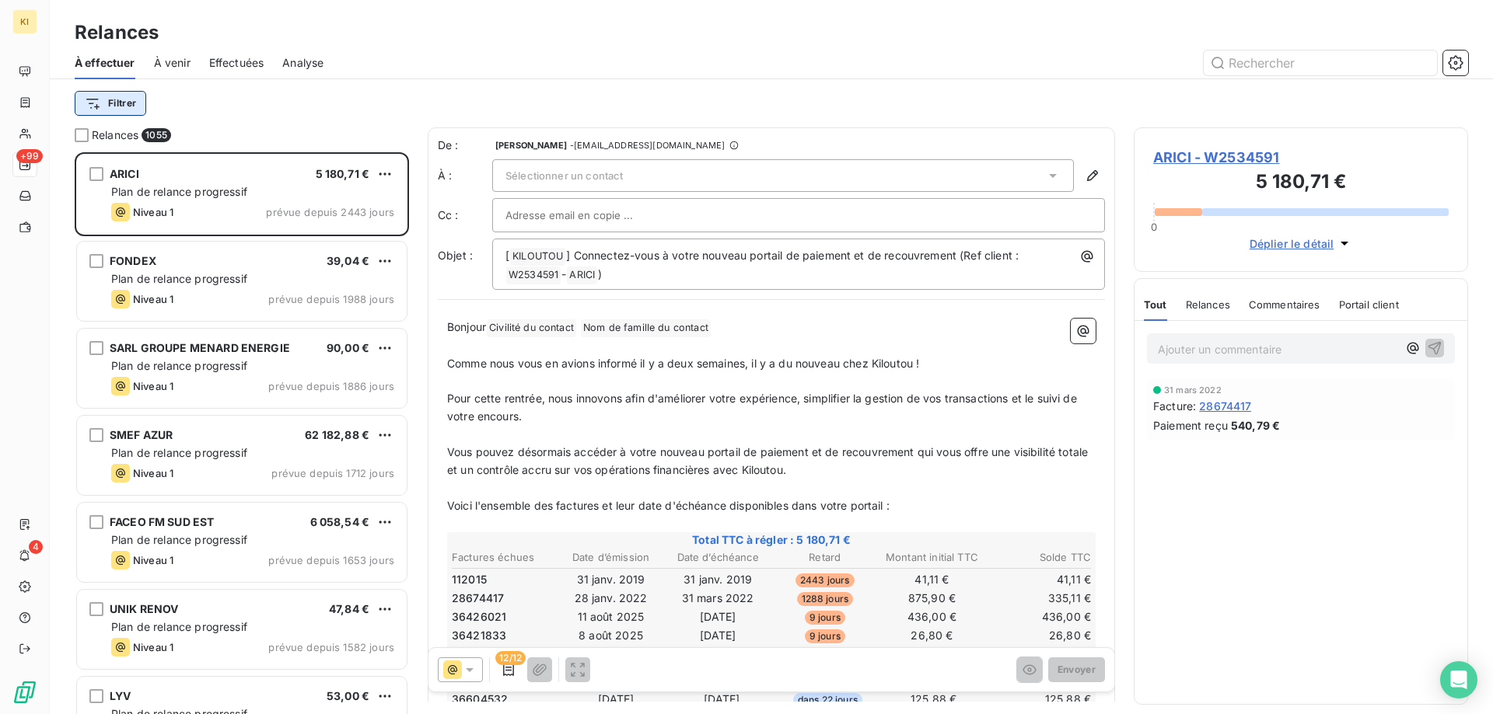
click at [123, 105] on html "KI +99 4 Relances À effectuer À venir Effectuées Analyse Filtrer Relances 1055 …" at bounding box center [746, 357] width 1493 height 714
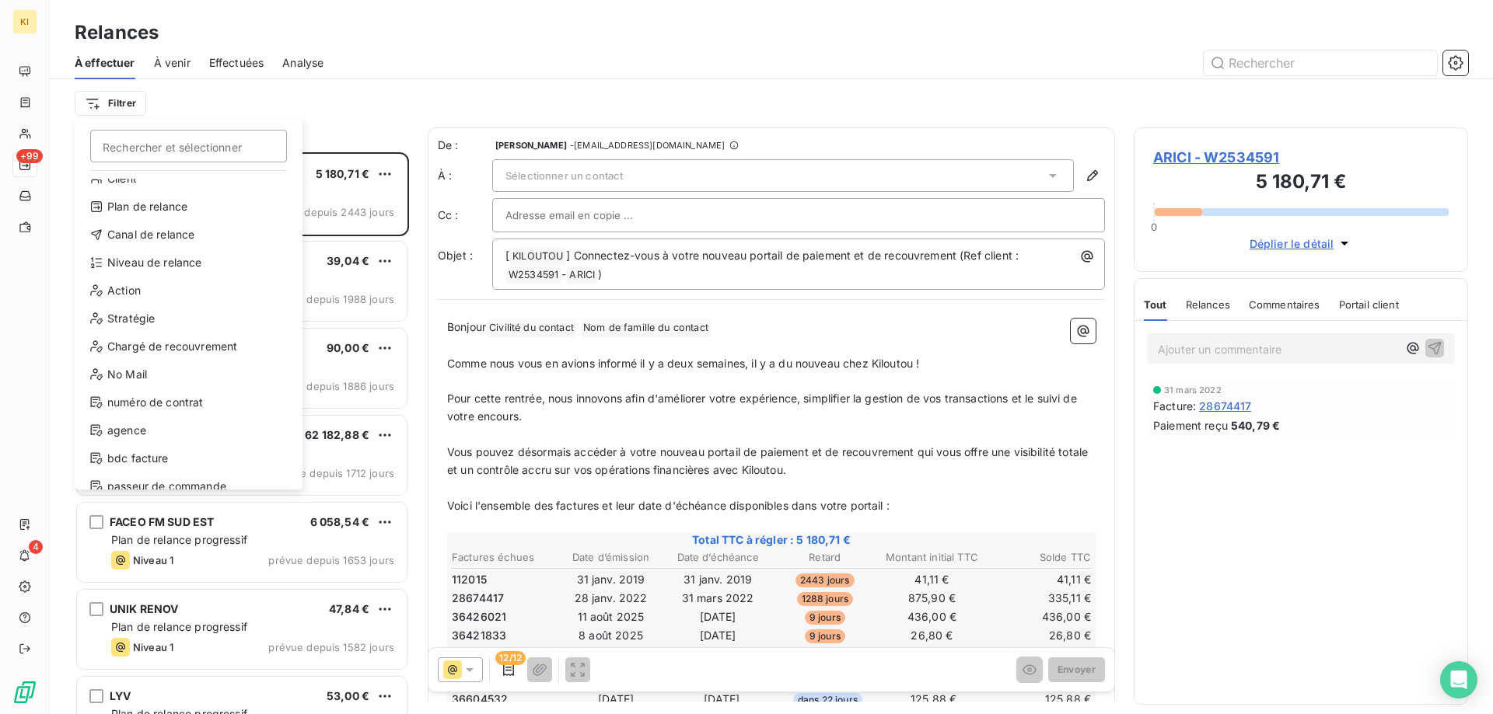
scroll to position [0, 0]
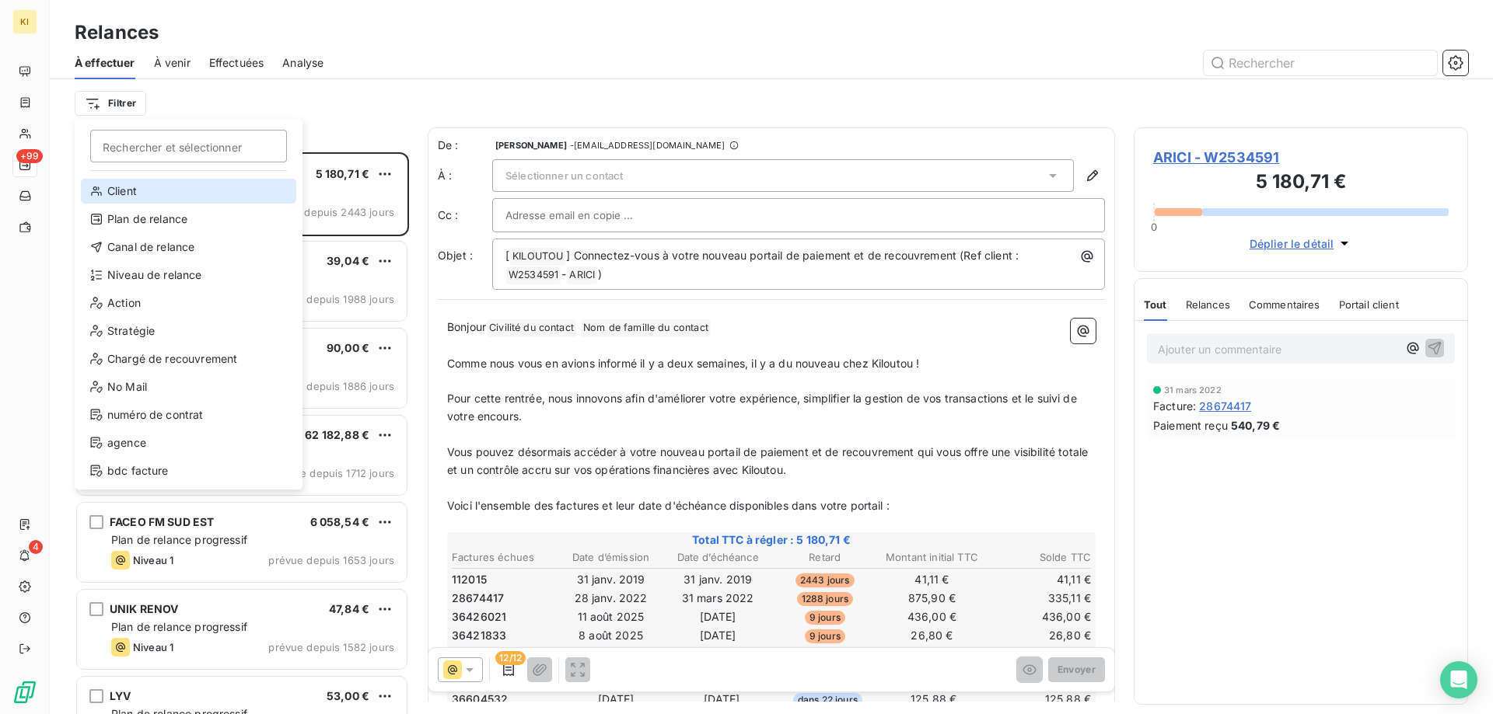
click at [150, 194] on div "Client" at bounding box center [188, 191] width 215 height 25
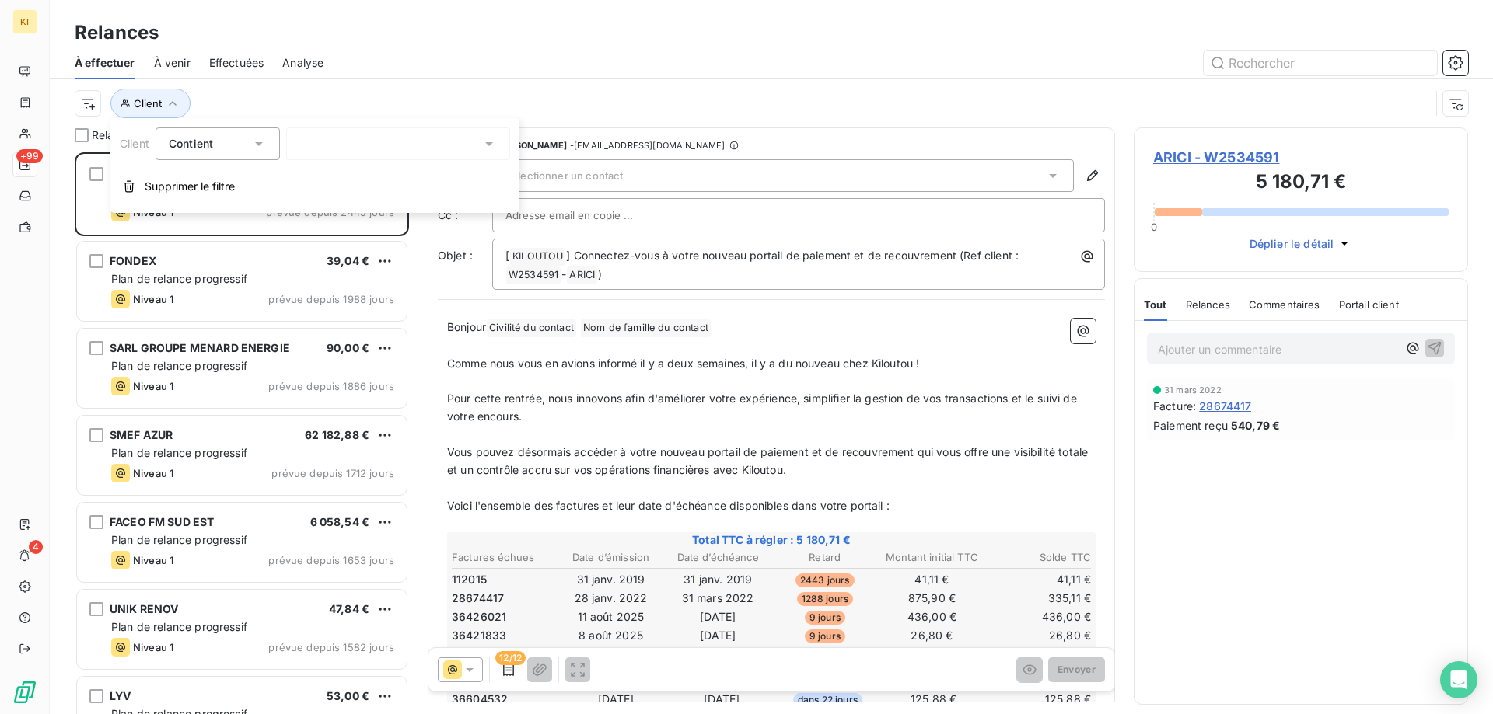
click at [320, 147] on div at bounding box center [398, 144] width 224 height 33
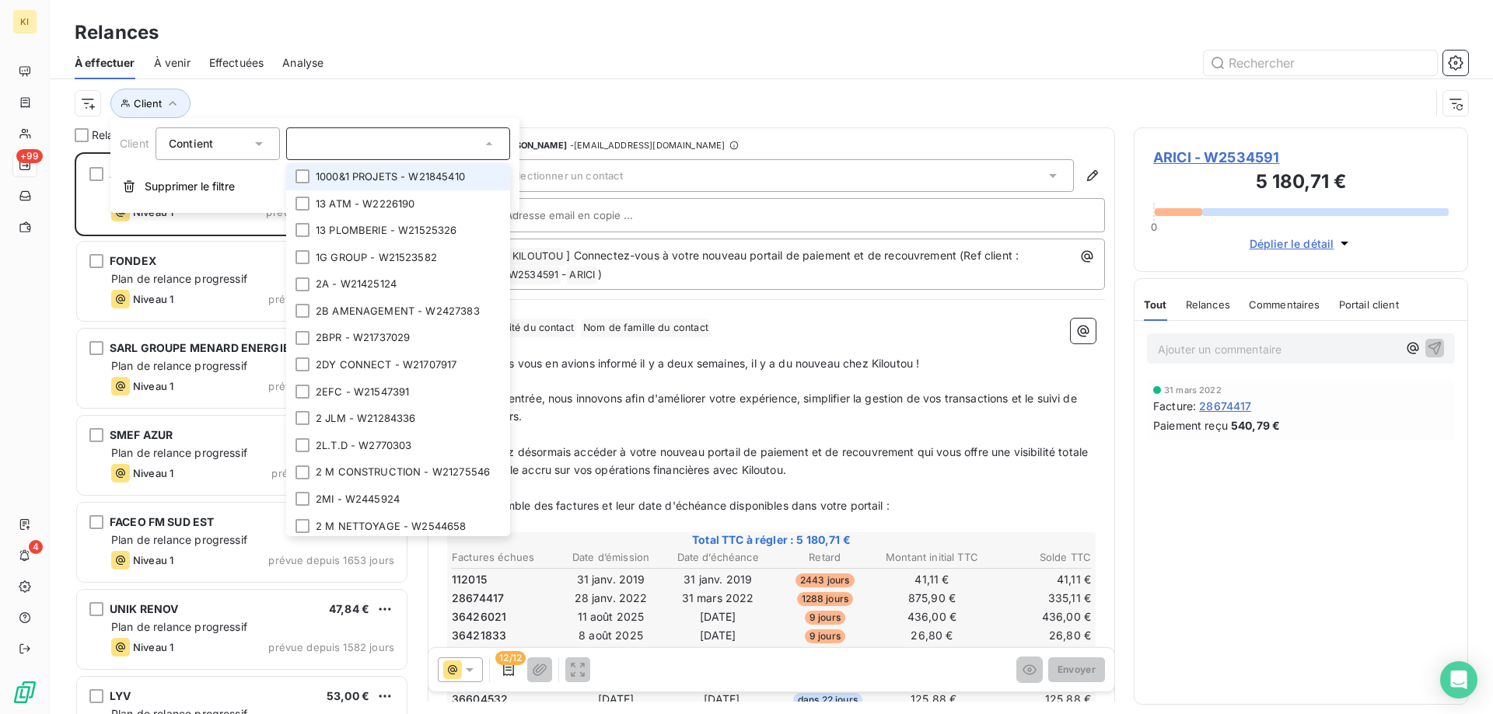
paste input "W2000330"
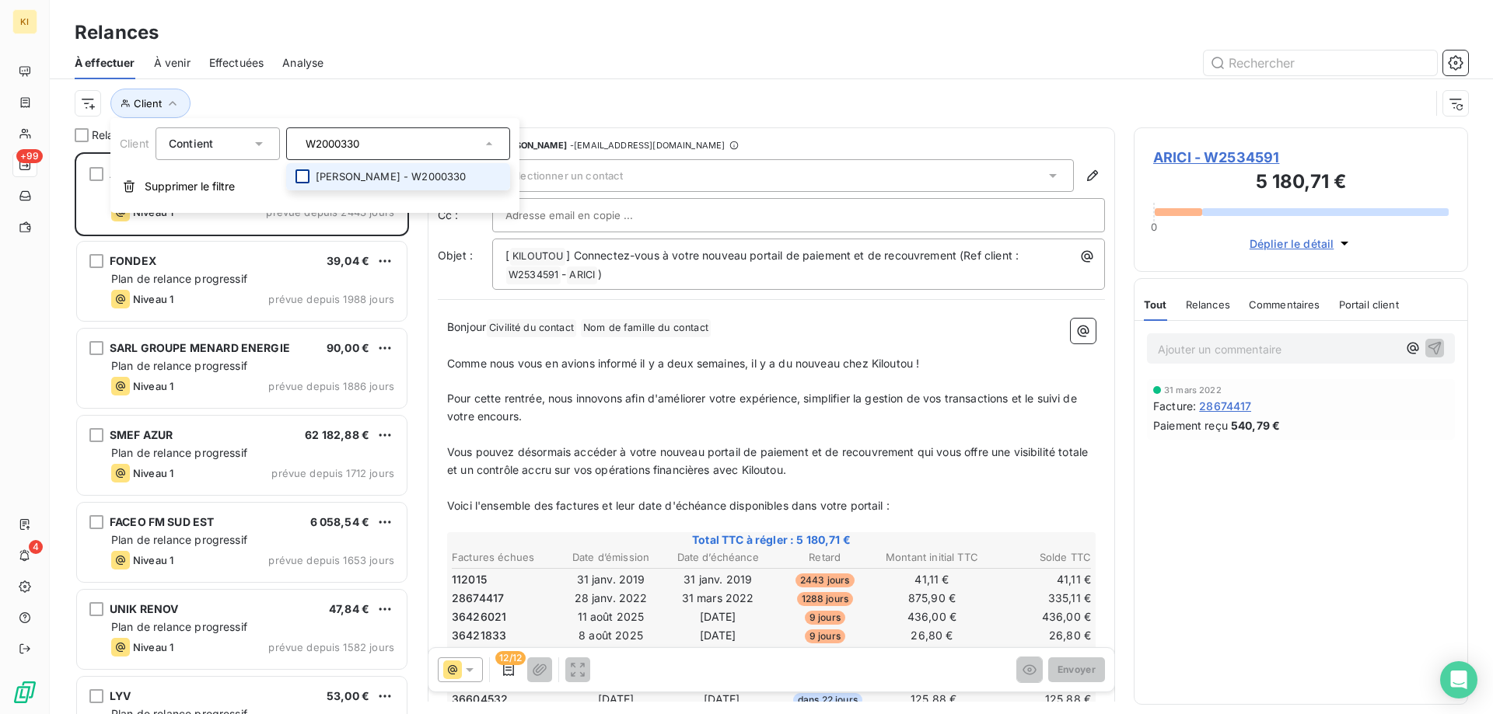
click at [308, 173] on div at bounding box center [302, 176] width 14 height 14
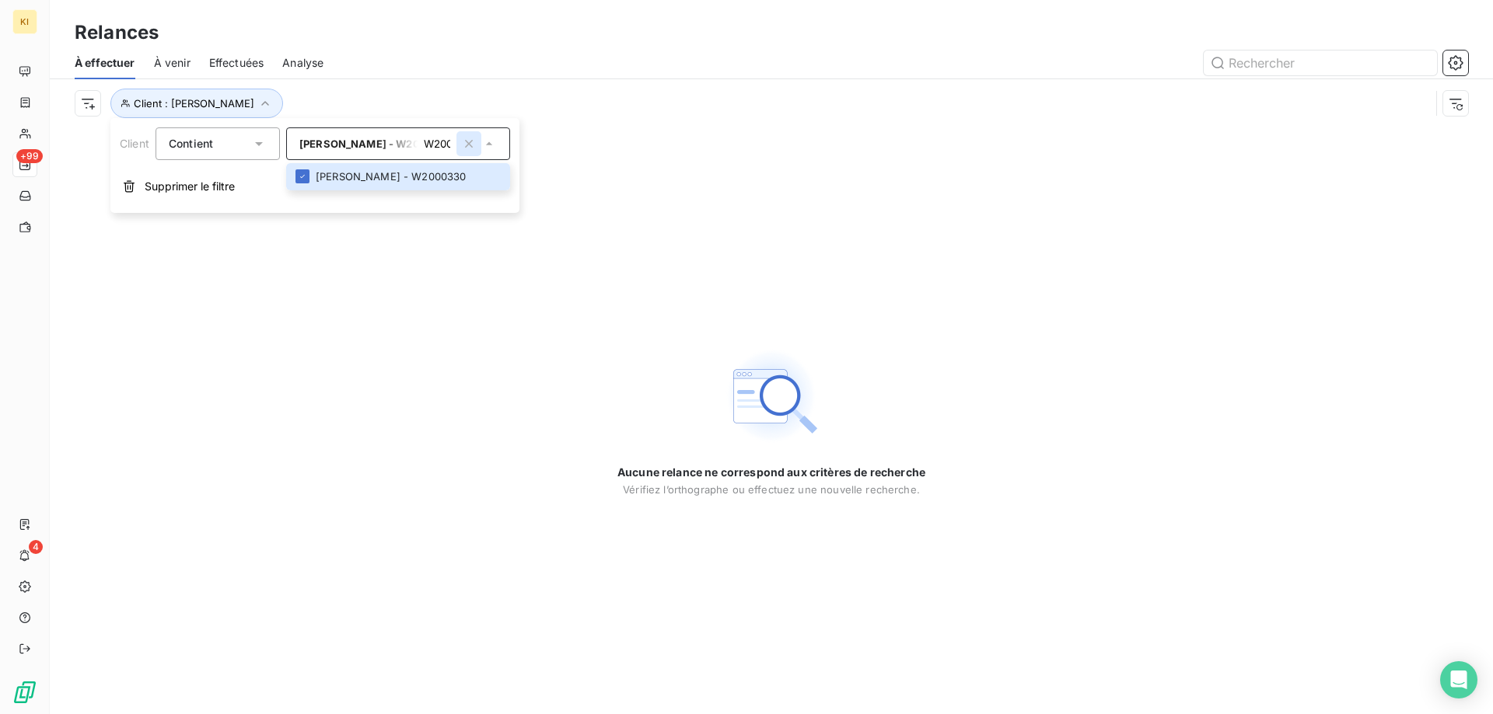
click at [473, 143] on icon "button" at bounding box center [469, 144] width 16 height 16
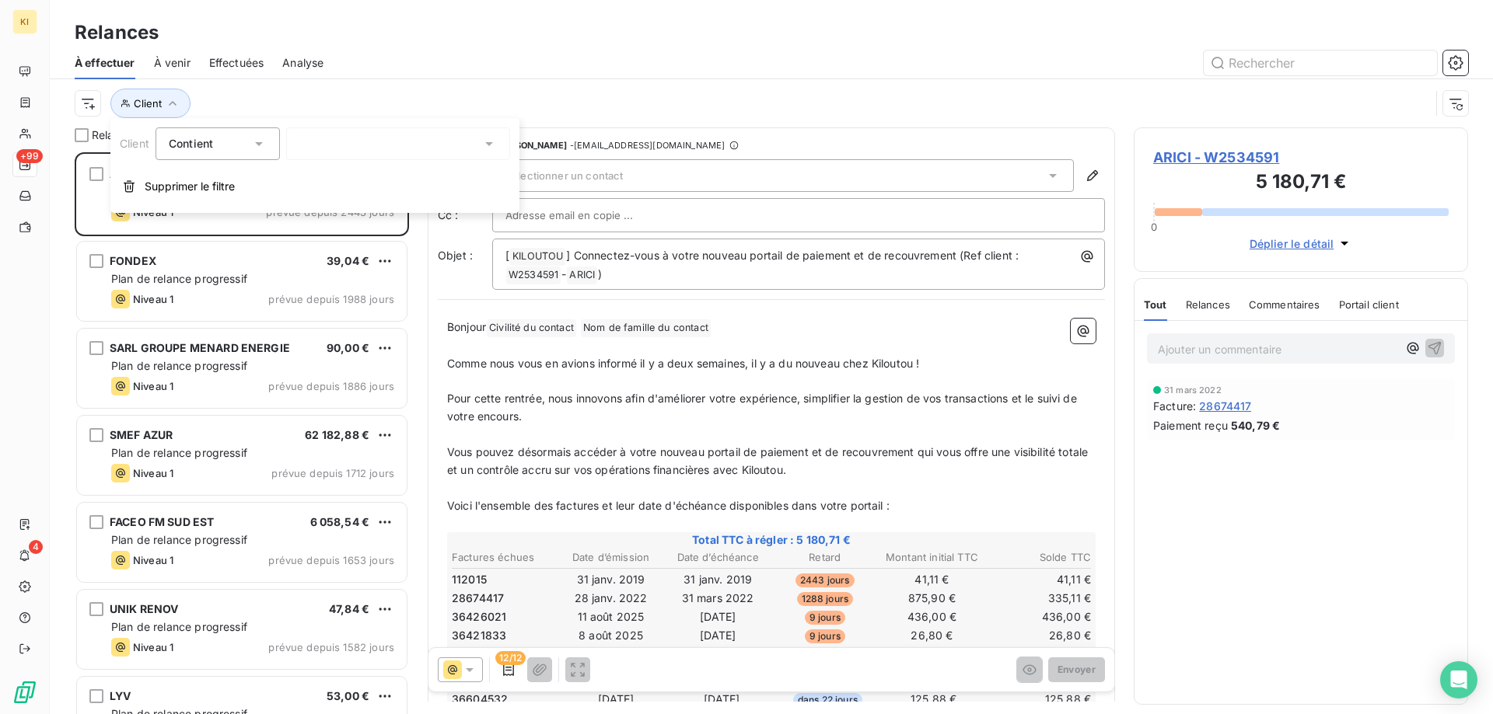
scroll to position [550, 323]
click at [343, 144] on div "W2000330" at bounding box center [398, 144] width 224 height 33
paste input "W2991320"
click at [343, 144] on input "W2991320W2000330" at bounding box center [390, 144] width 182 height 14
click at [343, 144] on div "W2991320W2000330" at bounding box center [398, 144] width 224 height 33
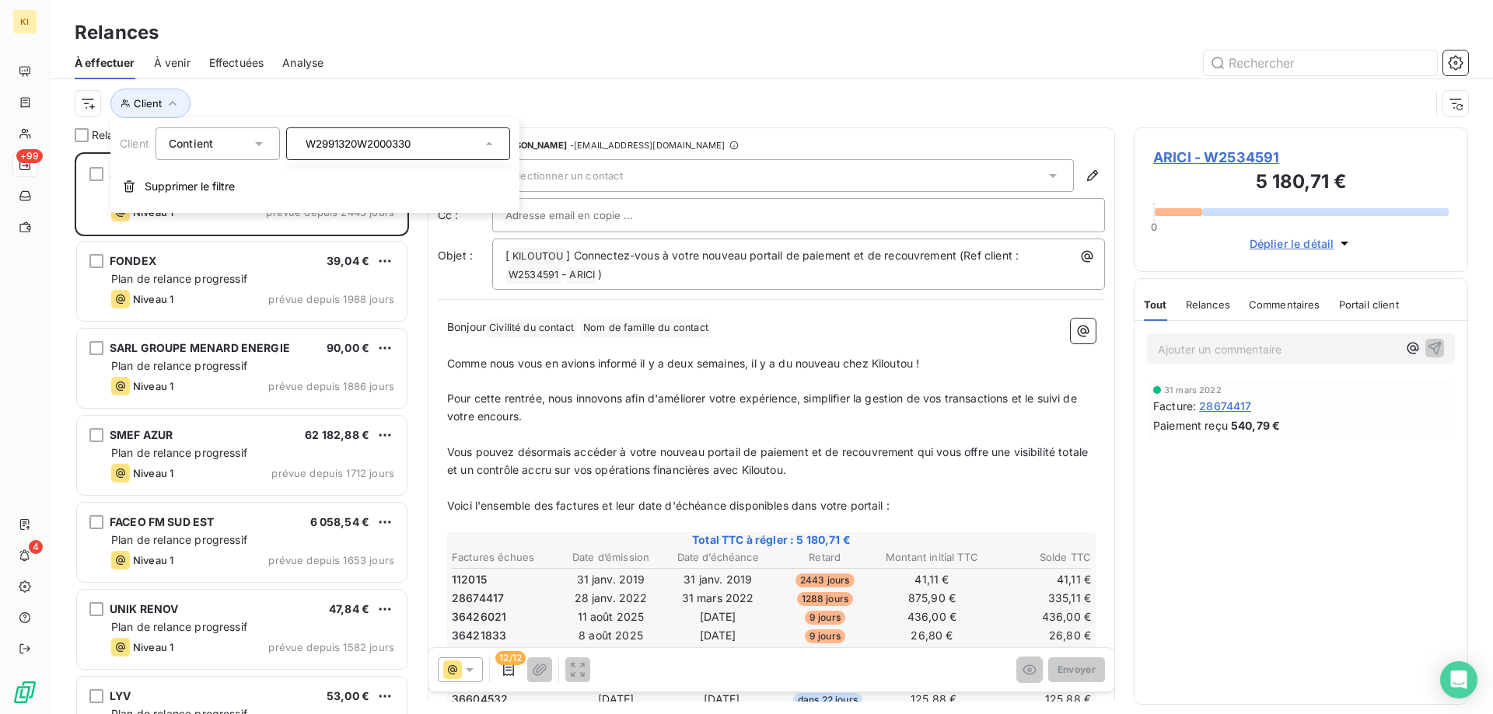
paste input "W2991320"
paste input "text"
type input "W2991320"
click at [346, 173] on li "EFM-AIRPROCESS - W2991320" at bounding box center [398, 176] width 224 height 27
